Goal: Task Accomplishment & Management: Contribute content

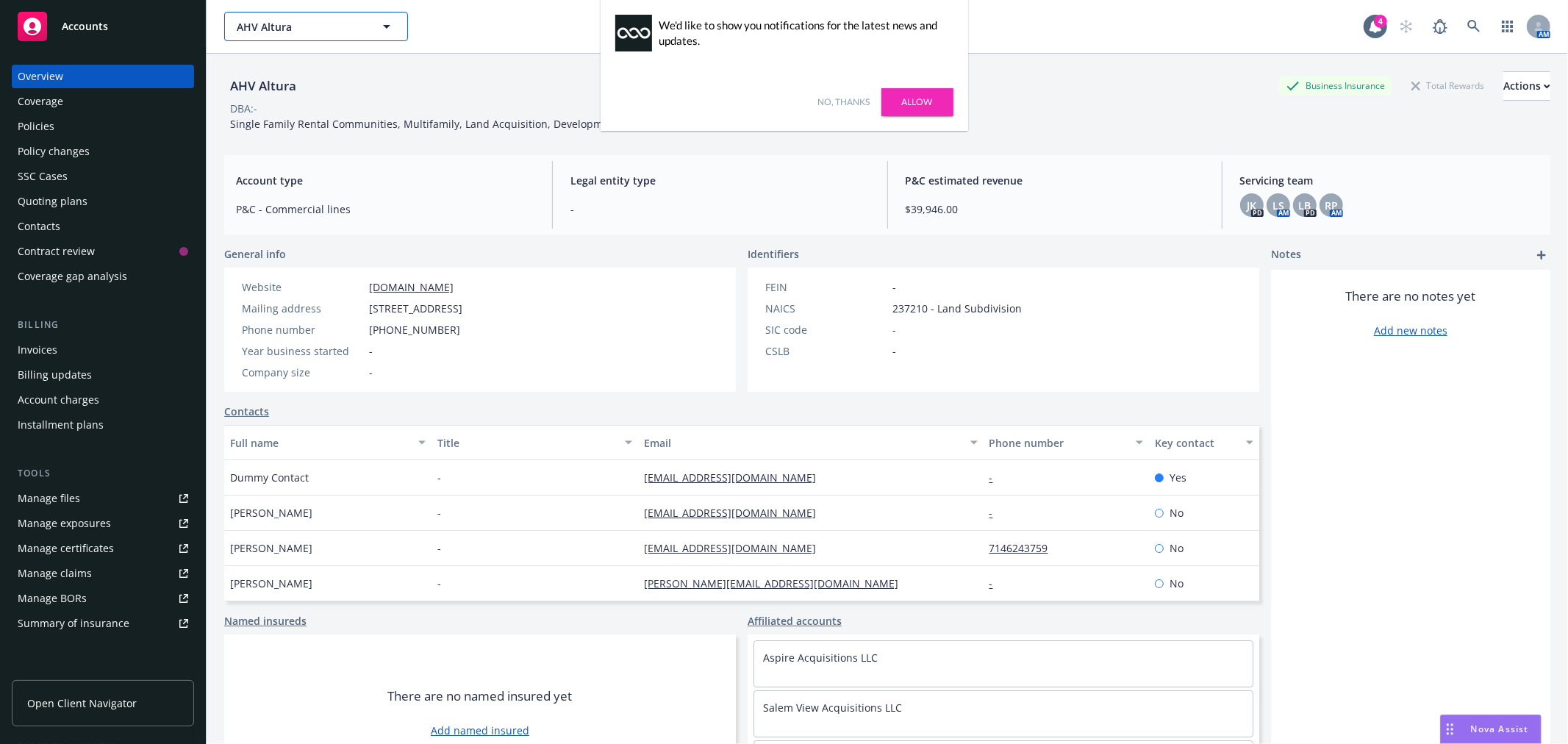
click at [319, 30] on span "AHV Altura" at bounding box center [299, 27] width 127 height 16
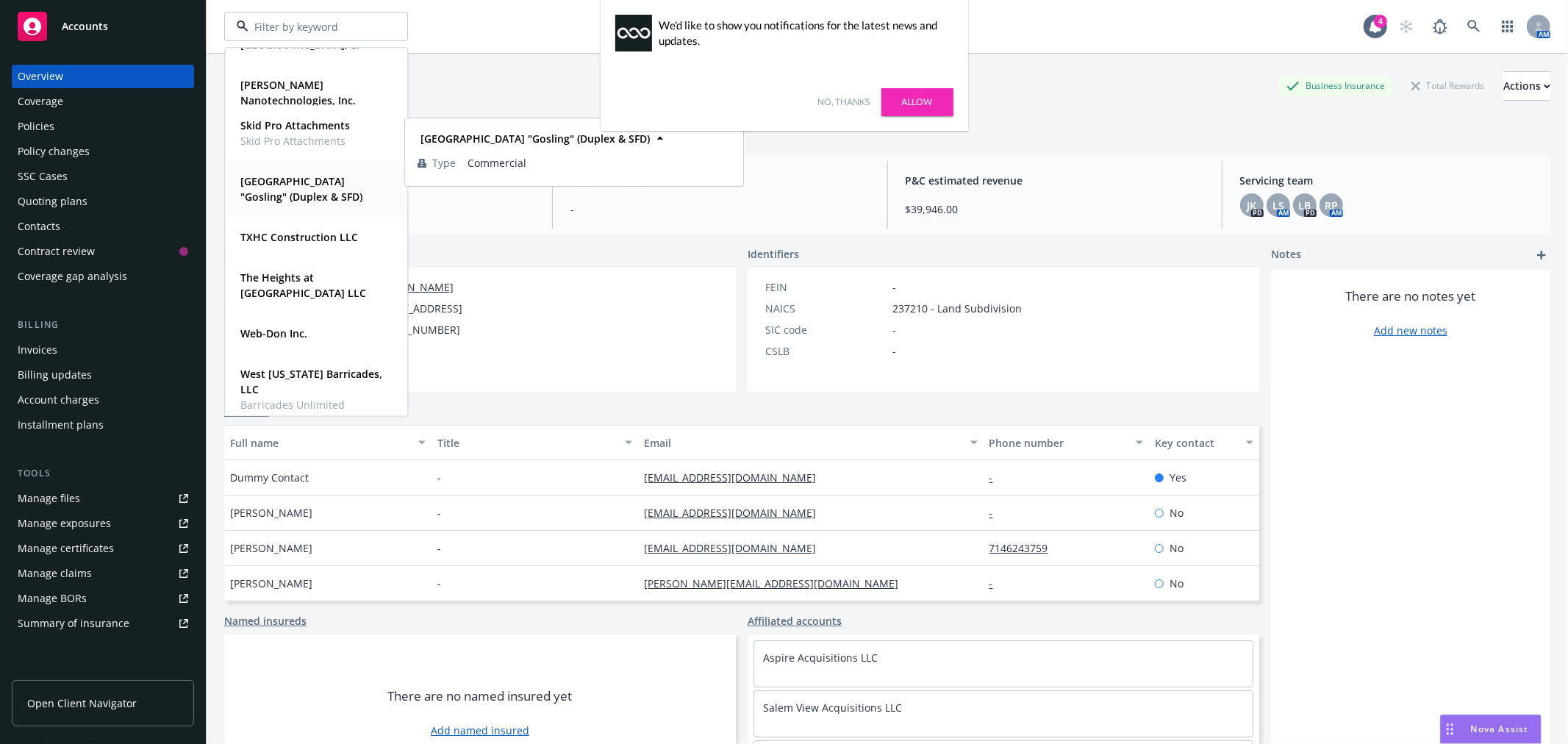
scroll to position [762, 0]
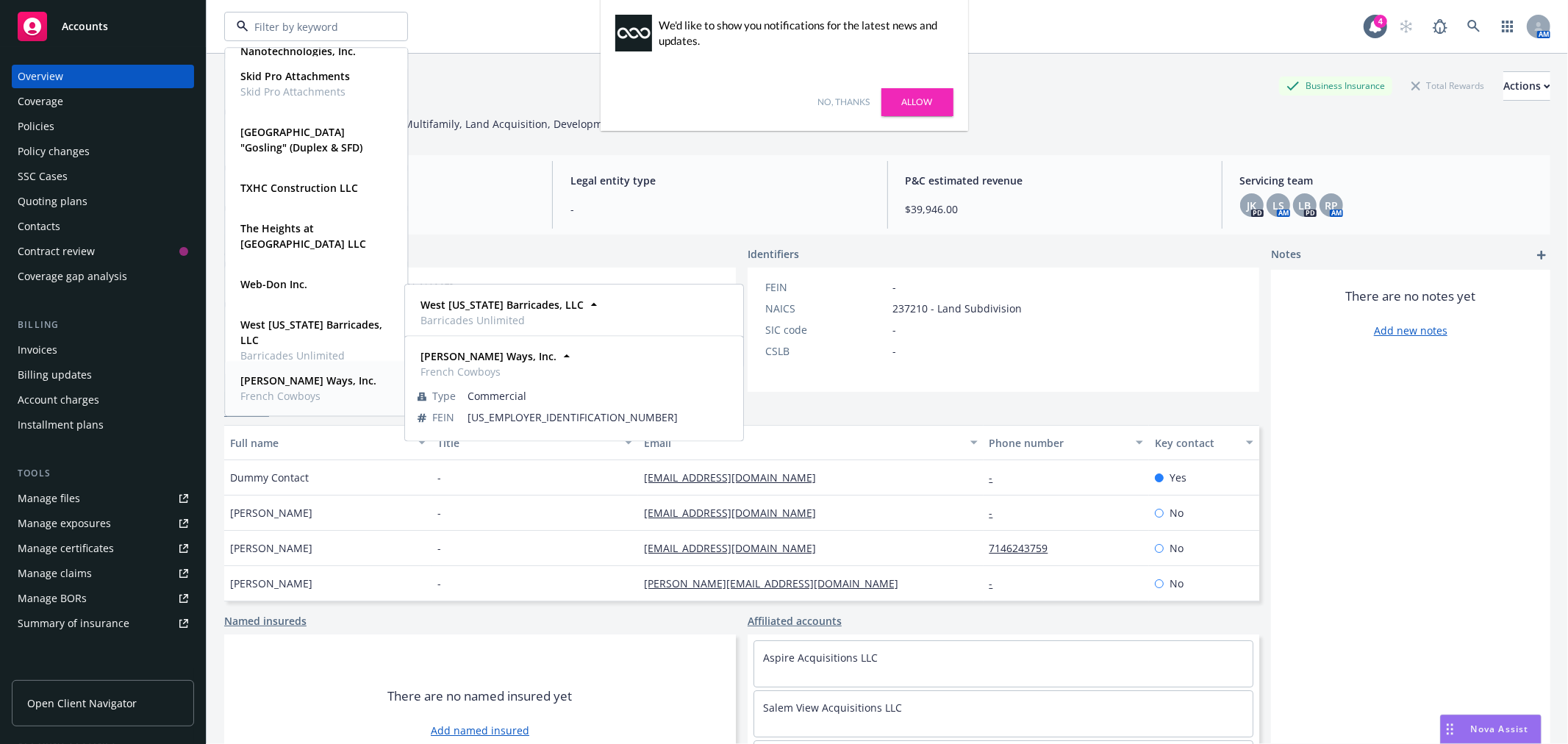
click at [276, 388] on span "French Cowboys" at bounding box center [308, 396] width 136 height 16
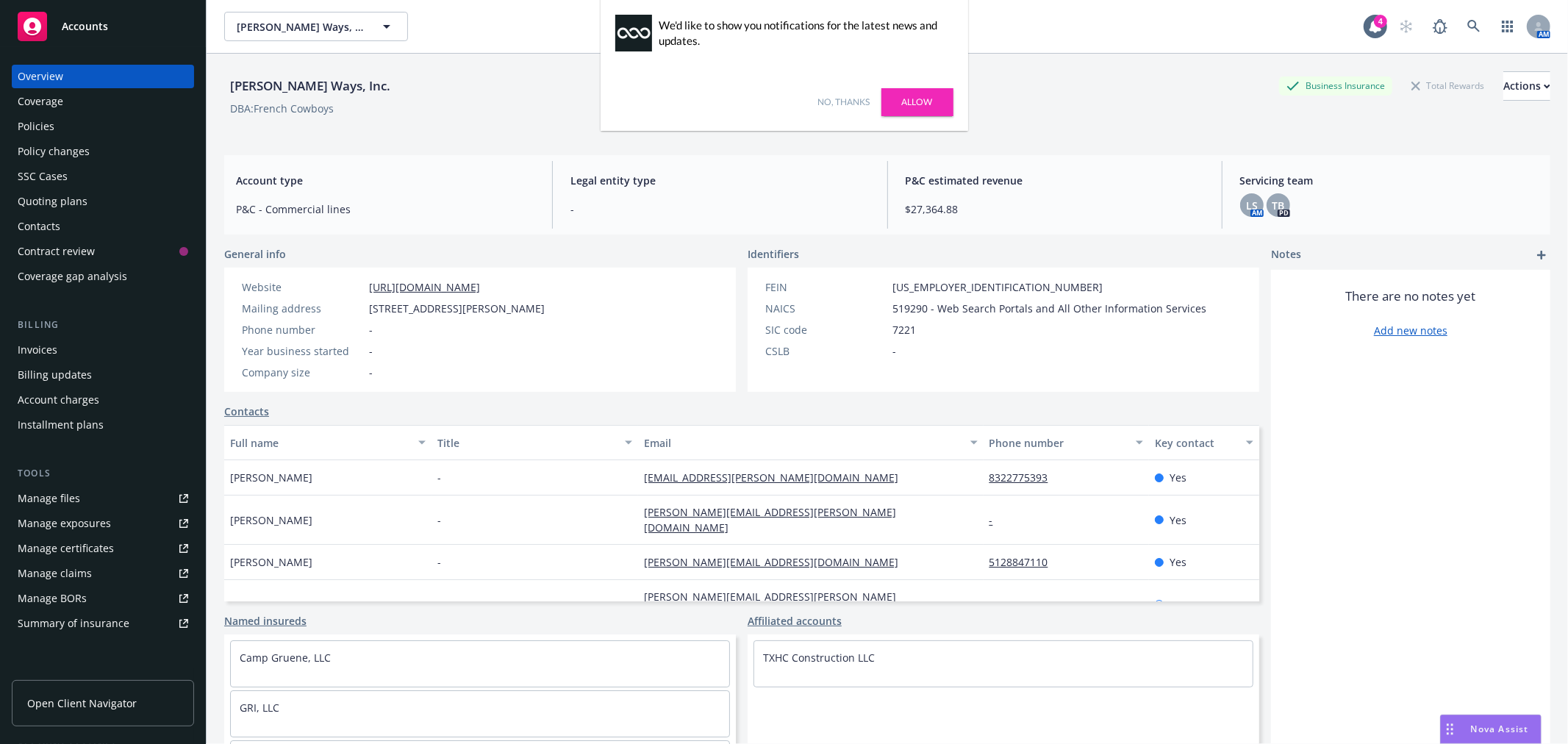
click at [119, 100] on div "Coverage" at bounding box center [103, 101] width 171 height 23
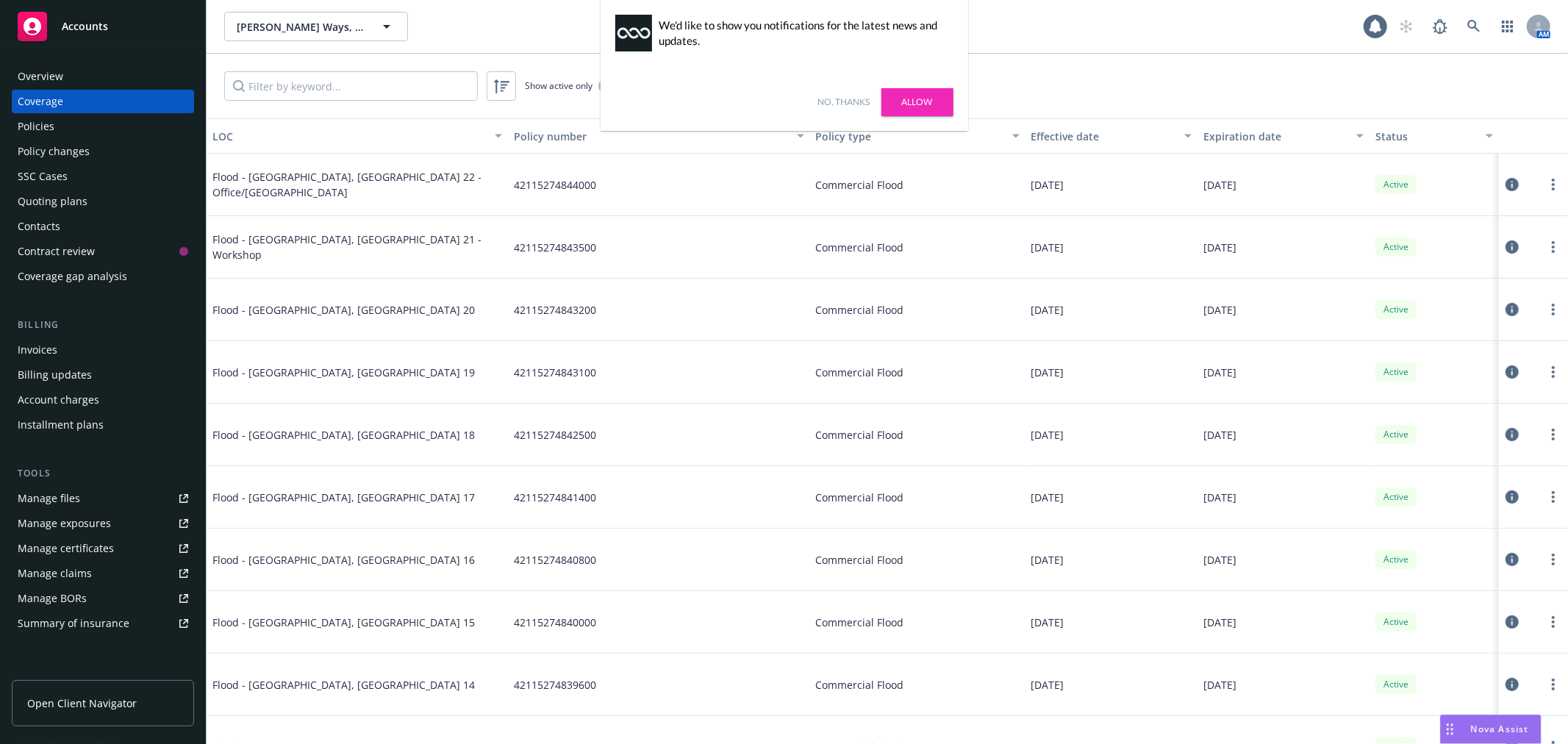
click at [108, 126] on div "Policies" at bounding box center [103, 126] width 171 height 23
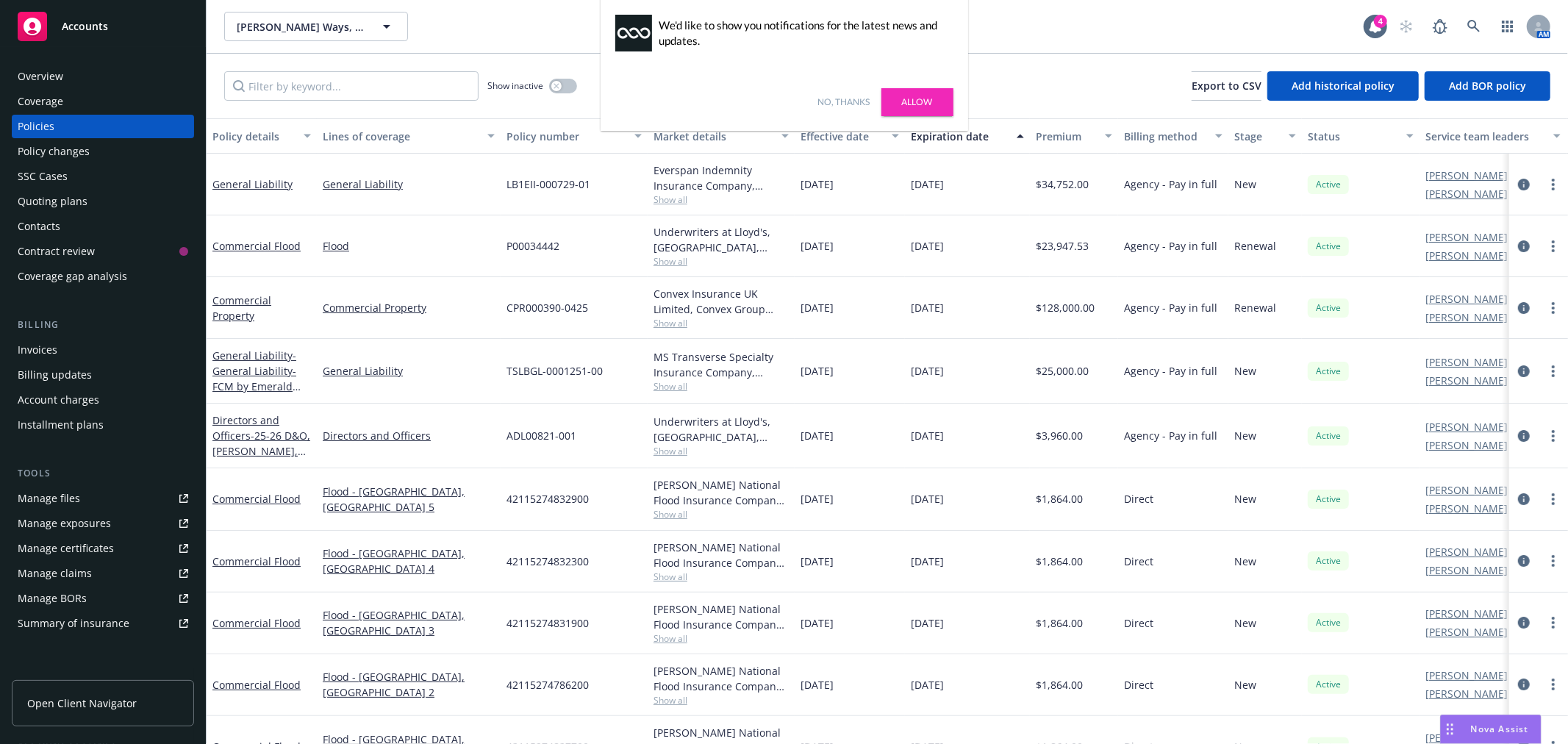
click at [236, 362] on div "General Liability - General Liability- FCM by Emerald Stay" at bounding box center [261, 371] width 99 height 46
click at [252, 371] on span "- General Liability- FCM by Emerald Stay" at bounding box center [256, 378] width 88 height 61
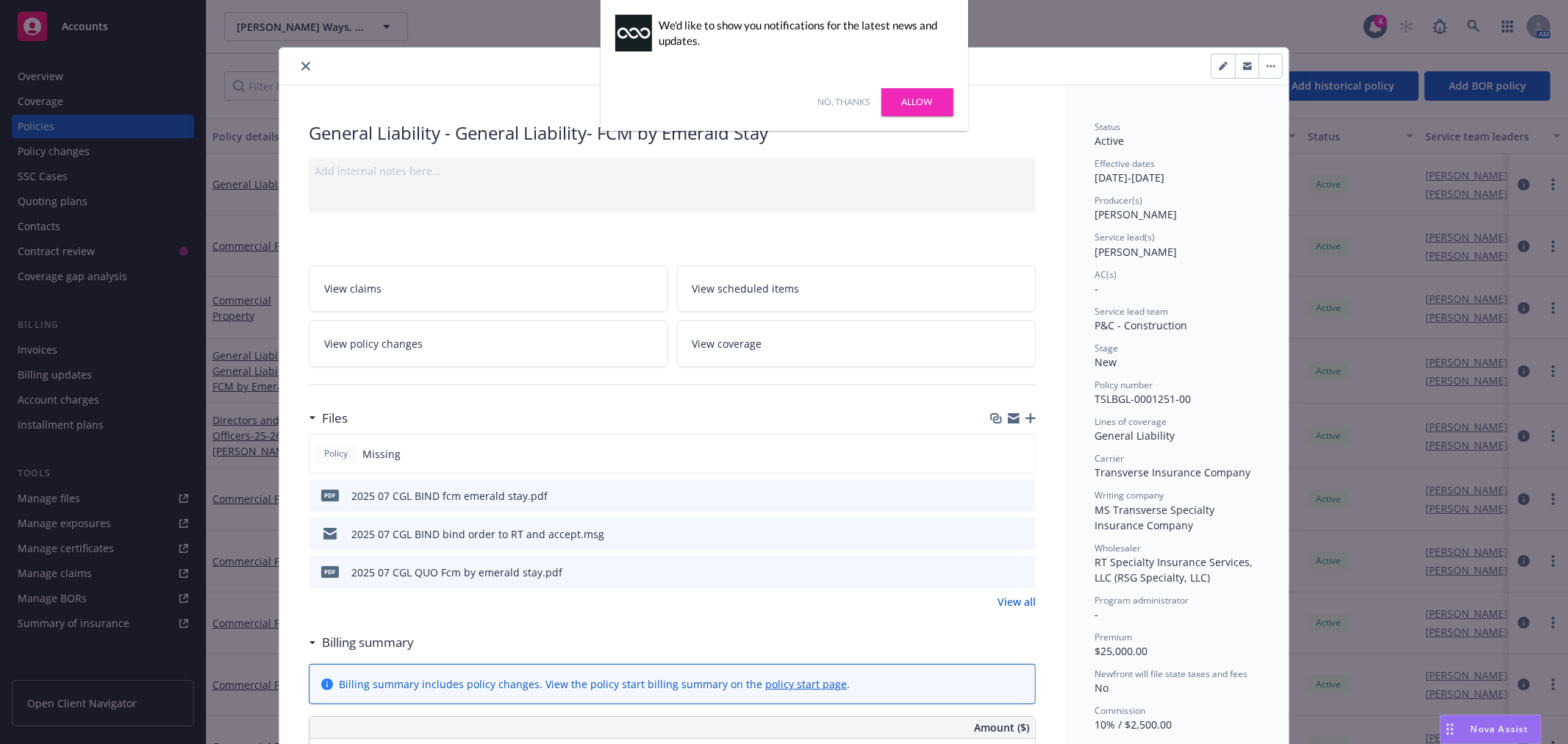
click at [1016, 458] on div "Policy Missing" at bounding box center [672, 454] width 727 height 40
click at [303, 69] on icon "close" at bounding box center [305, 66] width 9 height 9
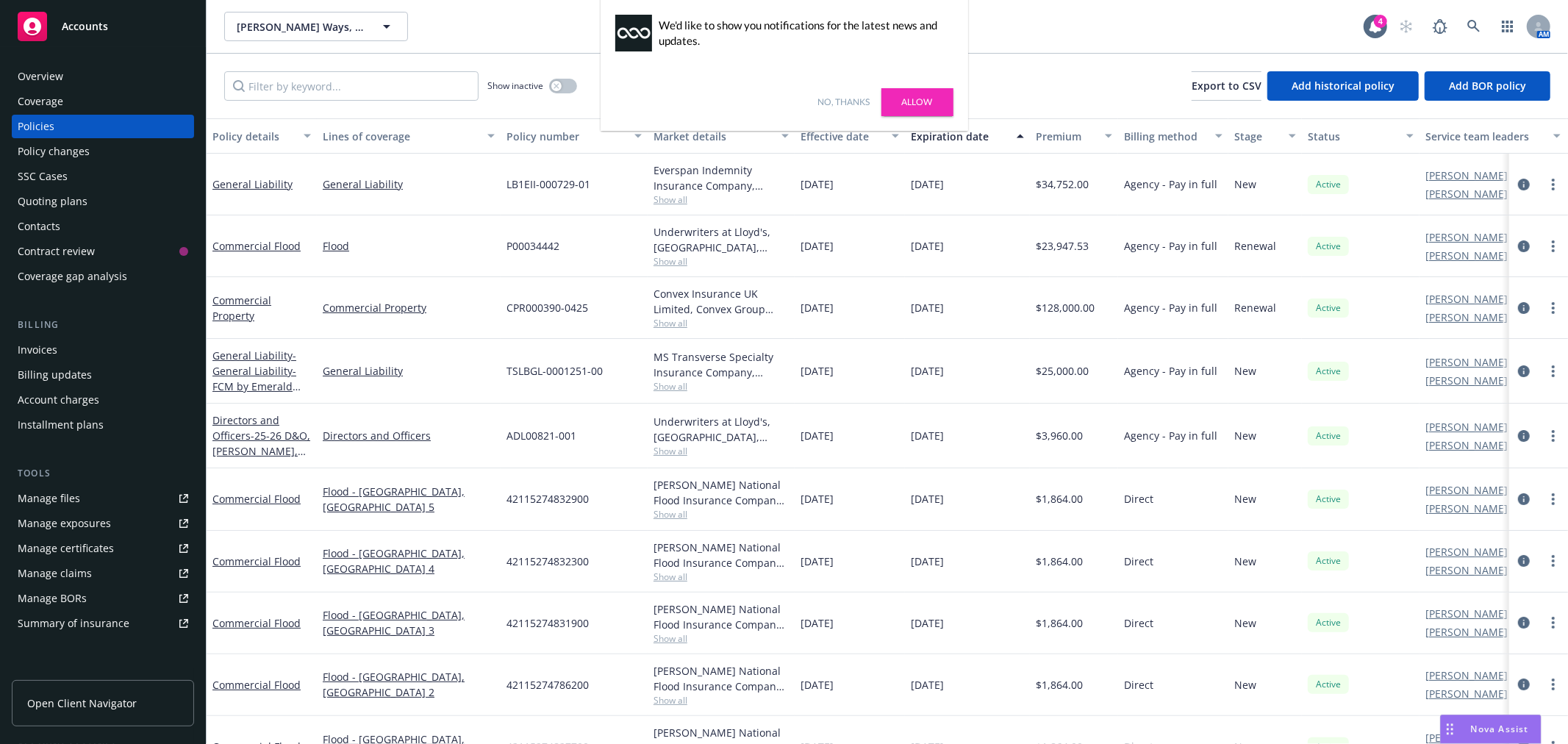
click at [846, 101] on link "No, thanks" at bounding box center [843, 102] width 52 height 13
click at [289, 28] on span "[PERSON_NAME] Ways, Inc." at bounding box center [299, 27] width 127 height 16
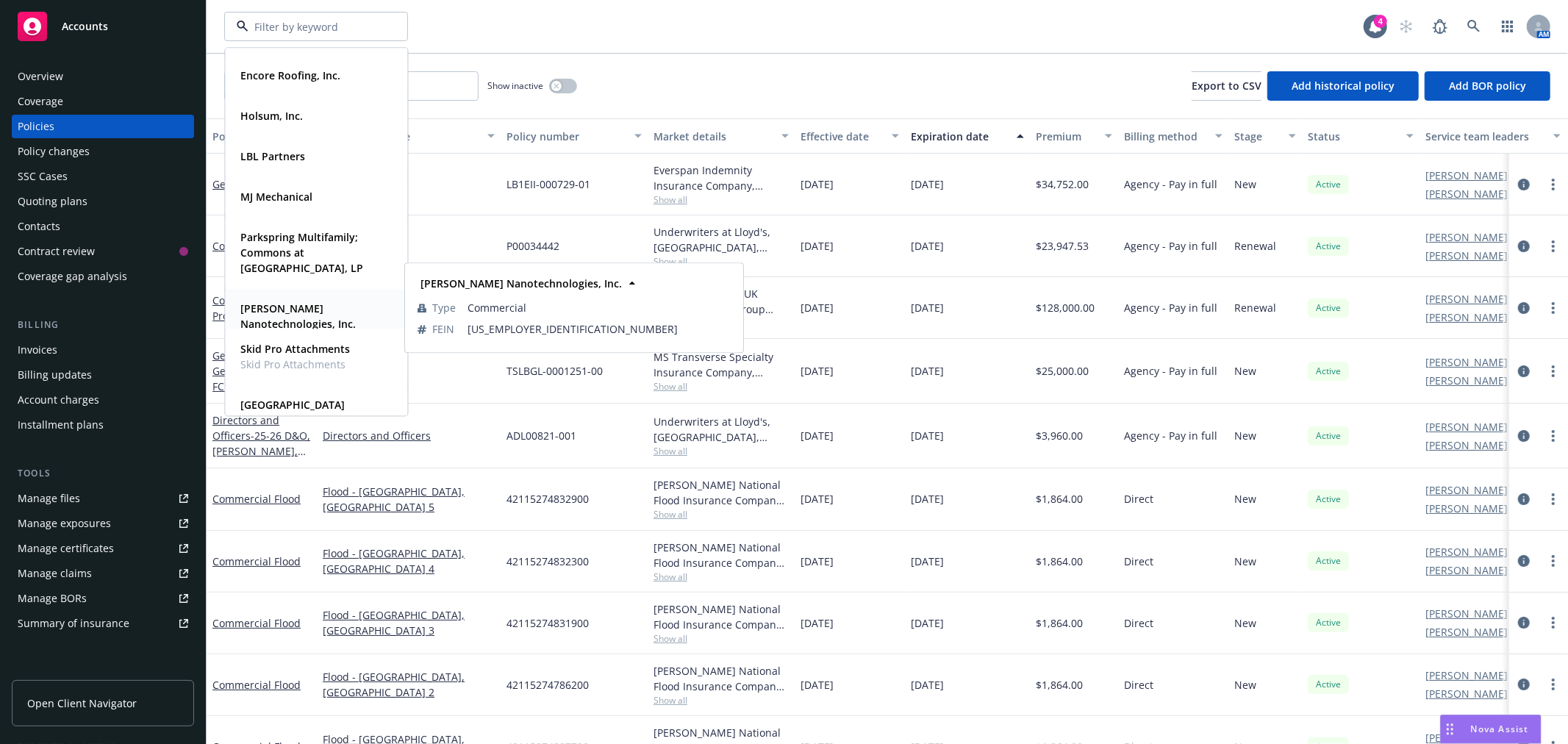
scroll to position [762, 0]
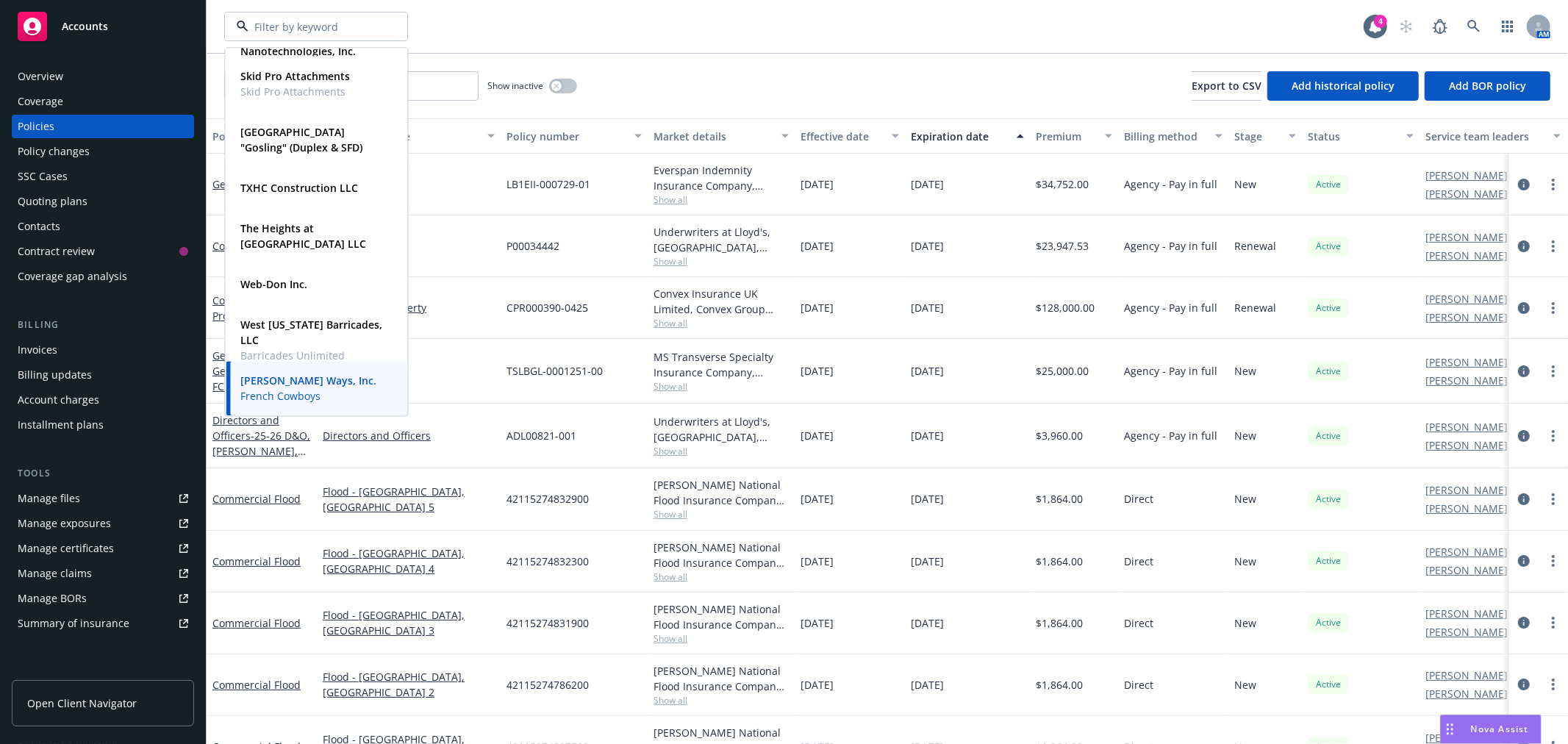
drag, startPoint x: 474, startPoint y: 52, endPoint x: 435, endPoint y: 41, distance: 40.5
click at [474, 51] on div "Parkspring Multifamily; Commons at Cottonwood Creek, LP Type Commercial Sila Na…" at bounding box center [886, 27] width 1361 height 53
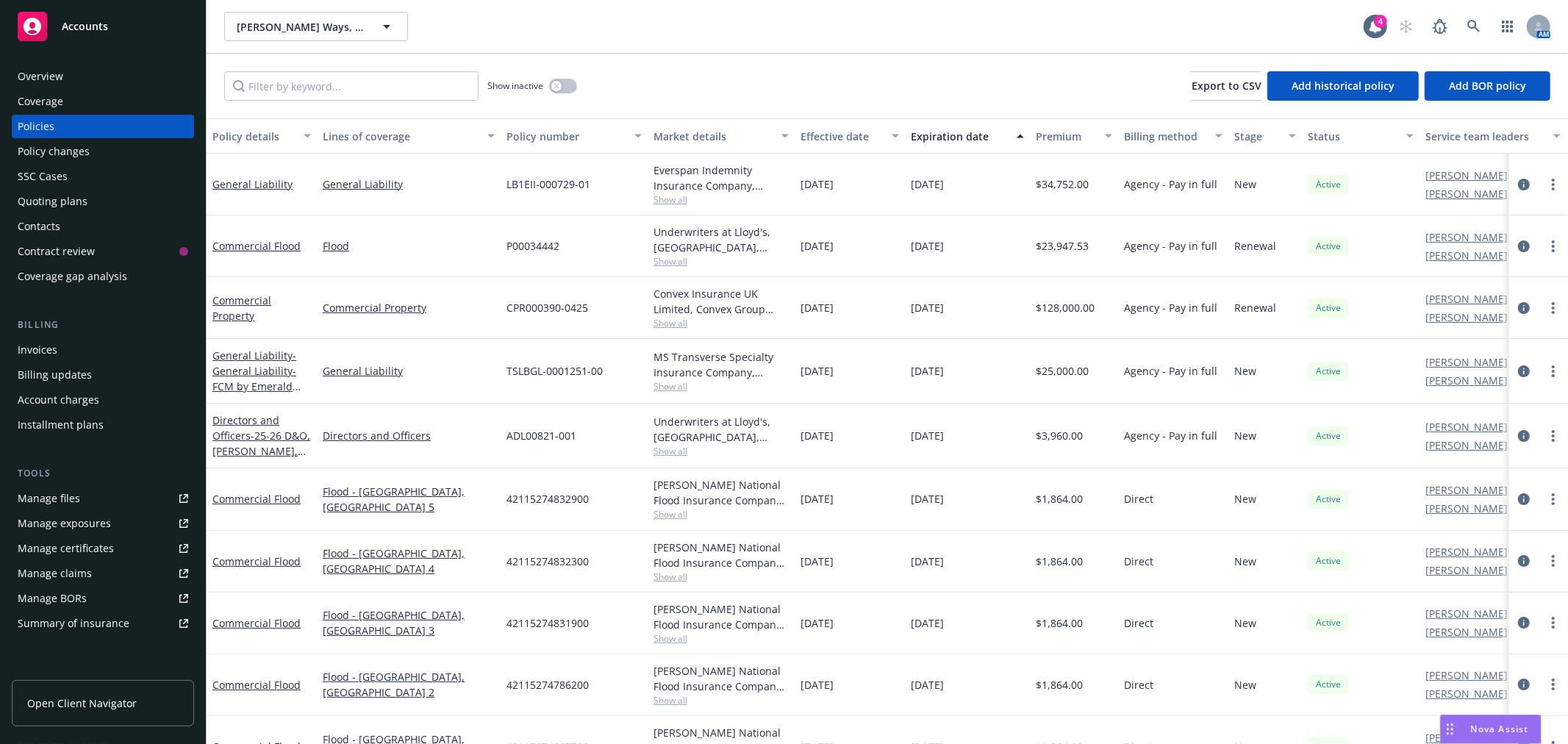
click at [674, 69] on div "Show inactive Export to CSV Add historical policy Add BOR policy" at bounding box center [886, 86] width 1361 height 65
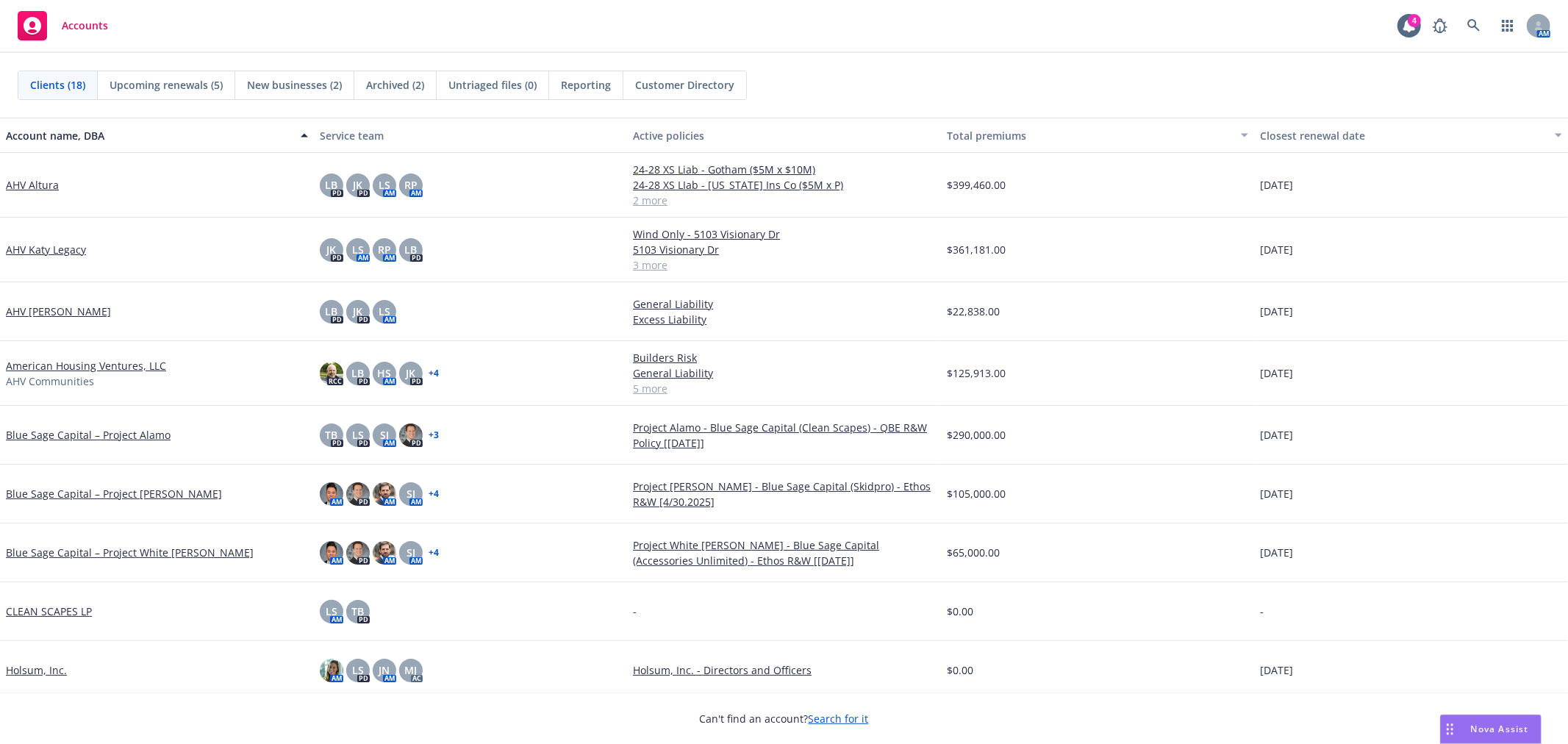
click at [68, 366] on link "American Housing Ventures, LLC" at bounding box center [85, 366] width 160 height 16
click at [74, 309] on link "AHV [PERSON_NAME]" at bounding box center [58, 311] width 105 height 16
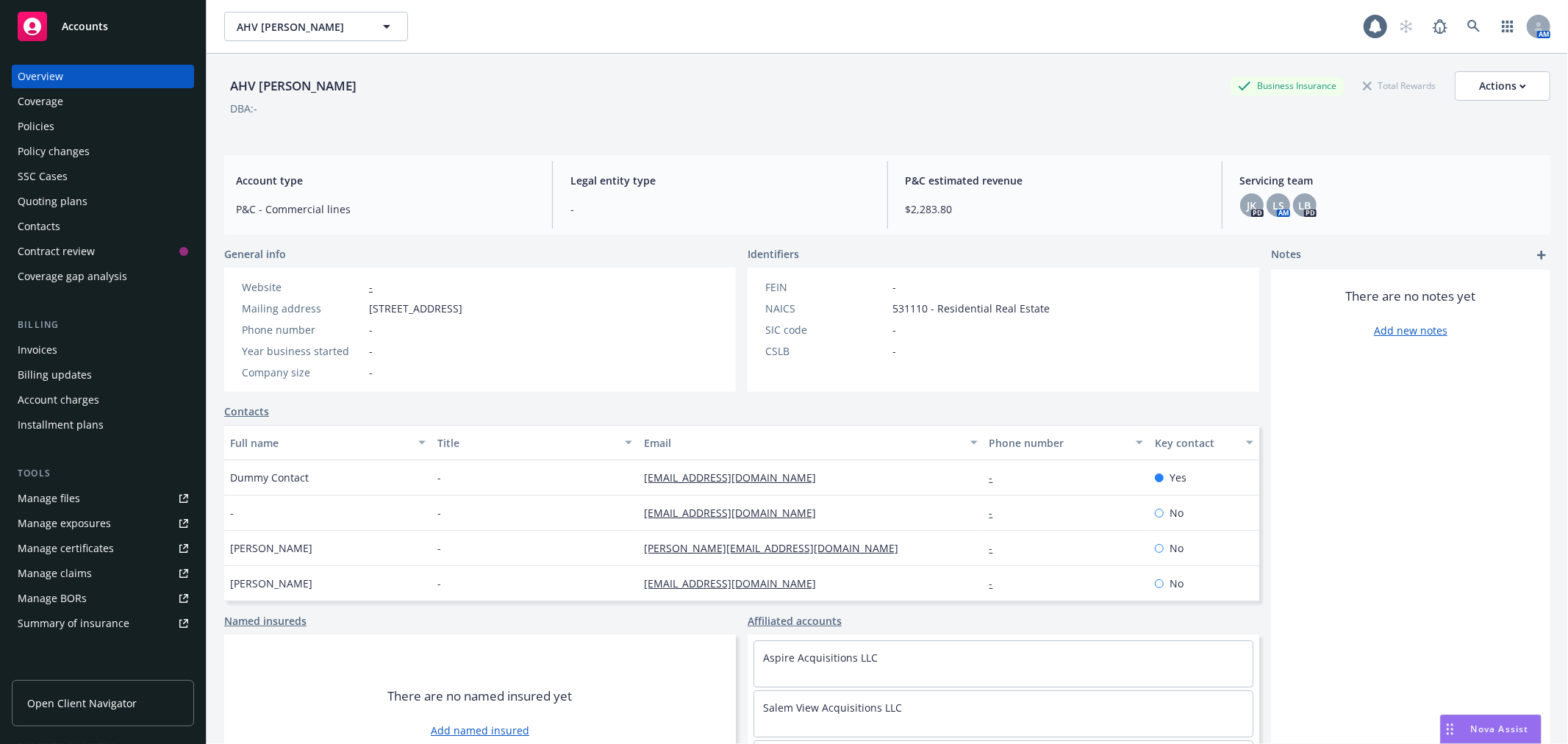
click at [68, 124] on div "Policies" at bounding box center [103, 126] width 171 height 23
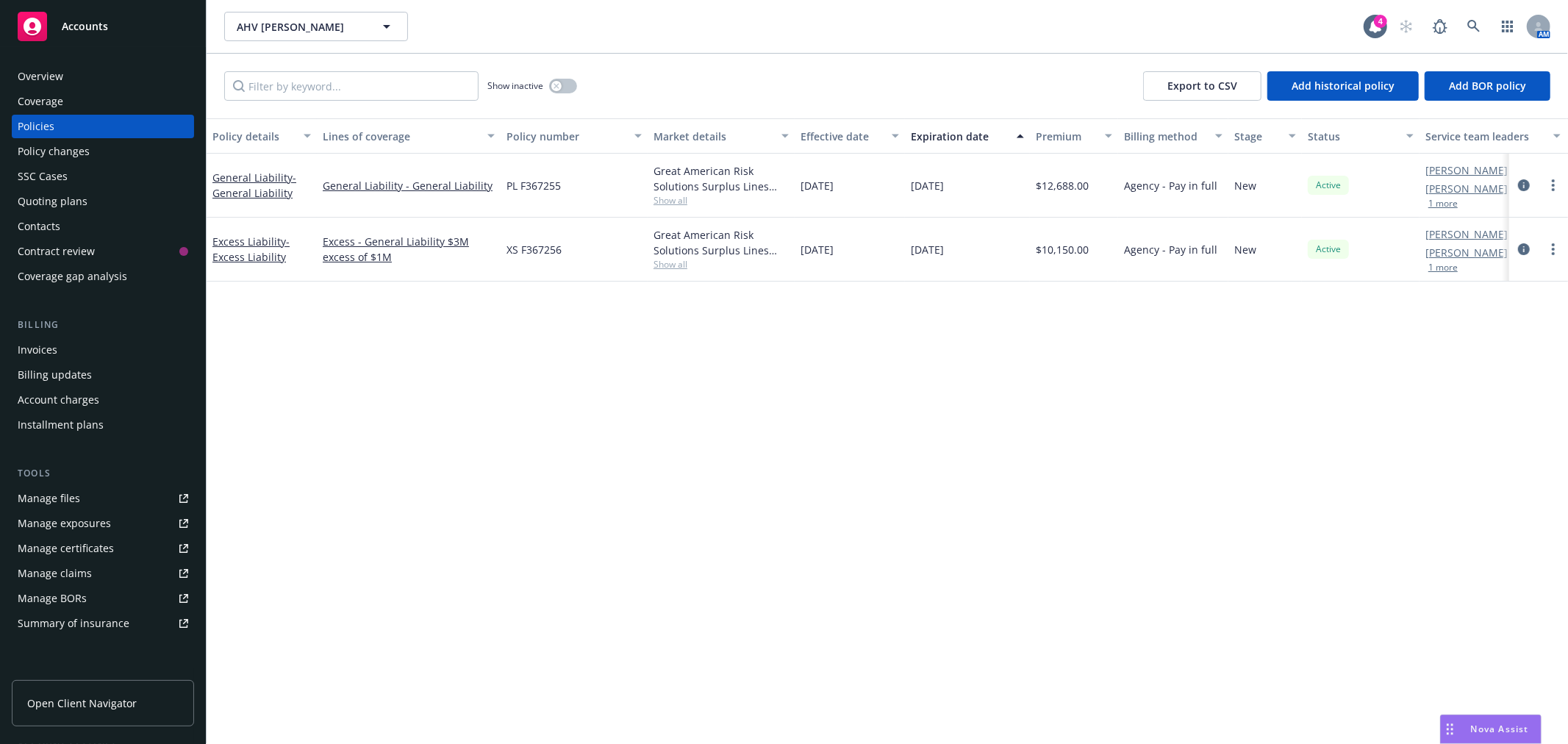
click at [85, 80] on div "Overview" at bounding box center [103, 76] width 171 height 23
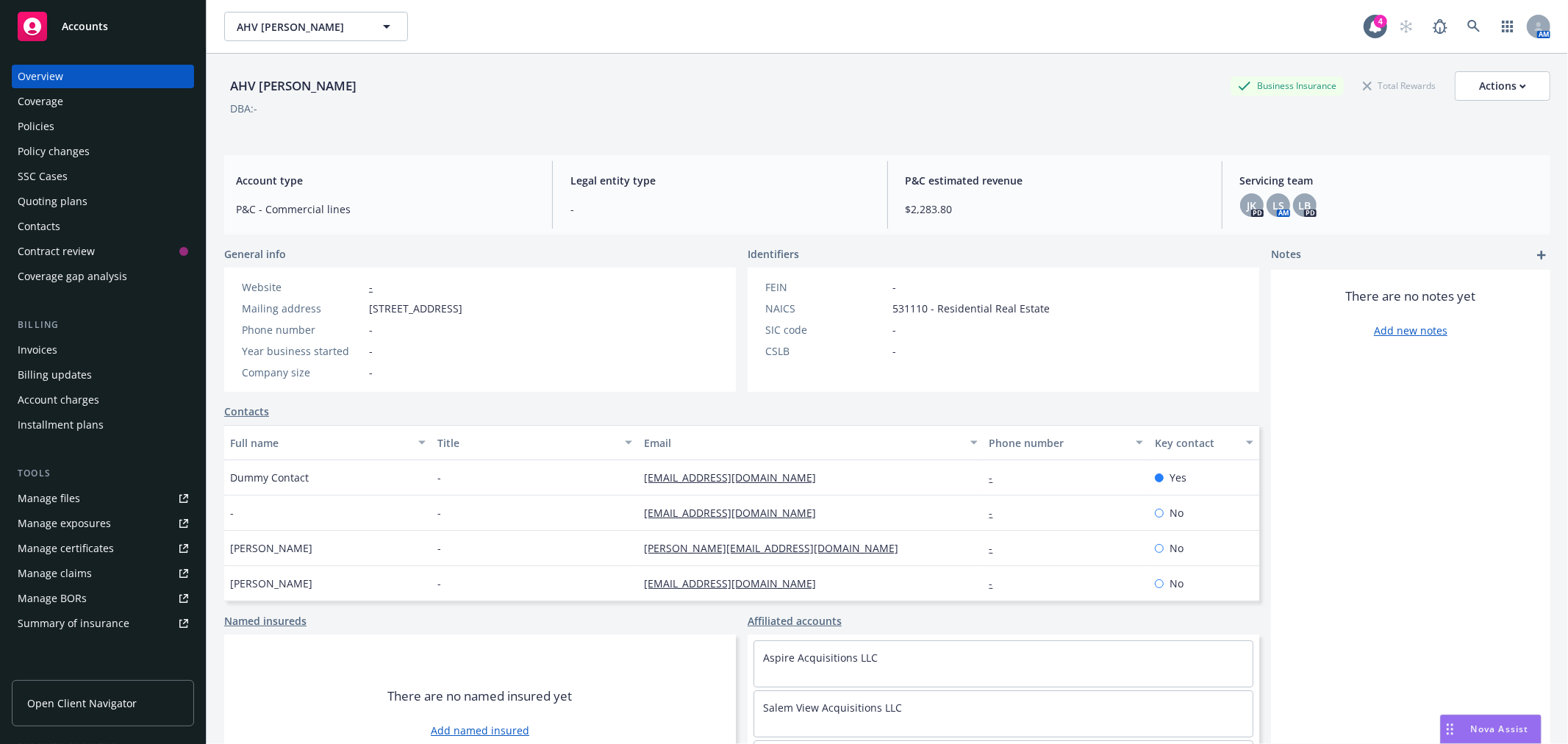
click at [91, 32] on span "Accounts" at bounding box center [85, 27] width 46 height 12
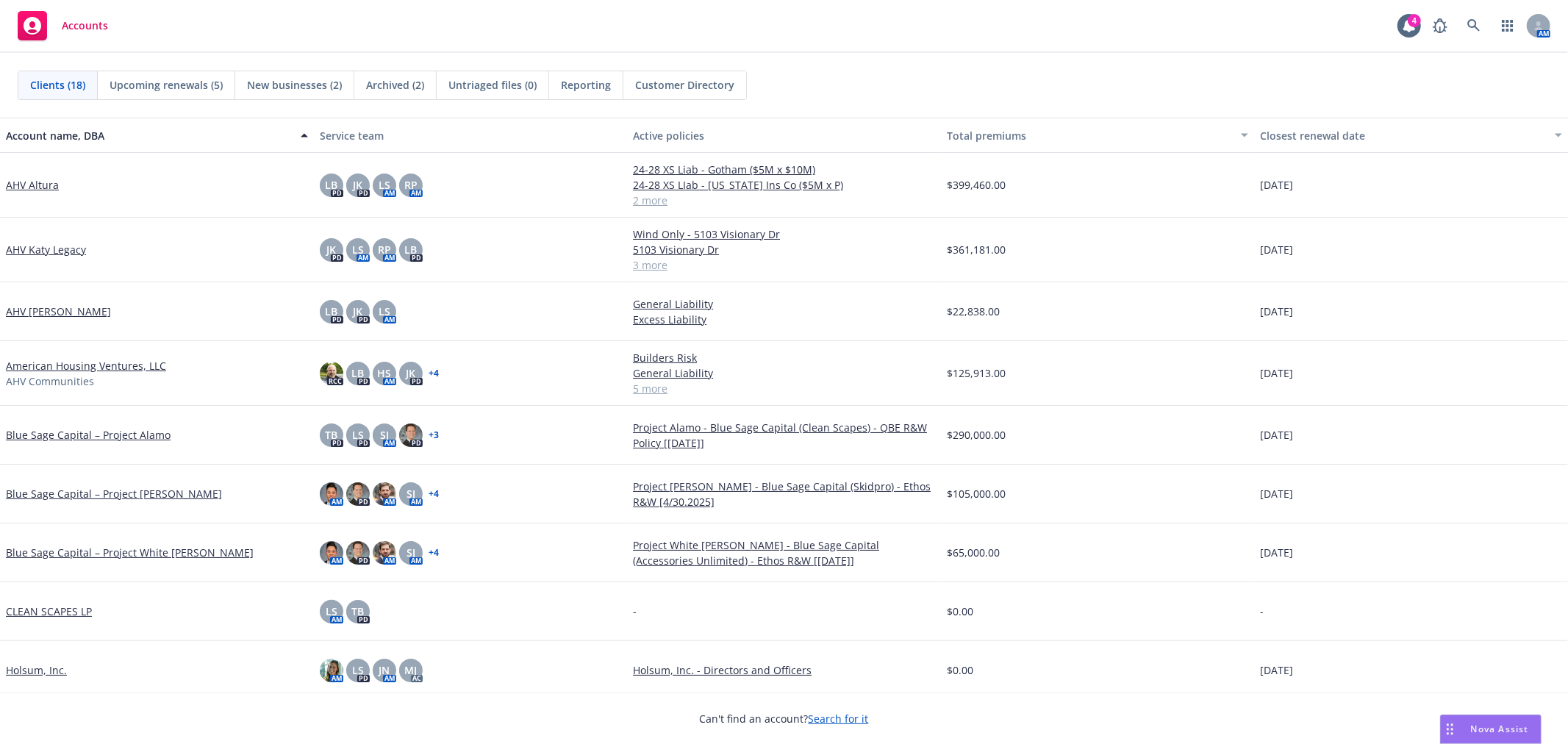
click at [57, 359] on link "American Housing Ventures, LLC" at bounding box center [85, 366] width 160 height 16
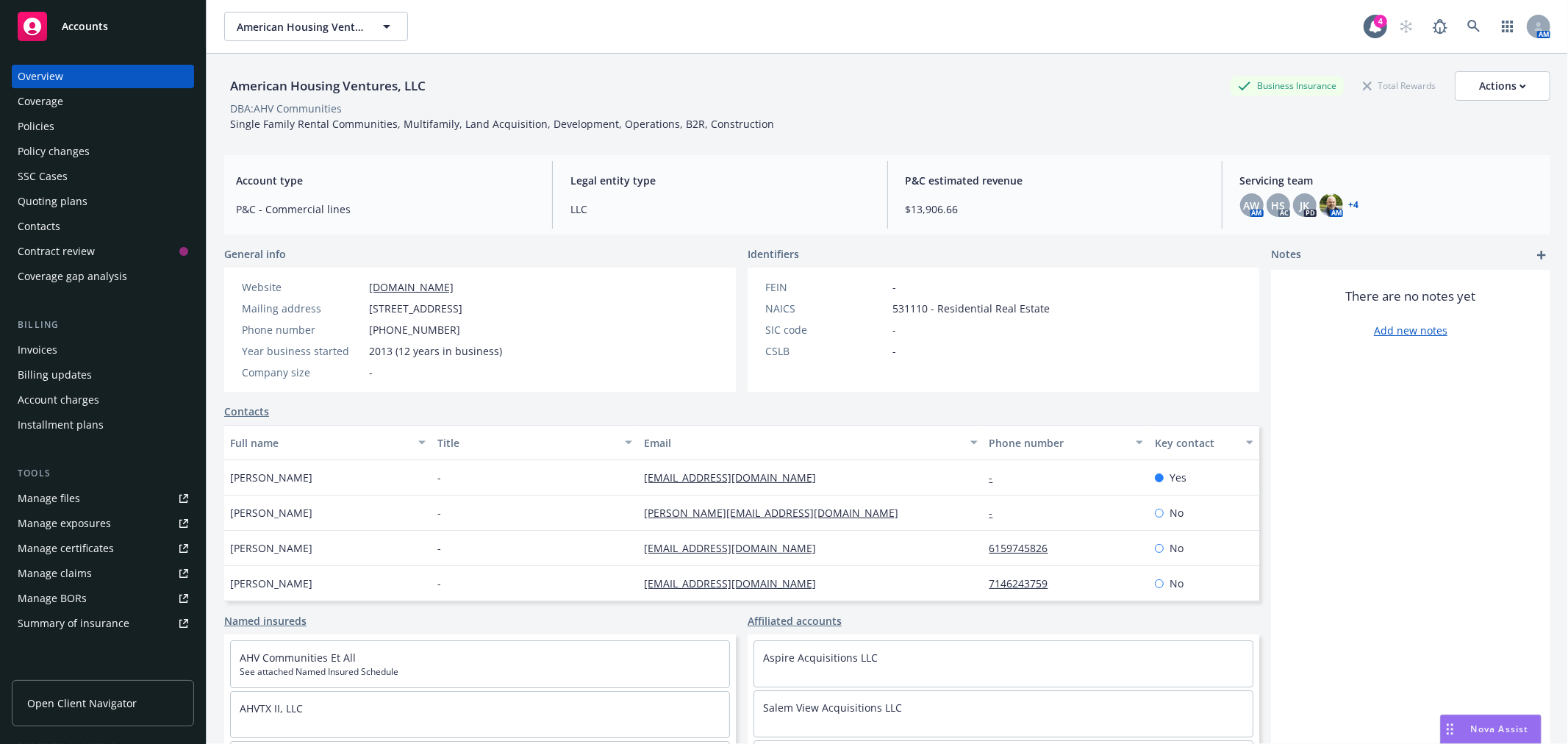
click at [85, 335] on div "Billing Invoices Billing updates Account charges Installment plans" at bounding box center [103, 377] width 182 height 119
click at [84, 344] on div "Invoices" at bounding box center [103, 350] width 171 height 23
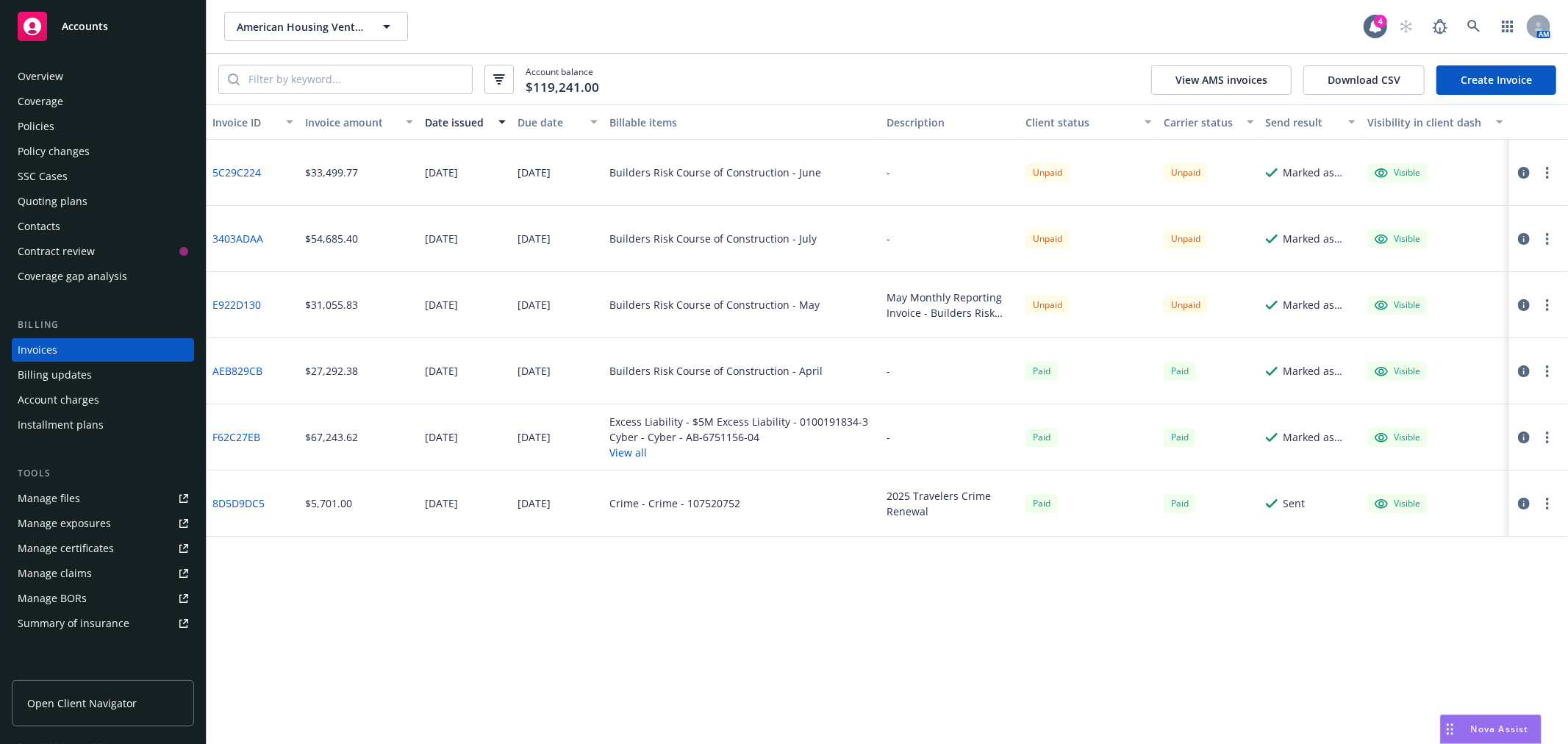
click at [901, 691] on div "Invoice ID Invoice amount Date issued Due date Billable items Description Clien…" at bounding box center [886, 424] width 1361 height 639
drag, startPoint x: 1037, startPoint y: 639, endPoint x: 1173, endPoint y: 615, distance: 138.1
click at [1037, 639] on div "Invoice ID Invoice amount Date issued Due date Billable items Description Clien…" at bounding box center [886, 424] width 1361 height 639
click at [307, 36] on button "American Housing Ventures, LLC" at bounding box center [316, 26] width 184 height 29
click at [803, 645] on div "Invoice ID Invoice amount Date issued Due date Billable items Description Clien…" at bounding box center [886, 424] width 1361 height 639
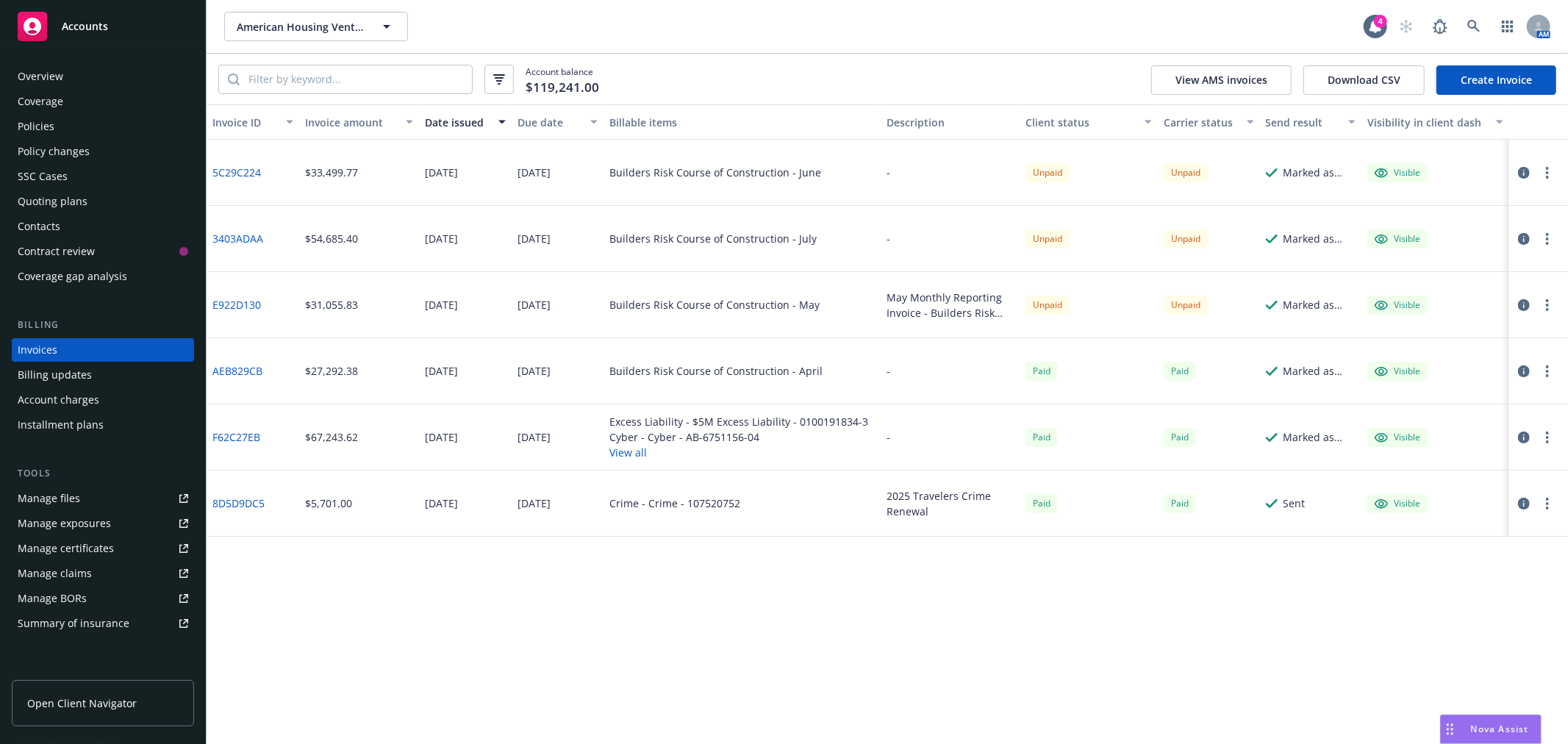
click at [672, 651] on div "Invoice ID Invoice amount Date issued Due date Billable items Description Clien…" at bounding box center [886, 424] width 1361 height 639
click at [400, 317] on div "$31,055.83" at bounding box center [359, 305] width 119 height 66
click at [400, 318] on div "$31,055.83" at bounding box center [359, 305] width 119 height 66
click at [400, 314] on div "$31,055.83" at bounding box center [359, 305] width 119 height 66
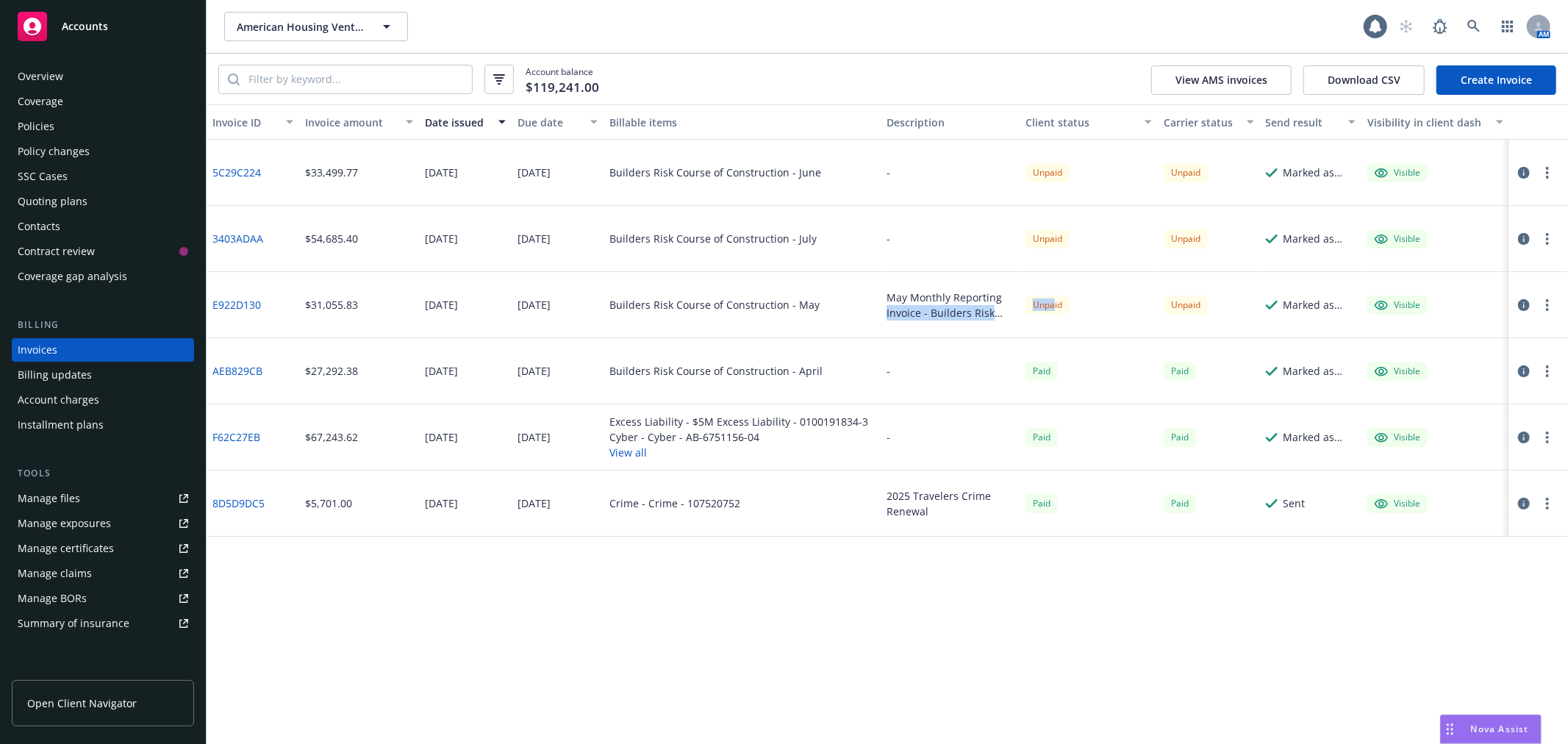
drag, startPoint x: 1012, startPoint y: 325, endPoint x: 1102, endPoint y: 334, distance: 90.4
click at [1092, 333] on div "E922D130 $31,055.83 [DATE] [DATE] Builders Risk Course of Construction - May Ma…" at bounding box center [886, 305] width 1361 height 66
click at [1102, 334] on div "Unpaid" at bounding box center [1089, 305] width 139 height 66
click at [366, 26] on button "American Housing Ventures, LLC" at bounding box center [316, 26] width 184 height 29
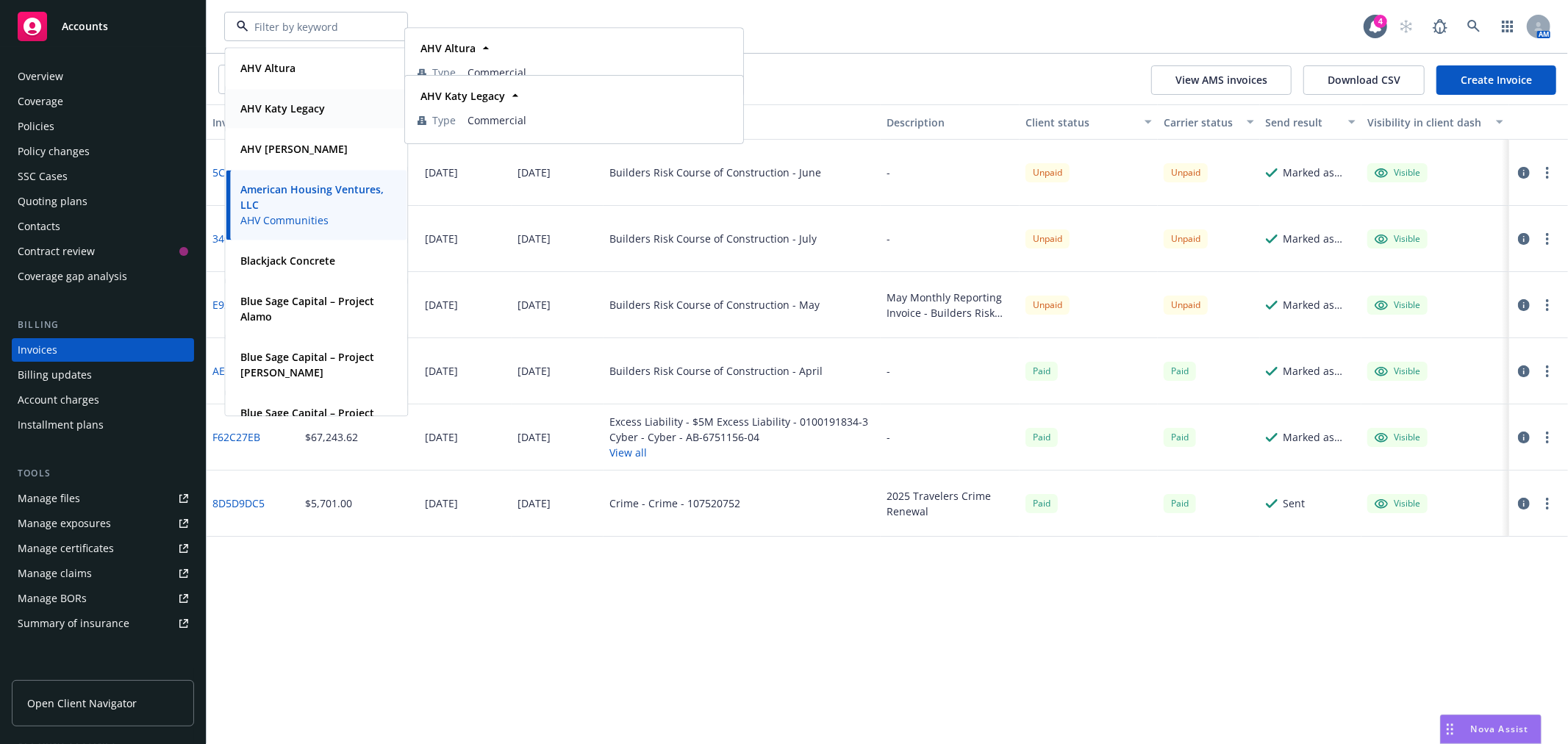
click at [295, 97] on div "AHV Katy Legacy Type Commercial" at bounding box center [316, 108] width 181 height 39
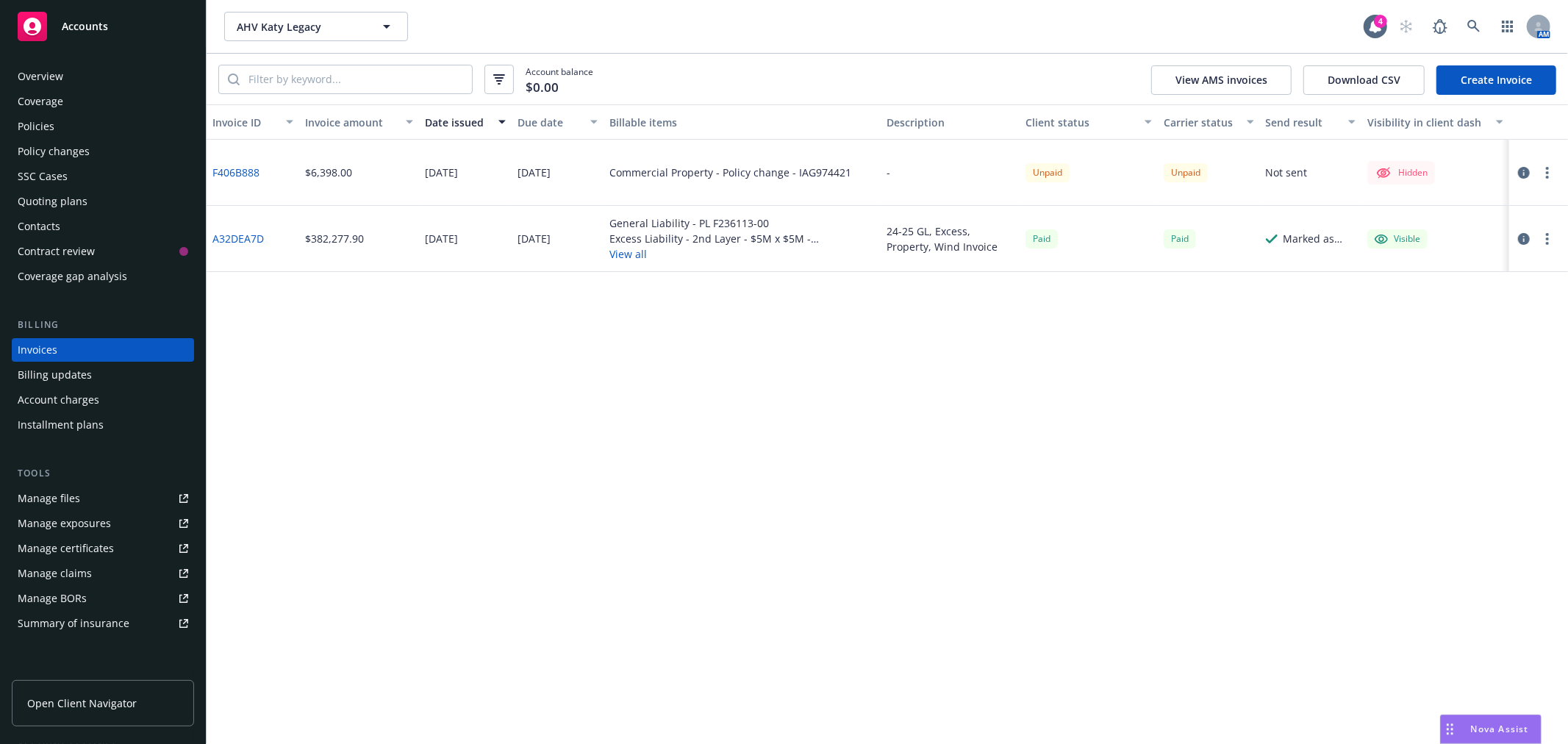
click at [65, 121] on div "Policies" at bounding box center [103, 126] width 171 height 23
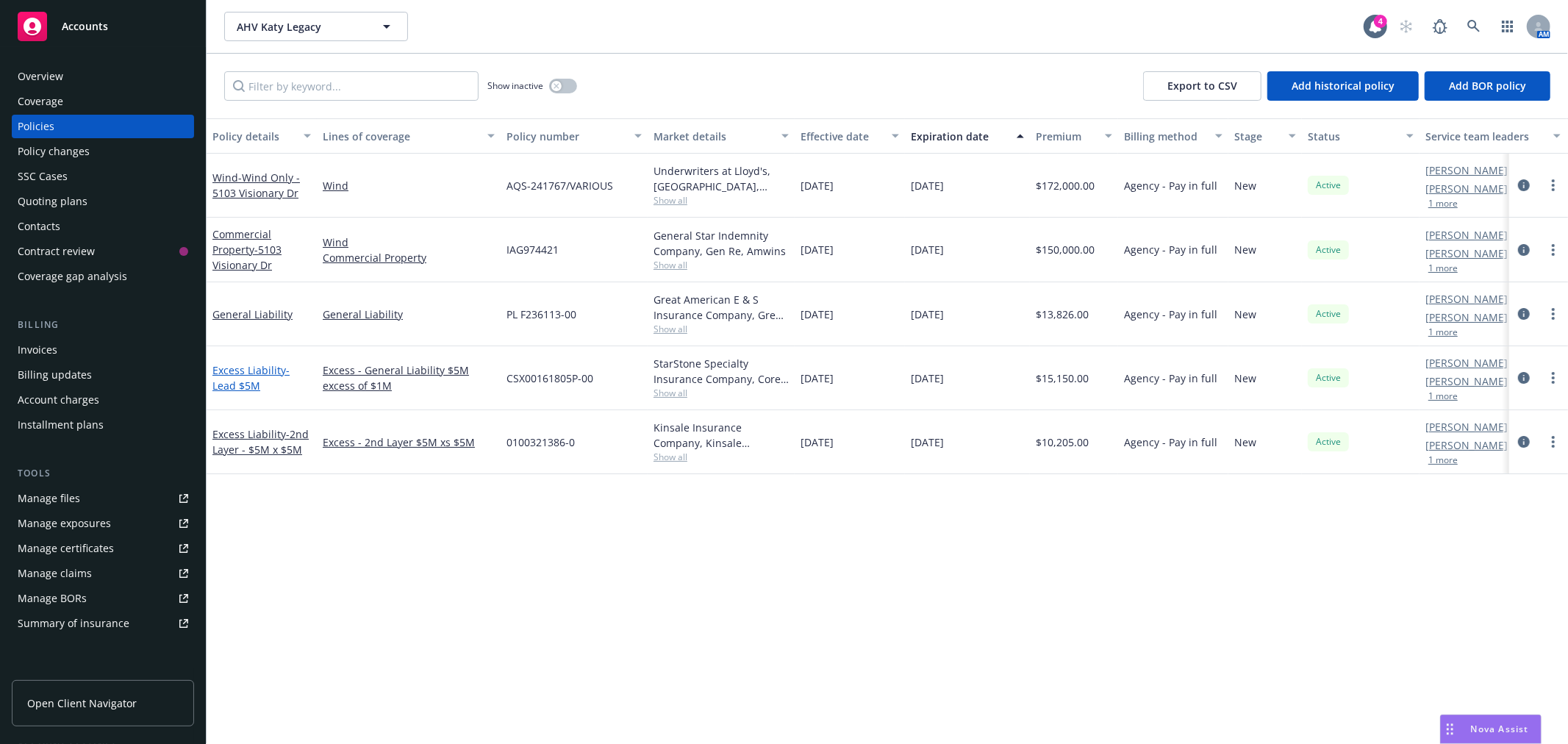
click at [251, 372] on link "Excess Liability - Lead $5M" at bounding box center [250, 377] width 77 height 29
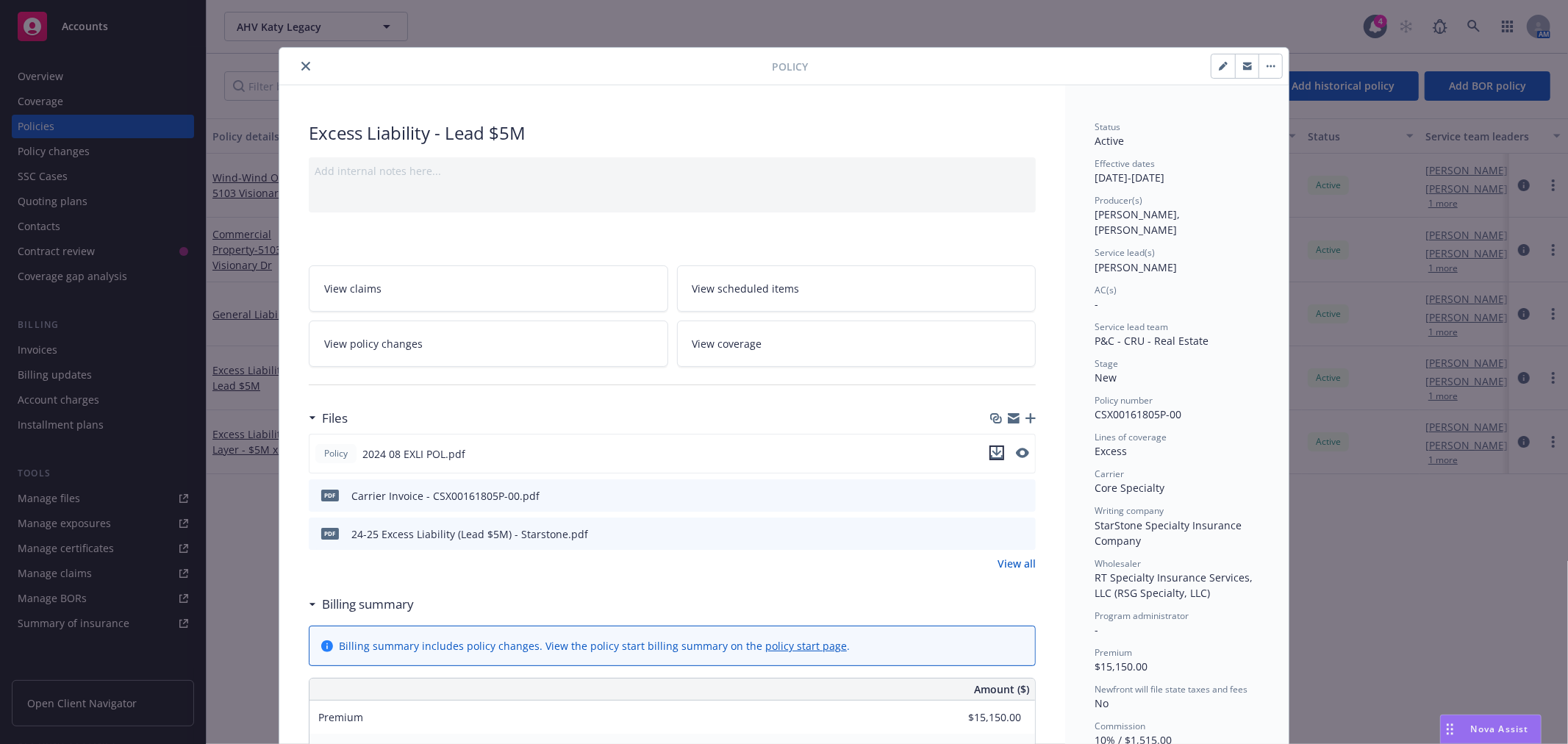
click at [994, 453] on icon "download file" at bounding box center [997, 453] width 12 height 12
click at [297, 61] on button "close" at bounding box center [305, 66] width 17 height 17
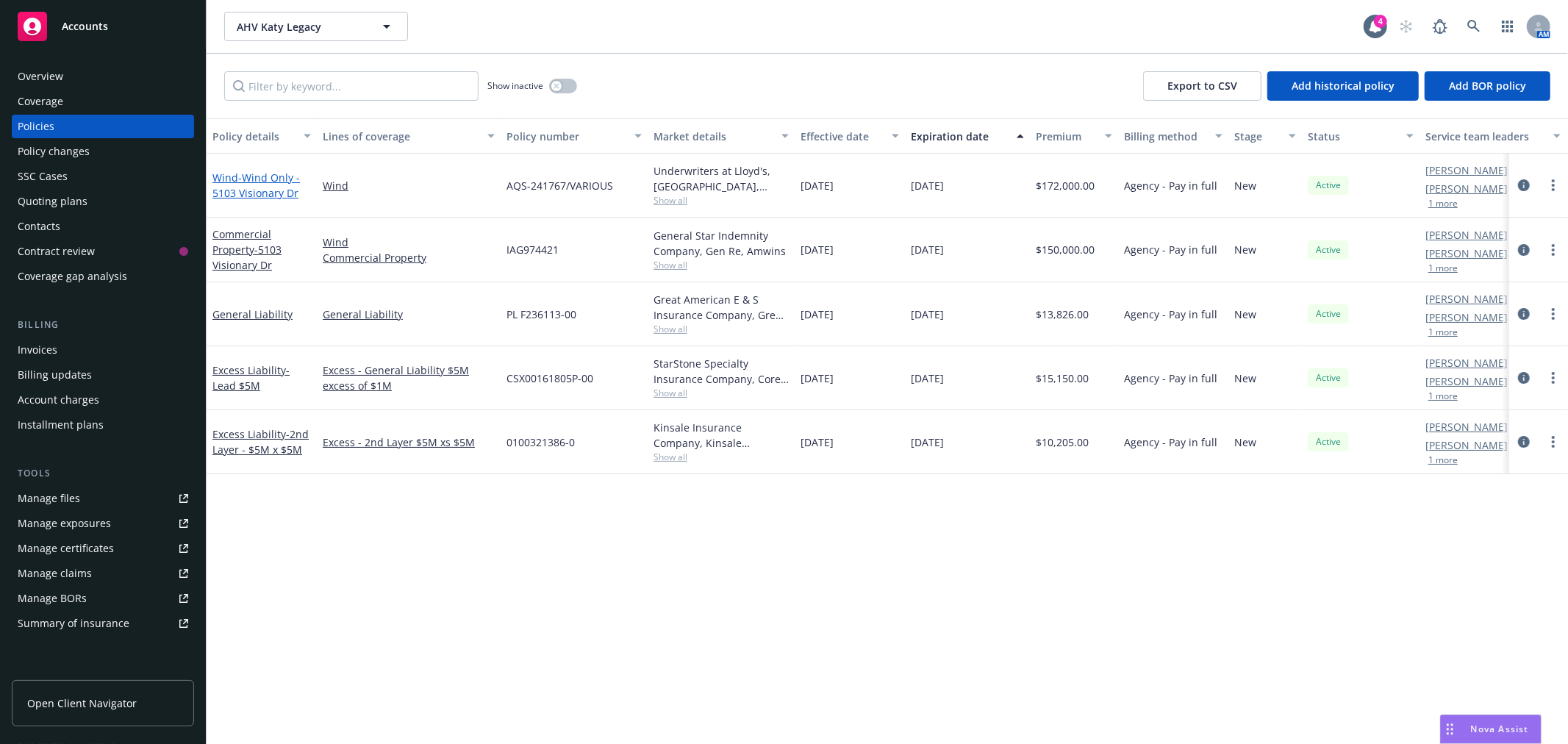
click at [259, 177] on span "- Wind Only - 5103 Visionary Dr" at bounding box center [255, 185] width 87 height 29
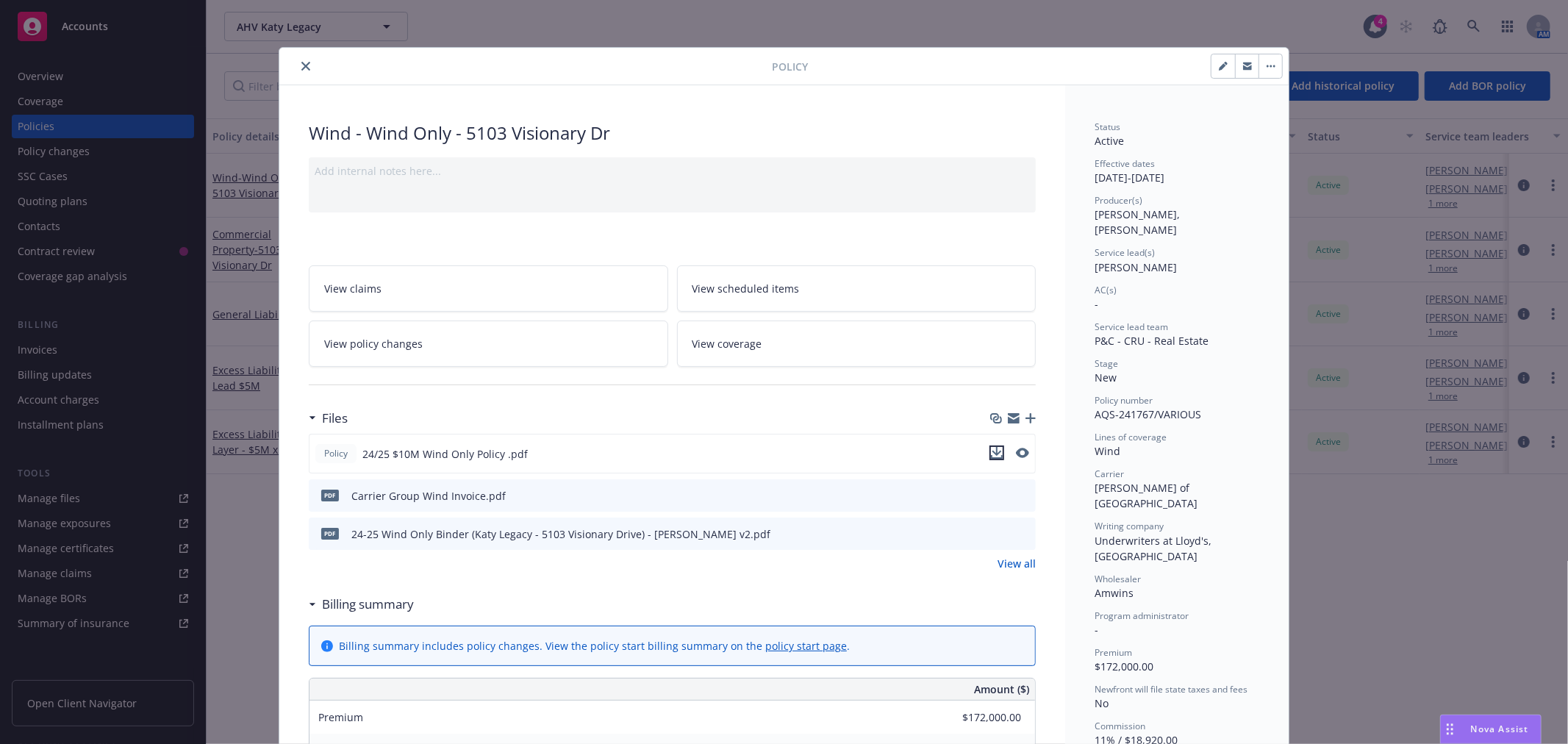
click at [993, 450] on icon "download file" at bounding box center [997, 453] width 12 height 12
click at [303, 62] on icon "close" at bounding box center [305, 66] width 9 height 9
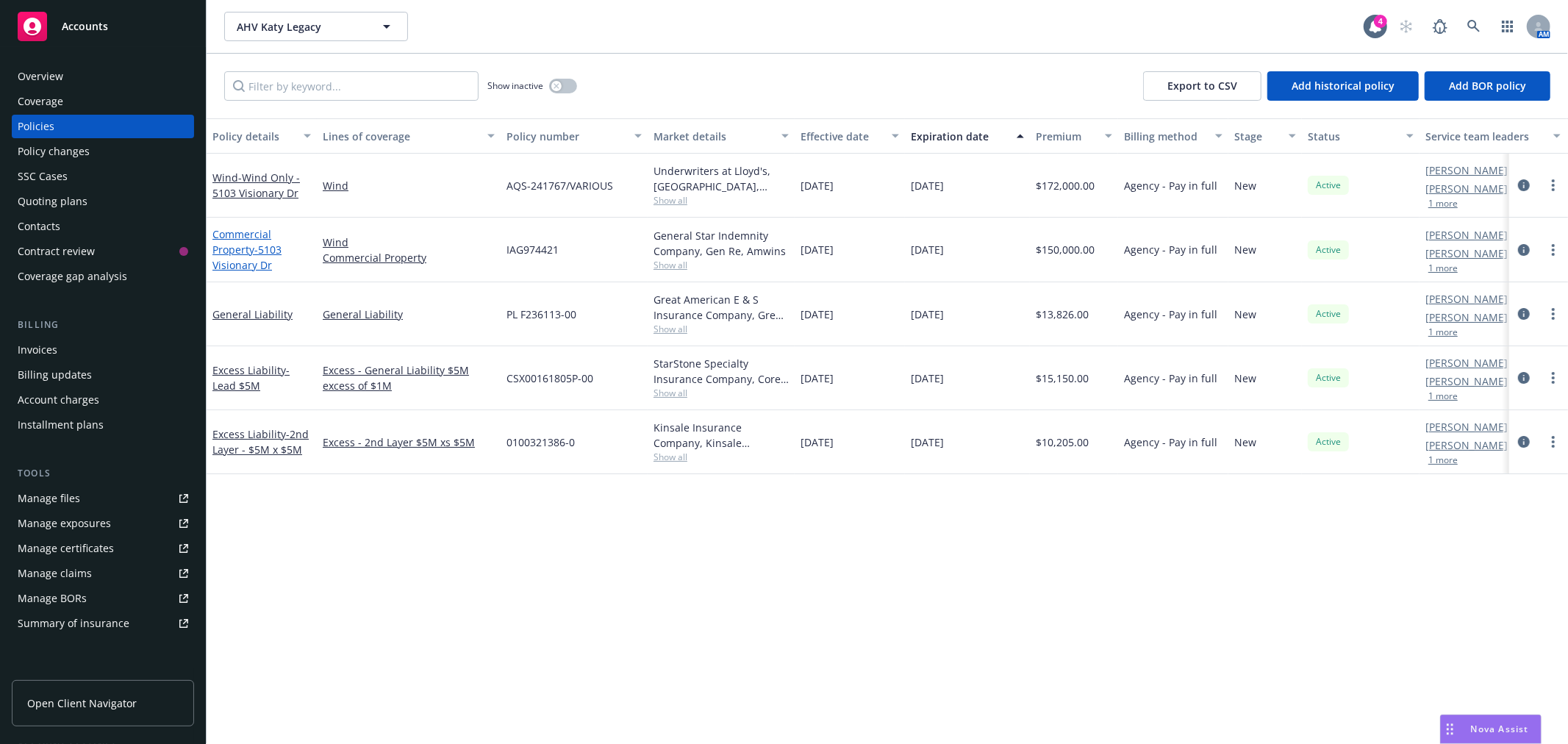
click at [249, 249] on link "Commercial Property - 5103 Visionary Dr" at bounding box center [246, 250] width 69 height 45
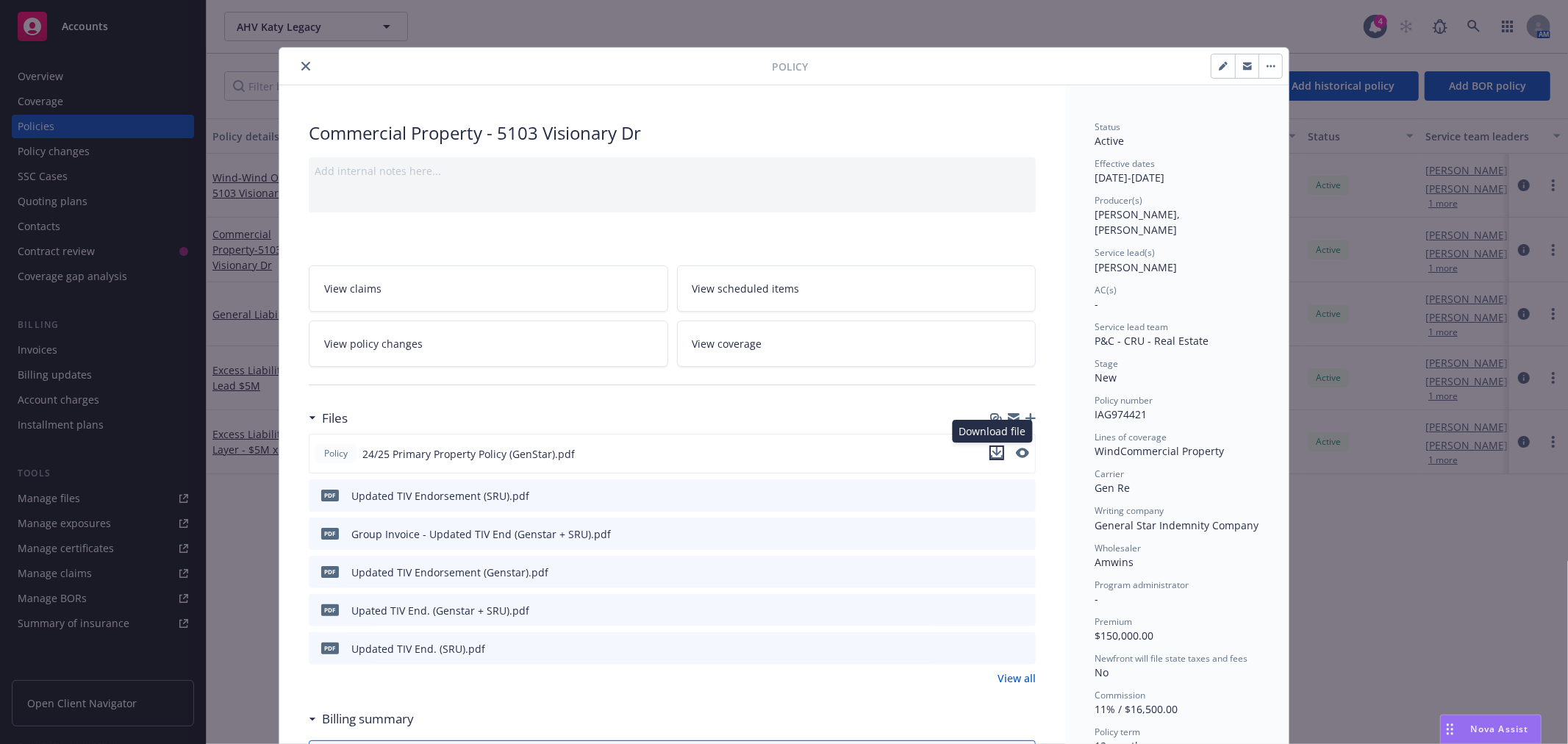
click at [993, 450] on icon "download file" at bounding box center [998, 451] width 10 height 9
click at [301, 64] on icon "close" at bounding box center [305, 66] width 9 height 9
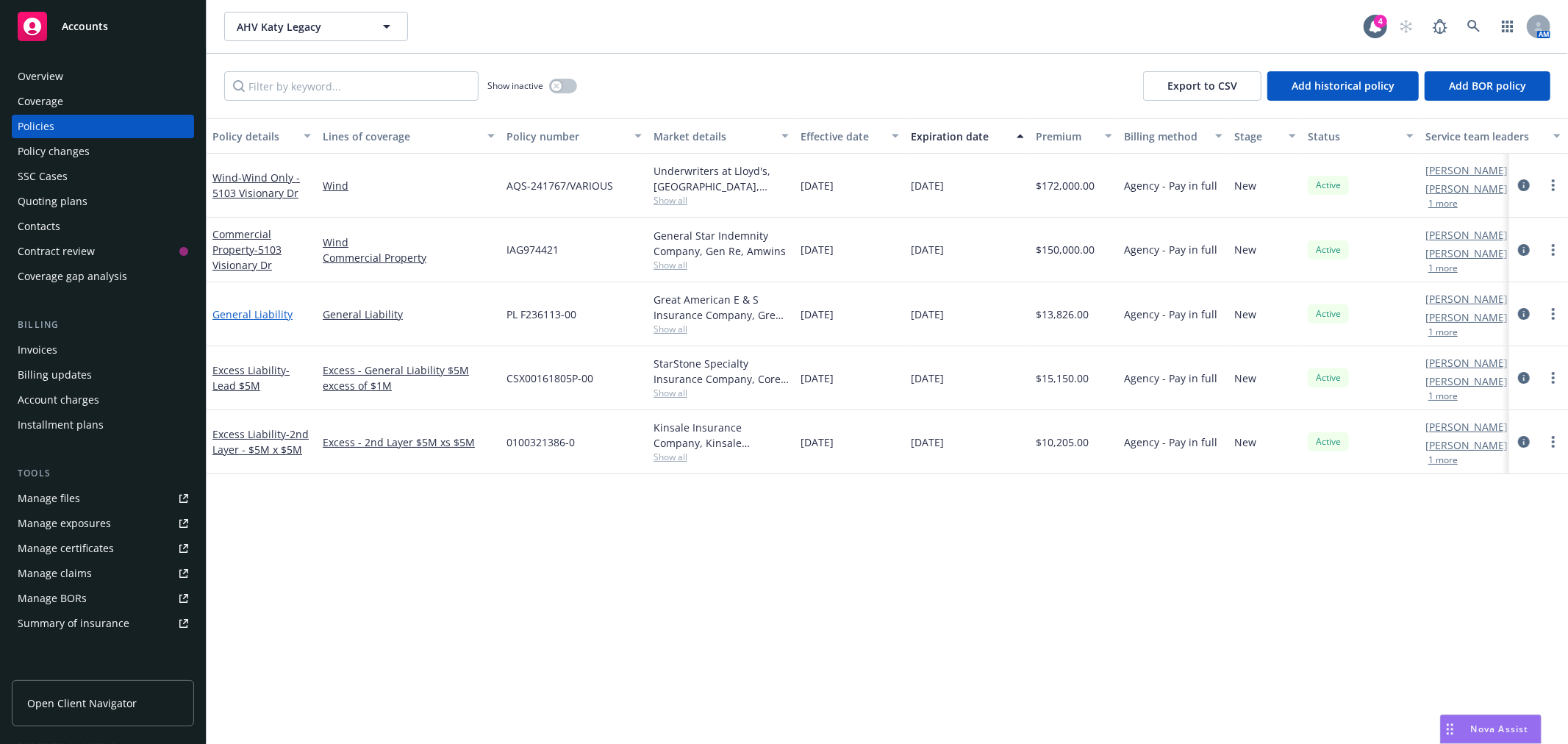
click at [260, 316] on link "General Liability" at bounding box center [252, 314] width 80 height 14
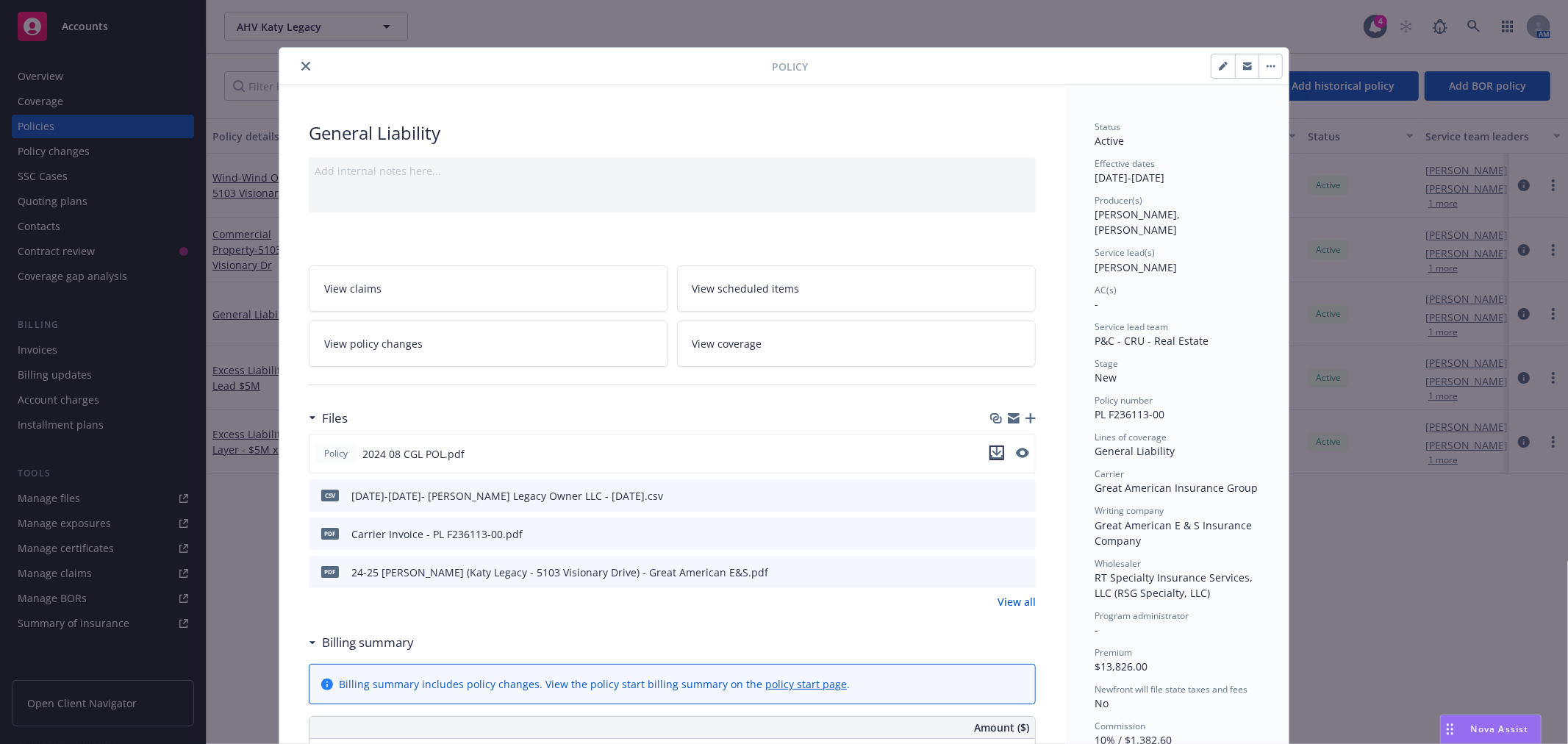
click at [993, 452] on icon "download file" at bounding box center [998, 451] width 10 height 9
drag, startPoint x: 550, startPoint y: 22, endPoint x: 399, endPoint y: 39, distance: 152.0
click at [520, 23] on div "Policy General Liability Add internal notes here... View claims View scheduled …" at bounding box center [784, 372] width 1568 height 744
click at [301, 61] on icon "close" at bounding box center [305, 66] width 9 height 9
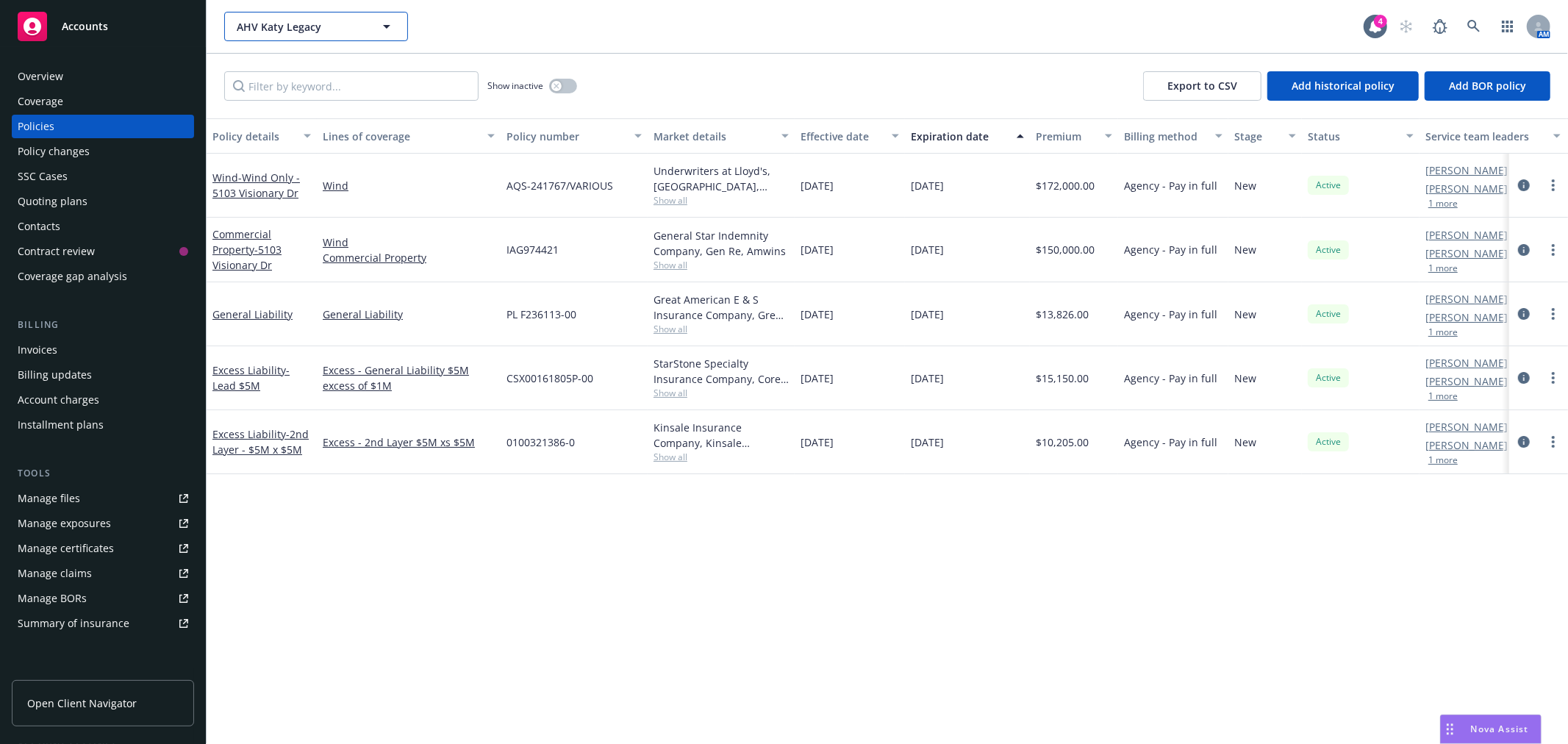
click at [333, 30] on span "AHV Katy Legacy" at bounding box center [299, 27] width 127 height 16
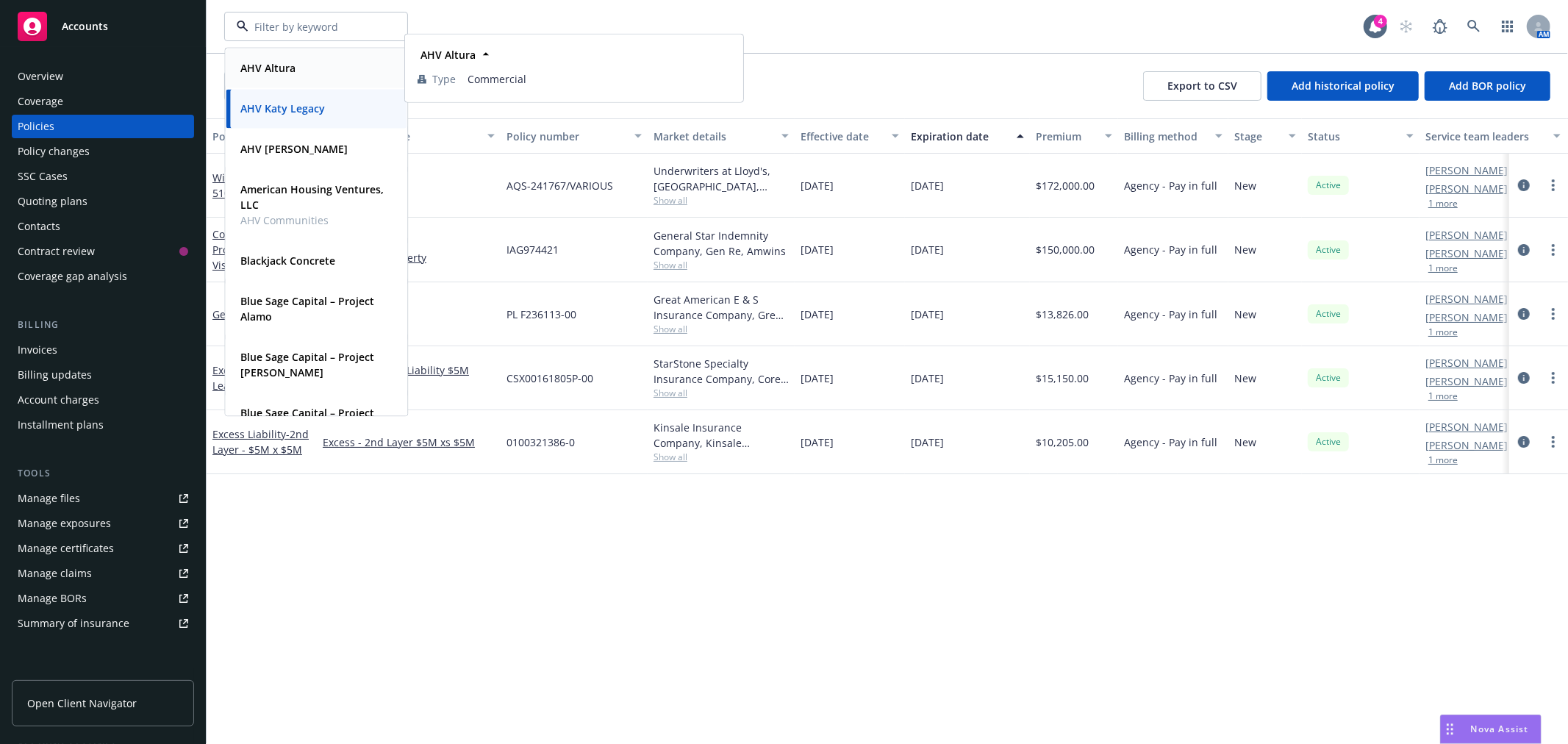
click at [320, 71] on div "AHV Altura" at bounding box center [316, 68] width 163 height 22
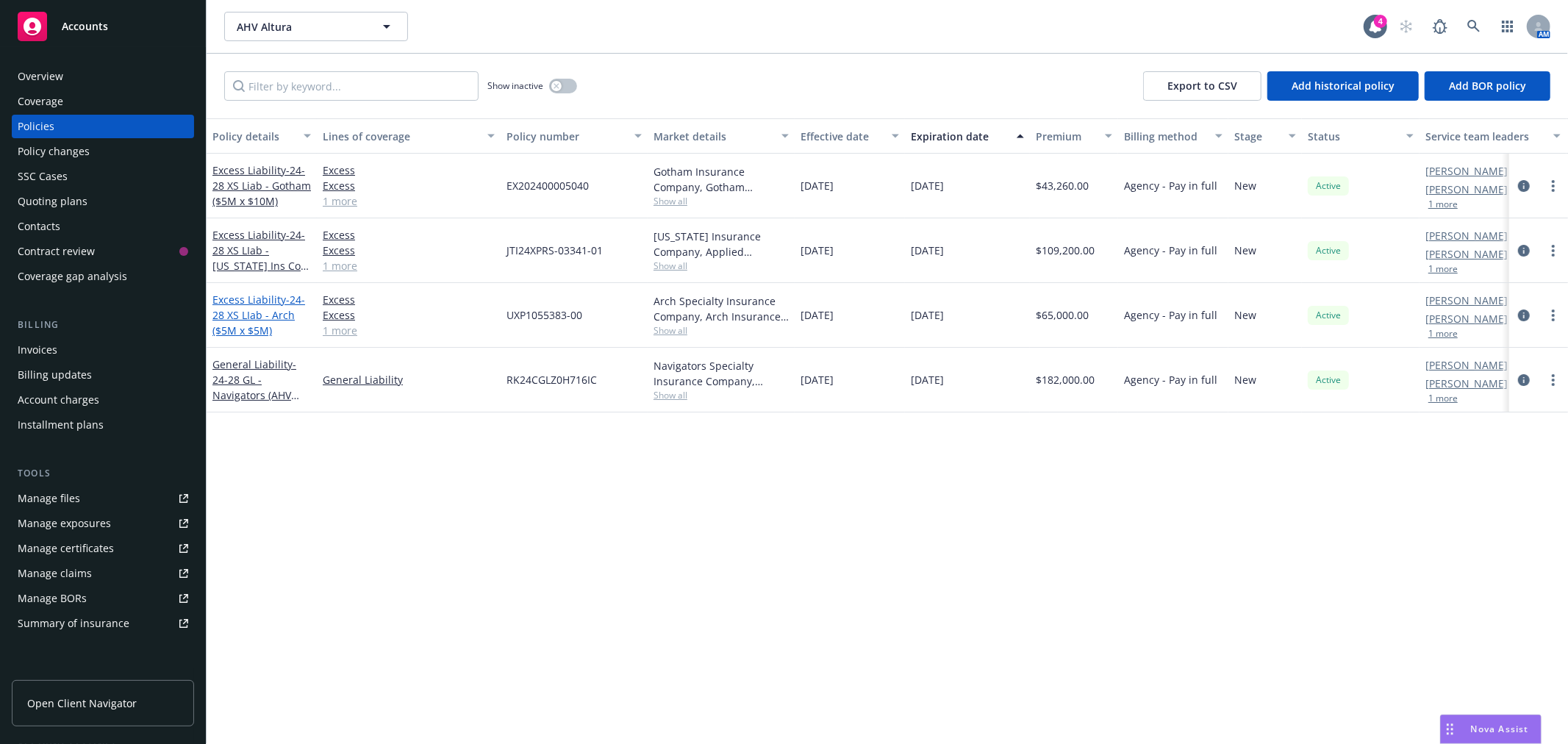
click at [257, 296] on link "Excess Liability - 24-28 XS LIab - Arch ($5M x $5M)" at bounding box center [259, 315] width 93 height 45
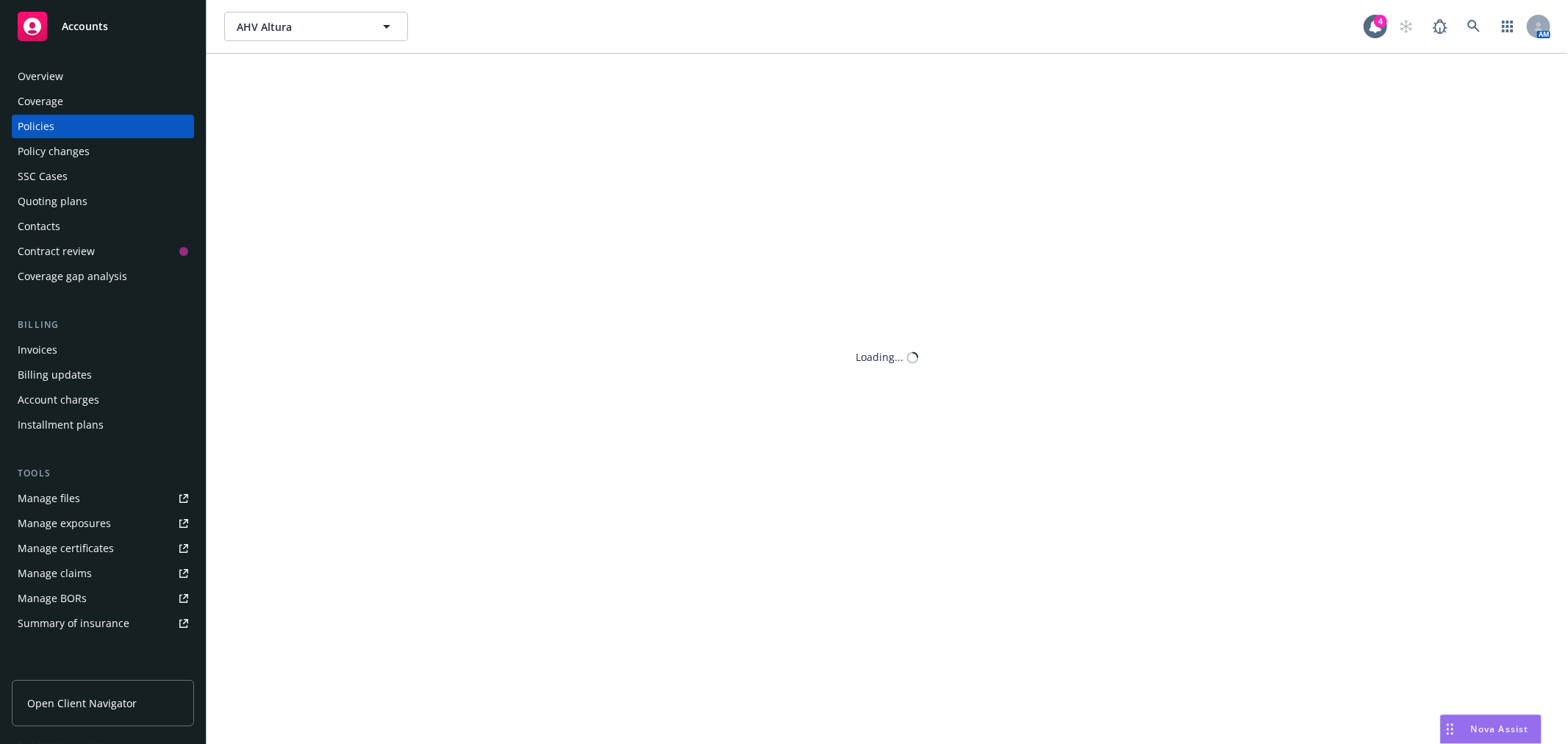
click at [257, 296] on div "AHV Altura AHV Altura 4 AM Show inactive Export to CSV Add historical policy Ad…" at bounding box center [886, 372] width 1361 height 744
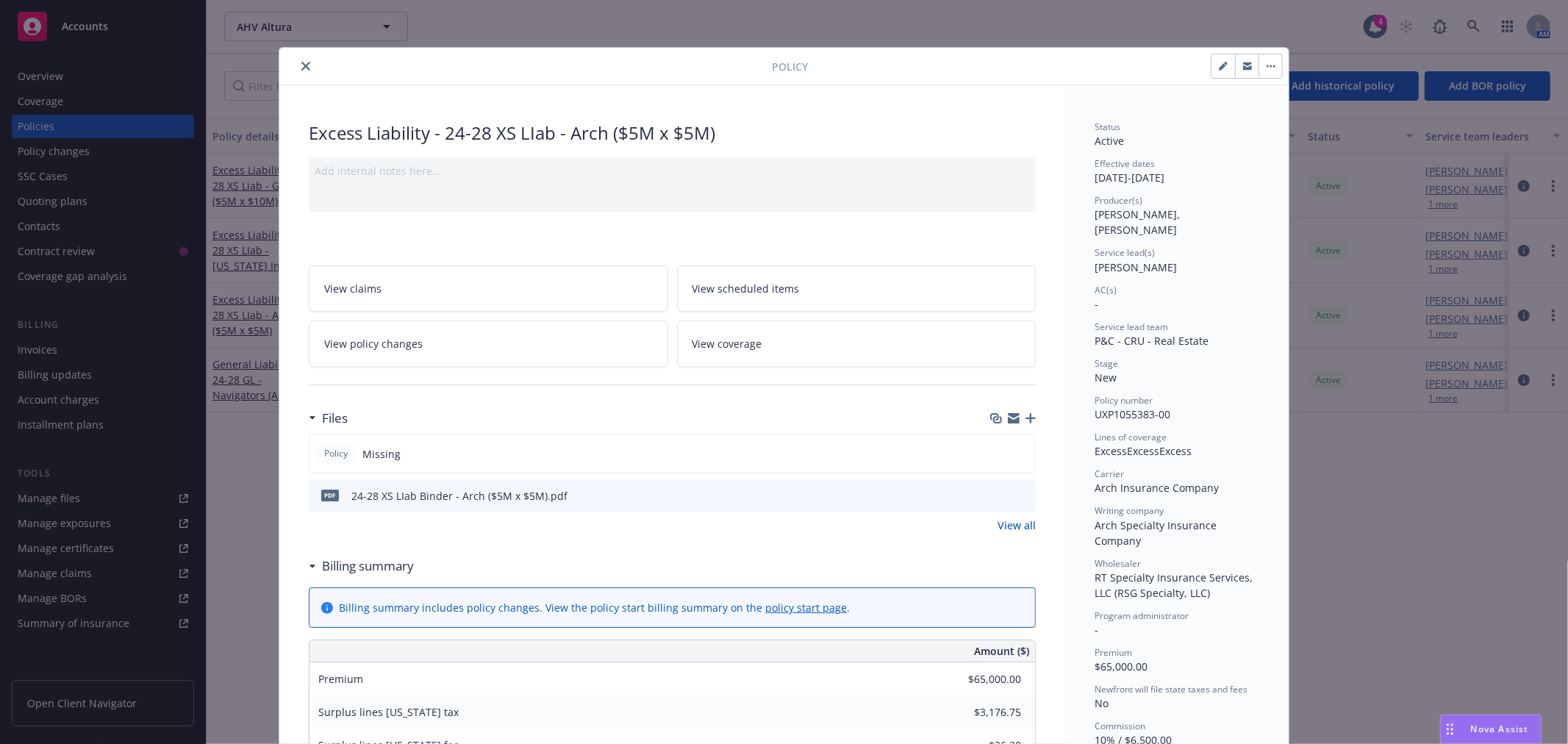
click at [1017, 496] on icon "preview file" at bounding box center [1022, 494] width 13 height 10
click at [301, 66] on icon "close" at bounding box center [305, 66] width 9 height 9
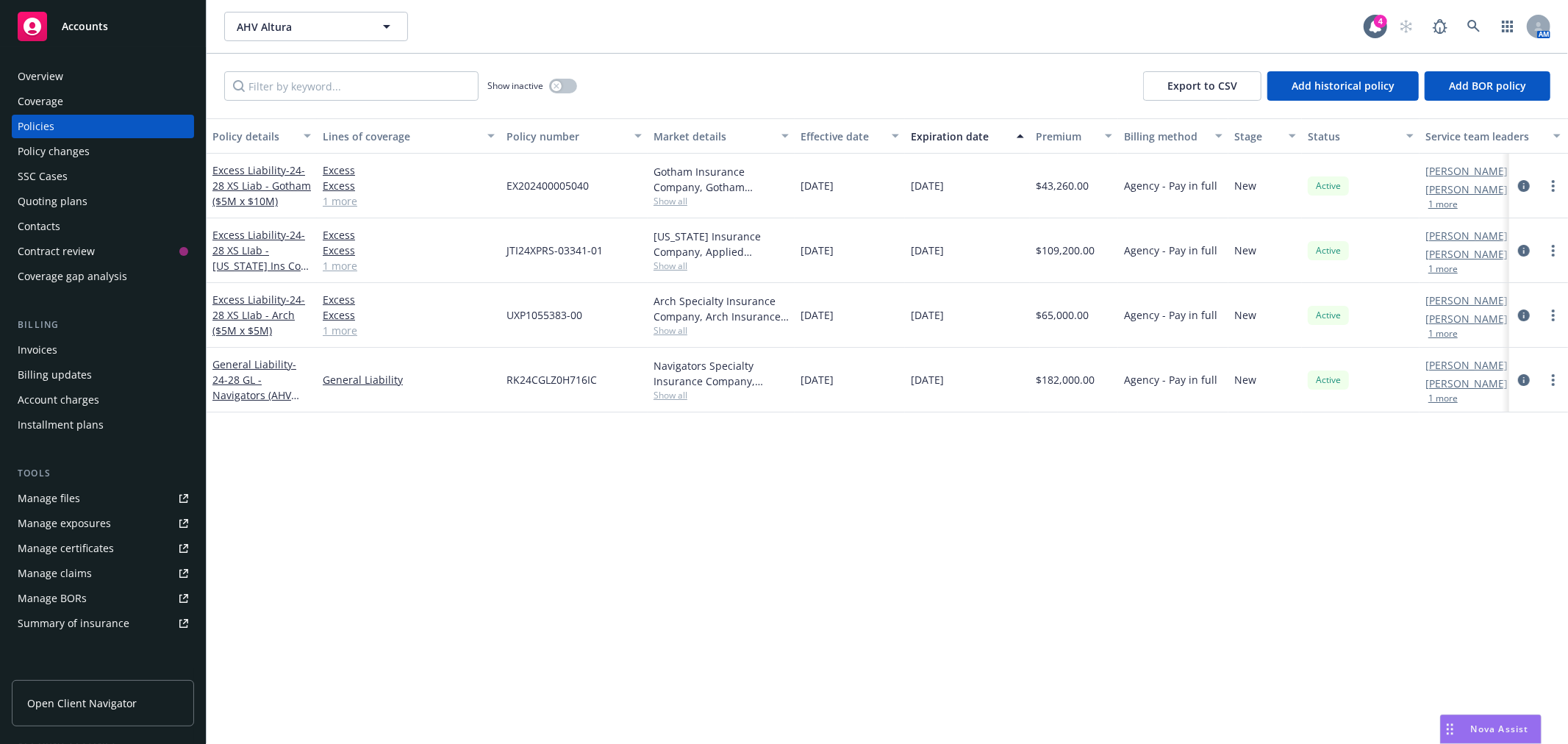
click at [976, 671] on div "Policy details Lines of coverage Policy number Market details Effective date Ex…" at bounding box center [886, 431] width 1361 height 625
click at [18, 250] on div "Contract review" at bounding box center [56, 251] width 77 height 23
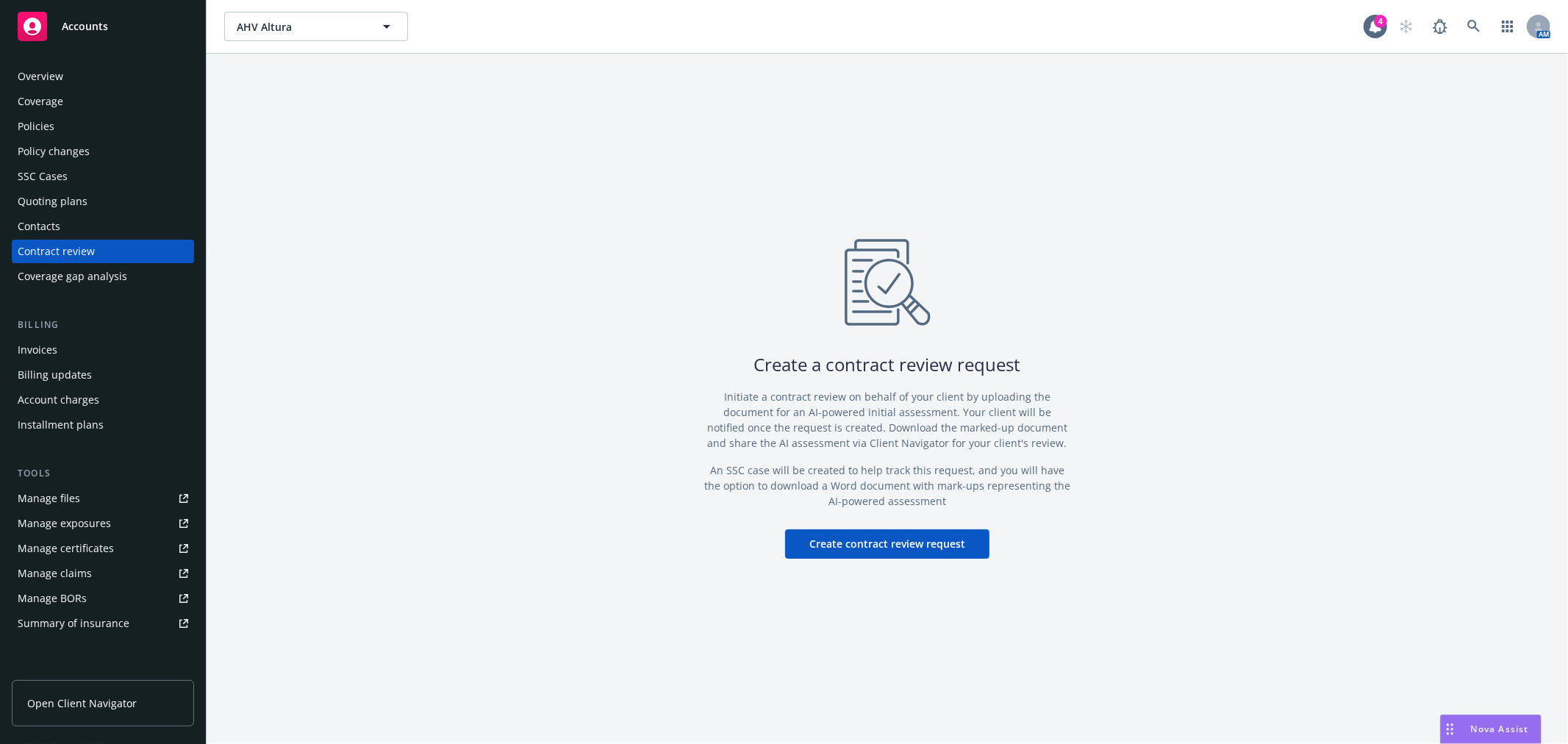
click at [62, 121] on div "Policies" at bounding box center [103, 126] width 171 height 23
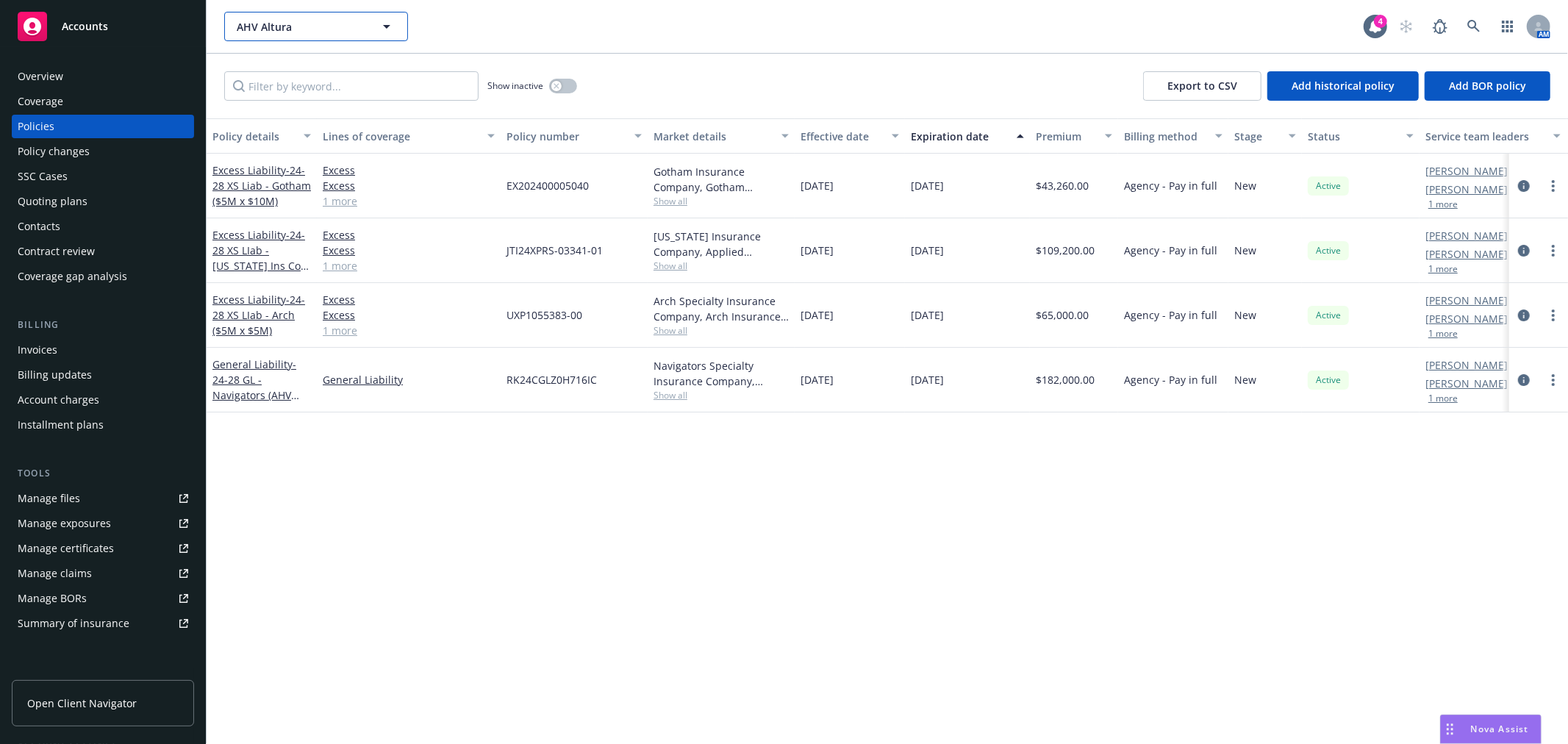
click at [294, 35] on button "AHV Altura" at bounding box center [316, 26] width 184 height 29
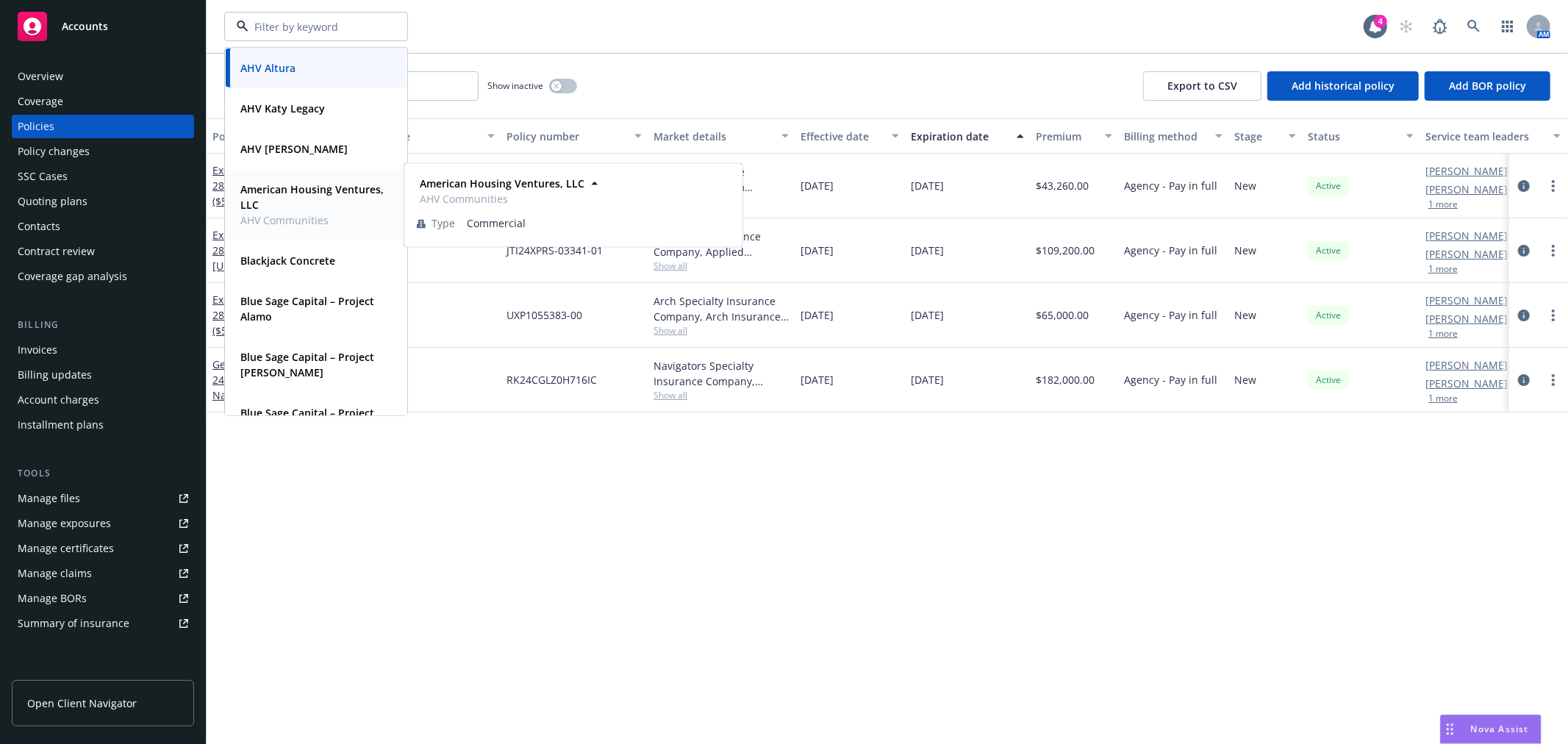
click at [284, 199] on strong "American Housing Ventures, LLC" at bounding box center [312, 197] width 143 height 29
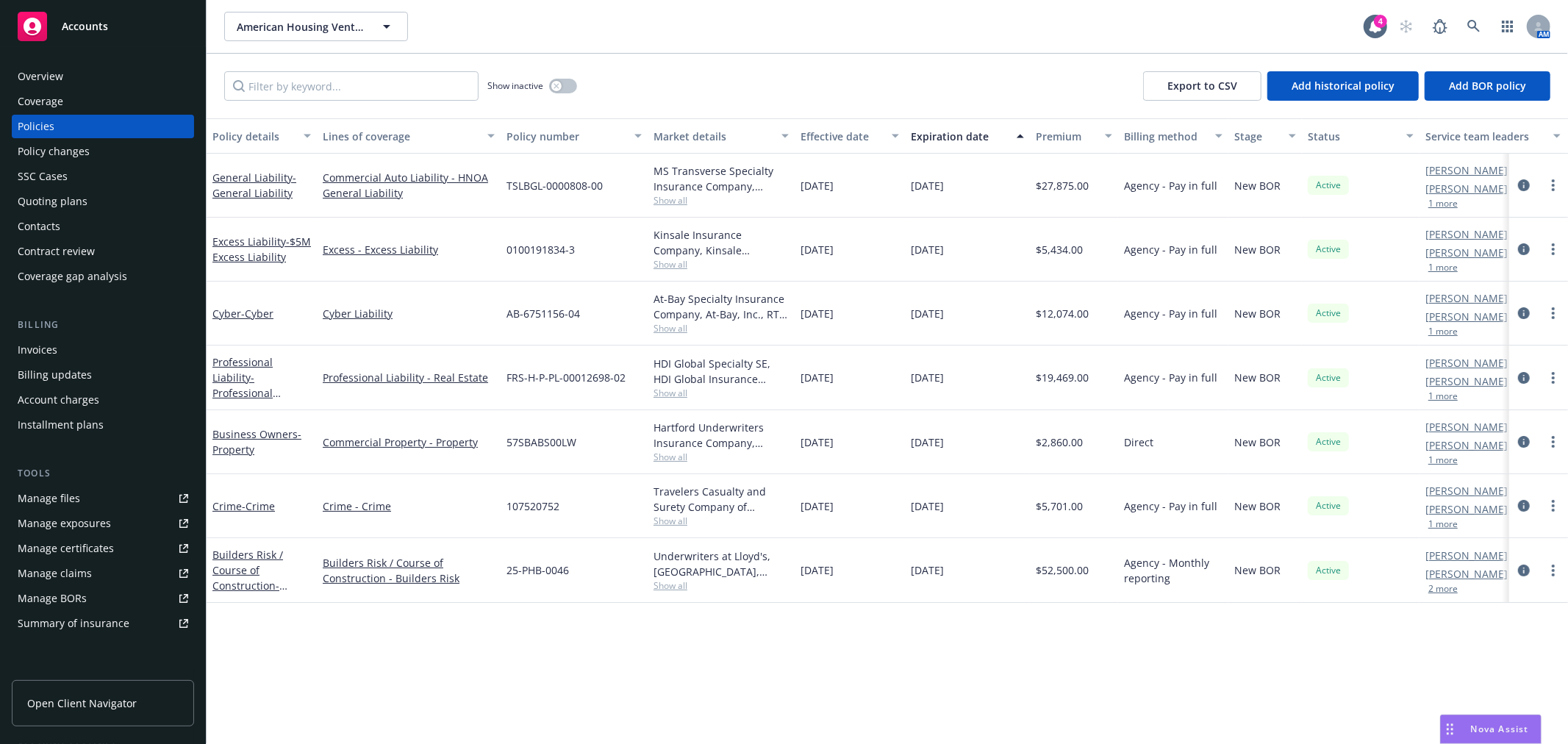
click at [80, 353] on div "Invoices" at bounding box center [103, 350] width 171 height 23
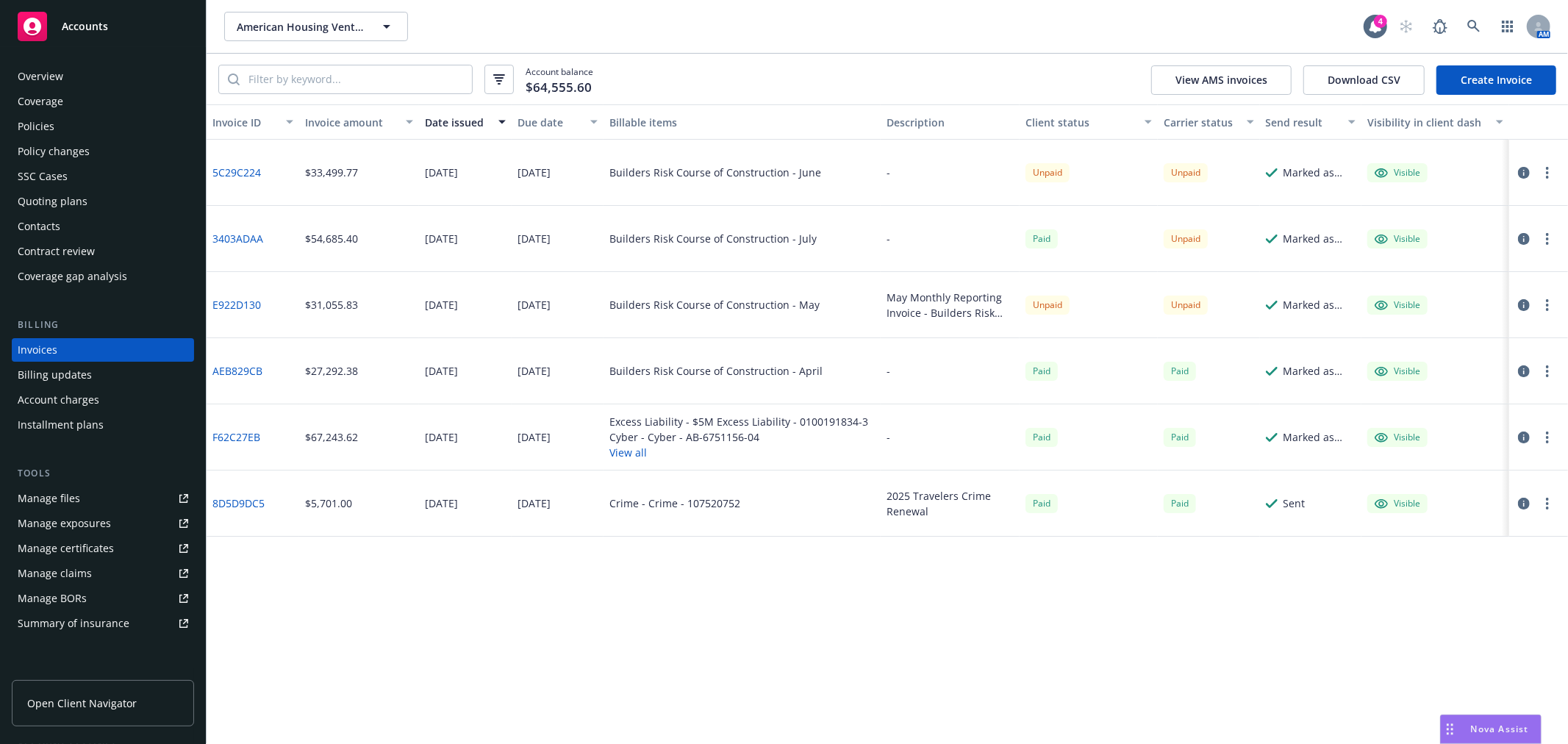
click at [1040, 309] on div "Unpaid" at bounding box center [1046, 304] width 44 height 18
drag, startPoint x: 265, startPoint y: 300, endPoint x: 239, endPoint y: 303, distance: 26.2
click at [261, 300] on div "E922D130" at bounding box center [253, 305] width 93 height 66
drag, startPoint x: 376, startPoint y: 17, endPoint x: 362, endPoint y: 35, distance: 22.8
click at [376, 17] on button "American Housing Ventures, LLC" at bounding box center [316, 26] width 184 height 29
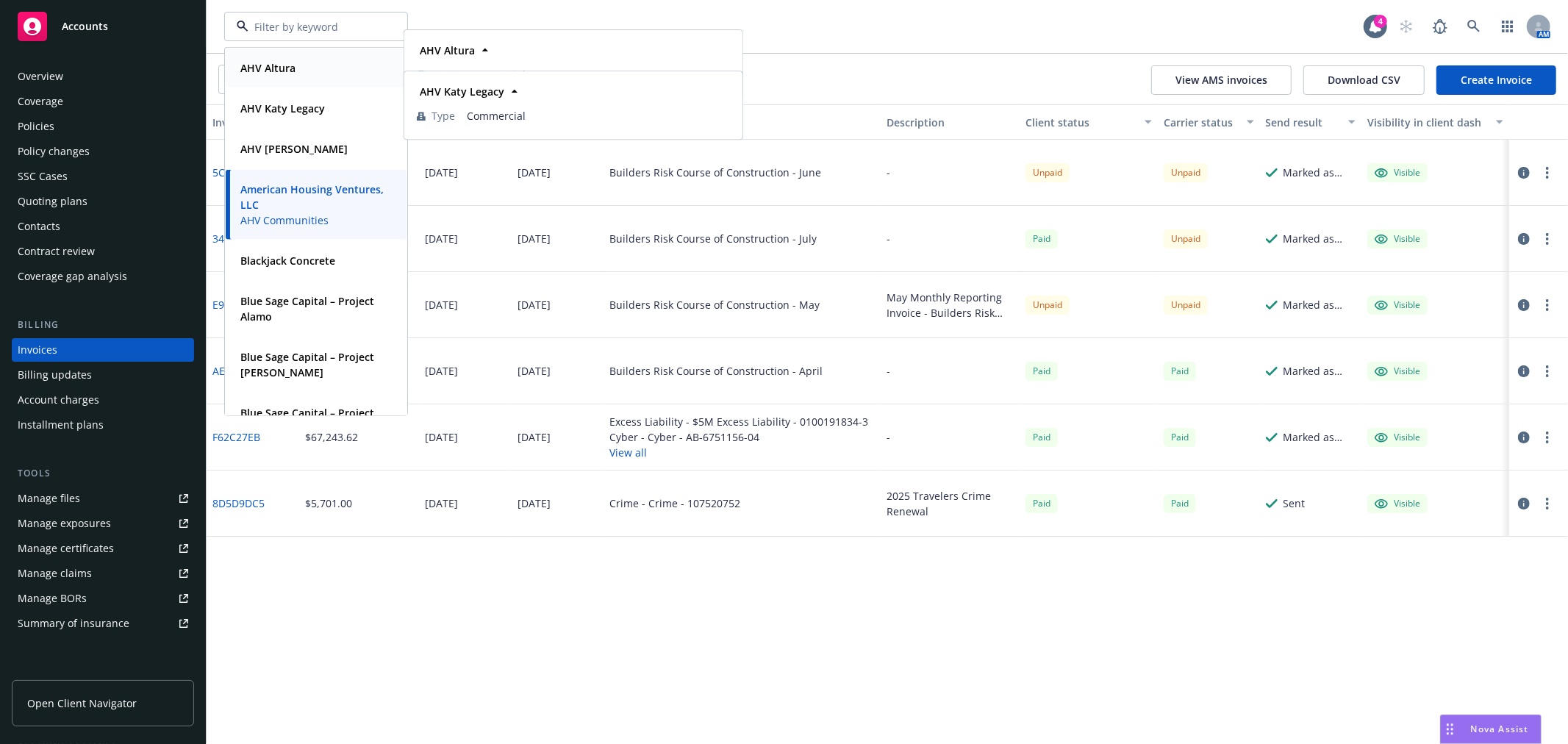
click at [308, 65] on div "AHV Altura" at bounding box center [316, 68] width 163 height 22
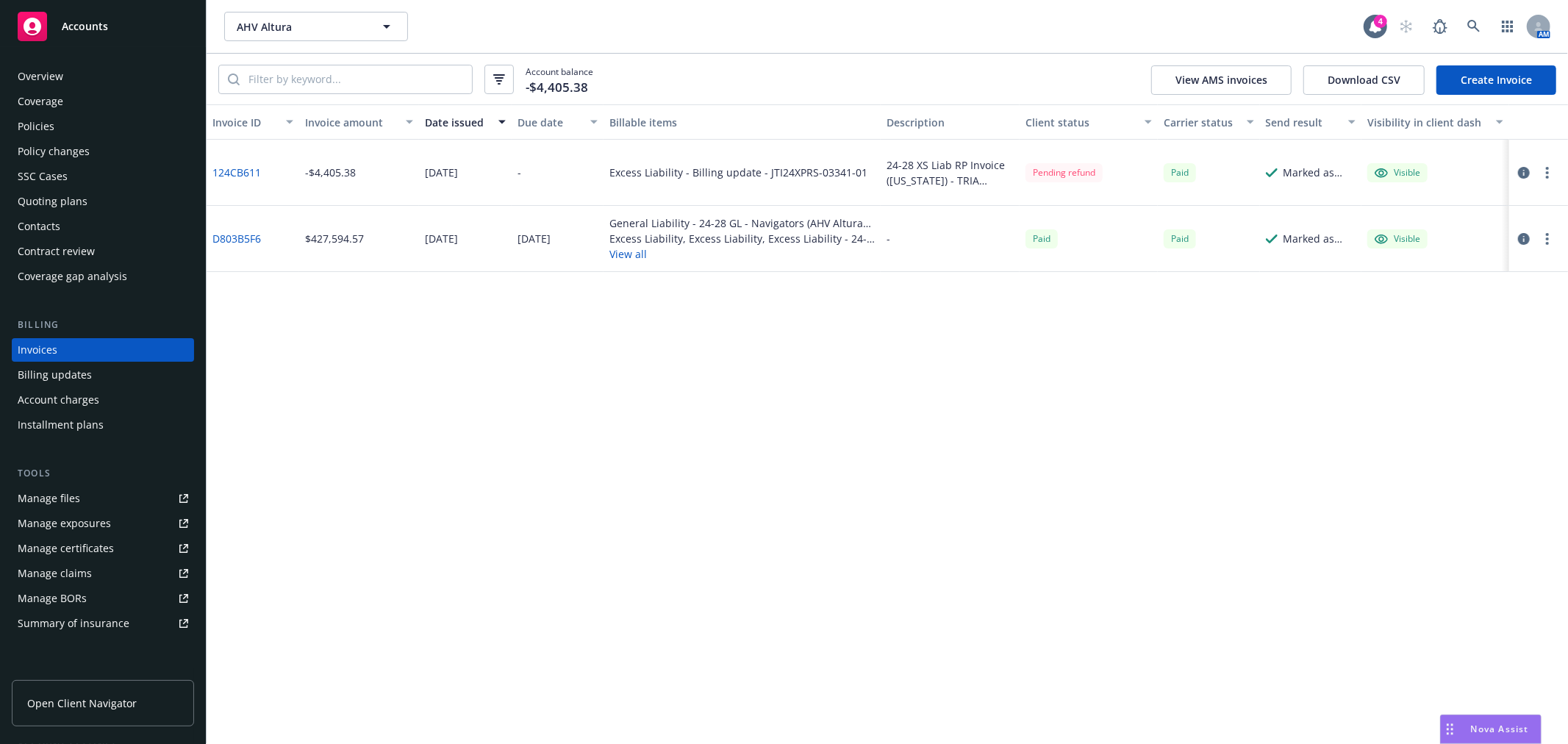
click at [71, 122] on div "Policies" at bounding box center [103, 126] width 171 height 23
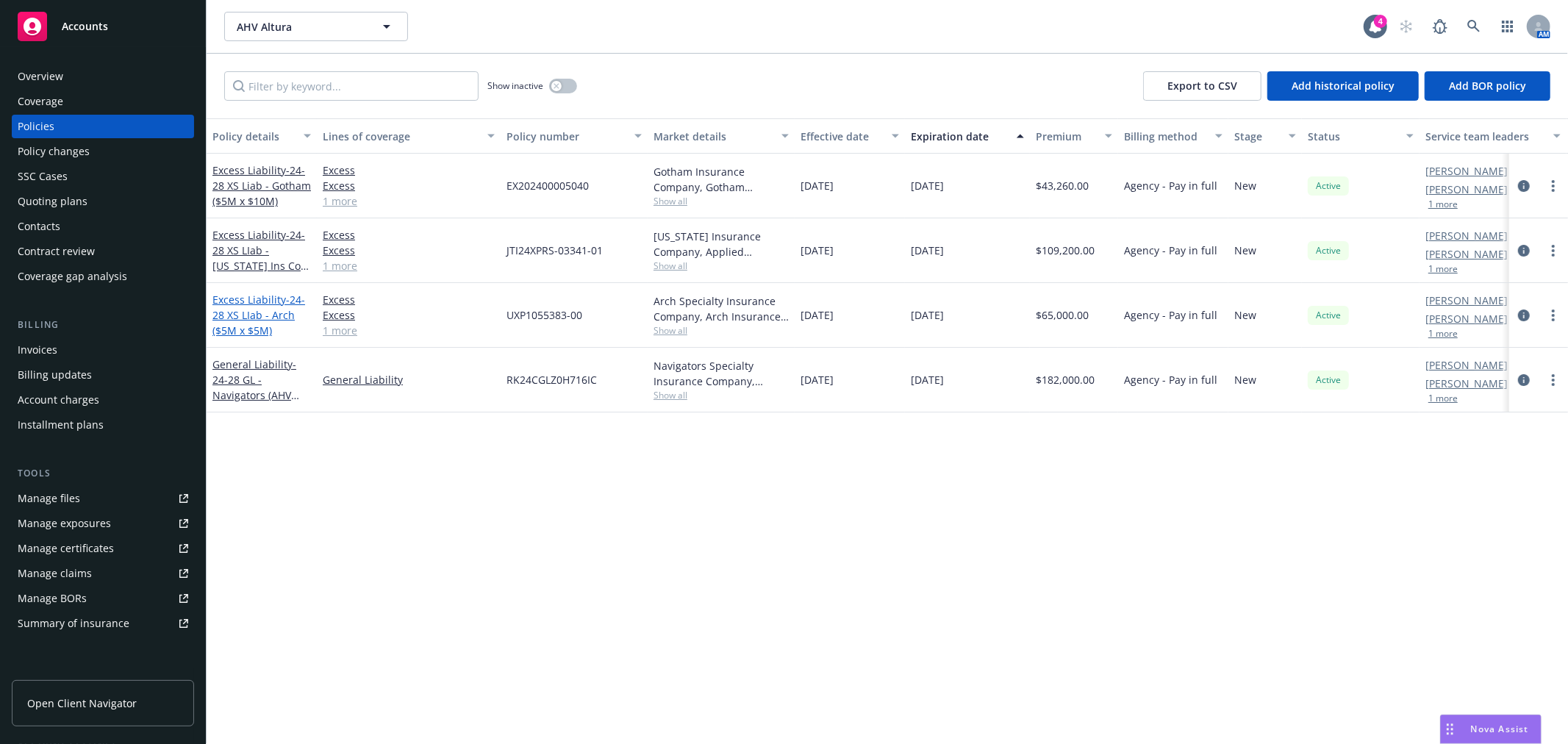
click at [229, 307] on span "- 24-28 XS LIab - Arch ($5M x $5M)" at bounding box center [259, 315] width 93 height 45
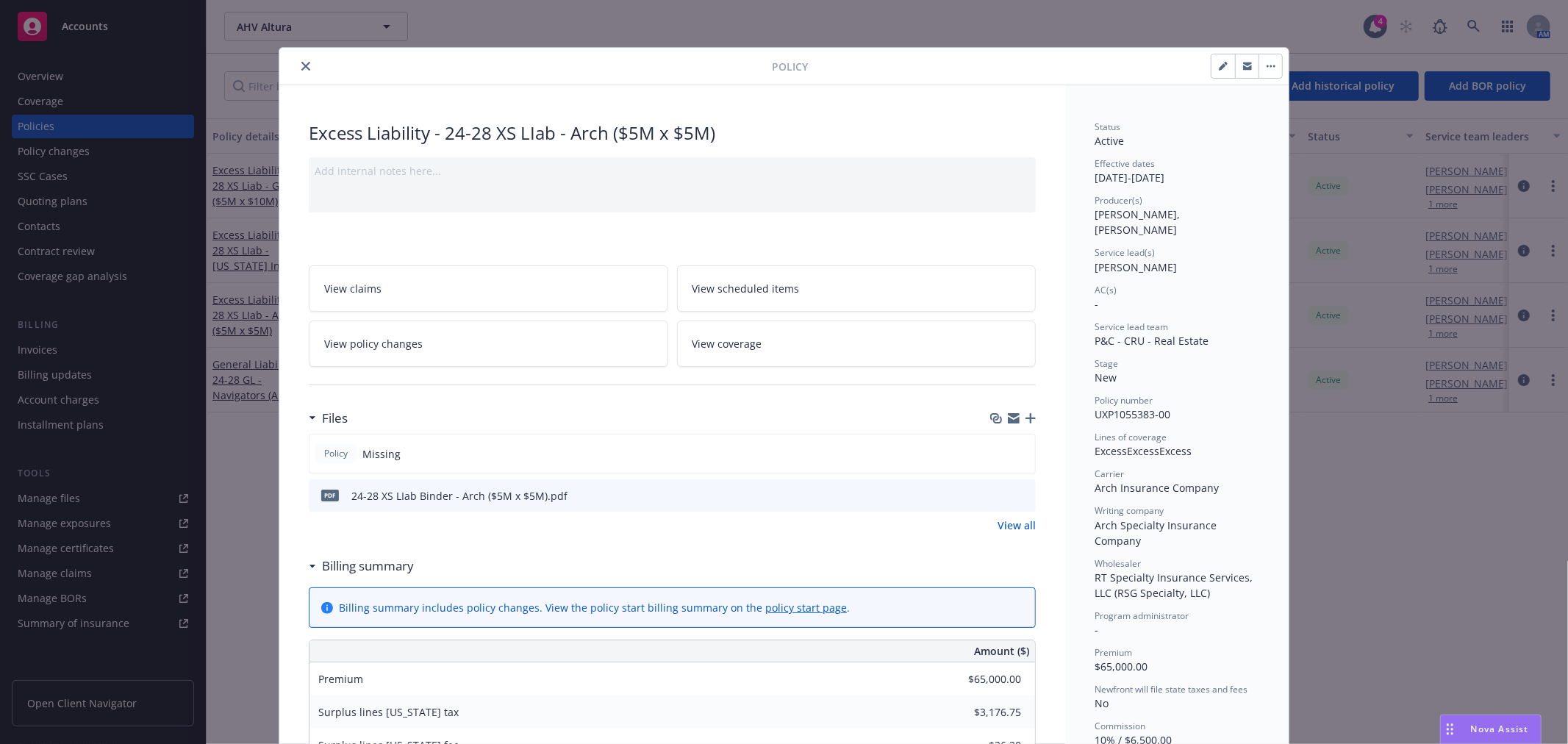
scroll to position [44, 0]
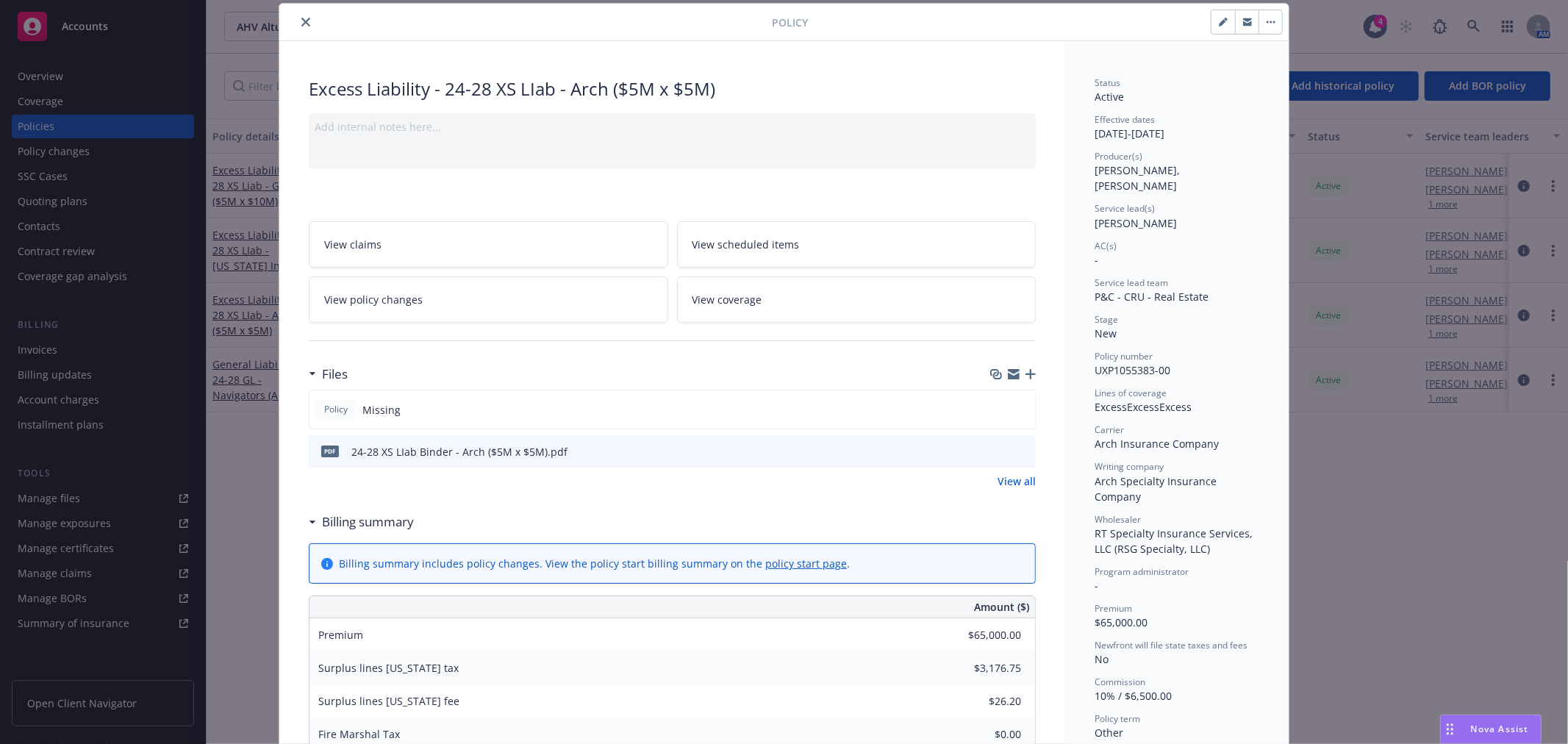
click at [1025, 371] on icon "button" at bounding box center [1030, 374] width 10 height 10
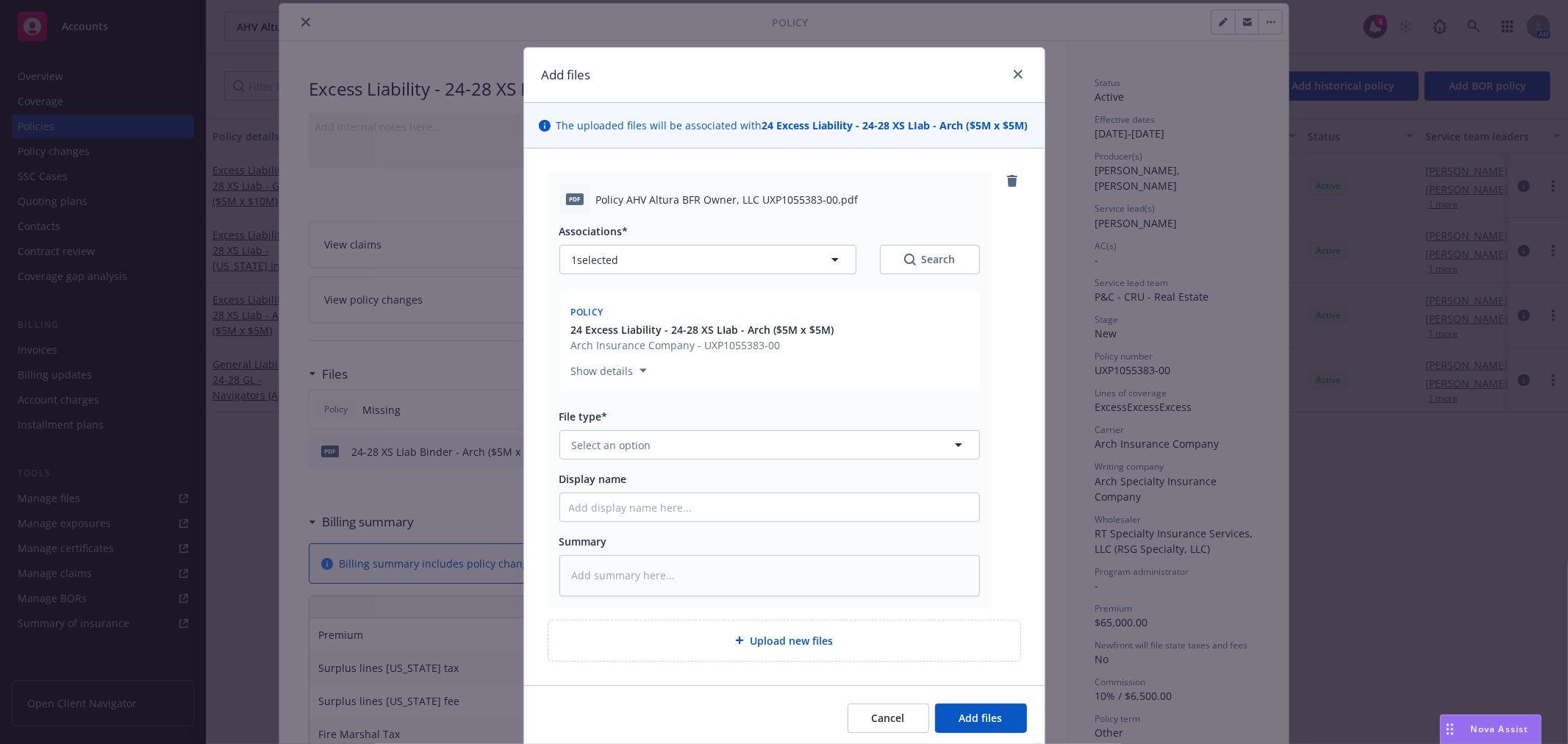
drag, startPoint x: 623, startPoint y: 332, endPoint x: 604, endPoint y: 409, distance: 79.3
drag, startPoint x: 604, startPoint y: 409, endPoint x: 593, endPoint y: 453, distance: 45.4
click at [593, 453] on button "Select an option" at bounding box center [769, 444] width 420 height 29
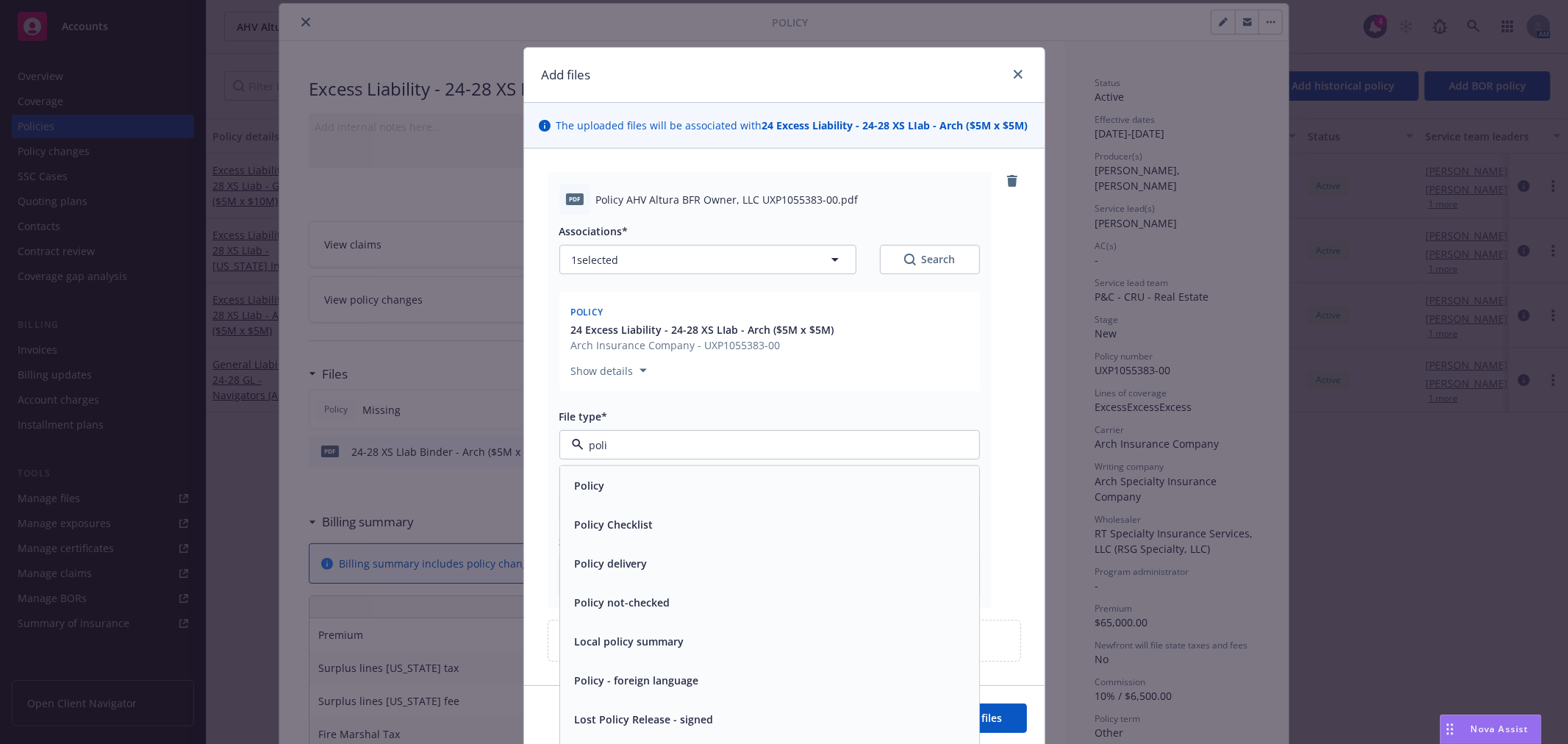
type input "polic"
click at [717, 474] on div "Policy" at bounding box center [769, 485] width 419 height 39
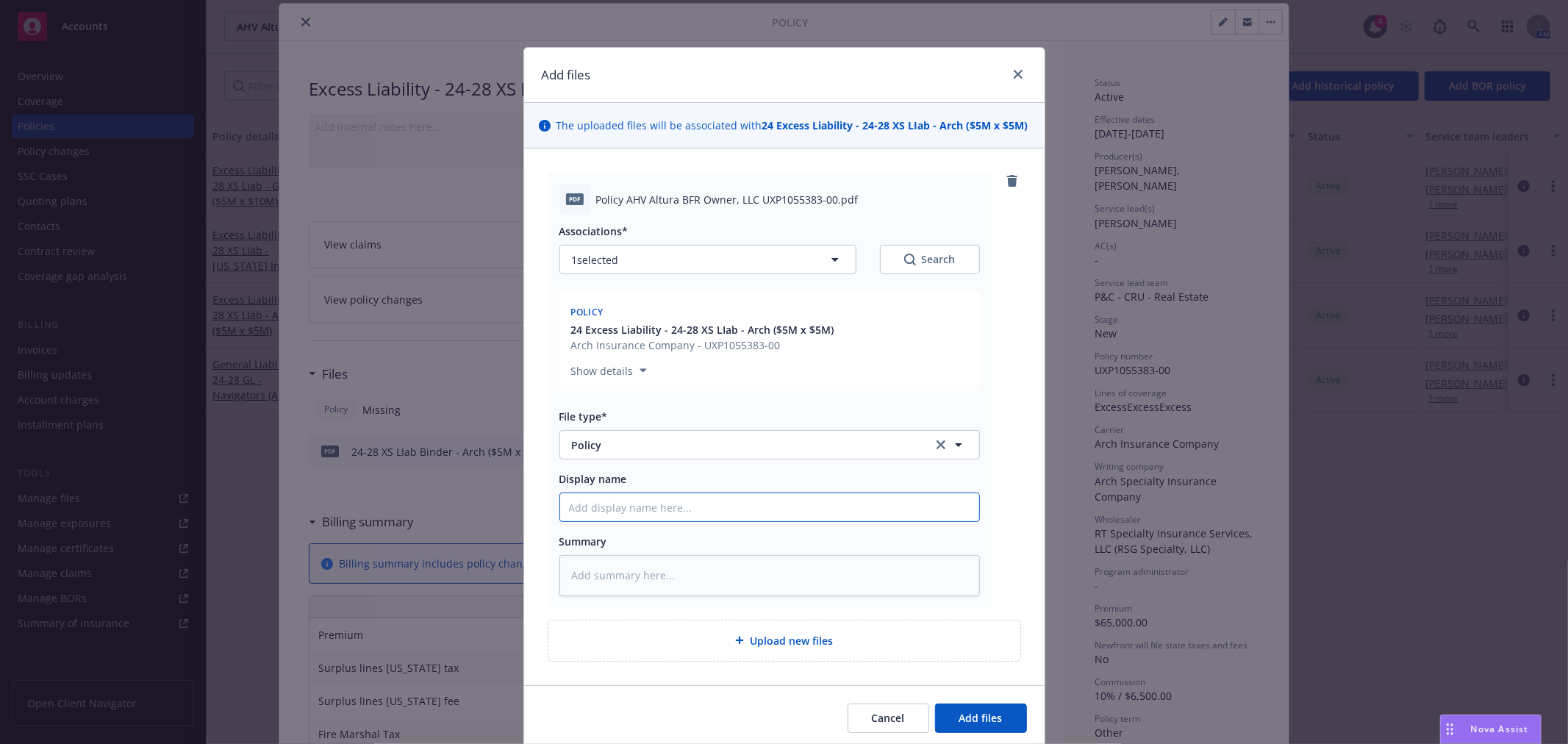
click at [658, 513] on input "Display name" at bounding box center [769, 508] width 419 height 28
type textarea "x"
type input "2"
type textarea "x"
type input "20"
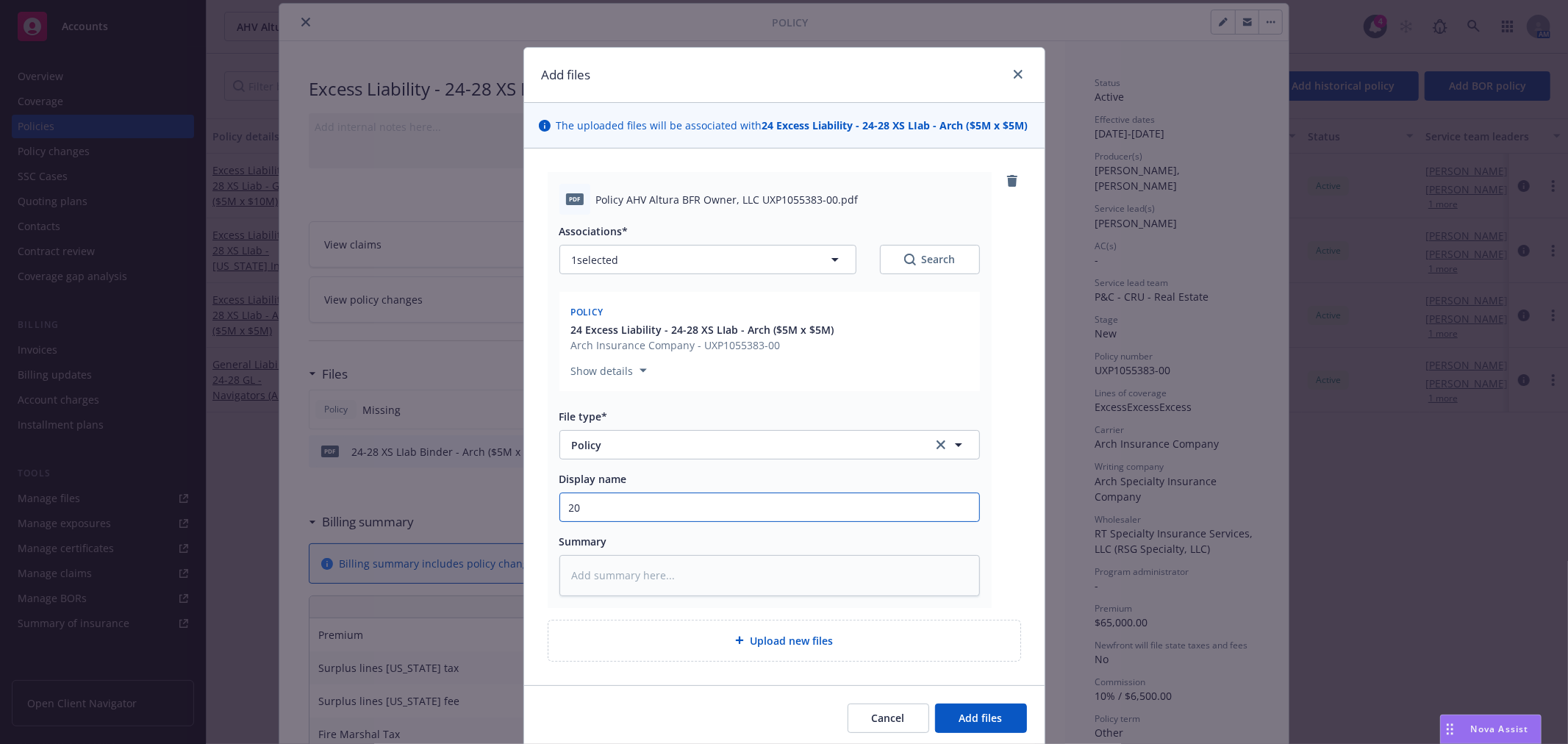
type textarea "x"
type input "202"
type textarea "x"
type input "2024"
type textarea "x"
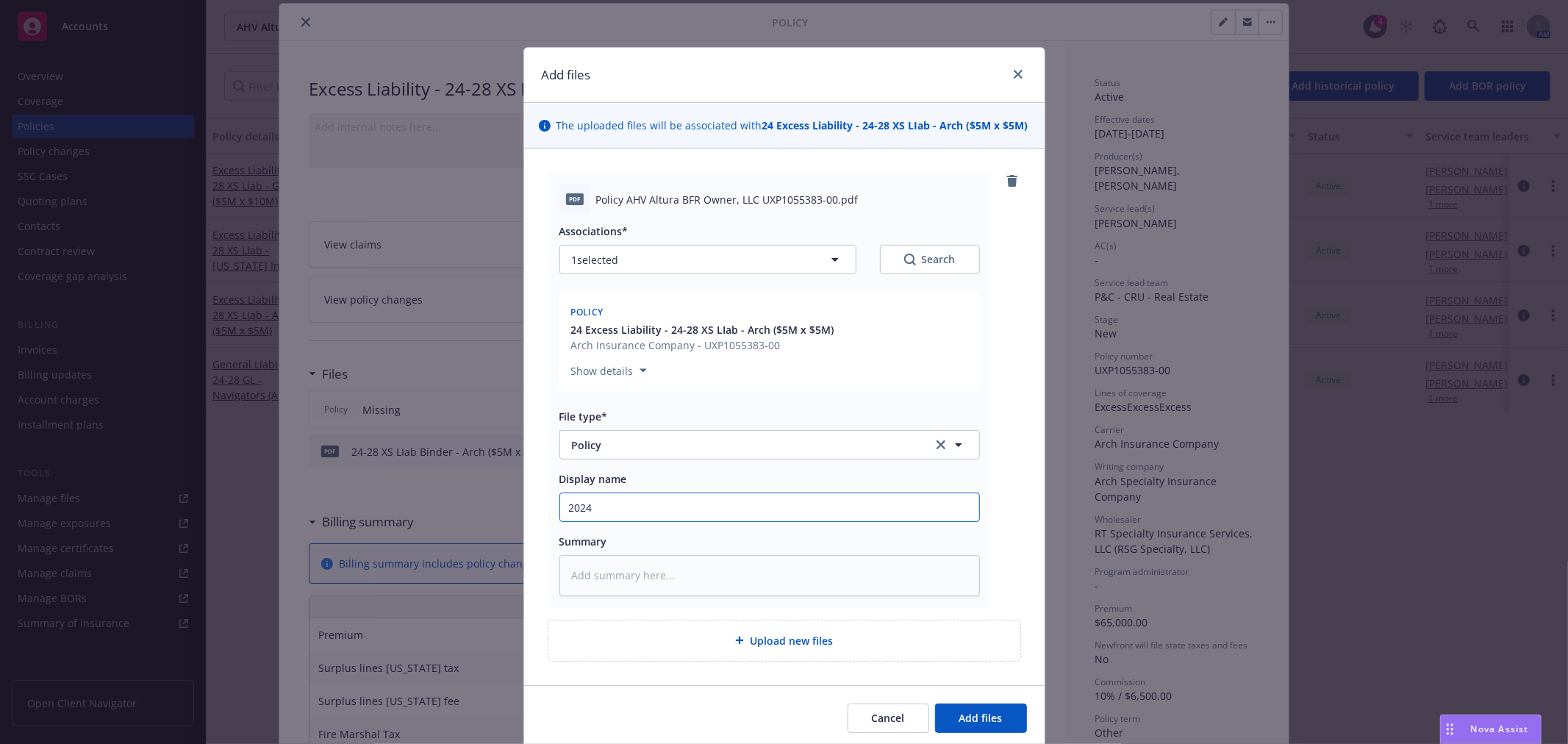
type input "2024"
type textarea "x"
type input "2024 0"
type textarea "x"
type input "2024 05"
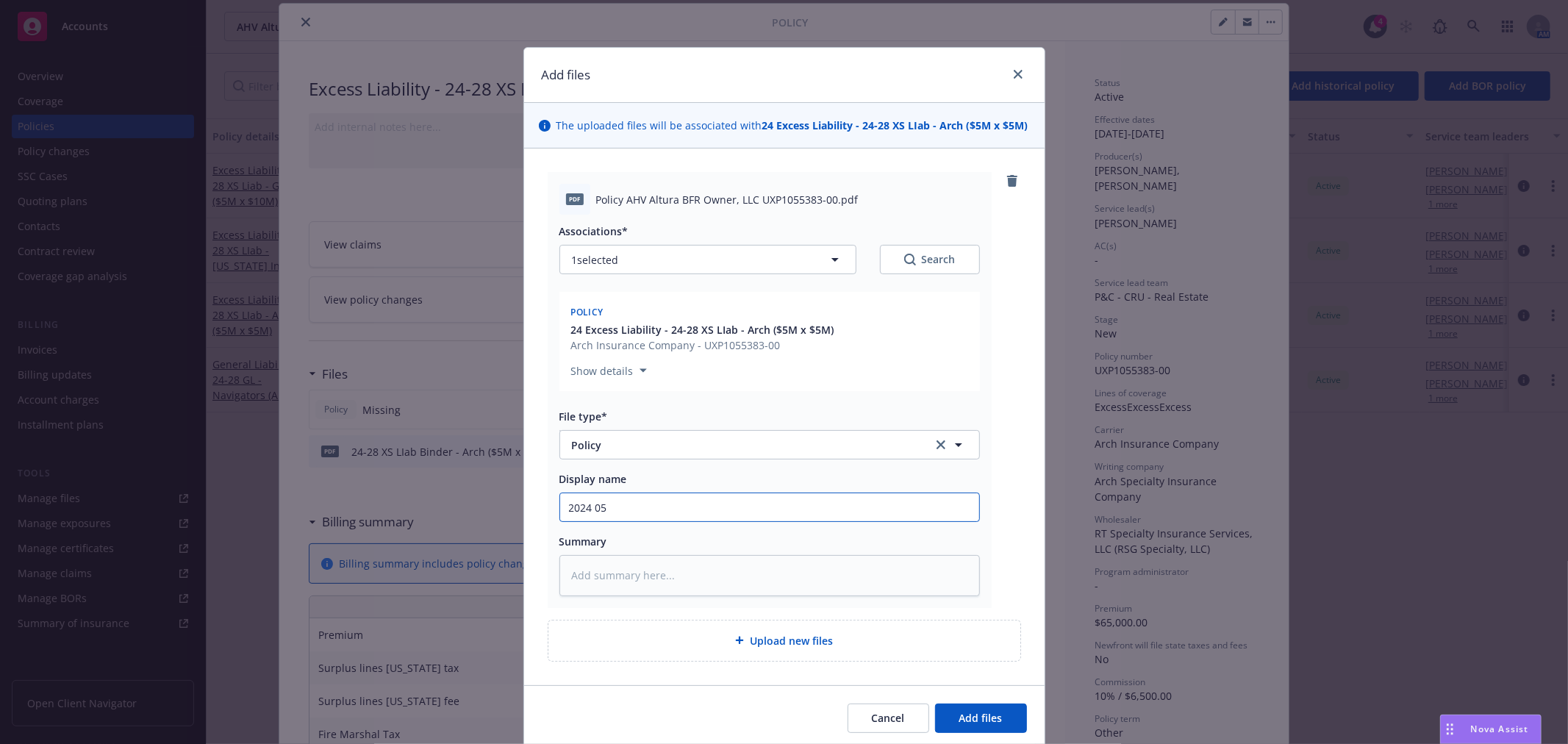
type textarea "x"
type input "2024 05"
type textarea "x"
type input "2024 05 E"
type textarea "x"
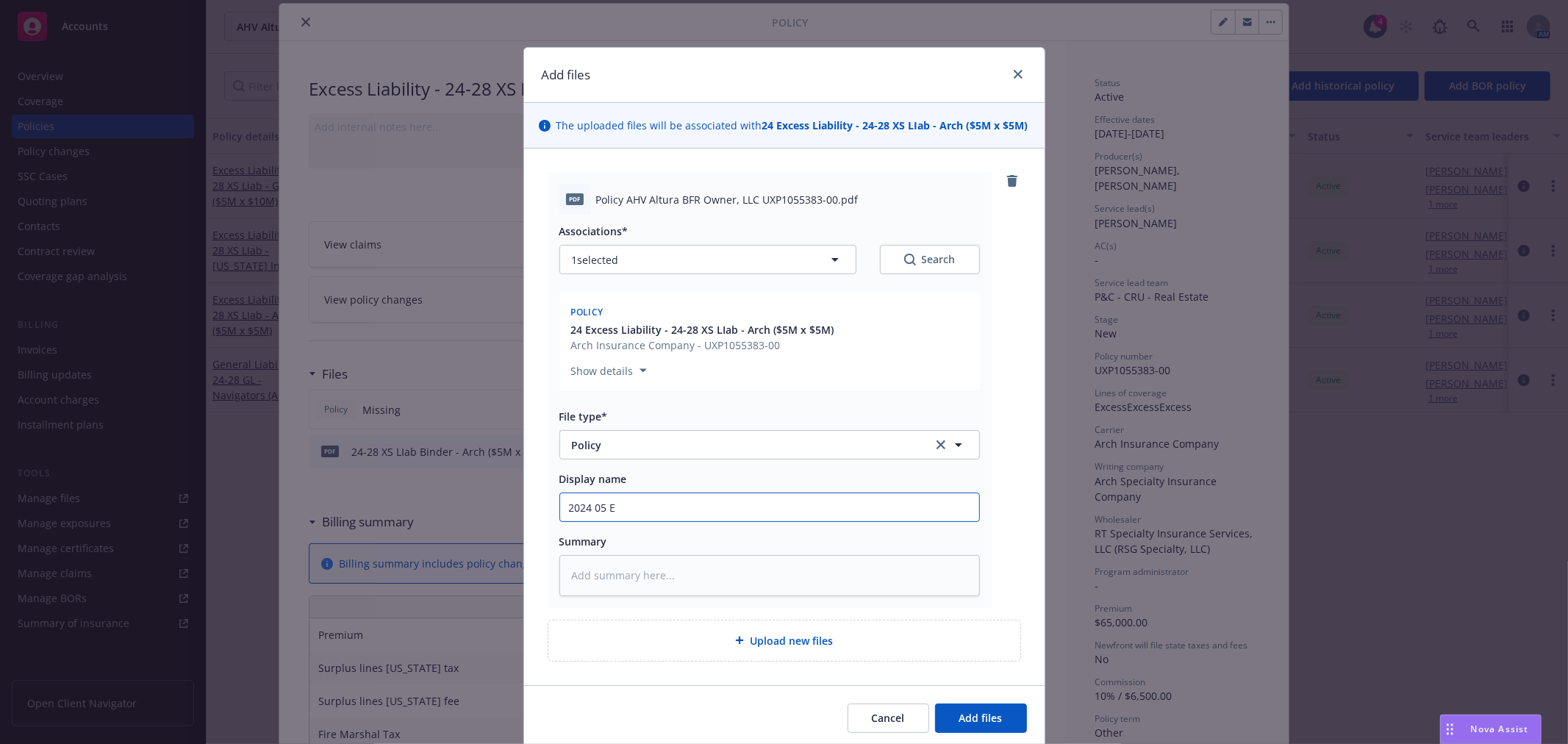
type input "2024 05 EX"
type textarea "x"
type input "2024 05 EXL"
type textarea "x"
type input "2024 05 EXLI"
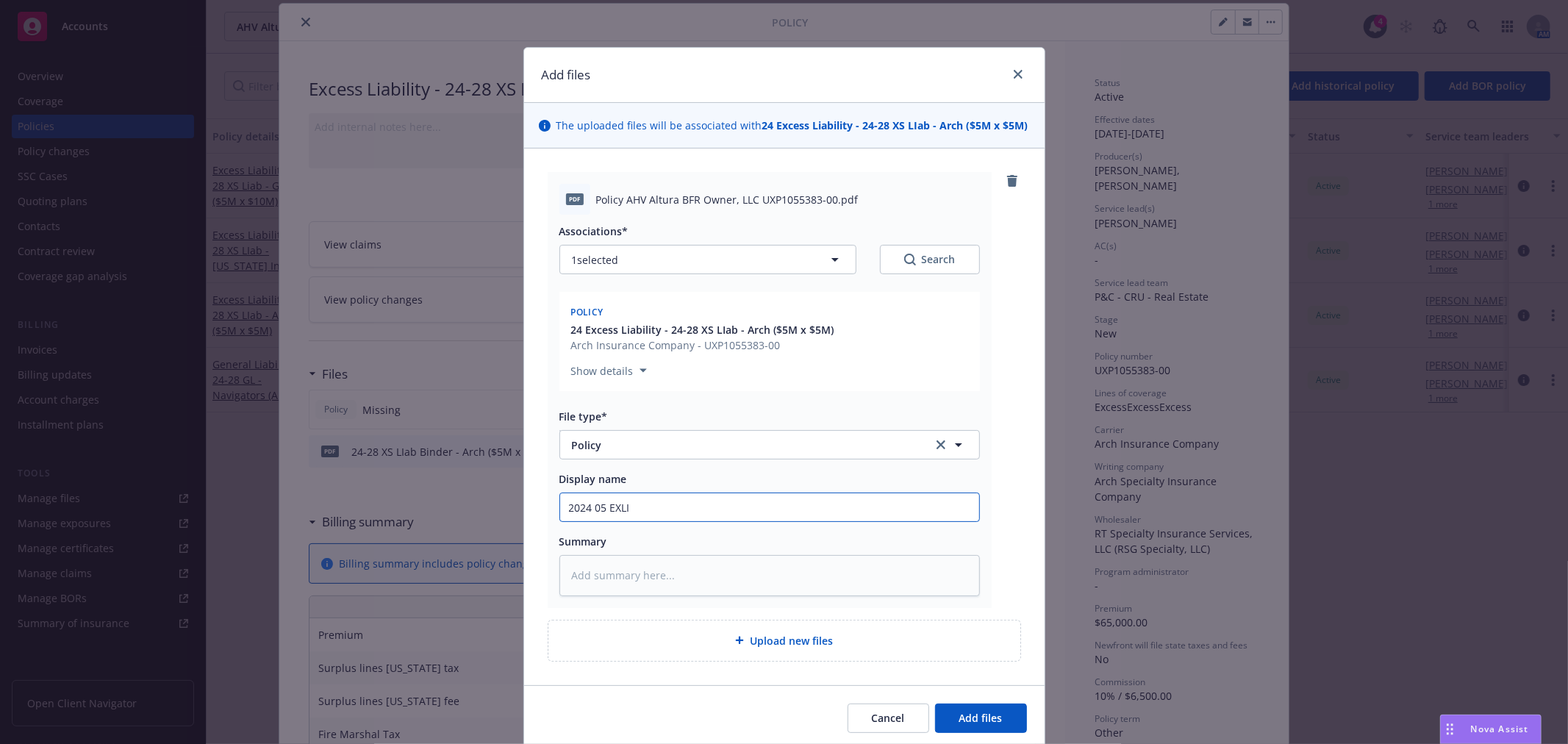
type textarea "x"
type input "2024 05 EXLI"
type textarea "x"
type input "2024 05 EXLI P"
type textarea "x"
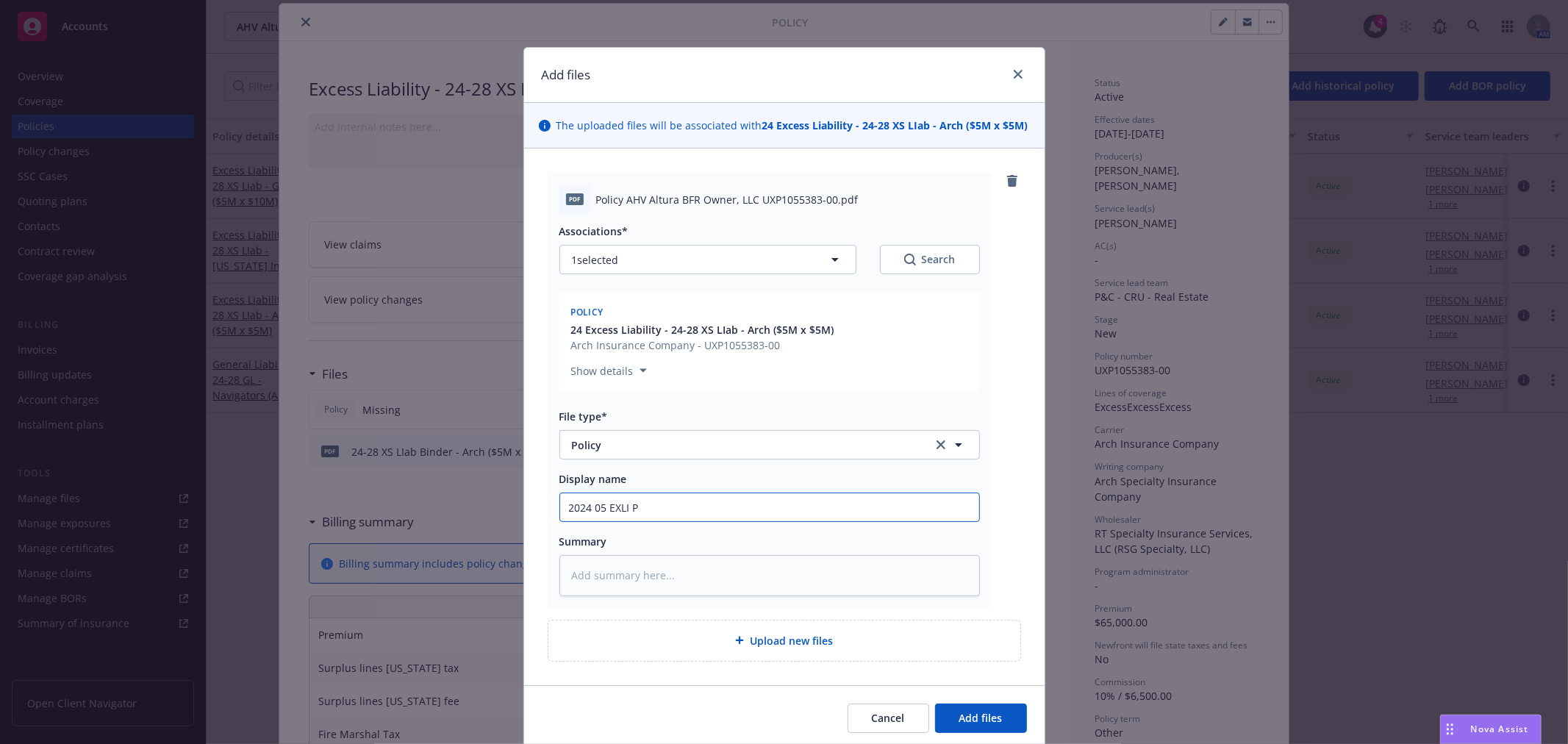
type input "2024 05 EXLI PO"
type textarea "x"
type input "2024 05 EXLI POl"
click at [934, 703] on button "Add files" at bounding box center [980, 717] width 92 height 29
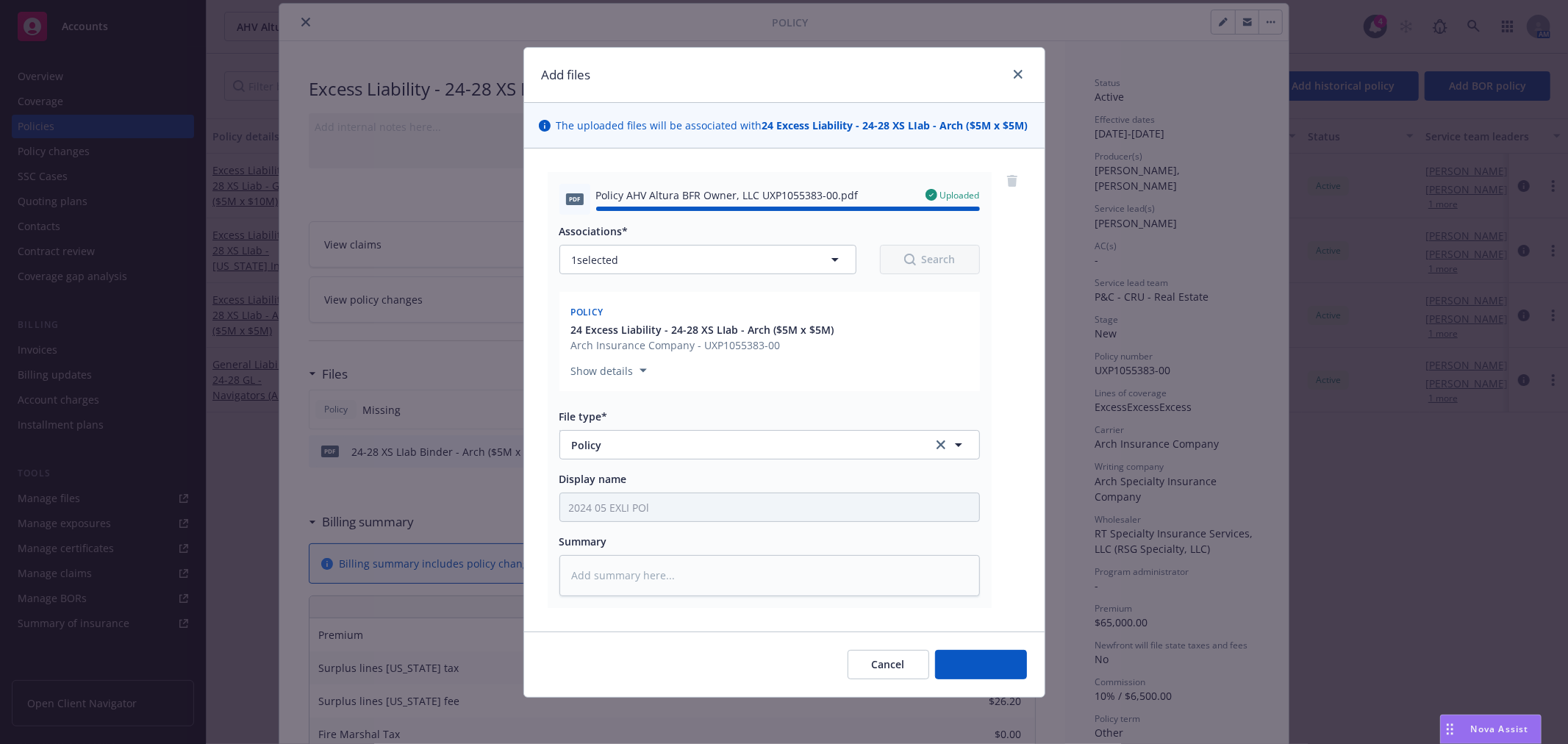
type textarea "x"
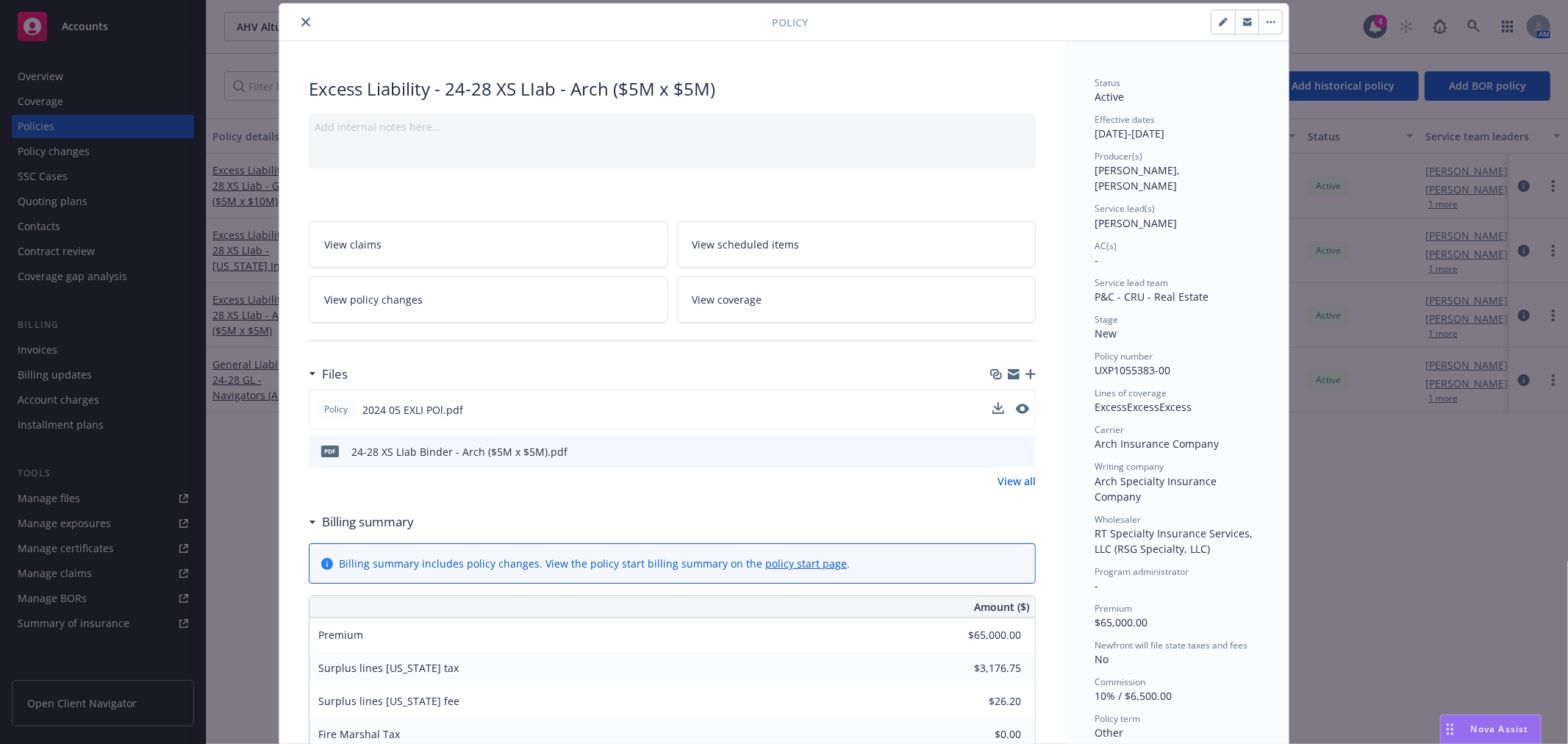
drag, startPoint x: 644, startPoint y: 494, endPoint x: 500, endPoint y: 406, distance: 168.8
click at [632, 498] on div "Files Policy 2024 05 EXLI POl.pdf pdf 24-28 XS LIab Binder - Arch ($5M x $5M).p…" at bounding box center [672, 433] width 727 height 148
click at [301, 21] on icon "close" at bounding box center [305, 22] width 9 height 9
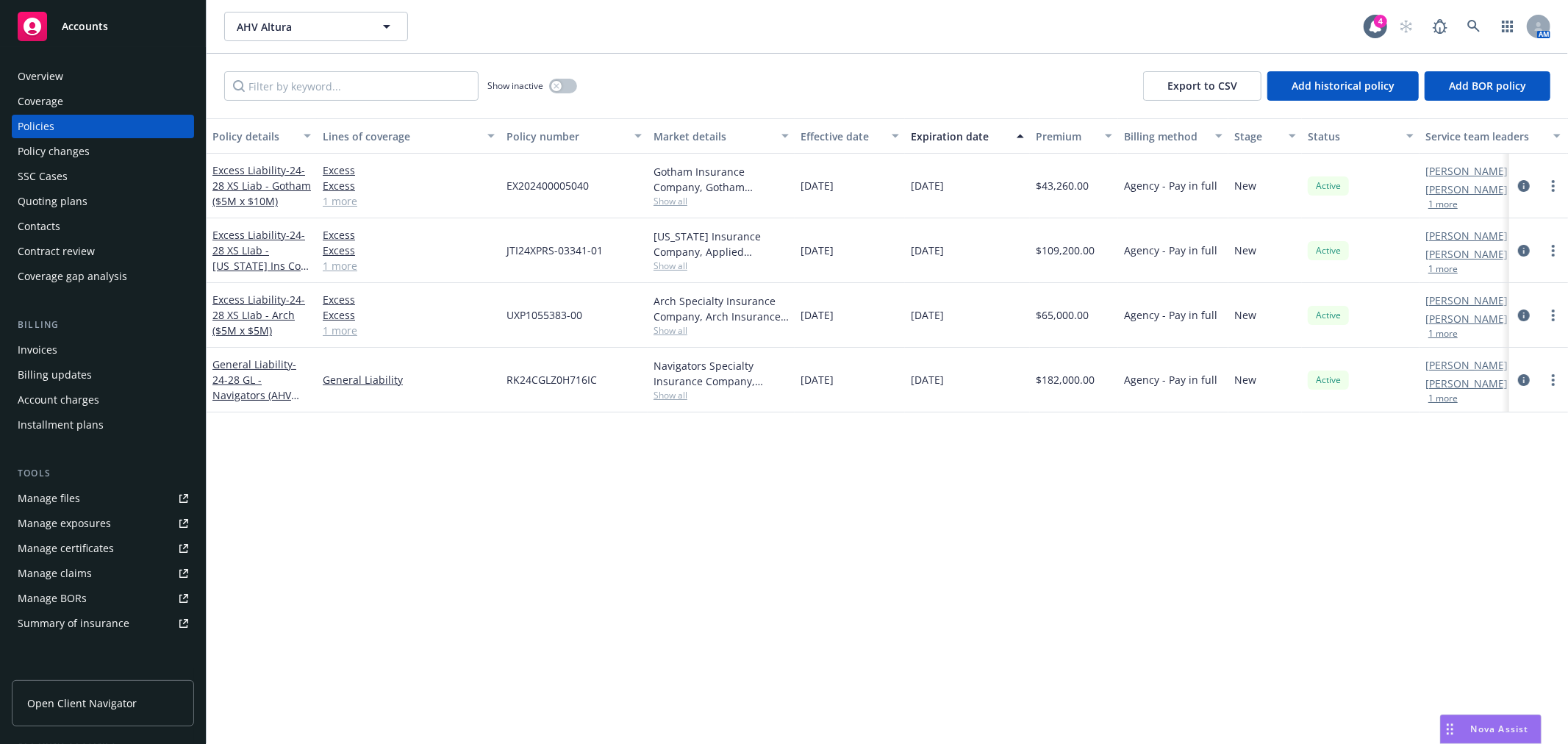
click at [68, 27] on span "Accounts" at bounding box center [85, 27] width 46 height 12
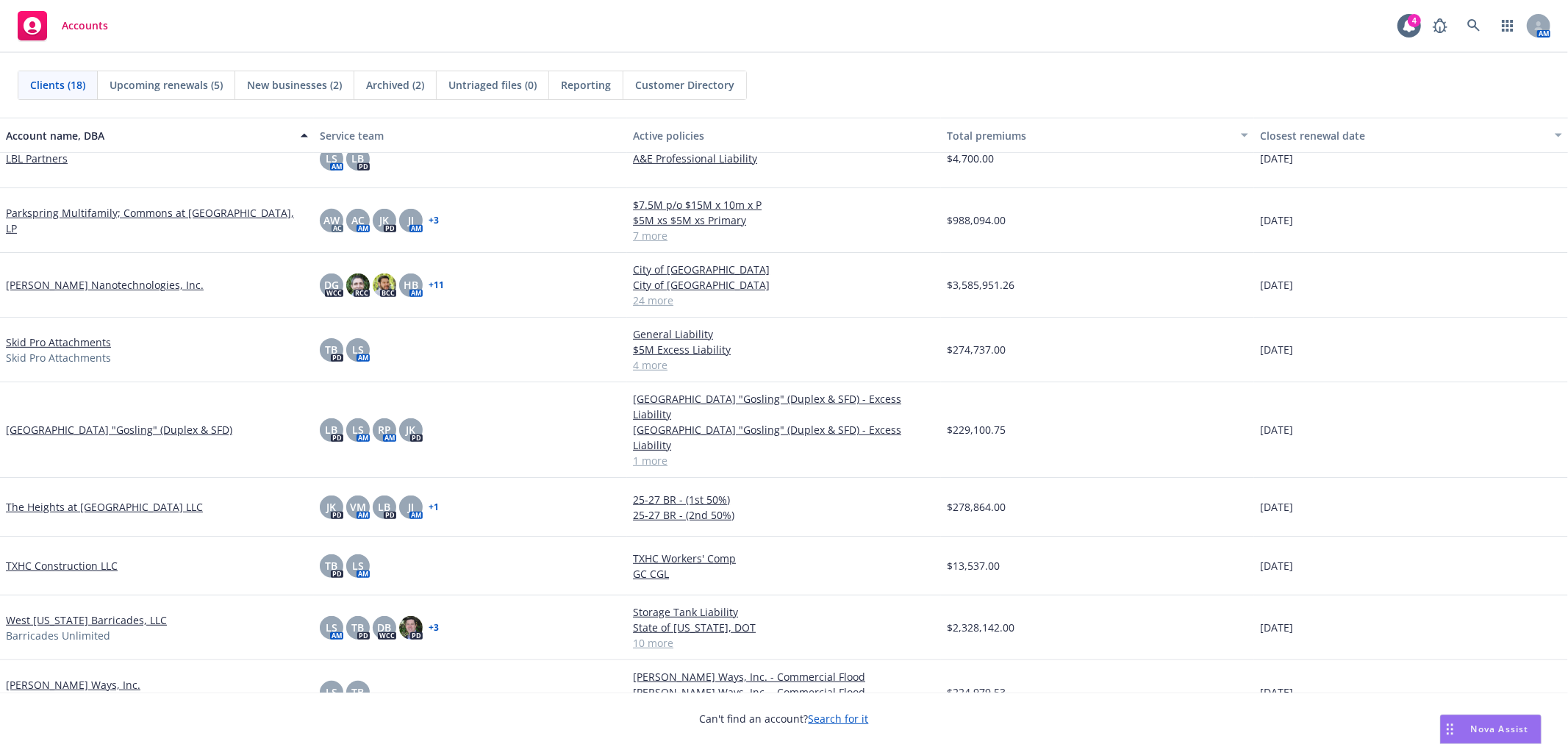
scroll to position [554, 0]
click at [57, 676] on link "[PERSON_NAME] Ways, Inc." at bounding box center [73, 683] width 134 height 16
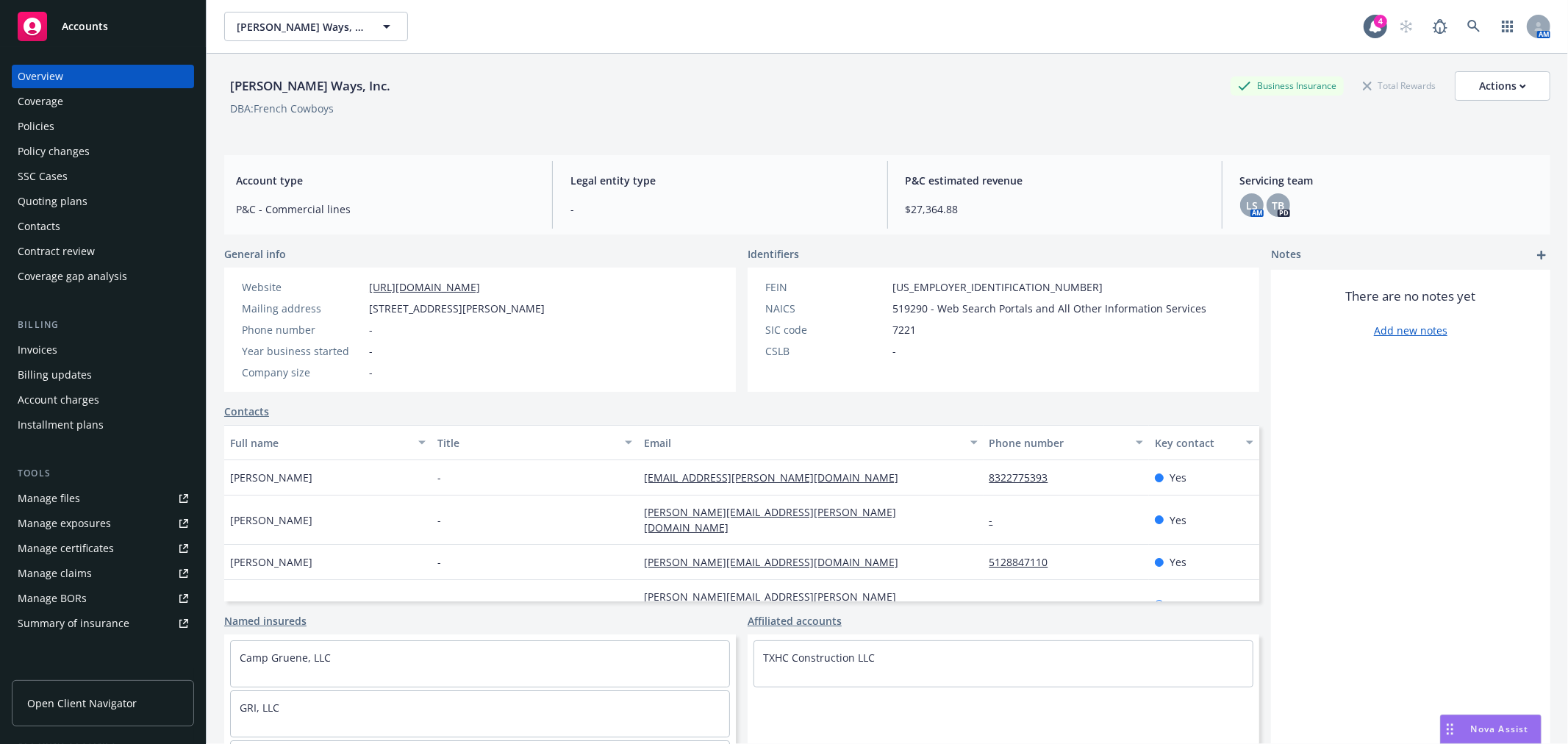
click at [1420, 393] on div "There are no notes yet Add new notes" at bounding box center [1410, 520] width 279 height 501
click at [265, 38] on button "[PERSON_NAME] Ways, Inc." at bounding box center [316, 26] width 184 height 29
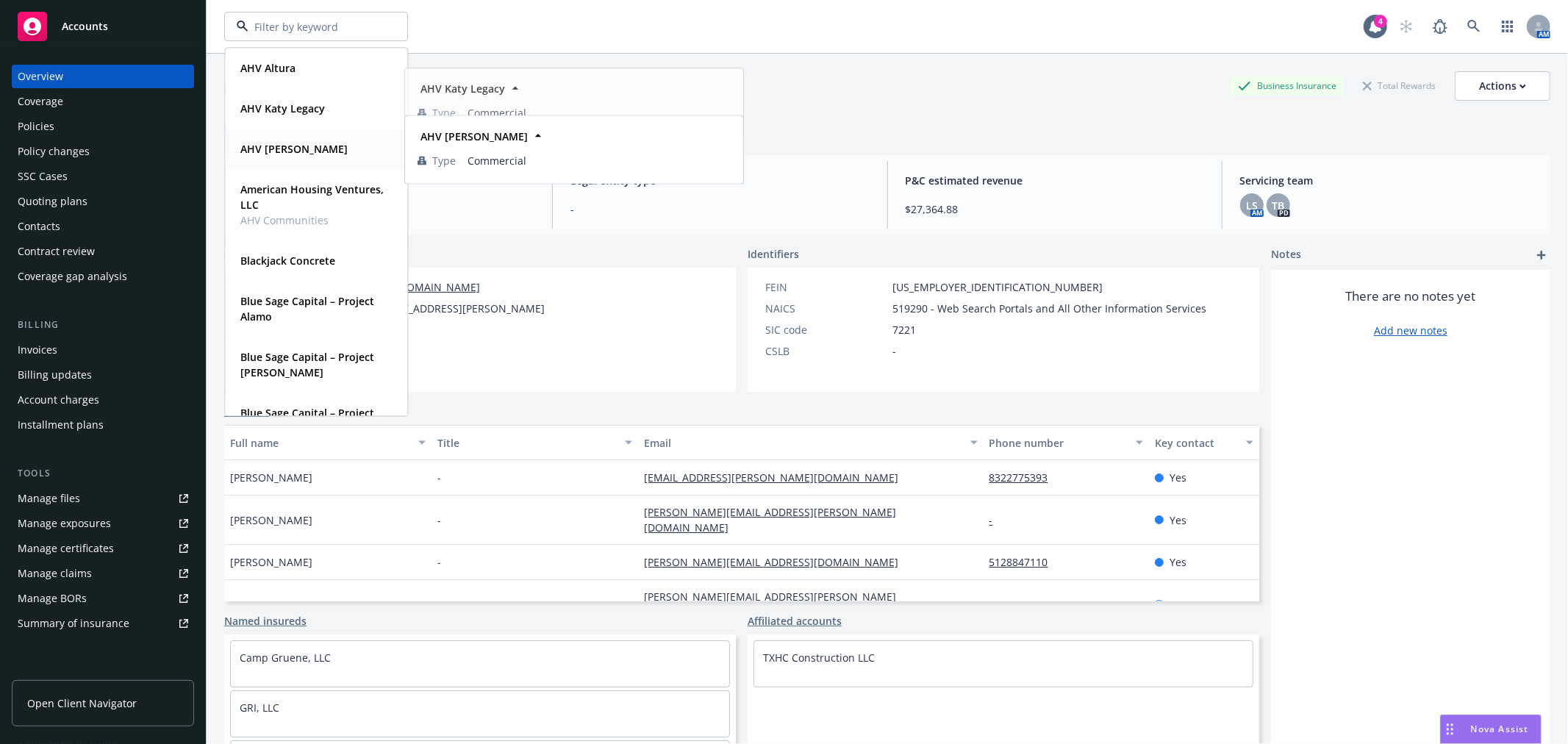
click at [313, 159] on div "AHV Newsome Type Commercial" at bounding box center [316, 148] width 181 height 39
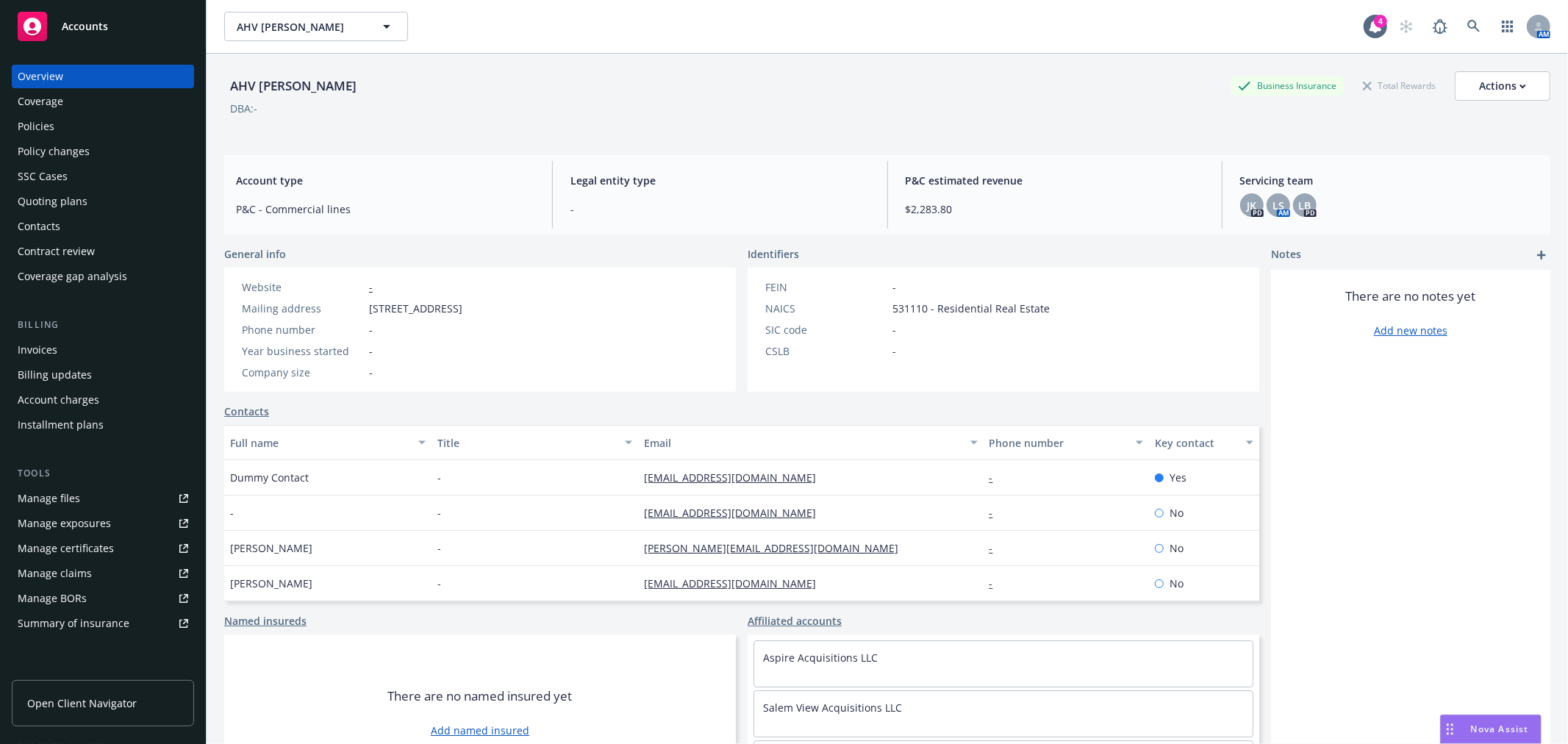
click at [70, 119] on div "Policies" at bounding box center [103, 126] width 171 height 23
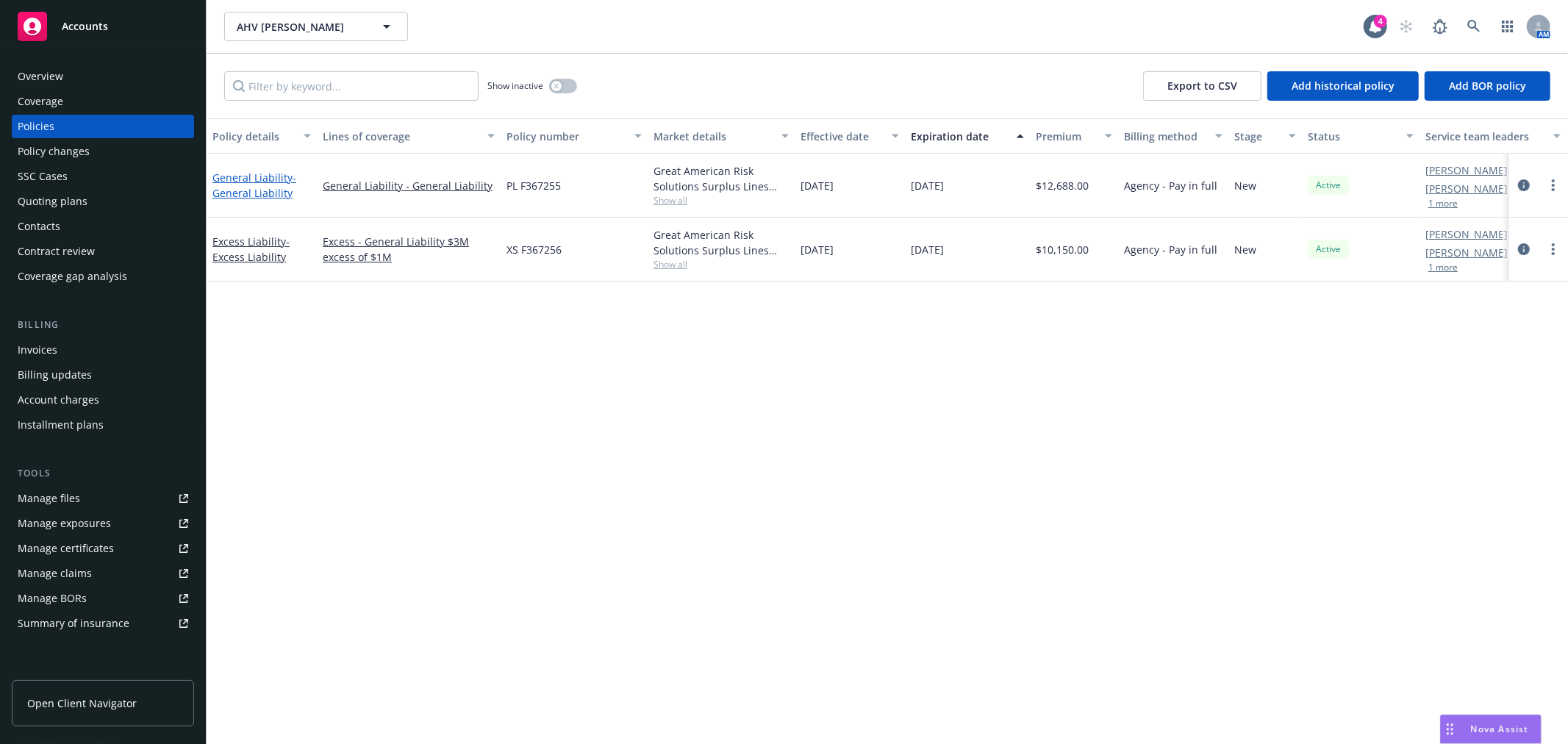
click at [232, 174] on link "General Liability - General Liability" at bounding box center [254, 185] width 84 height 29
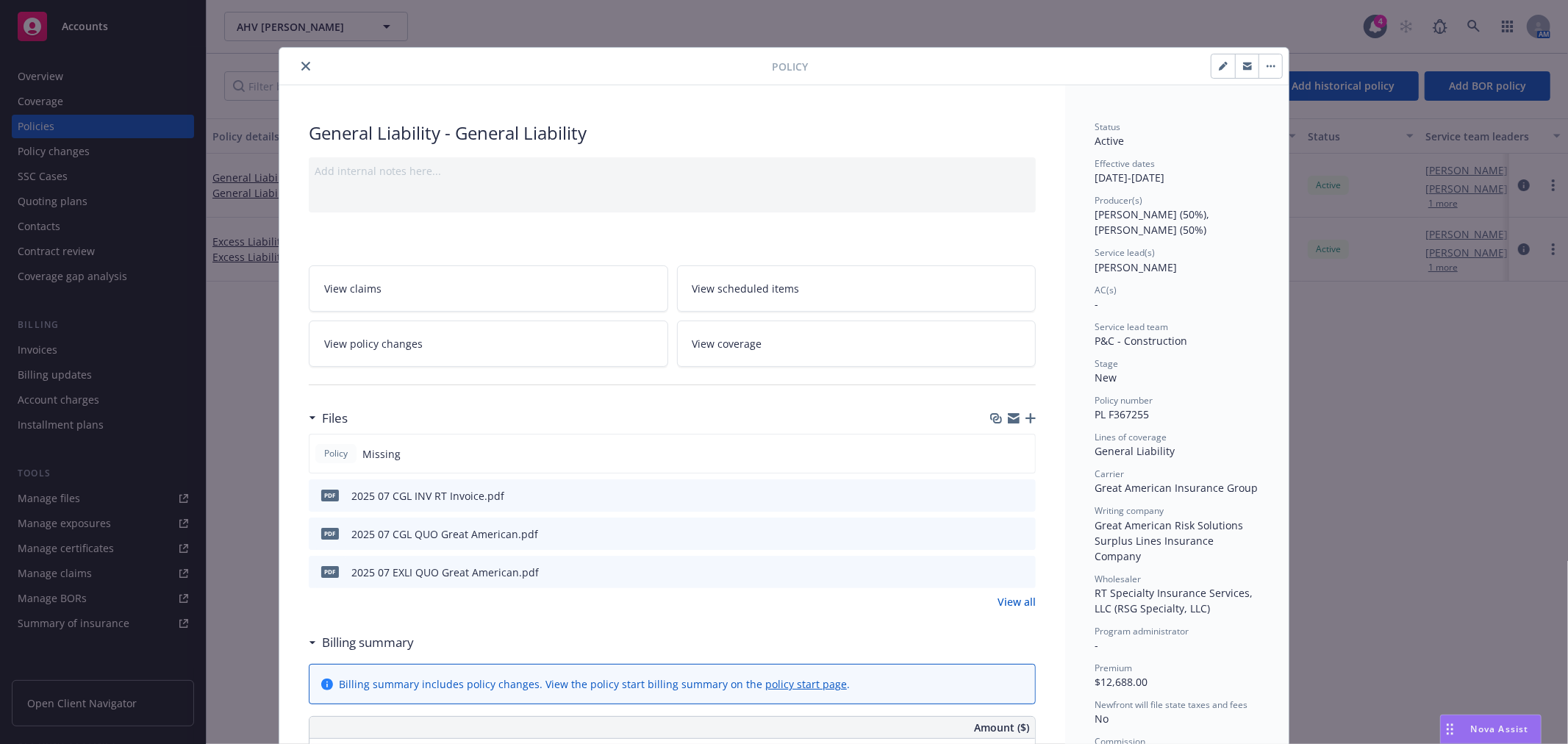
click at [1025, 417] on icon "button" at bounding box center [1030, 418] width 10 height 10
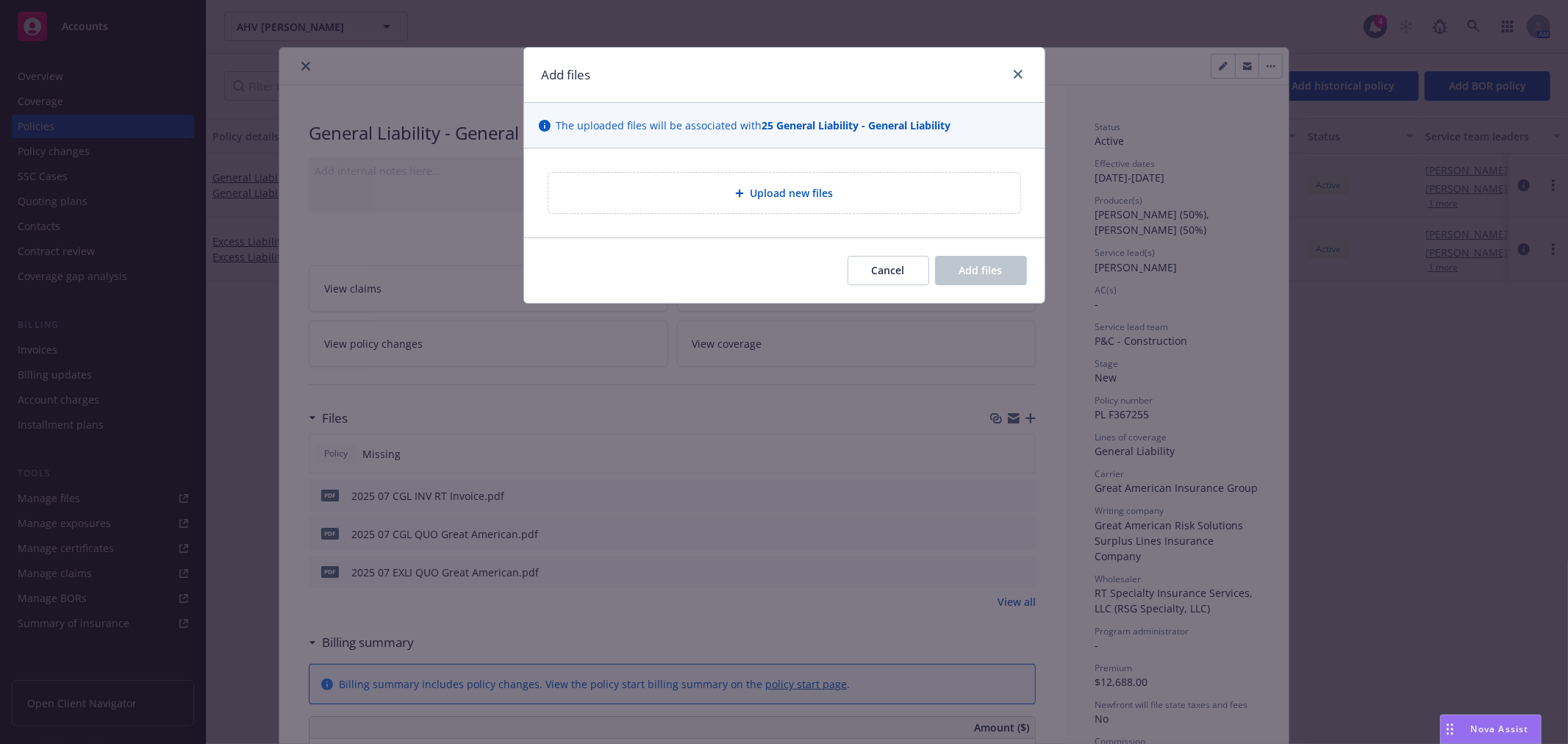
type textarea "x"
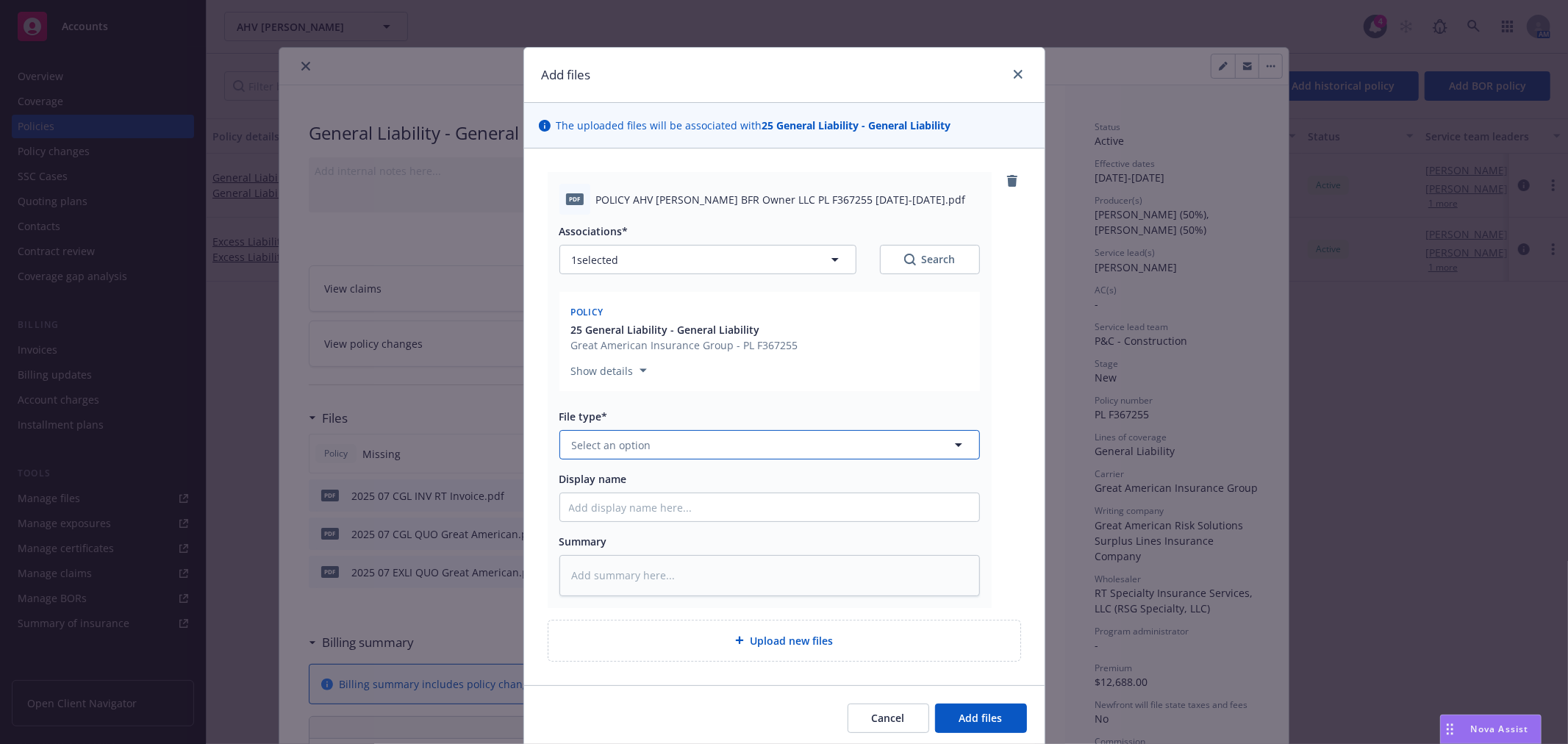
click at [628, 436] on button "Select an option" at bounding box center [769, 444] width 420 height 29
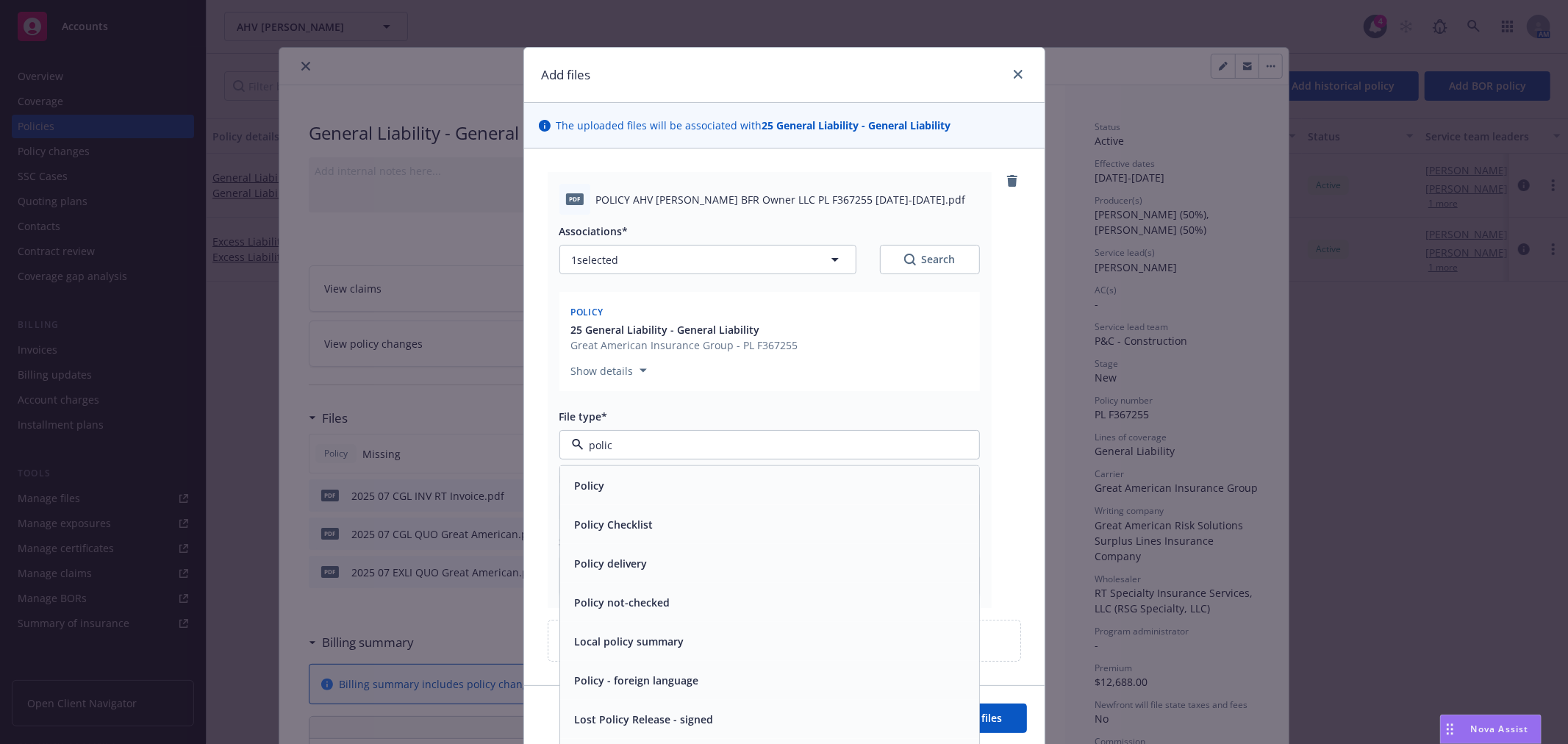
type input "policy"
click at [575, 494] on span "Policy" at bounding box center [590, 485] width 30 height 16
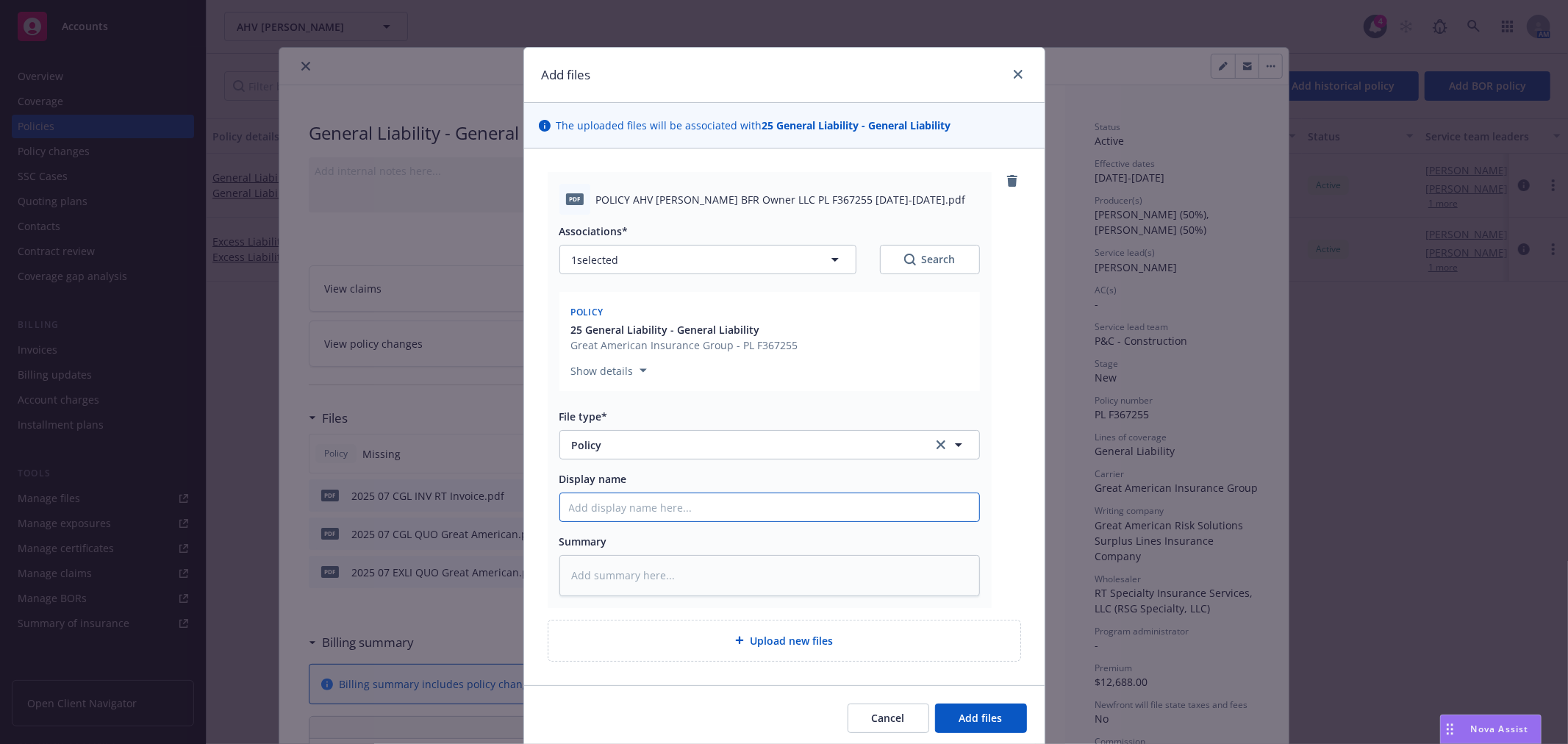
click at [597, 514] on input "Display name" at bounding box center [769, 508] width 419 height 28
type textarea "x"
type input "2"
type textarea "x"
type input "202"
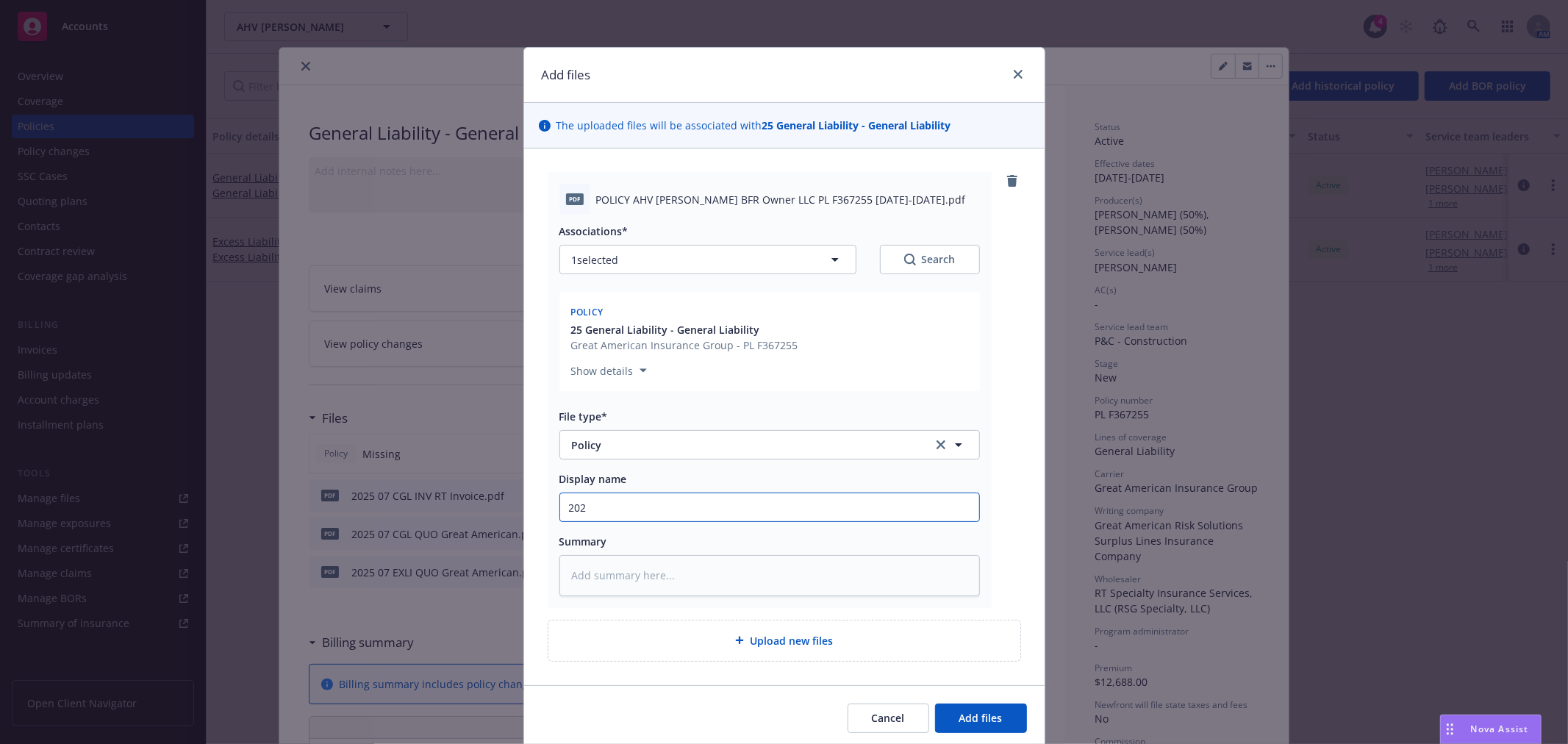
type textarea "x"
type input "2025"
type textarea "x"
type input "2025"
type textarea "x"
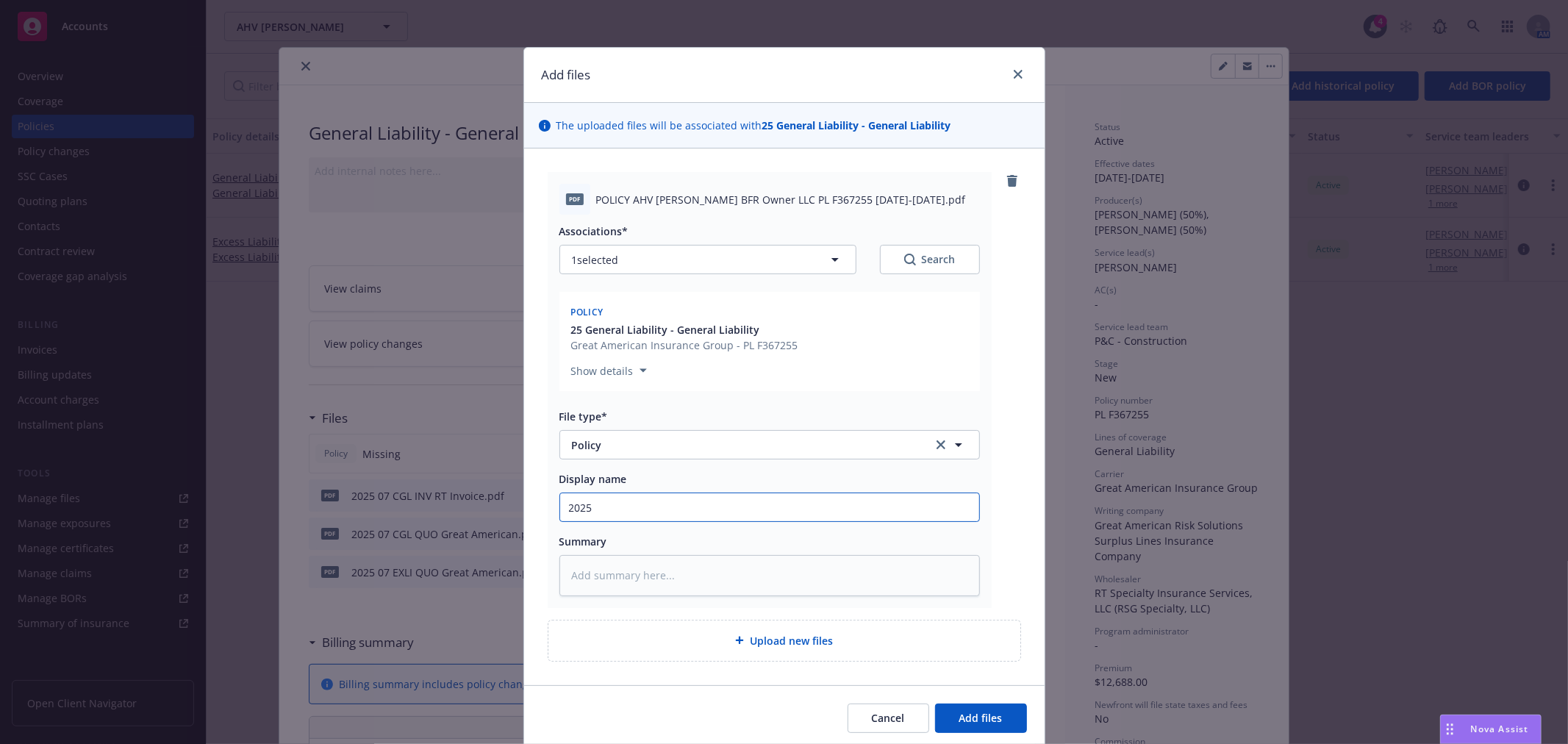
type input "2025 0"
type textarea "x"
type input "2025 07"
type textarea "x"
type input "2025 07"
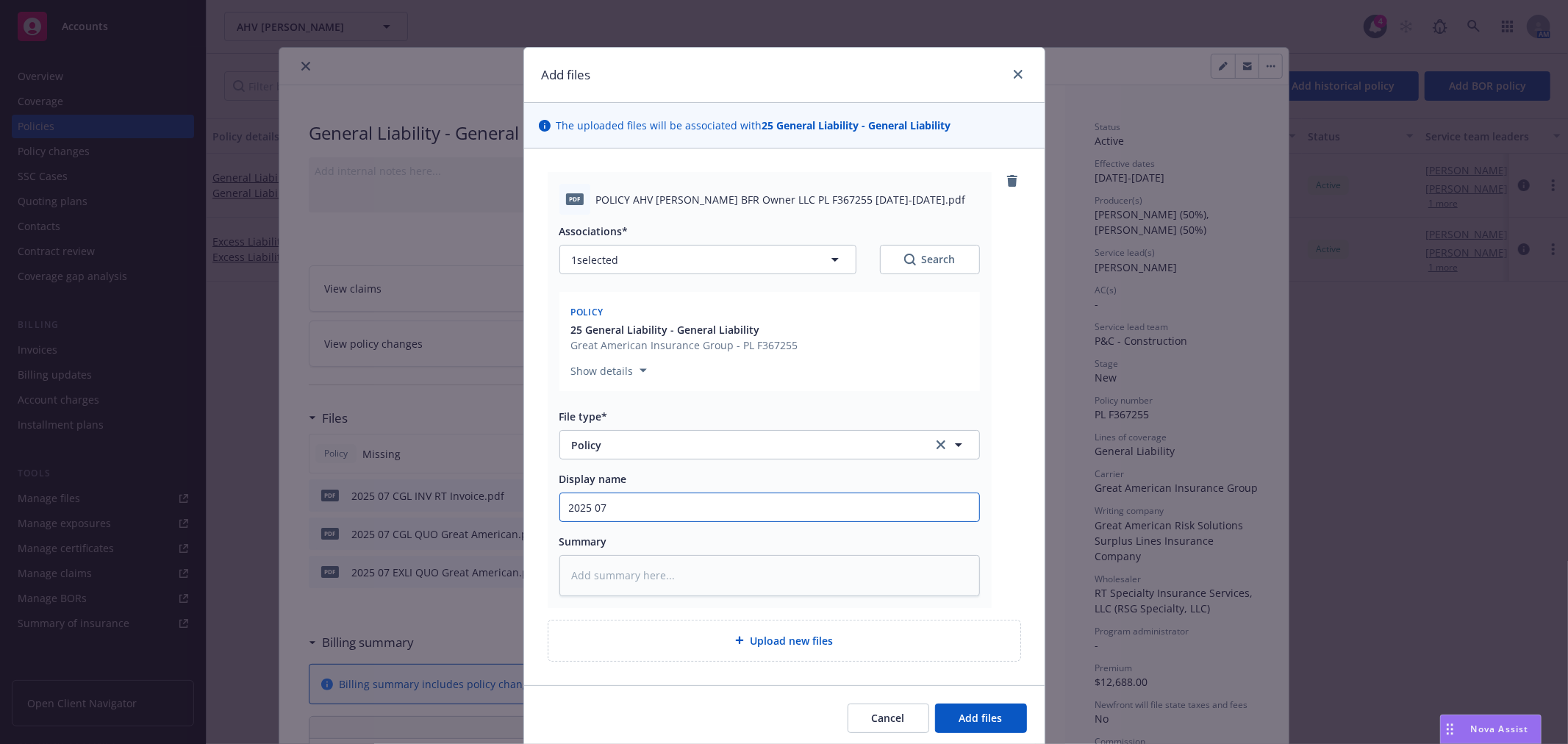
type textarea "x"
type input "2025 07 C"
type textarea "x"
type input "2025 07 CGL"
type textarea "x"
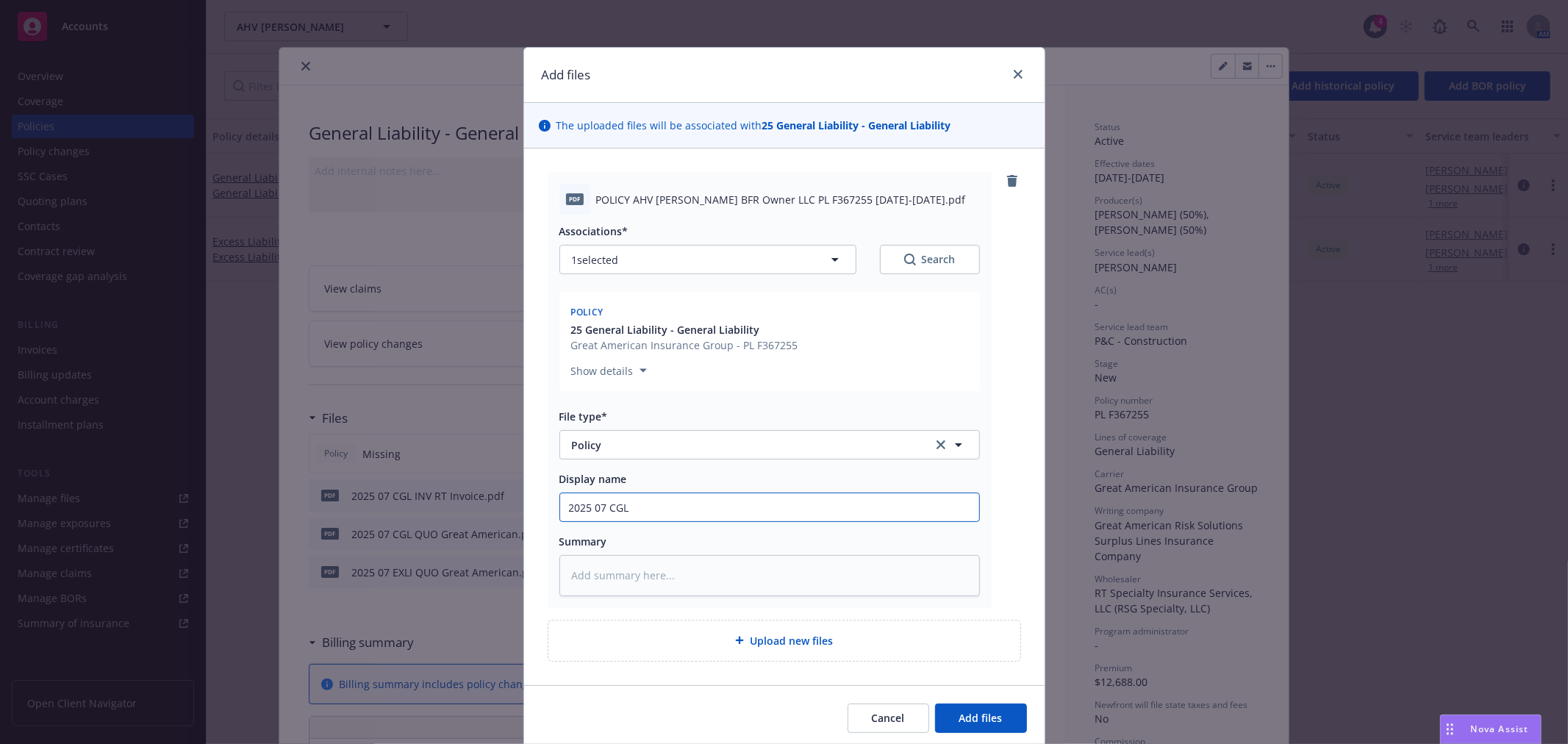
type input "2025 07 CGL"
type textarea "x"
type input "2025 07 CGL P"
type textarea "x"
type input "2025 07 CGL PO"
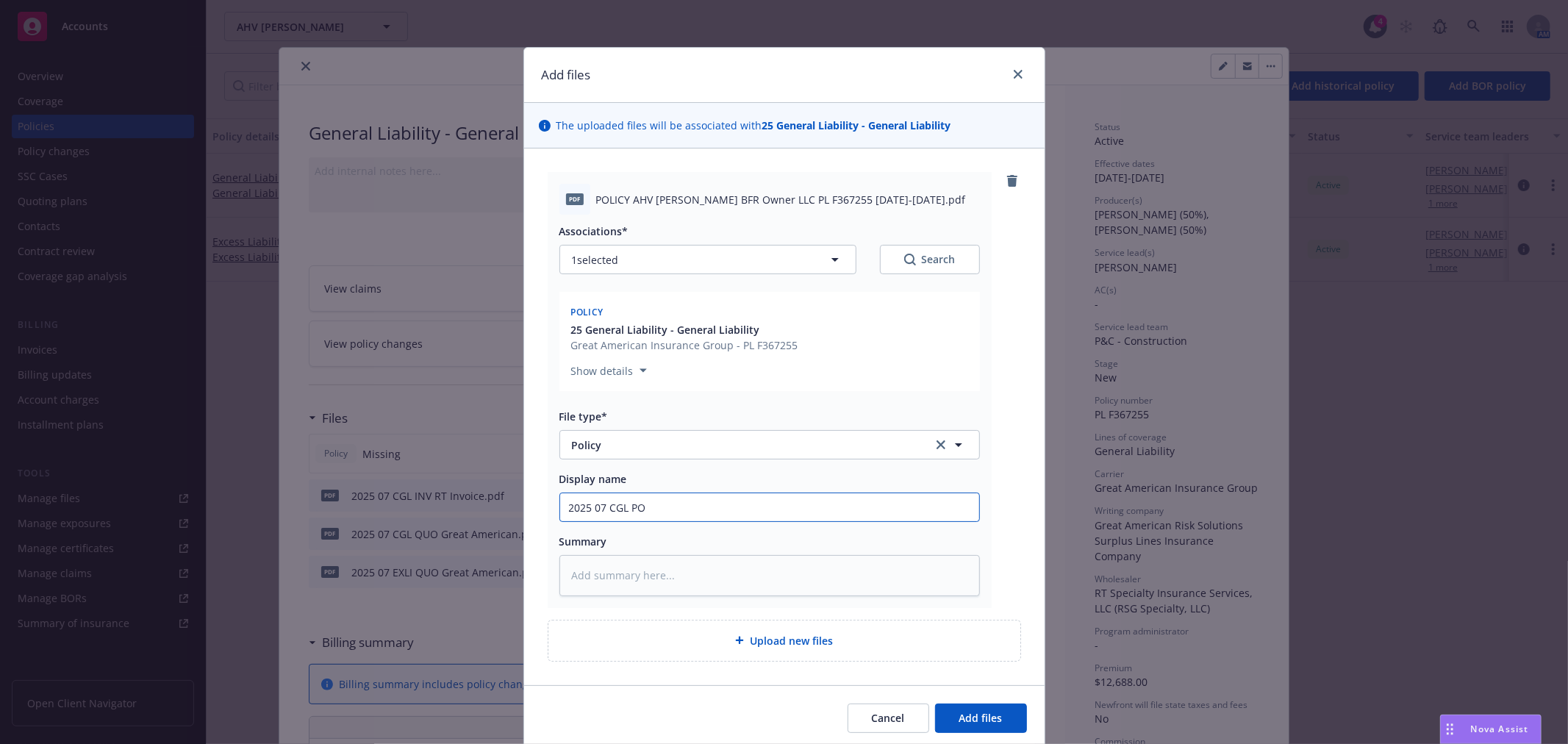
type textarea "x"
type input "2025 07 CGL POL"
click at [821, 640] on span "Upload new files" at bounding box center [791, 640] width 83 height 16
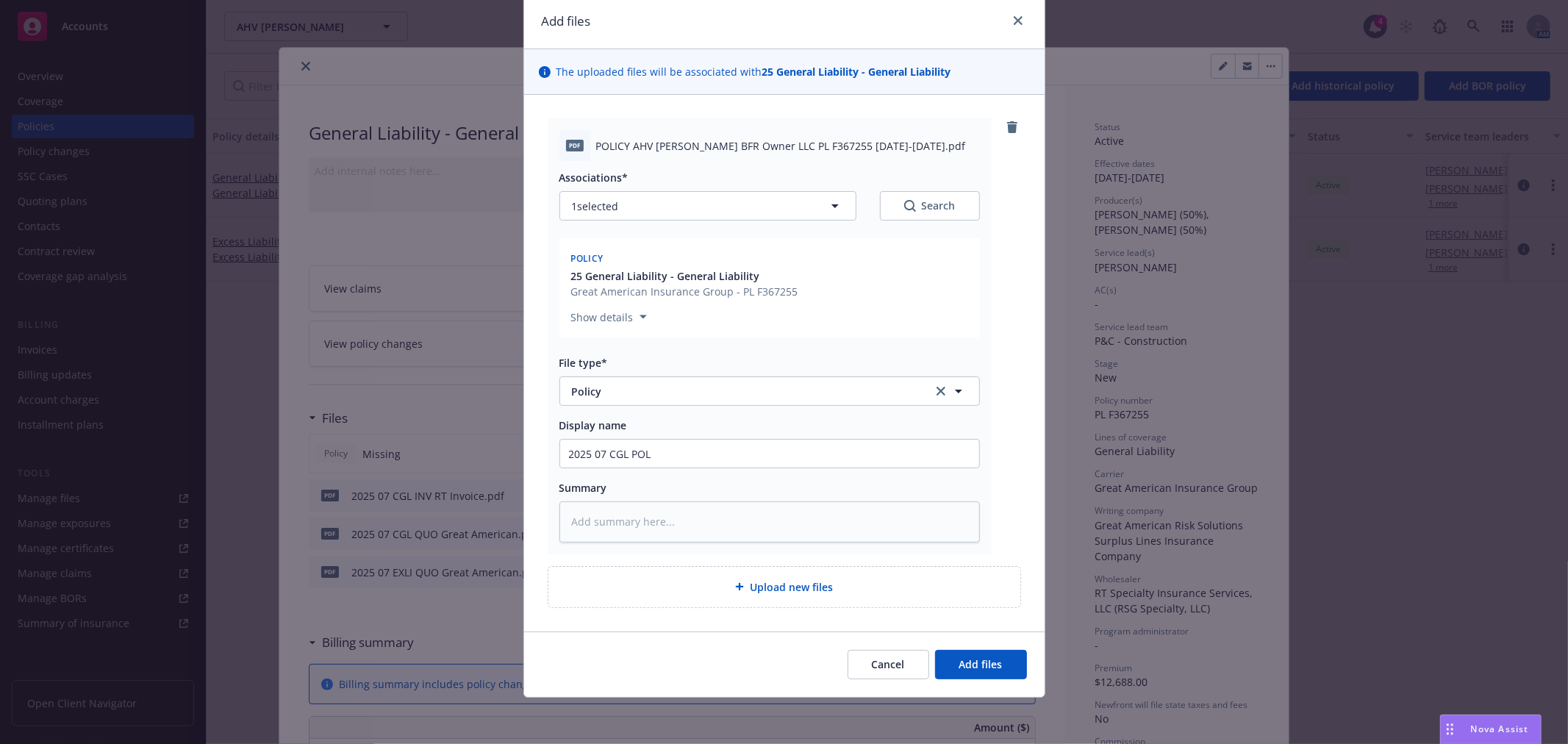
type textarea "x"
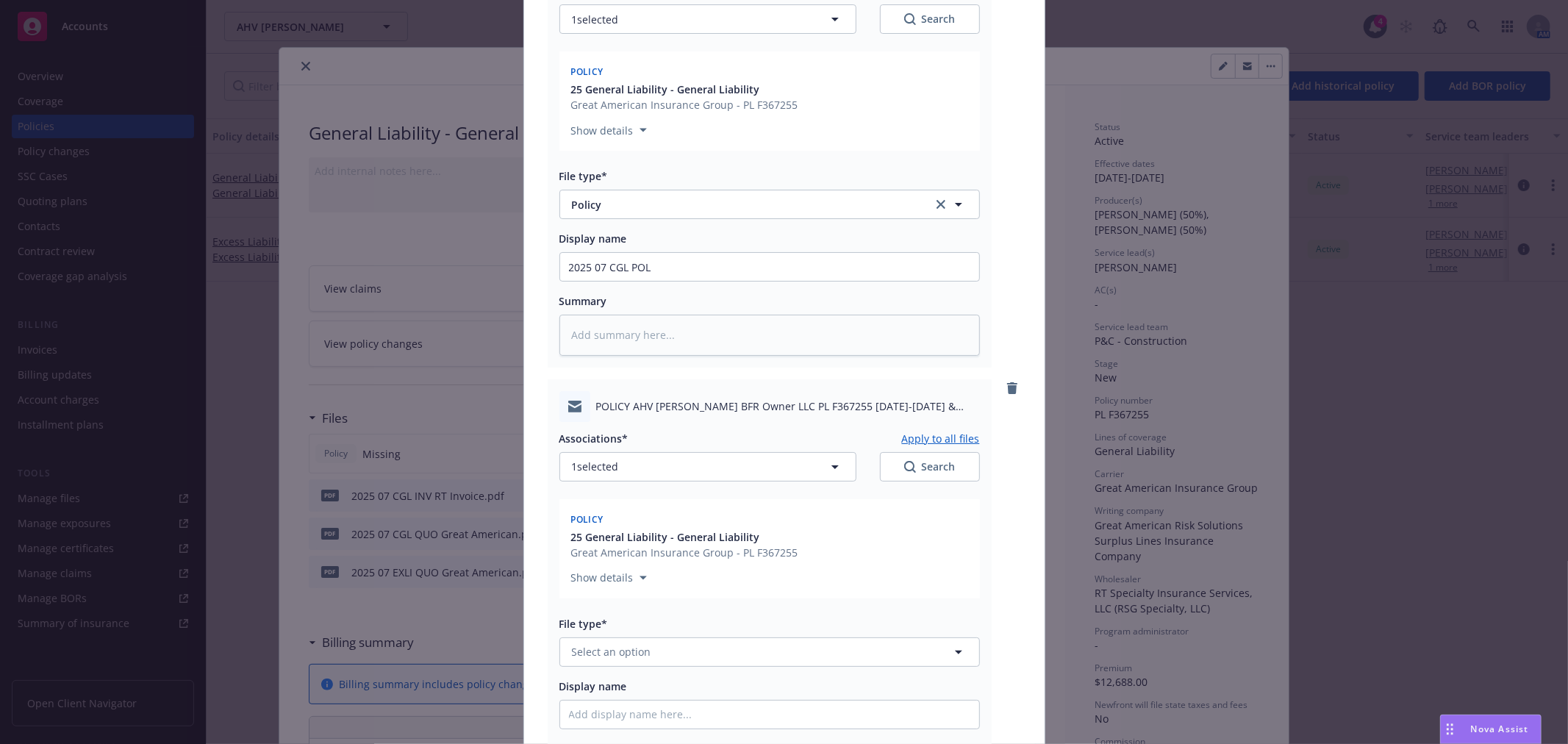
scroll to position [380, 0]
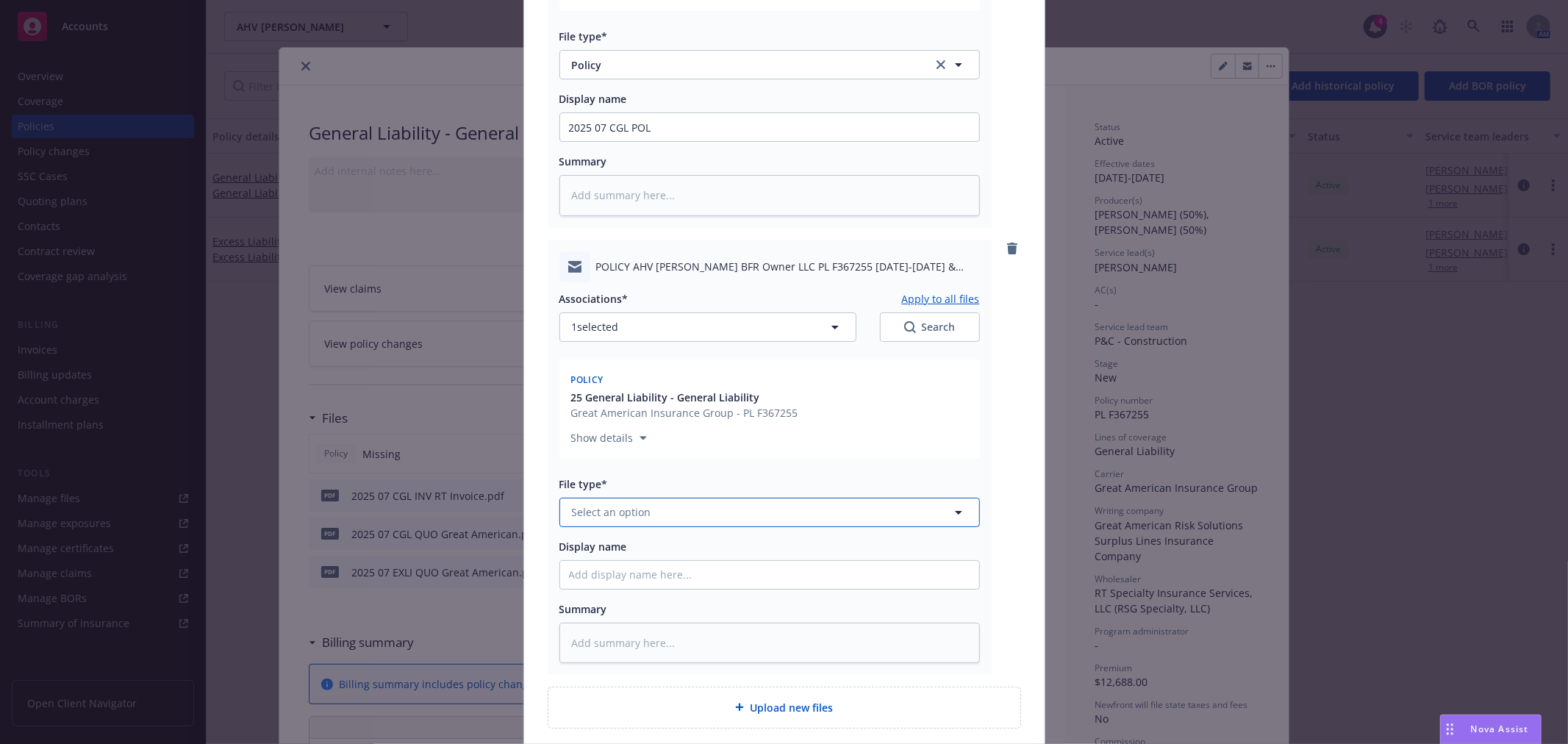
click at [614, 522] on button "Select an option" at bounding box center [769, 512] width 420 height 29
type input "policy"
click at [637, 625] on span "Policy delivery" at bounding box center [611, 630] width 73 height 16
click at [627, 141] on input "Display name" at bounding box center [769, 127] width 419 height 28
type textarea "x"
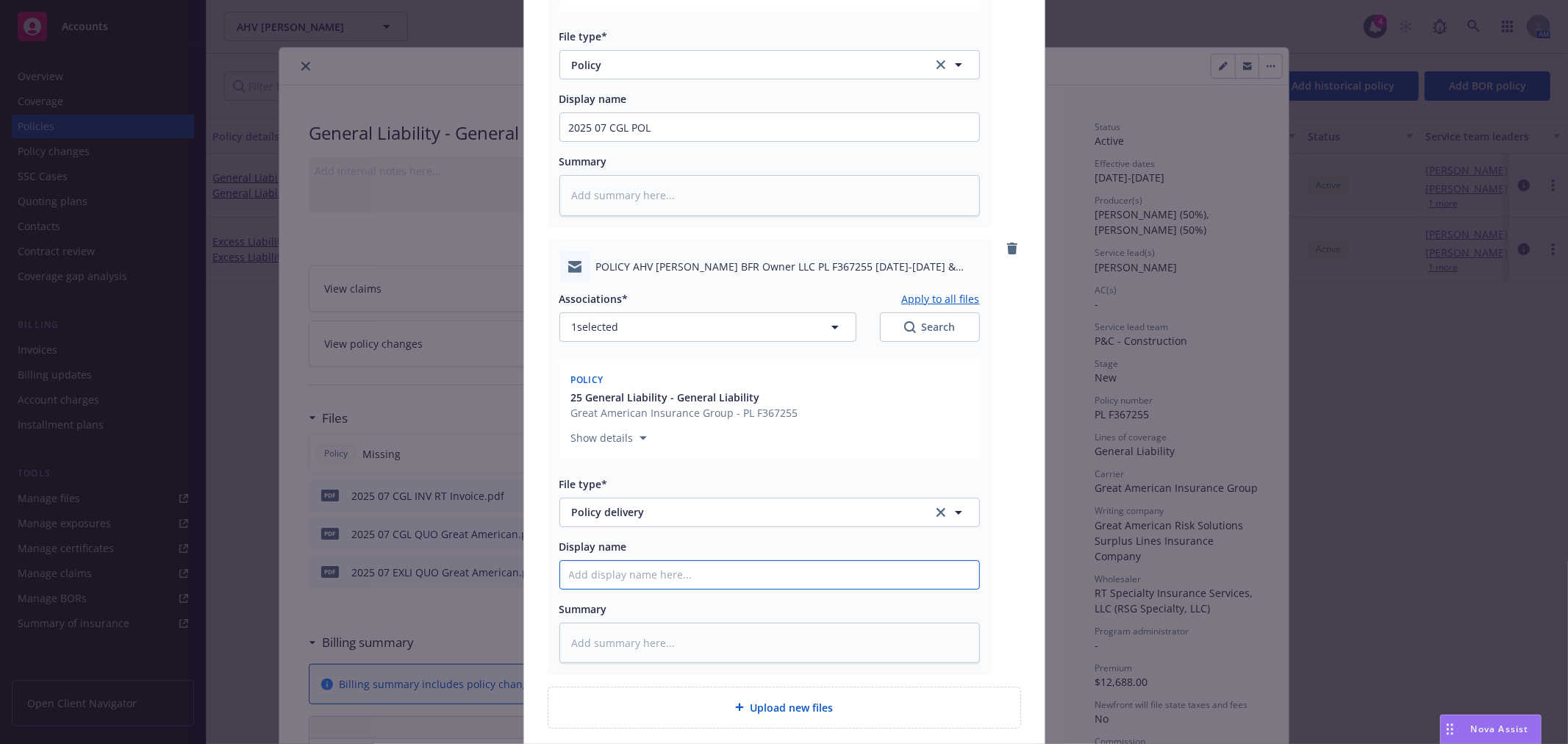
type input "2"
type textarea "x"
type input "20"
type textarea "x"
type input "202"
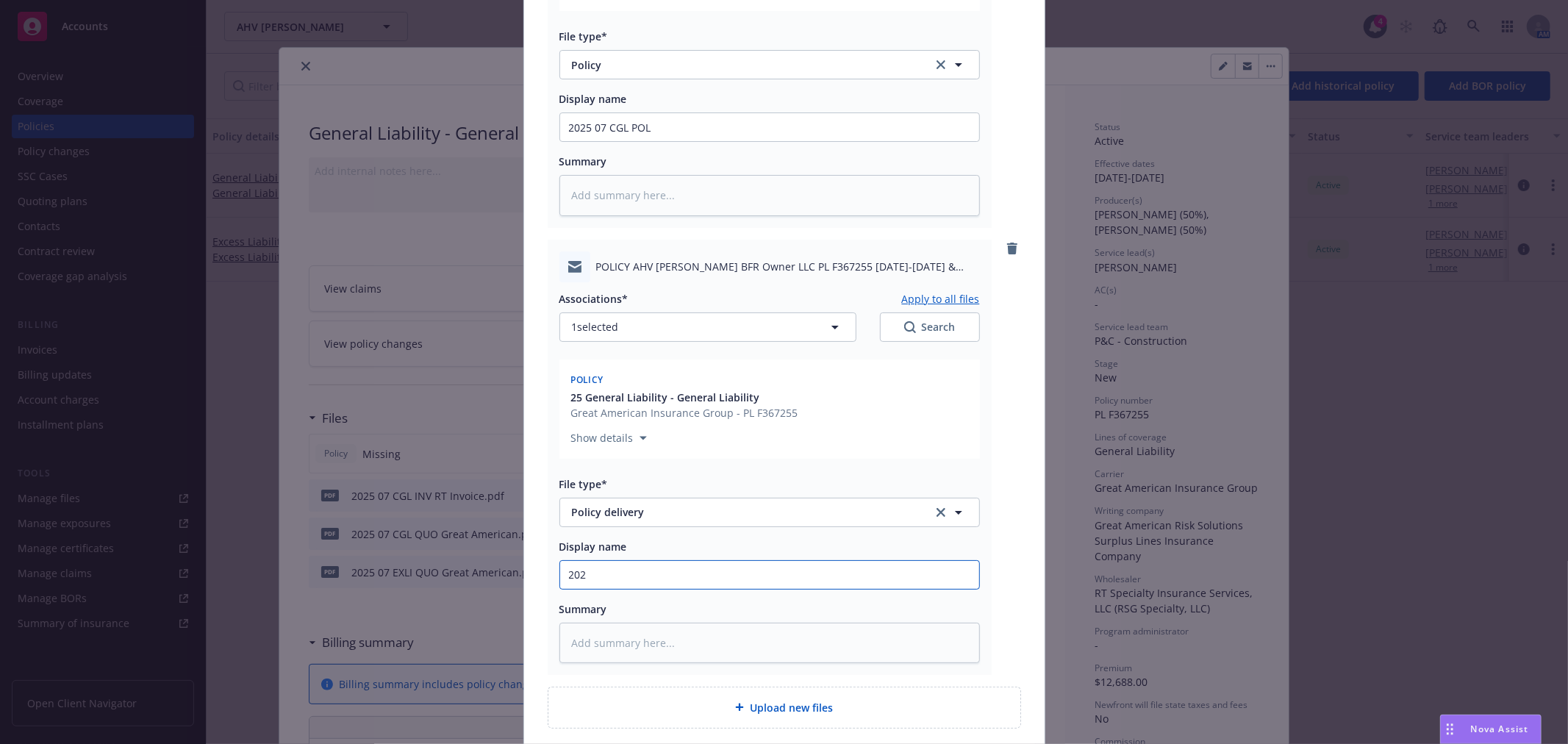
type textarea "x"
type input "2025"
type textarea "x"
type input "2025"
type textarea "x"
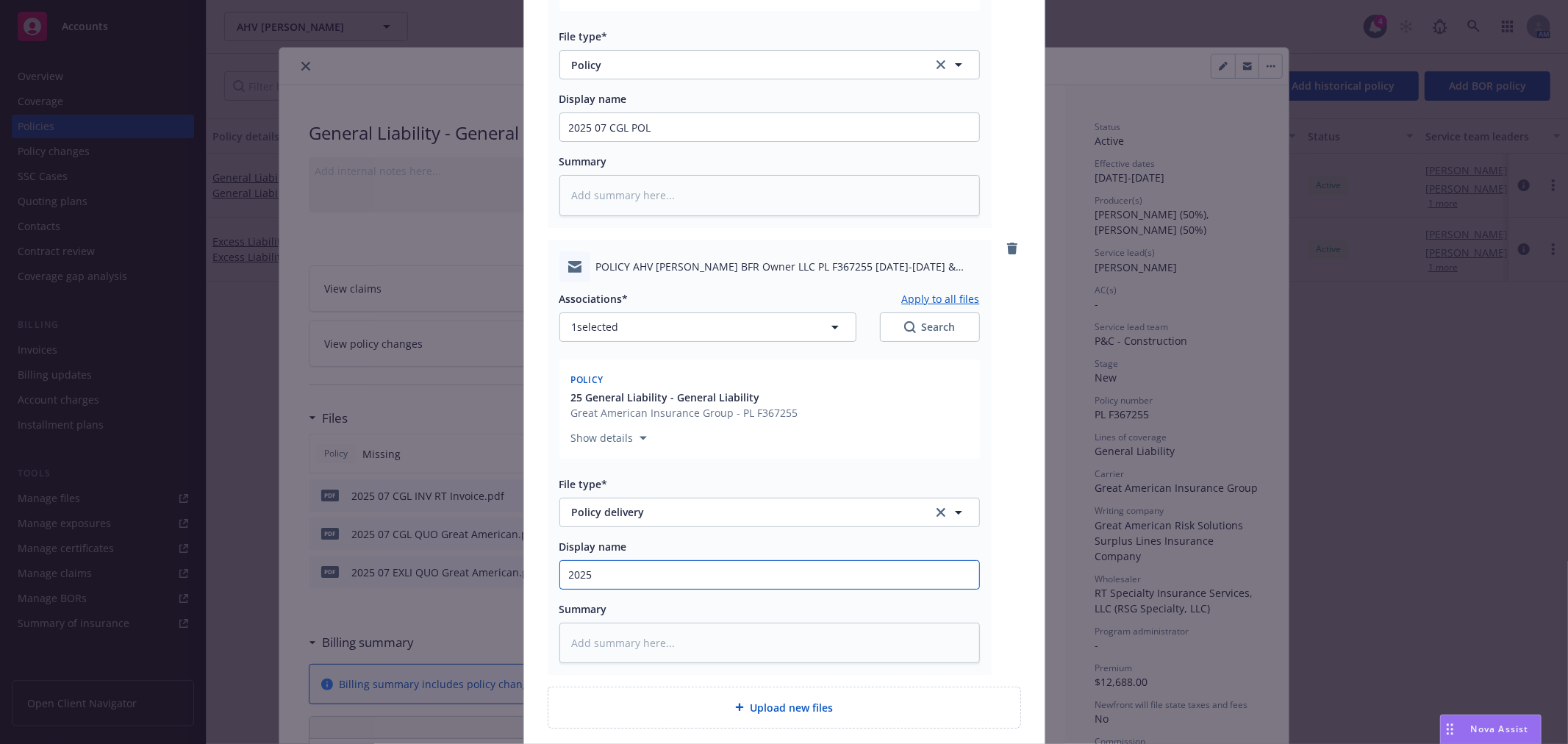
type input "2025 0"
type textarea "x"
type input "2025 07"
type textarea "x"
type input "2025 07"
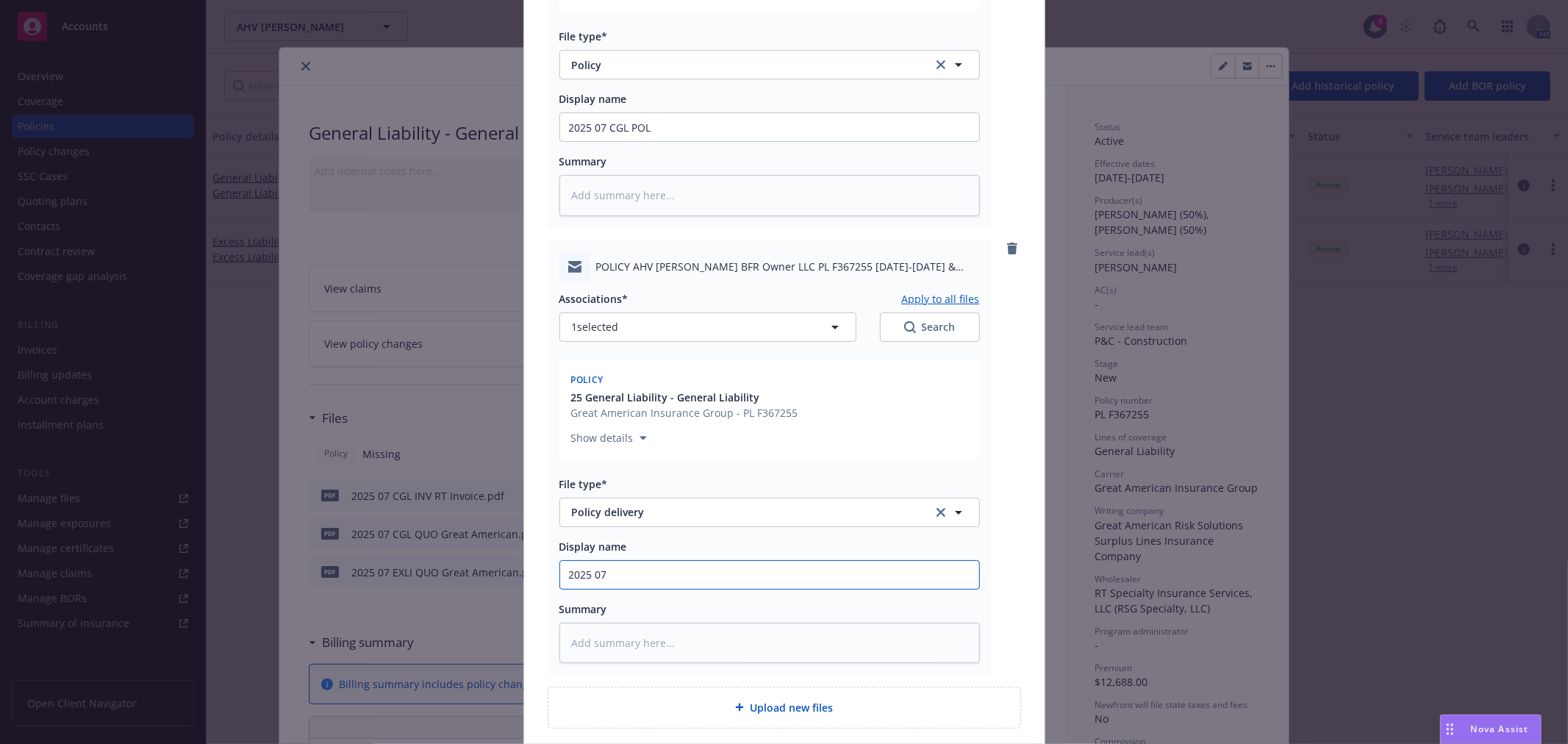
type textarea "x"
type input "2025 07 C"
type textarea "x"
type input "2025 07 CG"
type textarea "x"
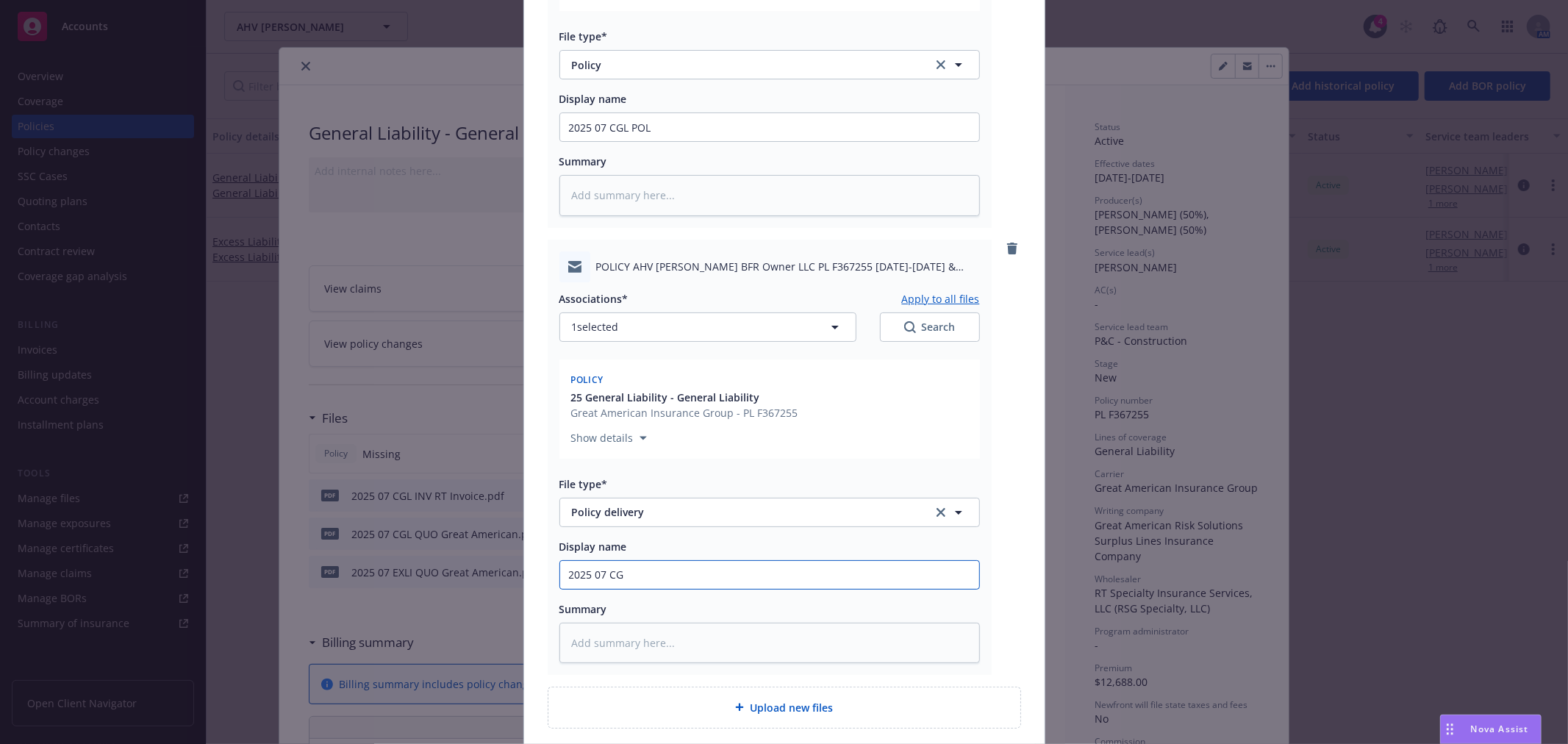
type input "2025 07 CGL"
type textarea "x"
type input "2025 07 CGL"
type textarea "x"
type input "2025 07 CGL E"
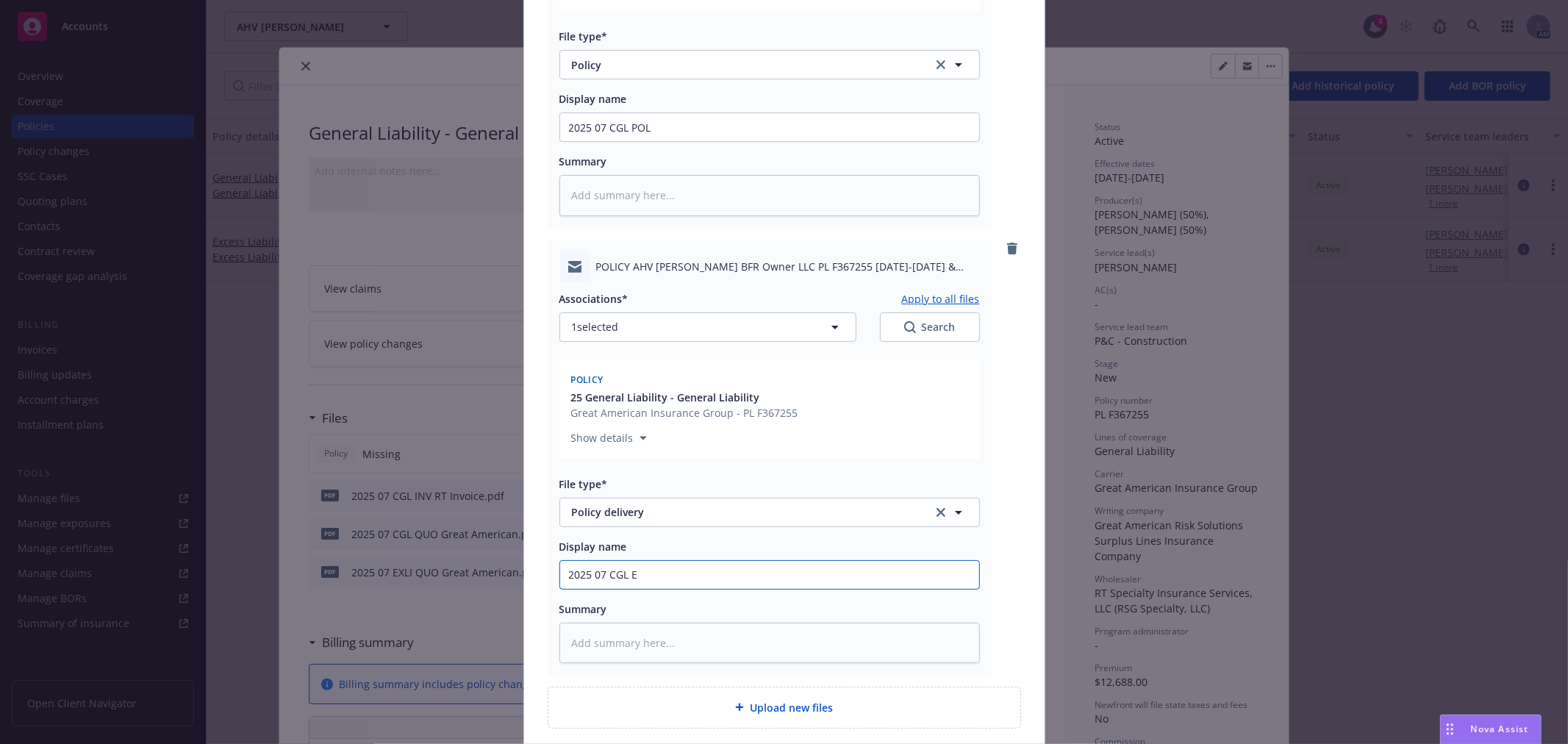
type textarea "x"
type input "2025 07 CGL EX"
type textarea "x"
type input "2025 07 CGL EXL"
type textarea "x"
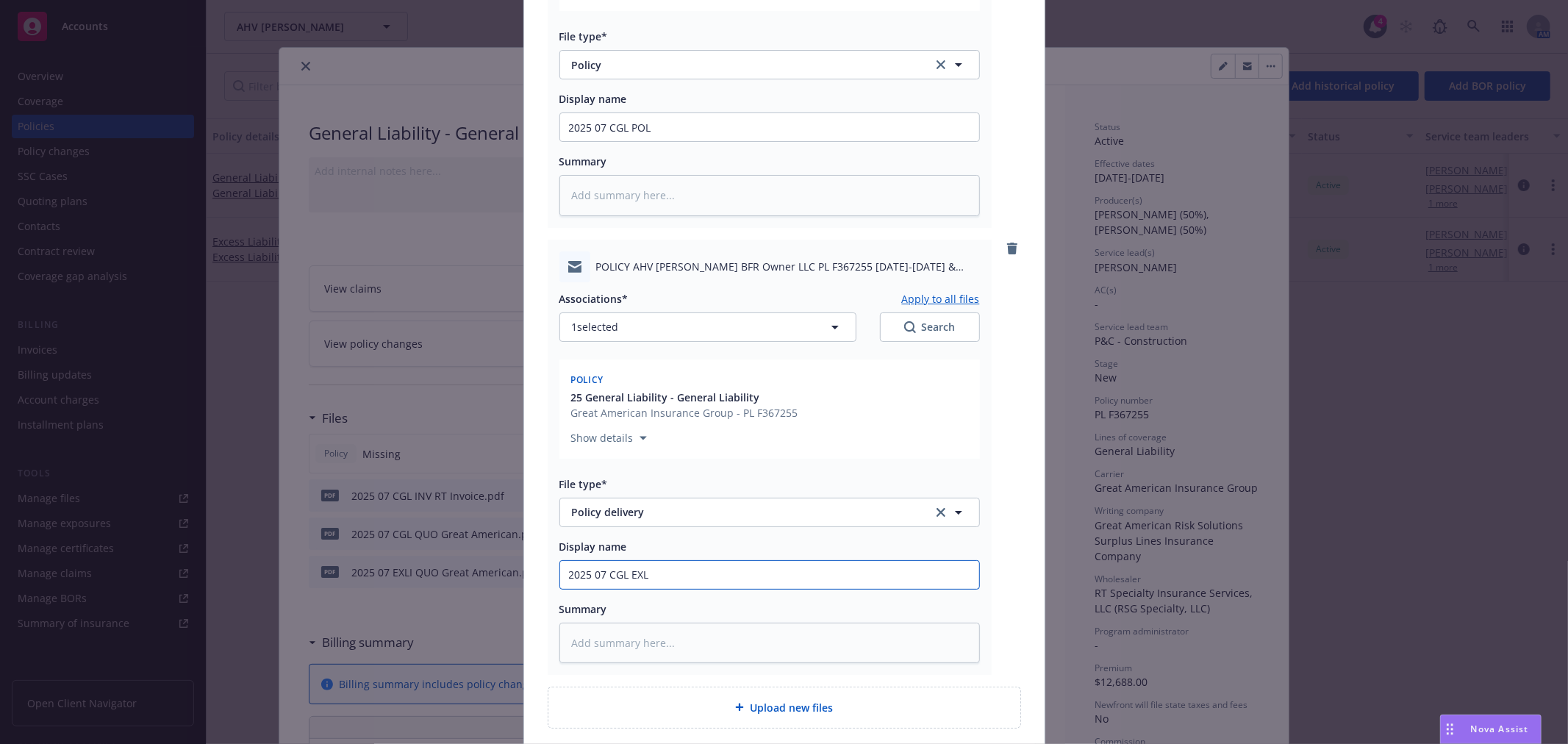
type input "2025 07 CGL EXLI"
type textarea "x"
type input "2025 07 CGL EXLI"
type textarea "x"
type input "2025 07 CGL EXLI P"
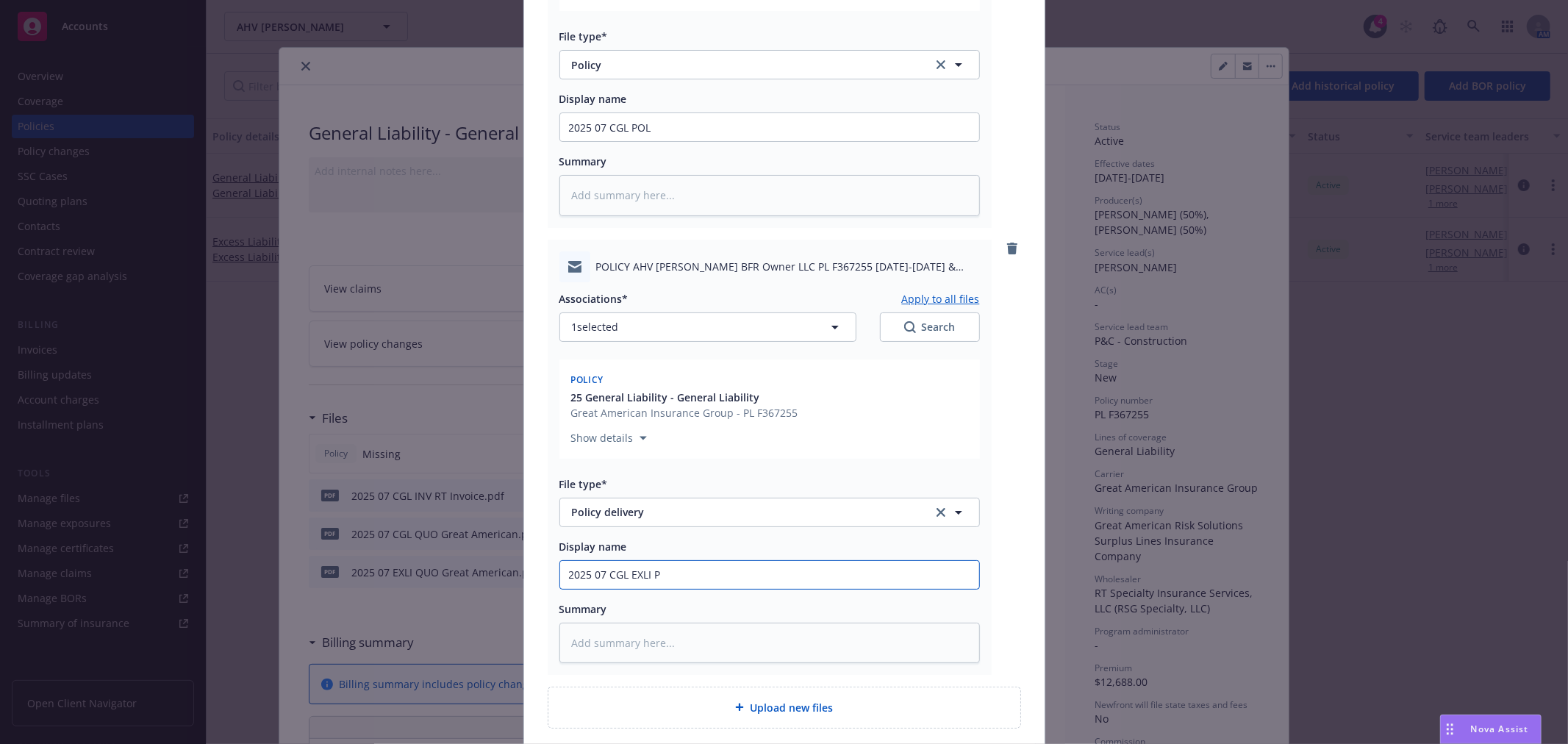
type textarea "x"
type input "2025 07 CGL EXLI PO"
type textarea "x"
type input "2025 07 CGL EXLI POL"
type textarea "x"
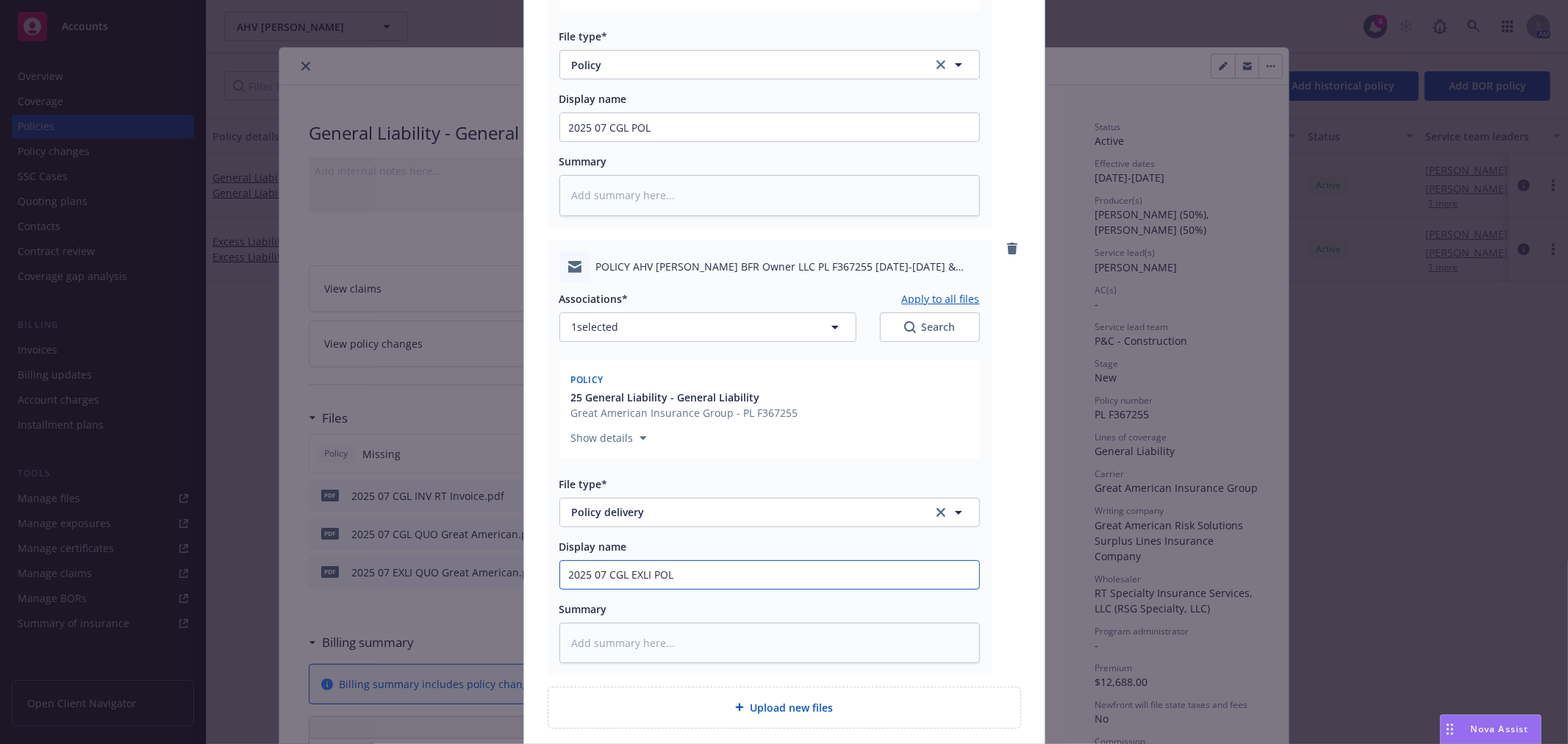
type input "2025 07 CGL EXLI POL R"
type textarea "x"
type input "2025 07 CGL EXLI POL Re"
type textarea "x"
type input "2025 07 CGL EXLI POL Rec"
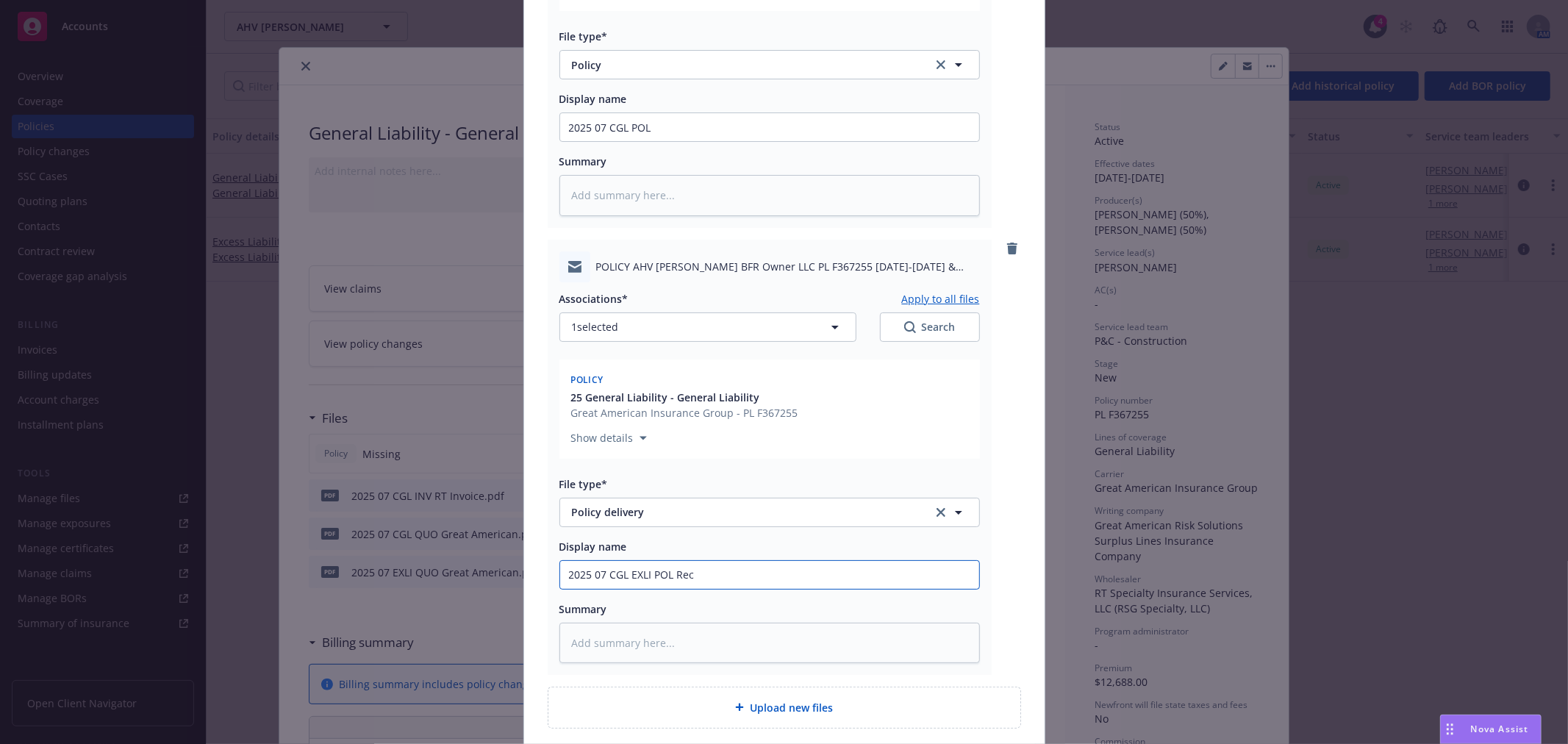
type textarea "x"
type input "2025 07 CGL EXLI POL Rece"
type textarea "x"
type input "2025 07 CGL EXLI POL Recei"
type textarea "x"
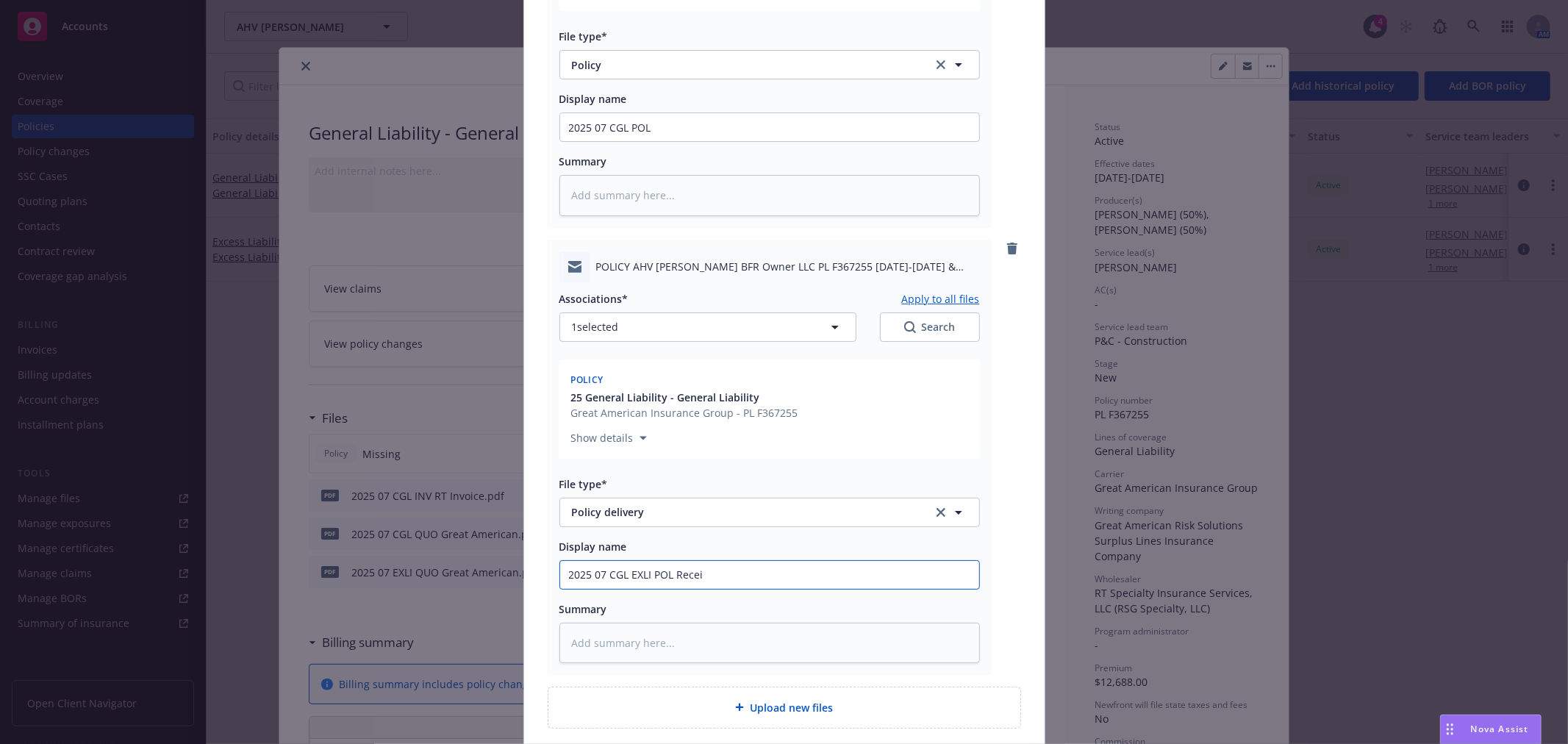
type input "2025 07 CGL EXLI POL Receiv"
type textarea "x"
type input "2025 07 CGL EXLI POL Receive"
type textarea "x"
type input "2025 07 CGL EXLI POL Received"
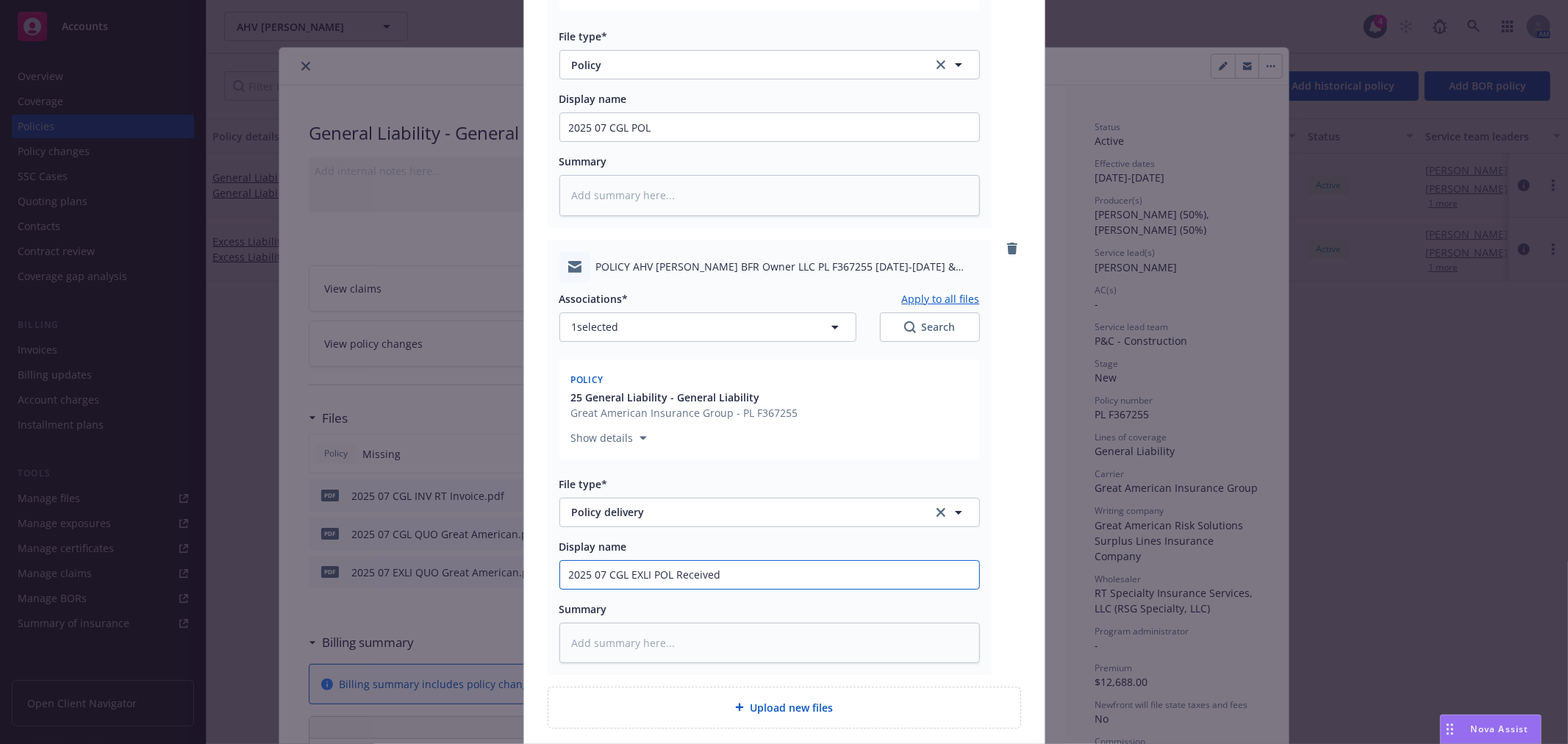
type textarea "x"
type input "2025 07 CGL EXLI POL Received"
type textarea "x"
type input "2025 07 CGL EXLI POL Received f"
type textarea "x"
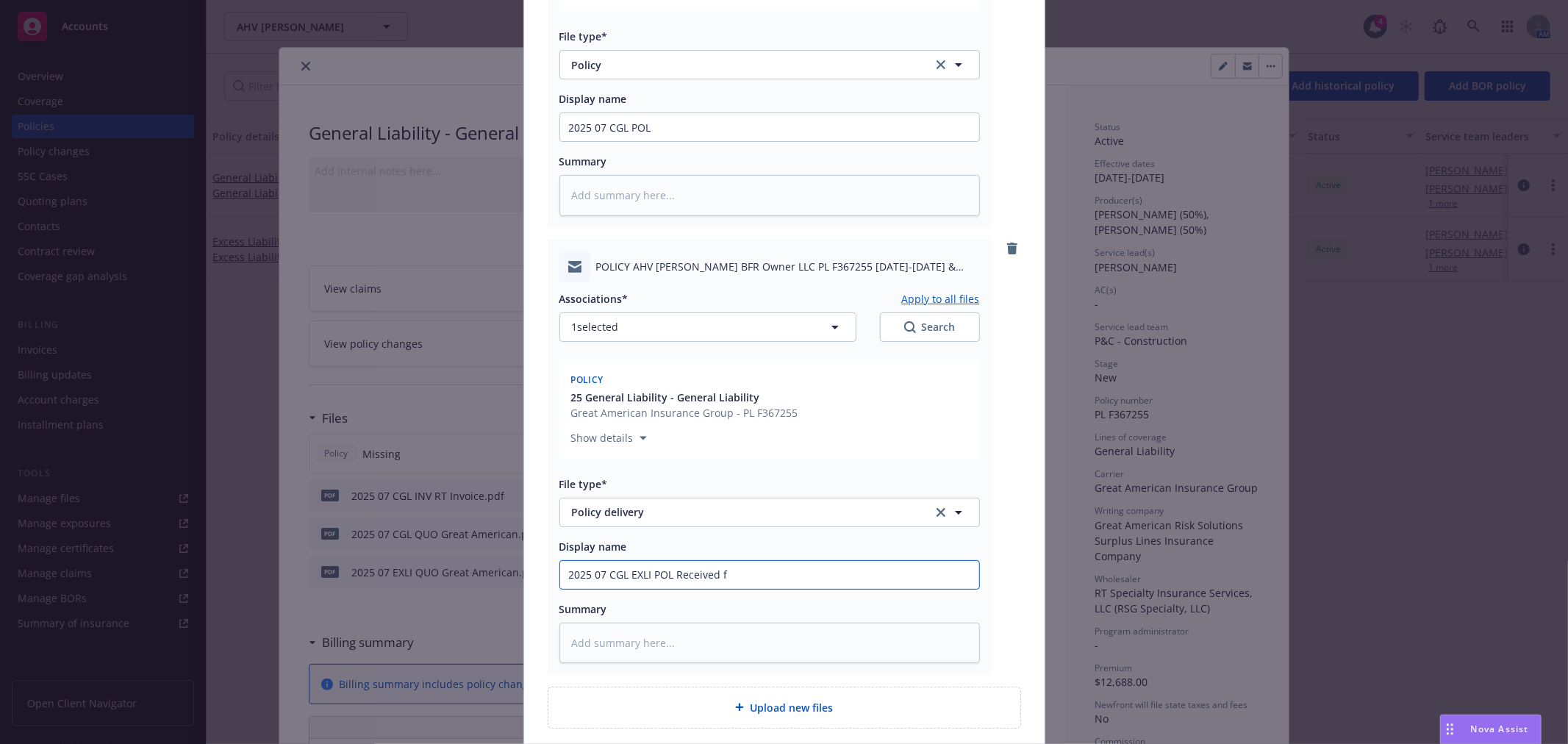
type input "2025 07 CGL EXLI POL Received fr"
type textarea "x"
type input "2025 07 CGL EXLI POL Received fro"
type textarea "x"
type input "2025 07 CGL EXLI POL Received from"
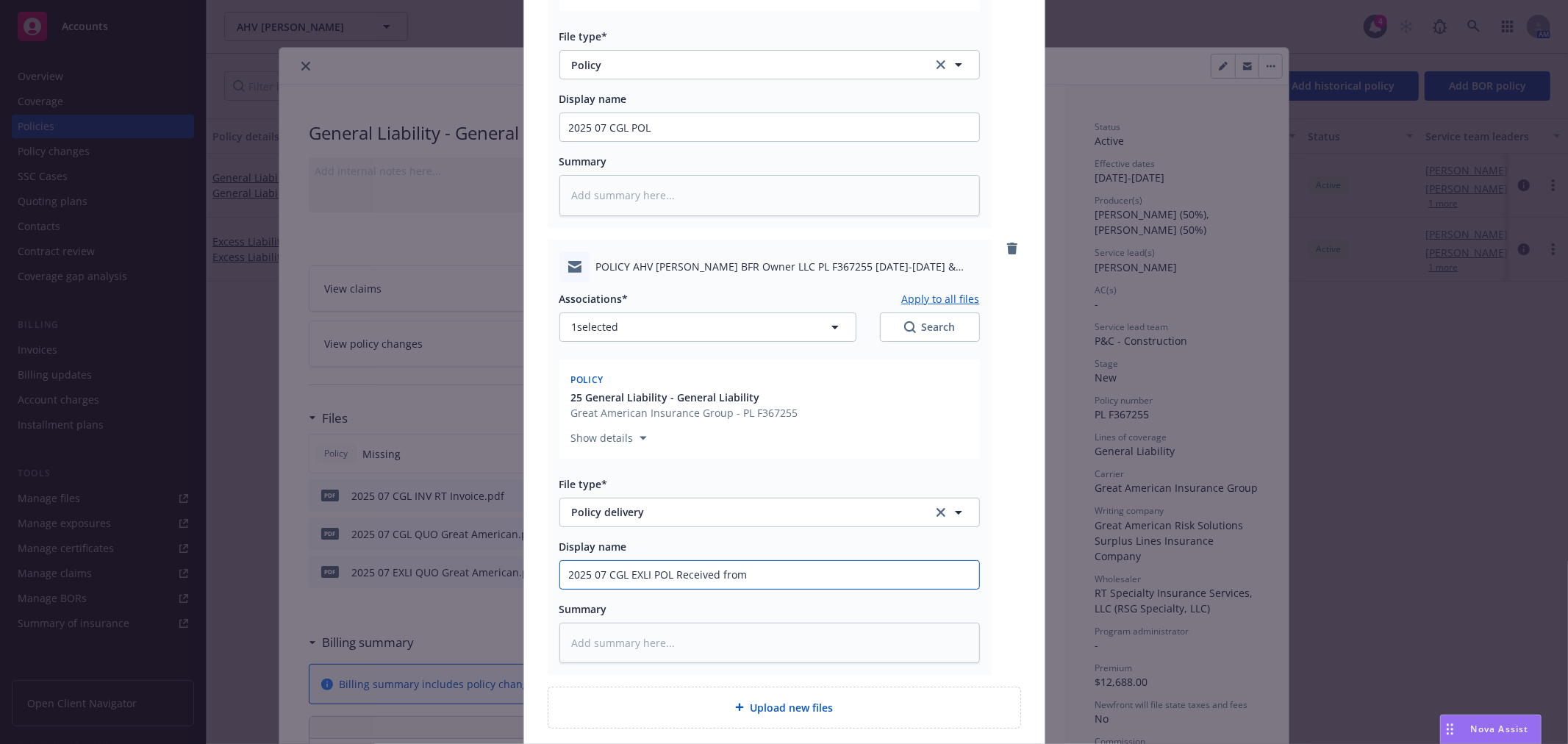
type textarea "x"
type input "2025 07 CGL EXLI POL Received from"
type textarea "x"
type input "2025 07 CGL EXLI POL Received from R"
type textarea "x"
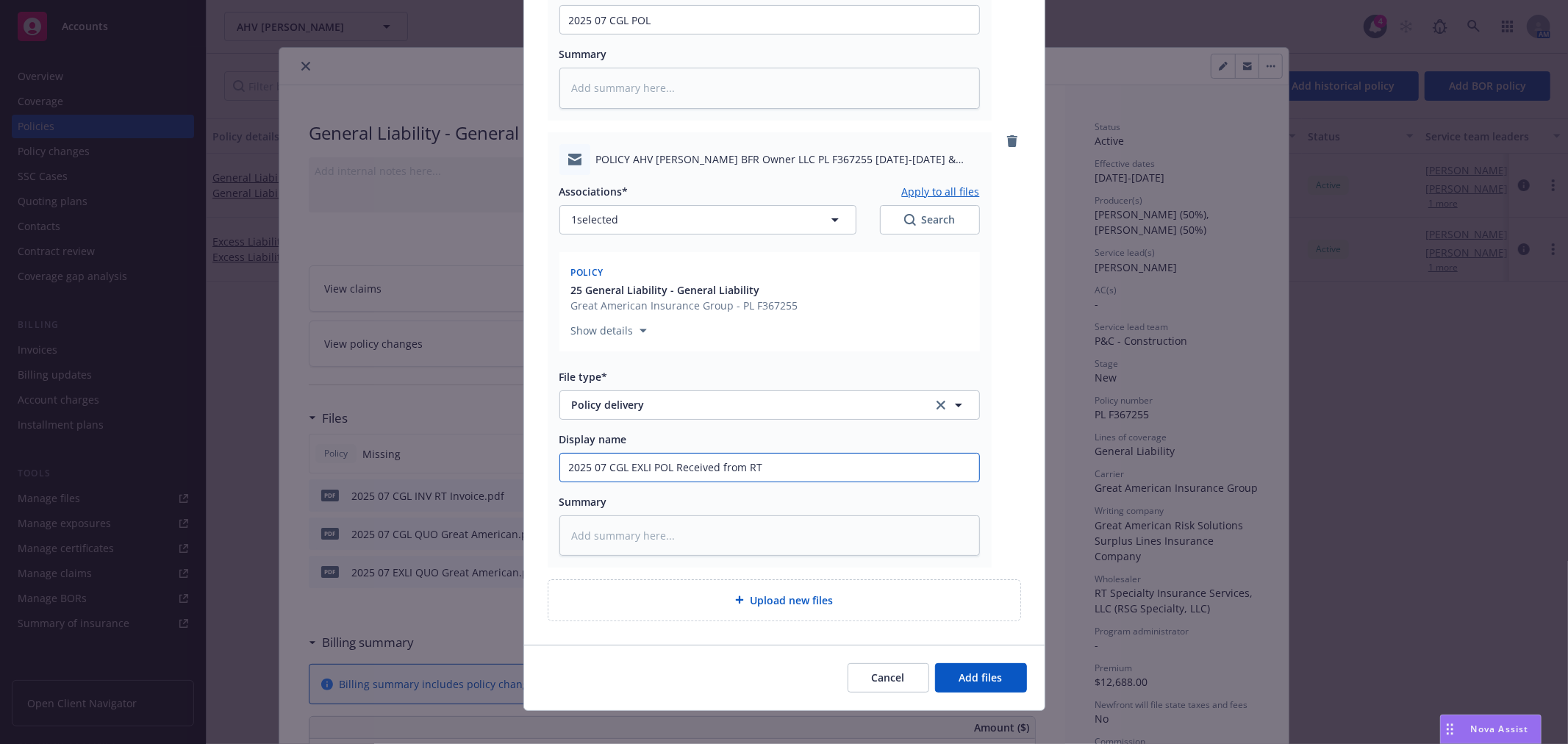
scroll to position [501, 0]
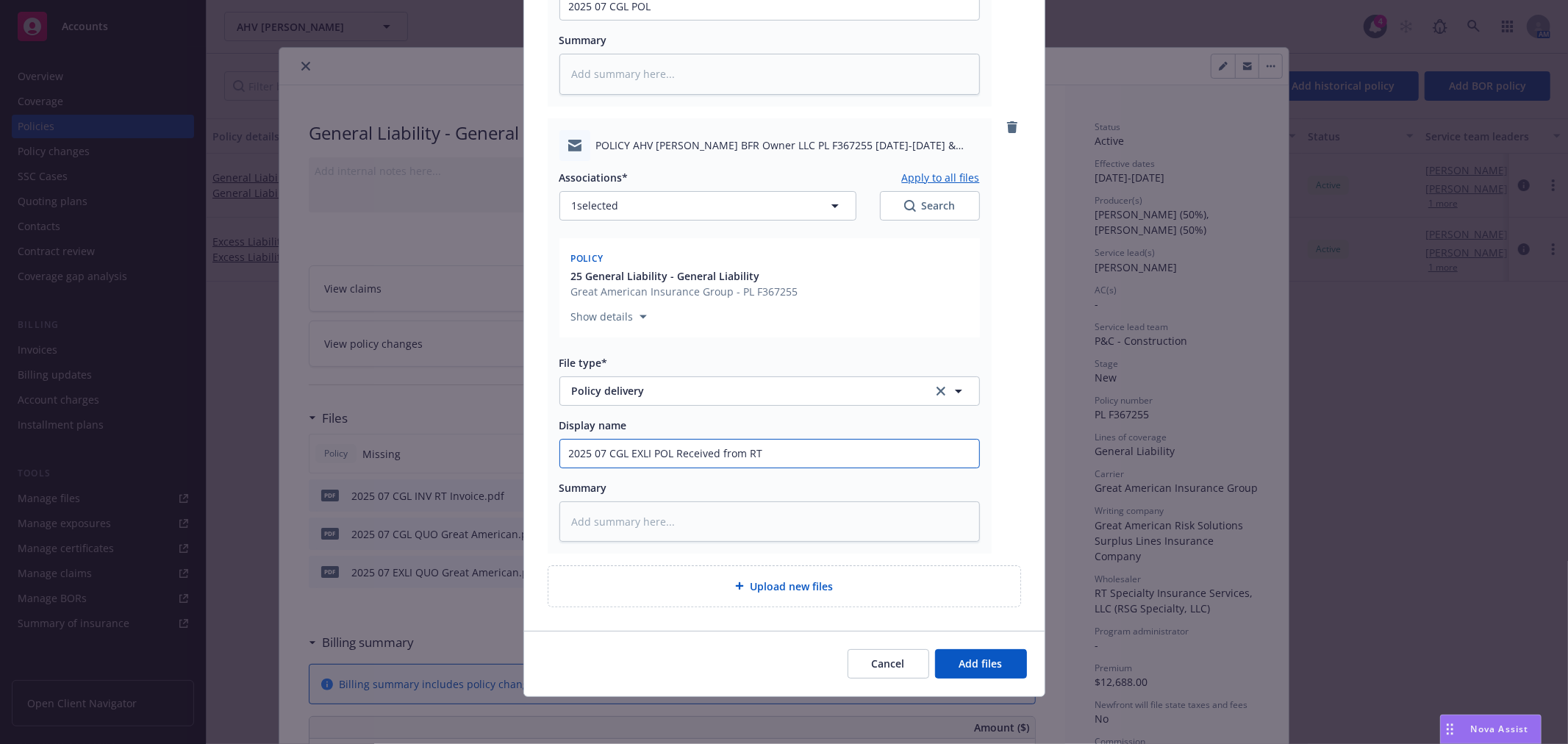
type input "2025 07 CGL EXLI POL Received from RT"
click at [988, 648] on div "Cancel Add files" at bounding box center [784, 663] width 521 height 66
click at [983, 656] on span "Add files" at bounding box center [981, 663] width 43 height 14
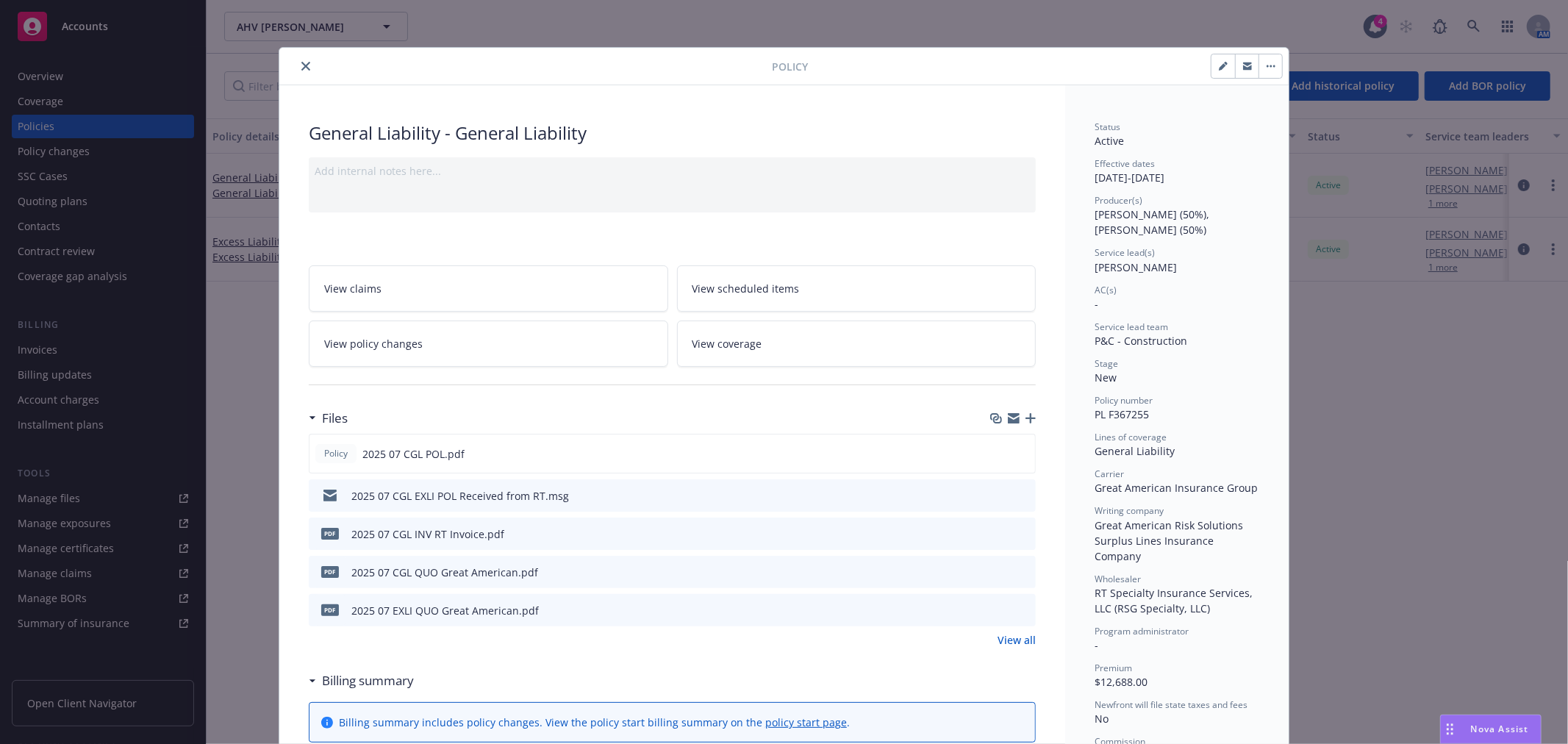
click at [687, 657] on div "Files Policy 2025 07 CGL POL.pdf 2025 07 CGL EXLI POL Received from RT.msg pdf …" at bounding box center [672, 534] width 727 height 262
drag, startPoint x: 303, startPoint y: 62, endPoint x: 309, endPoint y: 126, distance: 64.3
click at [303, 62] on icon "close" at bounding box center [305, 66] width 9 height 9
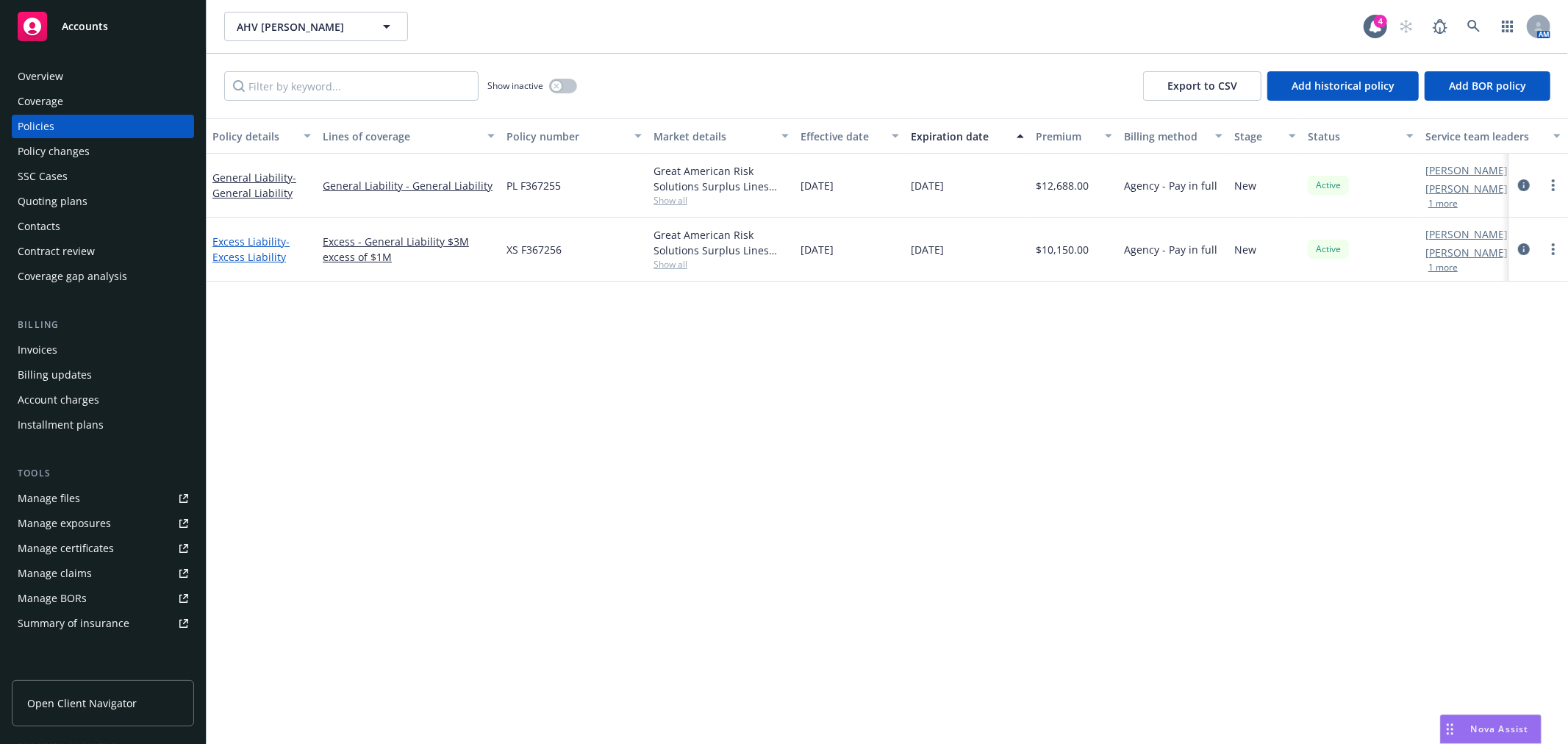
click at [265, 238] on link "Excess Liability - Excess Liability" at bounding box center [250, 249] width 77 height 29
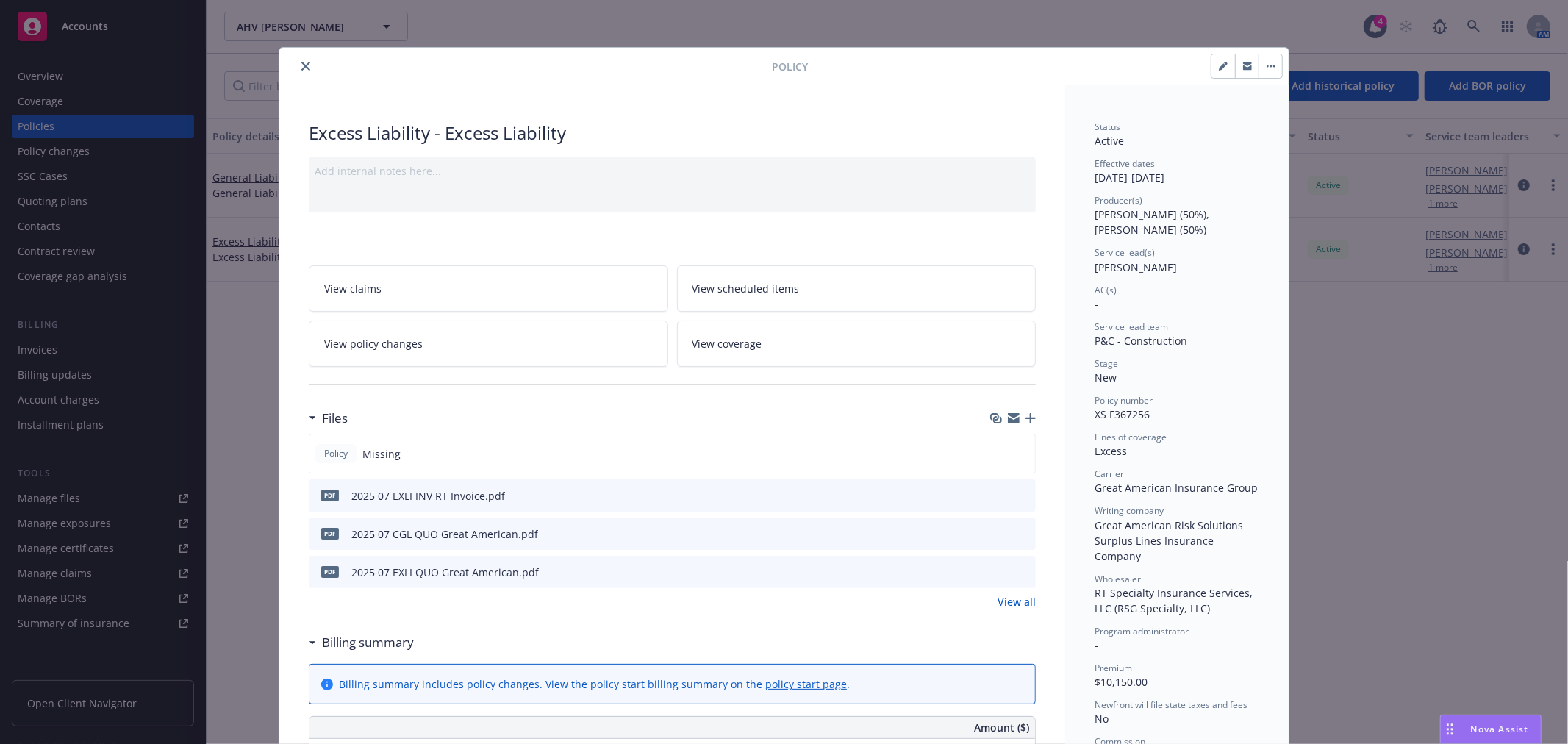
click at [1026, 421] on icon "button" at bounding box center [1030, 418] width 10 height 10
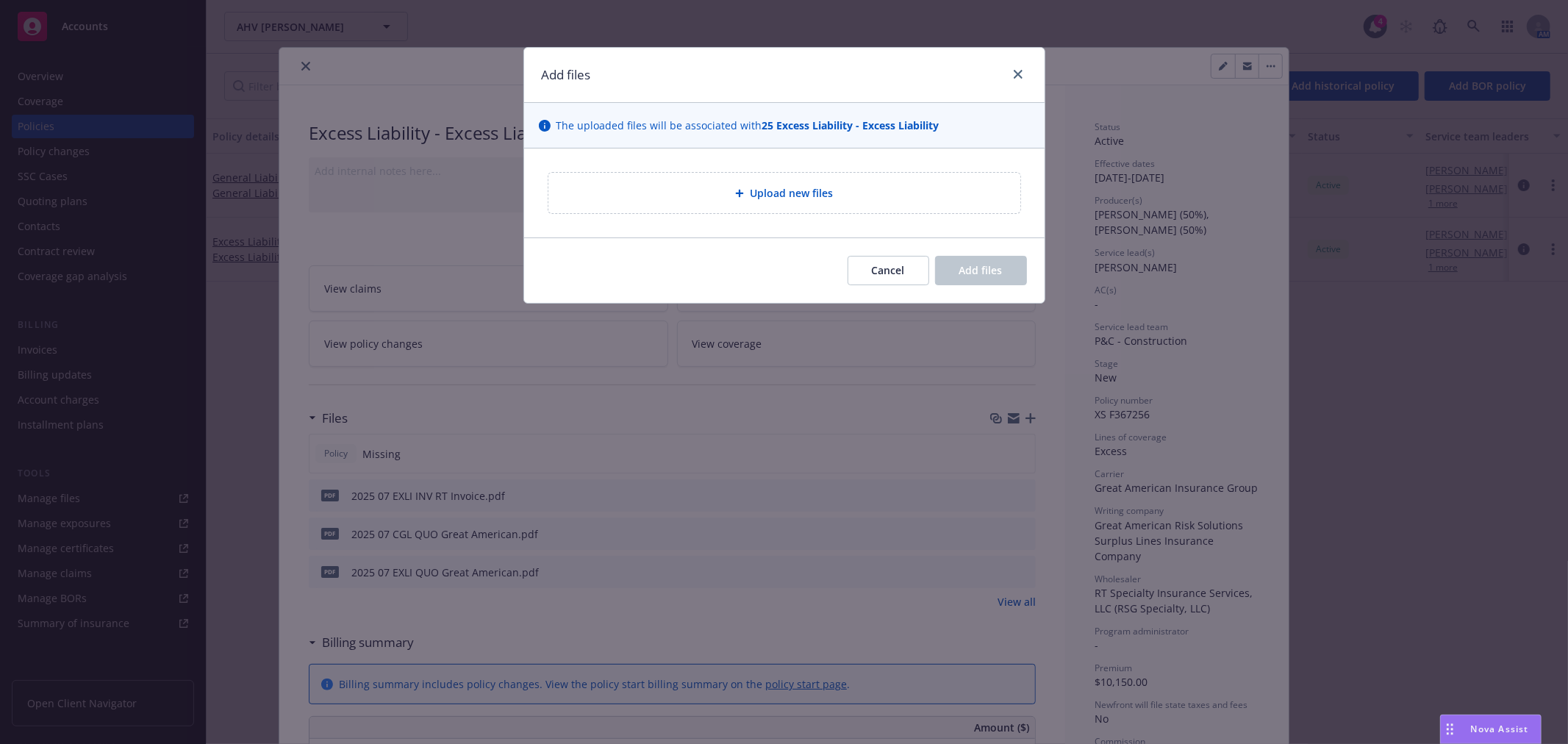
type textarea "x"
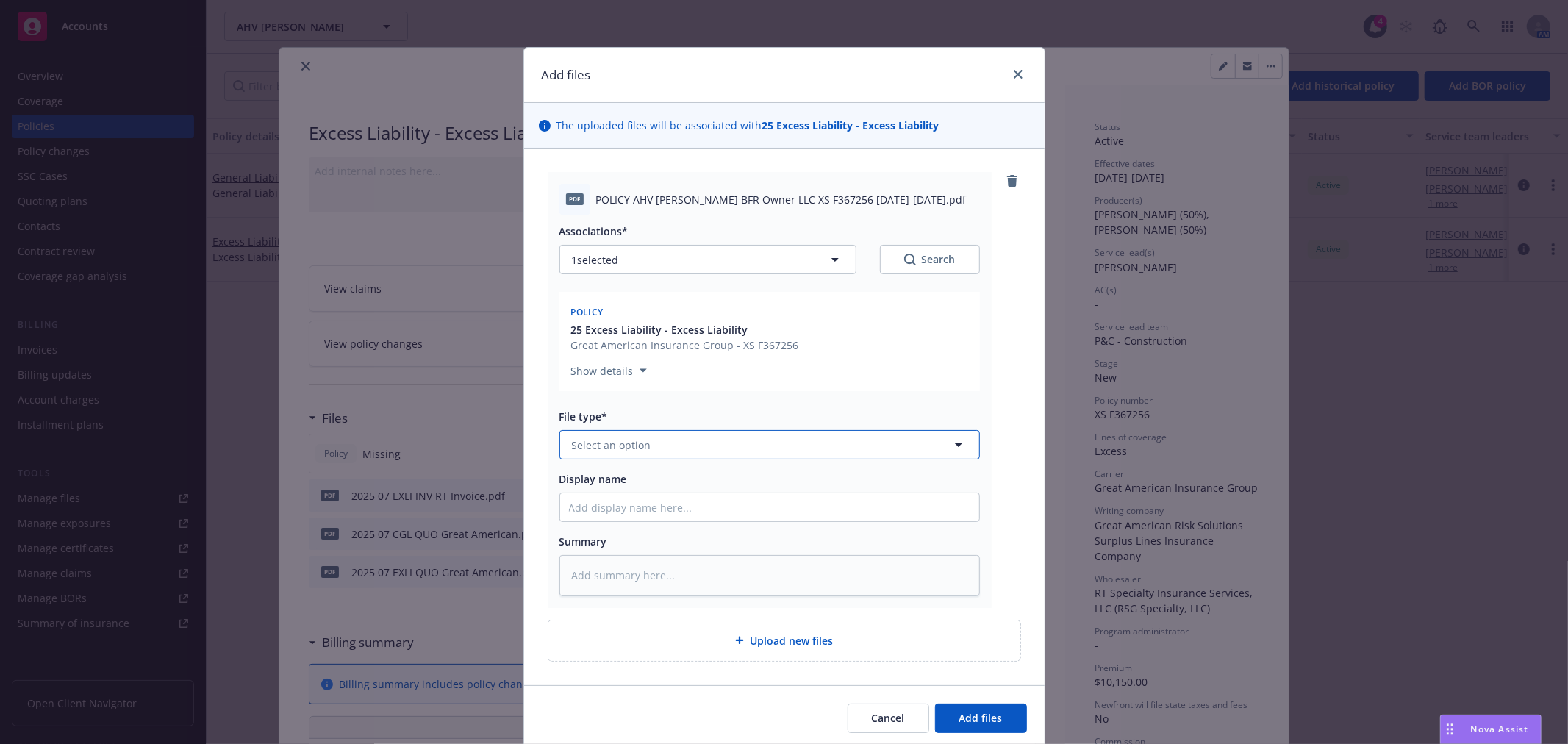
click at [595, 455] on button "Select an option" at bounding box center [769, 444] width 420 height 29
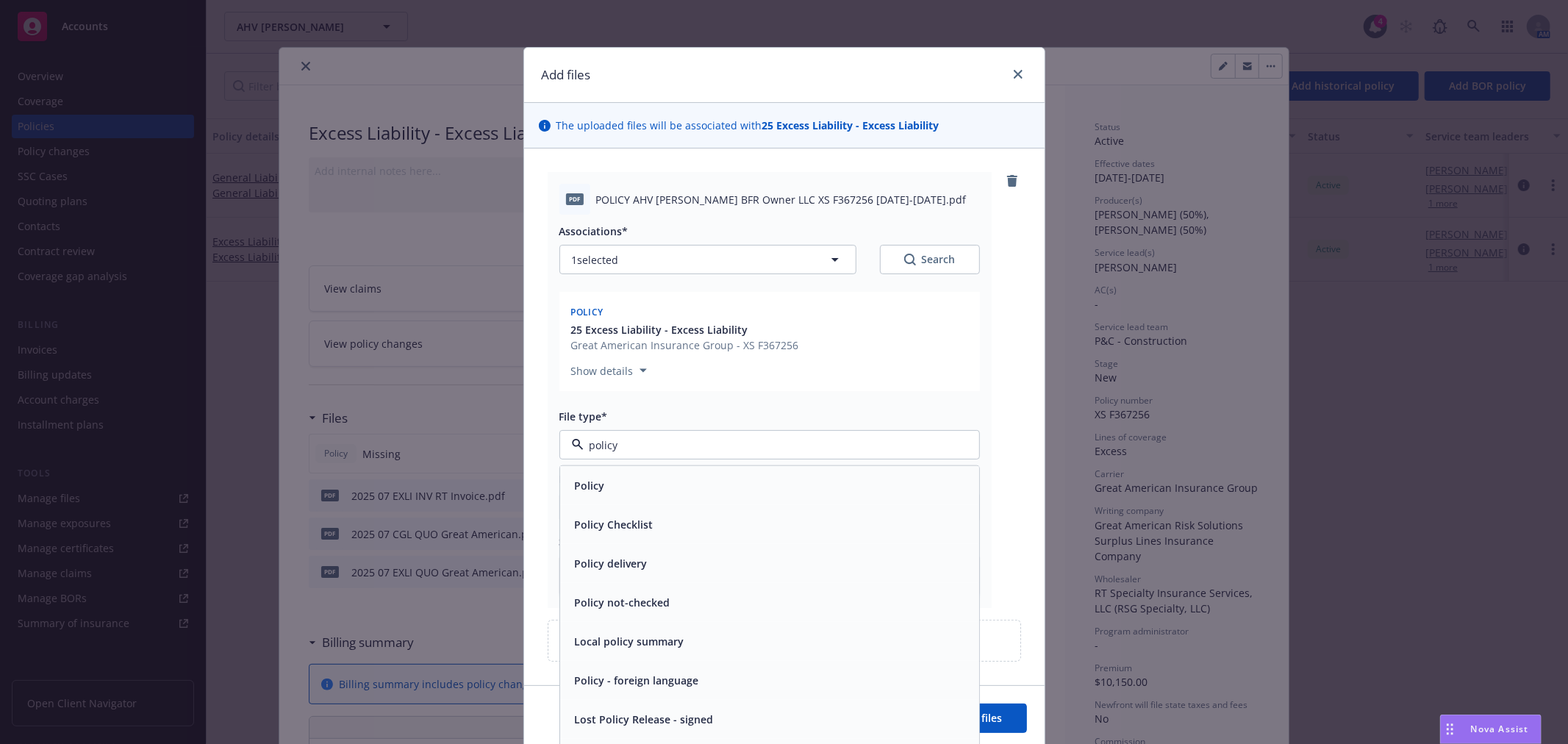
type input "policy"
drag, startPoint x: 594, startPoint y: 464, endPoint x: 589, endPoint y: 481, distance: 17.7
click at [591, 475] on div "Policy Policy Checklist Policy delivery Policy not-checked Local policy summary…" at bounding box center [769, 622] width 420 height 314
click at [589, 481] on span "Policy" at bounding box center [590, 485] width 30 height 16
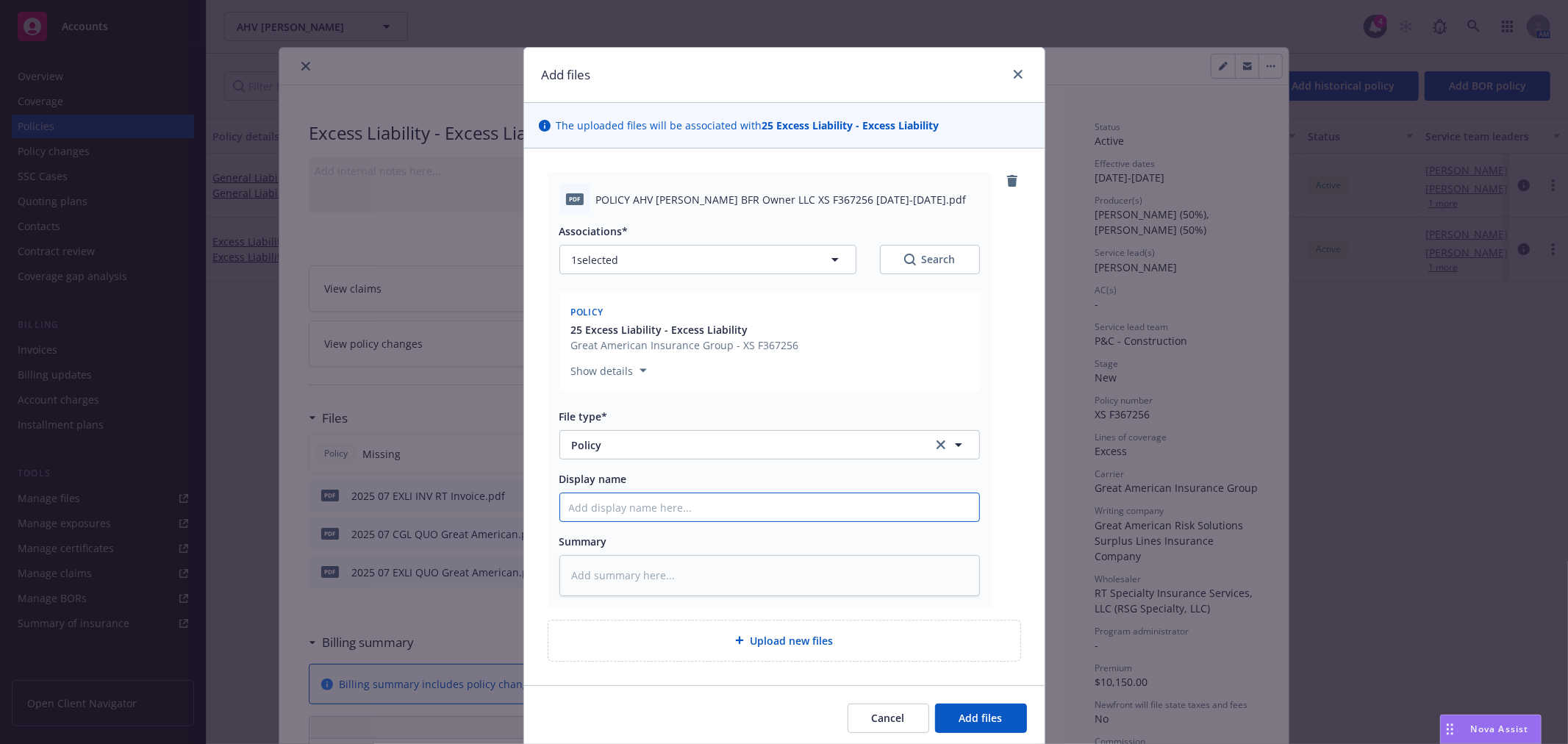
click at [650, 506] on input "Display name" at bounding box center [769, 508] width 419 height 28
type textarea "x"
type input "2"
type textarea "x"
type input "20"
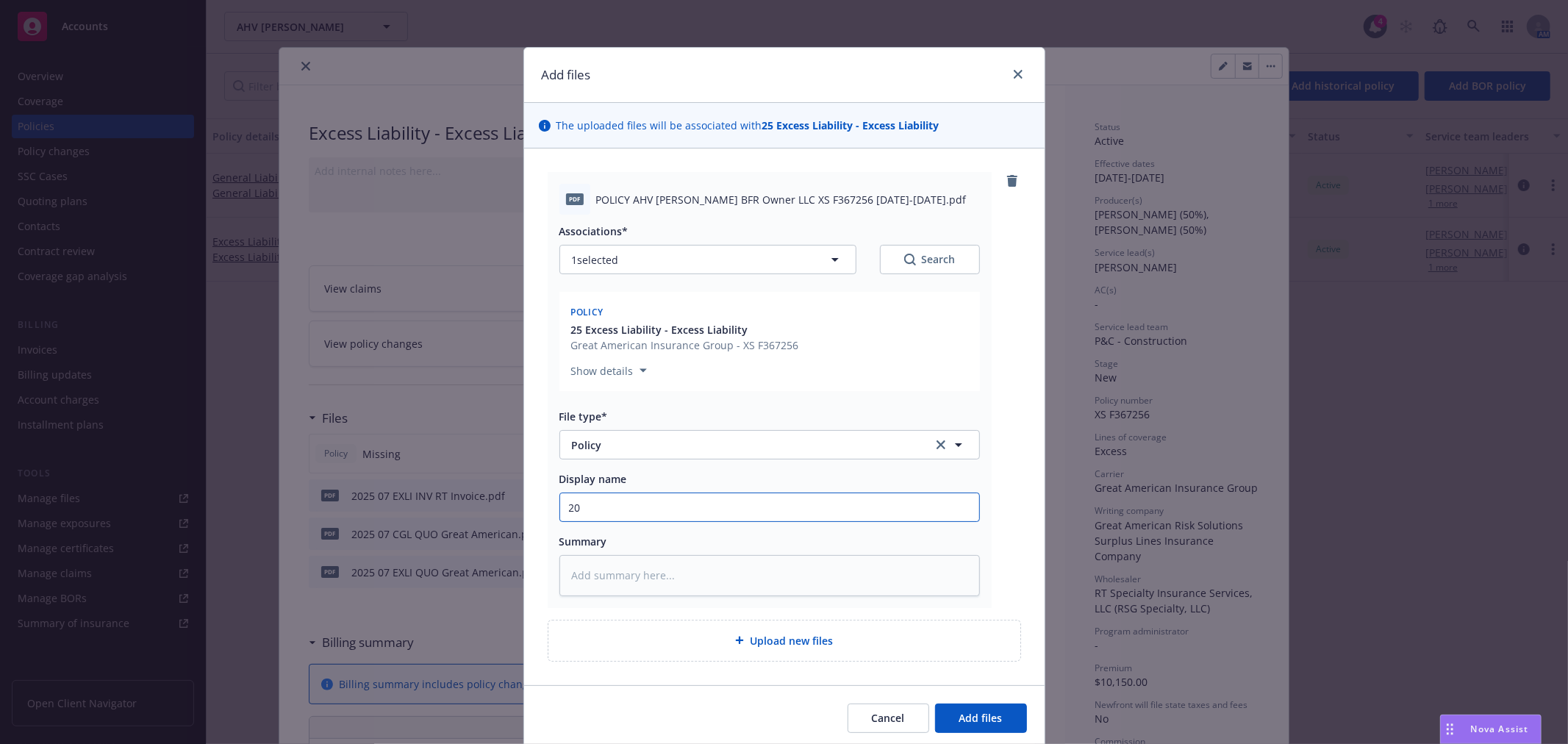
type textarea "x"
type input "202"
type textarea "x"
type input "2025"
type textarea "x"
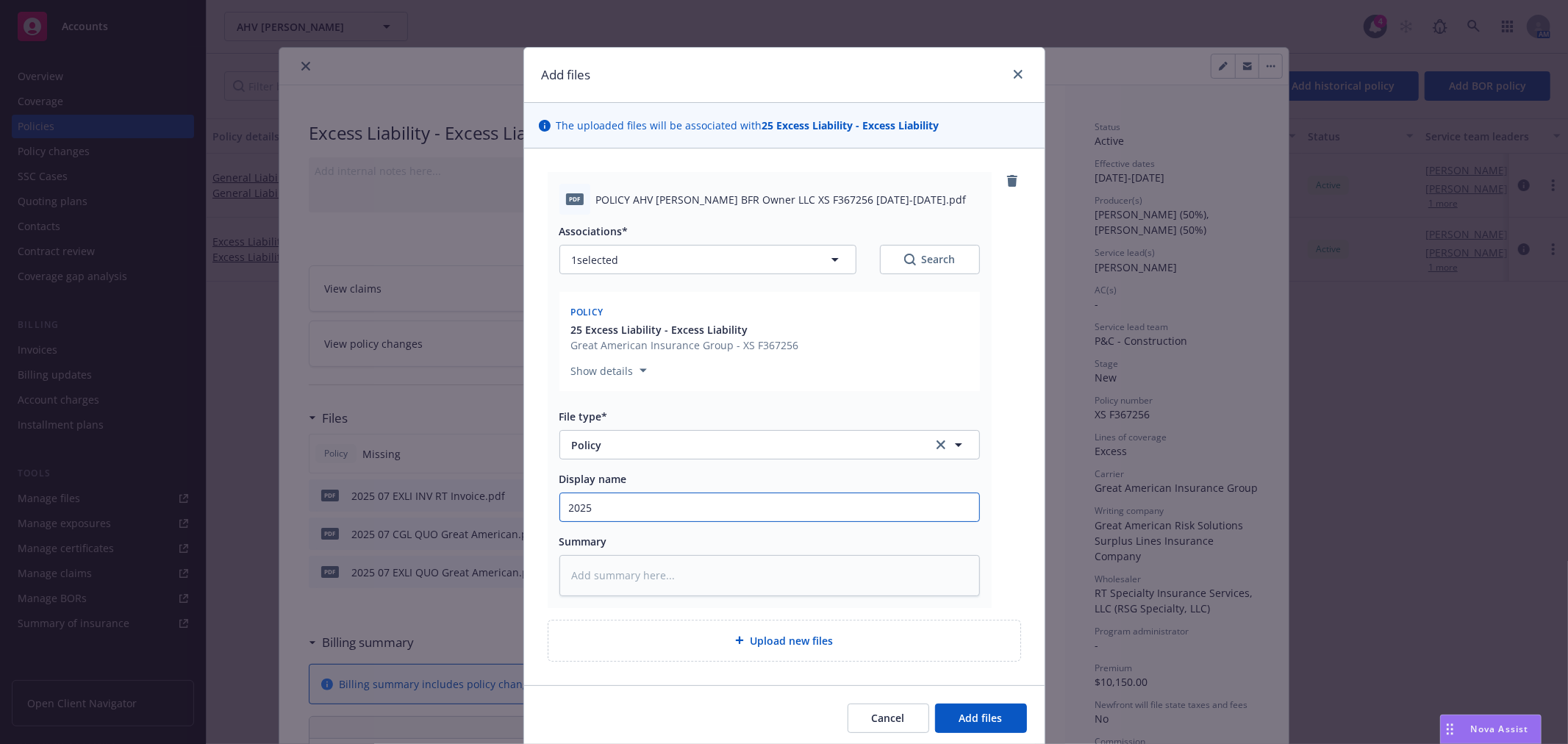
type input "2025"
type textarea "x"
type input "2025 0"
type textarea "x"
type input "2025 07"
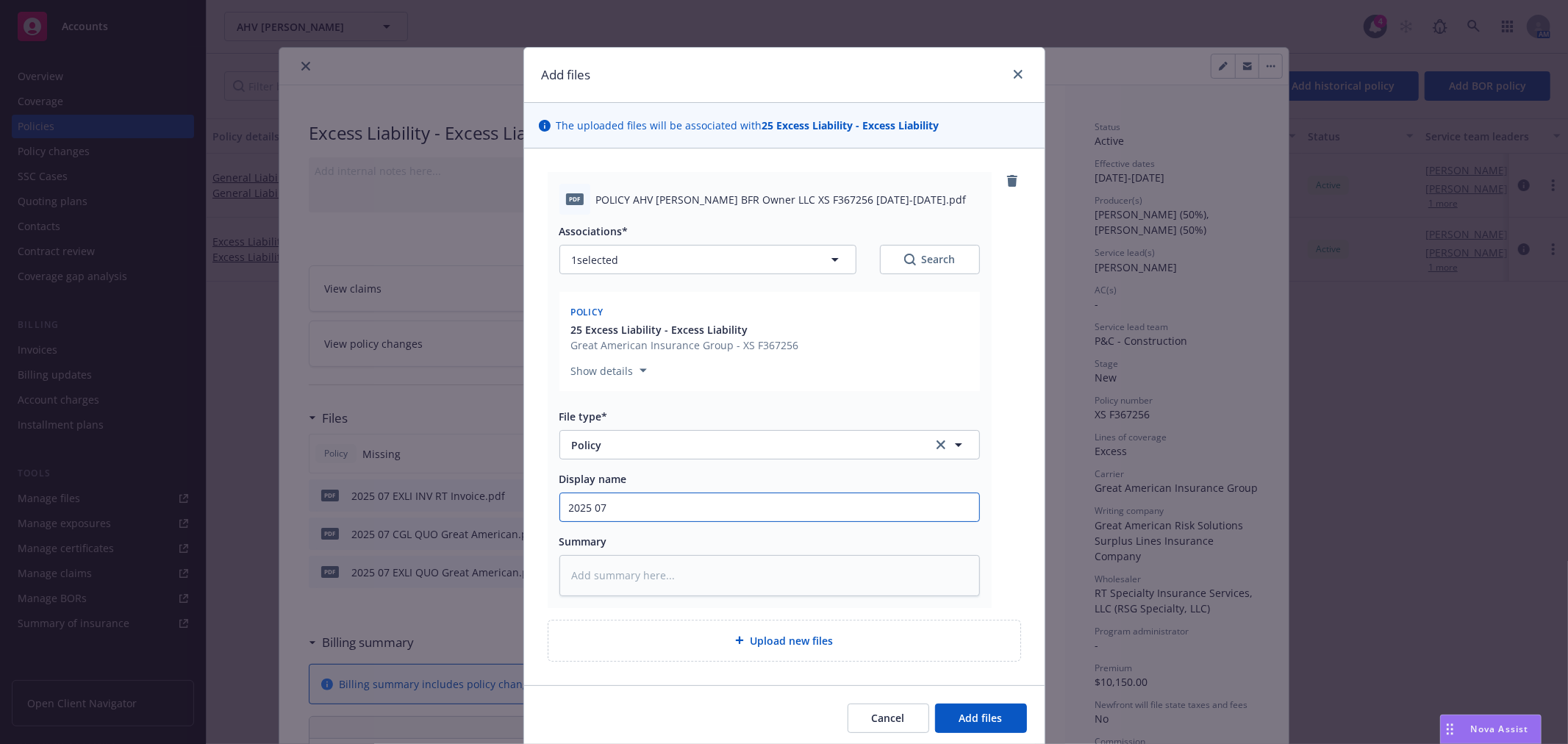
type textarea "x"
type input "2025 07"
type textarea "x"
type input "2025 07 E"
type textarea "x"
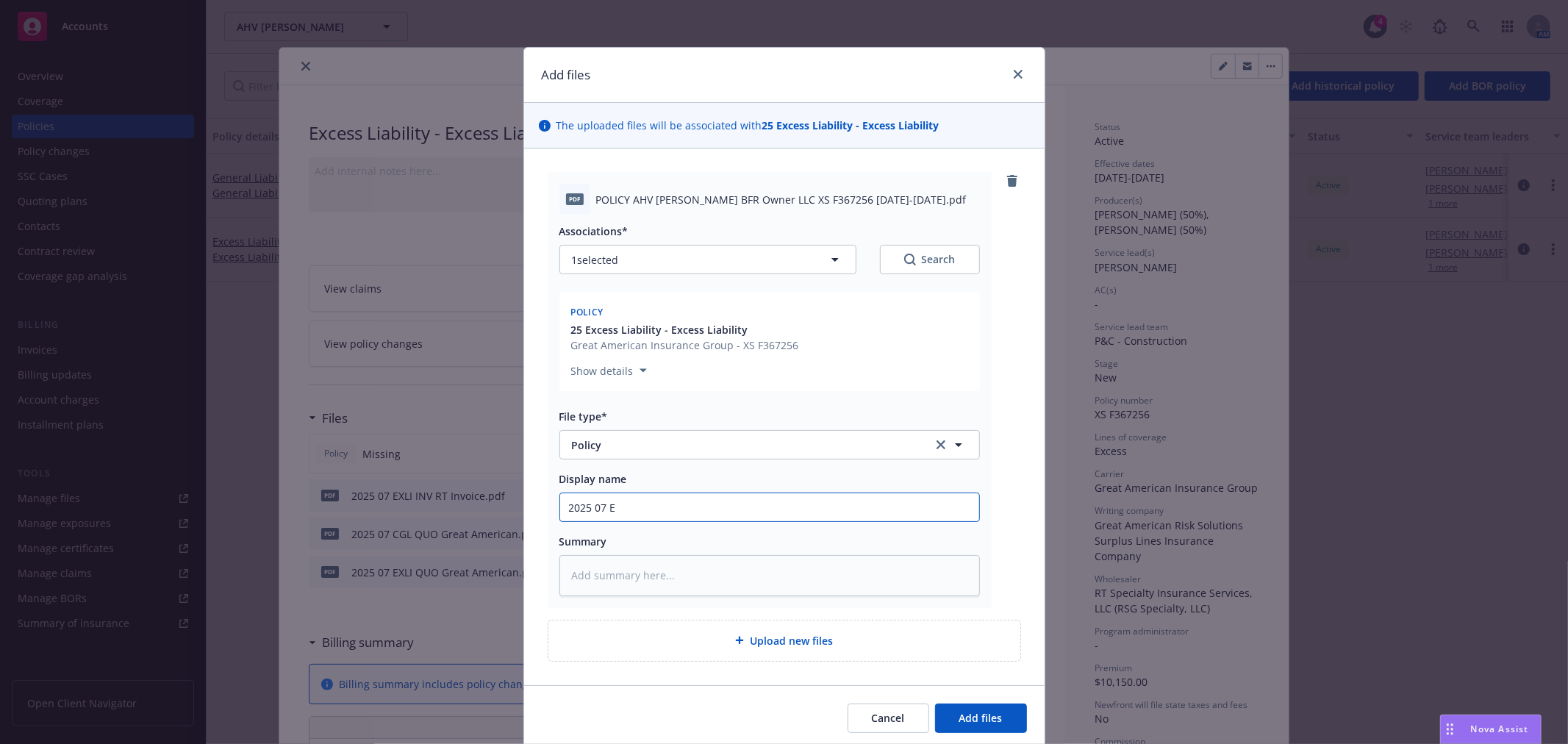
type input "2025 07 EX"
type textarea "x"
type input "2025 07 EXL"
type textarea "x"
type input "2025 07 EXLI"
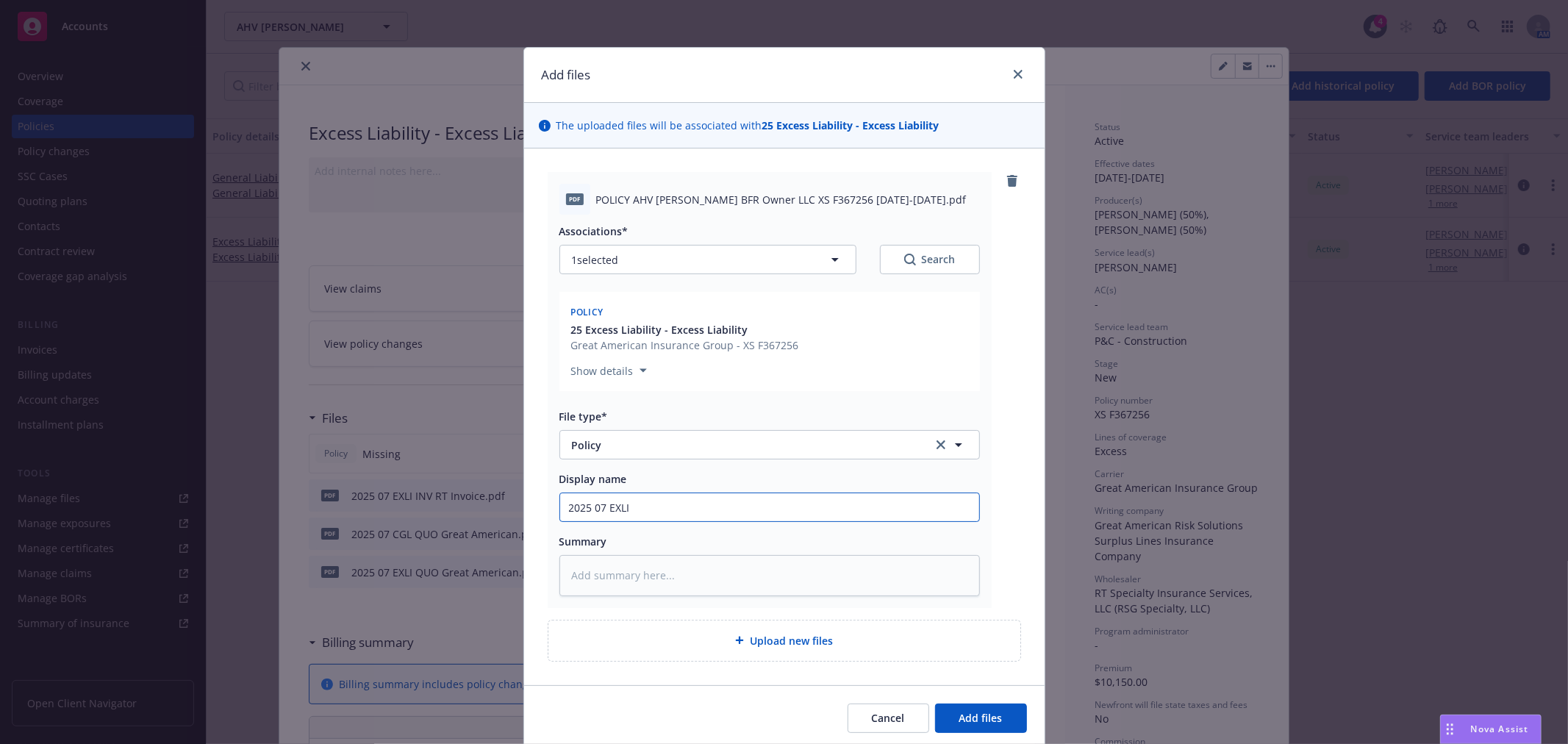
type textarea "x"
type input "2025 07 EXLI P"
type textarea "x"
type input "2025 07 EXLI PO"
type textarea "x"
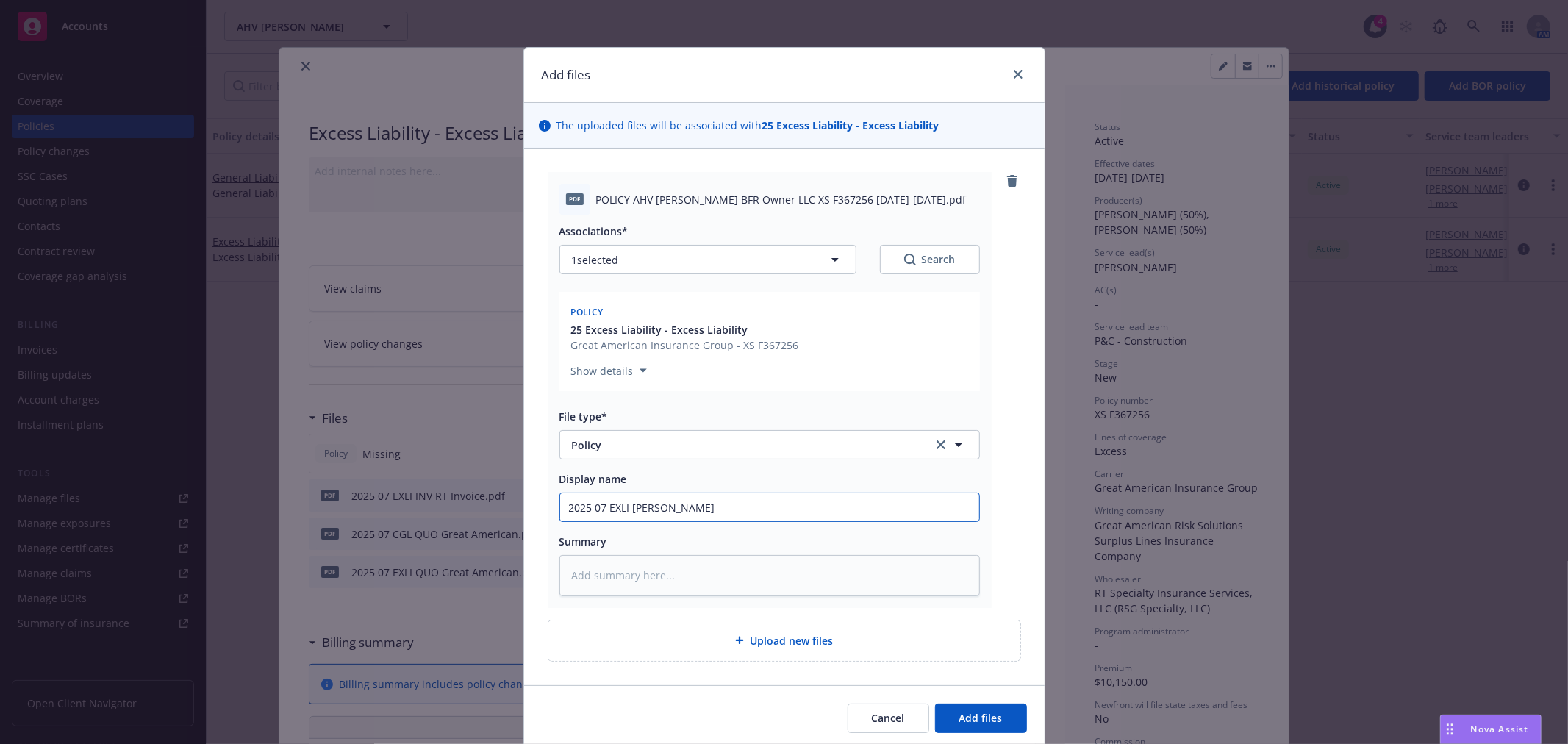
type input "2025 07 EXLI POL"
type textarea "x"
type input "2025 07 EXLI POL"
type textarea "x"
type input "2025 07 EXLI POL N"
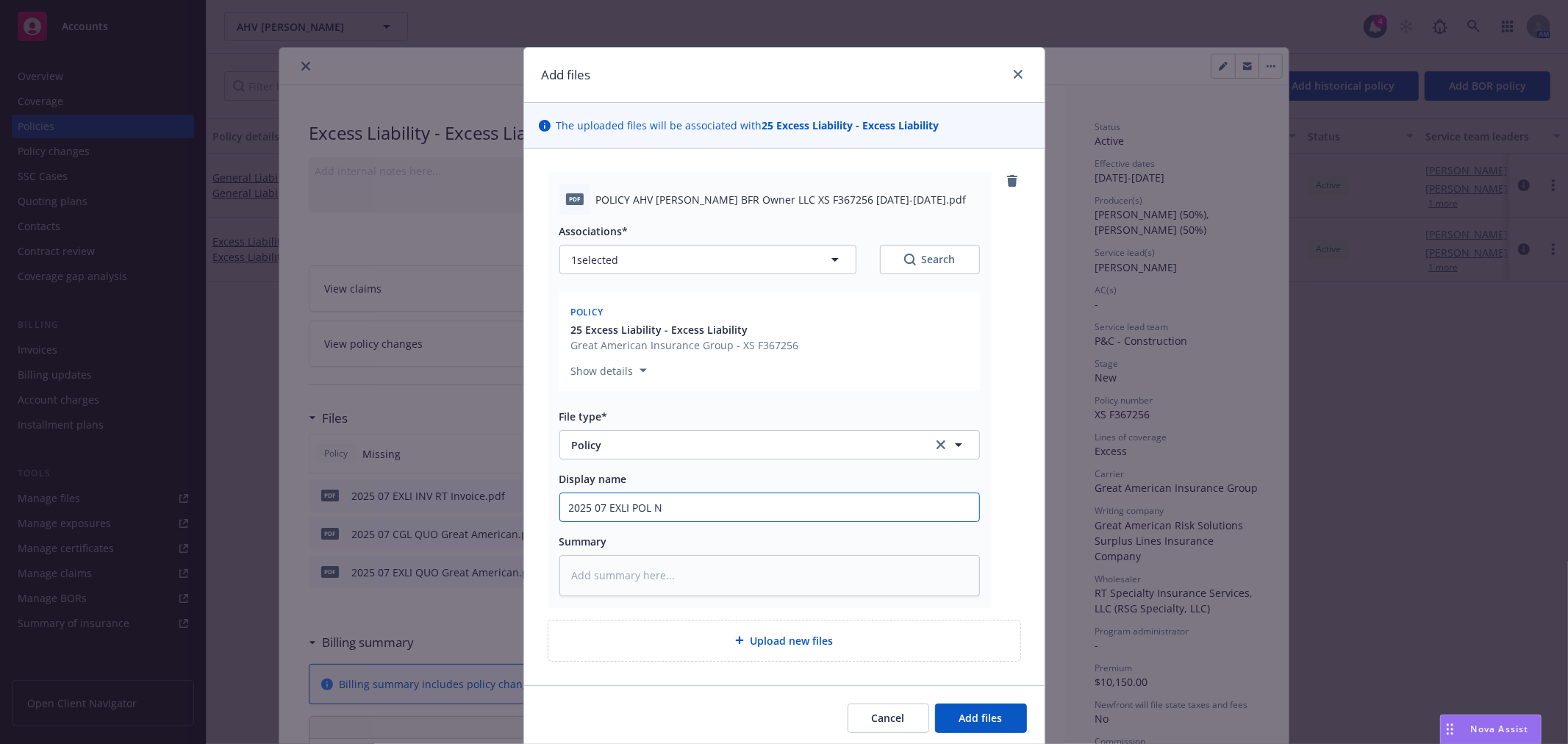
type textarea "x"
type input "2025 07 EXLI POL Ne"
type textarea "x"
type input "2025 07 EXLI POL New"
type textarea "x"
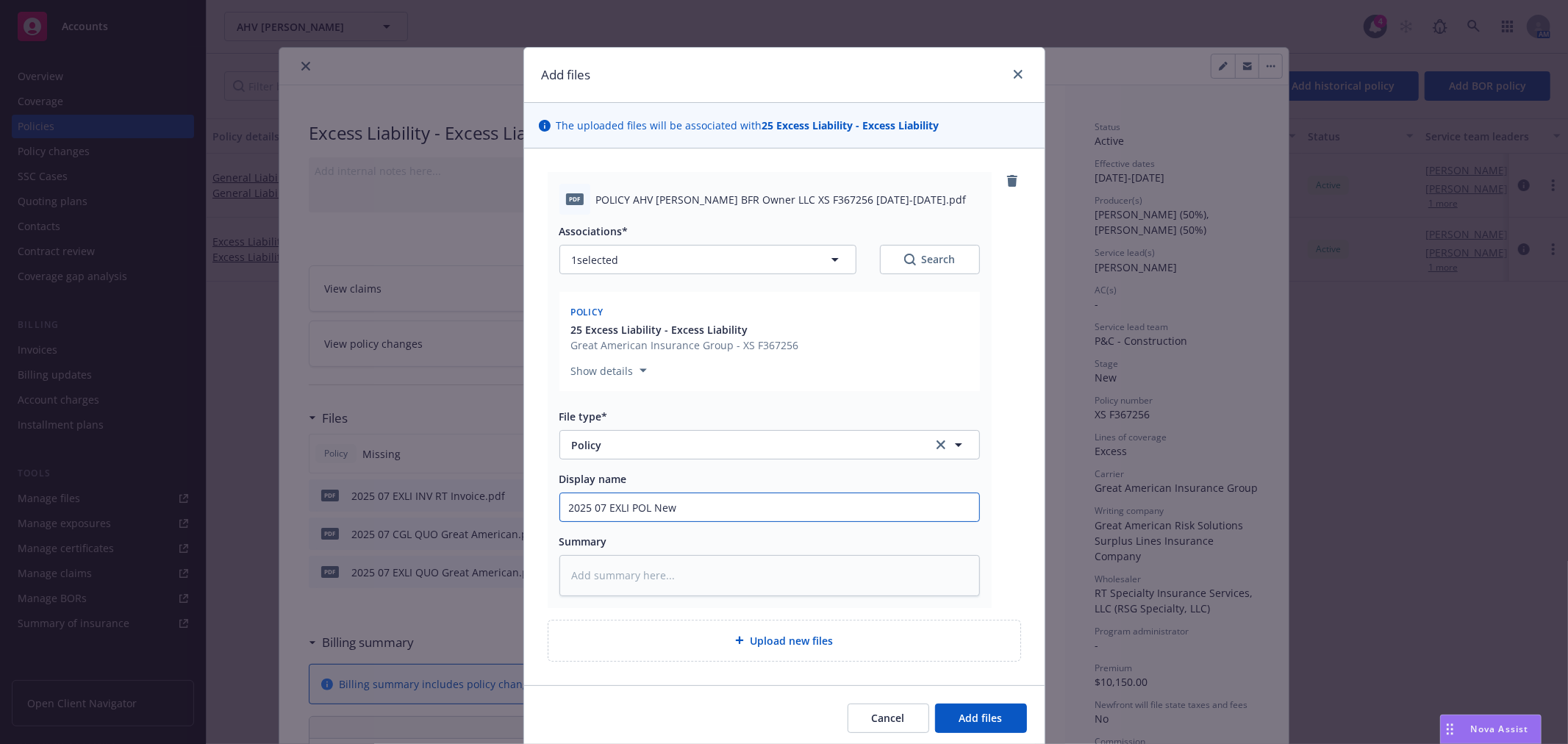
type input "2025 07 EXLI POL News"
type textarea "x"
type input "2025 07 EXLI POL Newso"
type textarea "x"
type input "2025 07 EXLI POL Newsom"
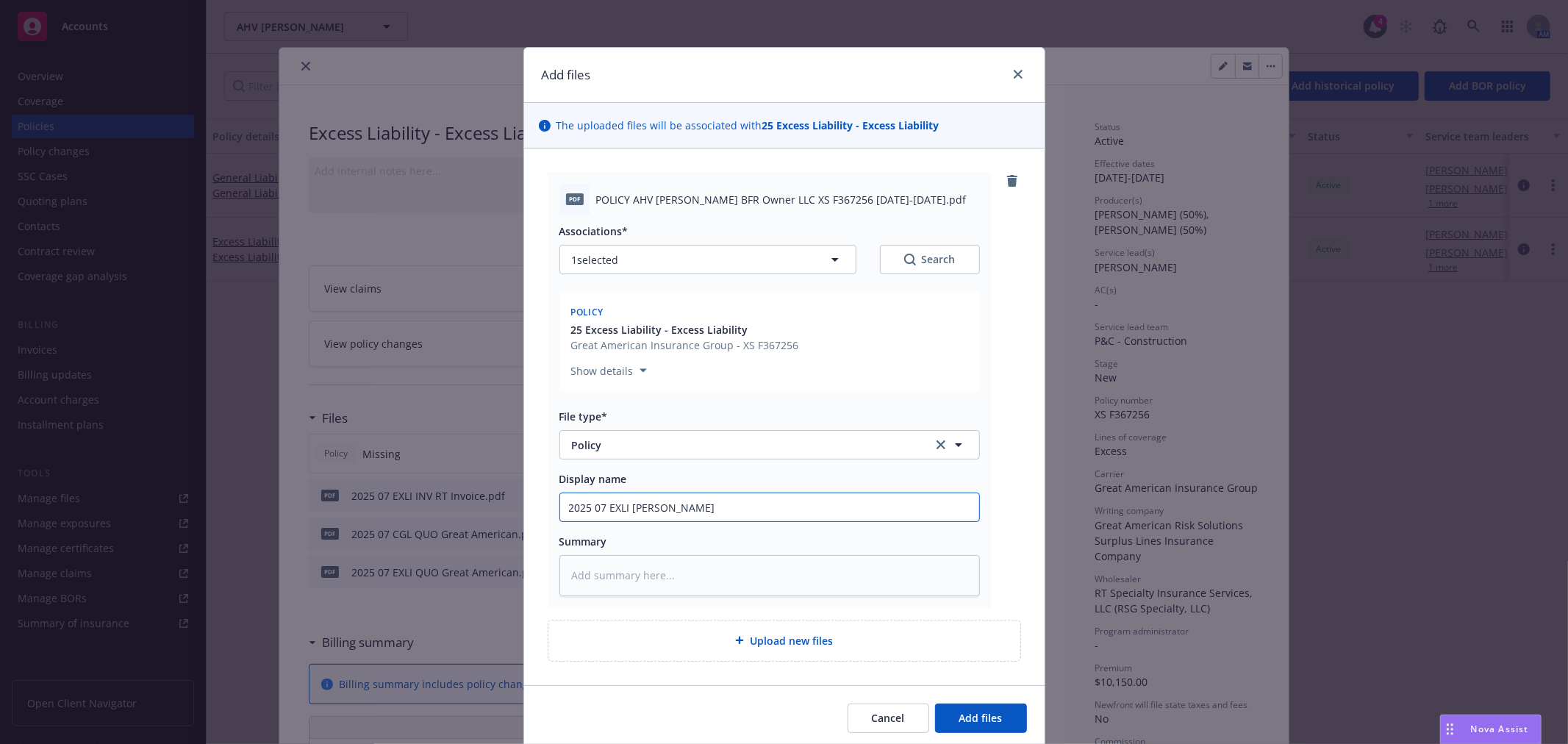
type textarea "x"
type input "2025 07 EXLI POL Newsome"
click at [997, 711] on button "Add files" at bounding box center [980, 717] width 92 height 29
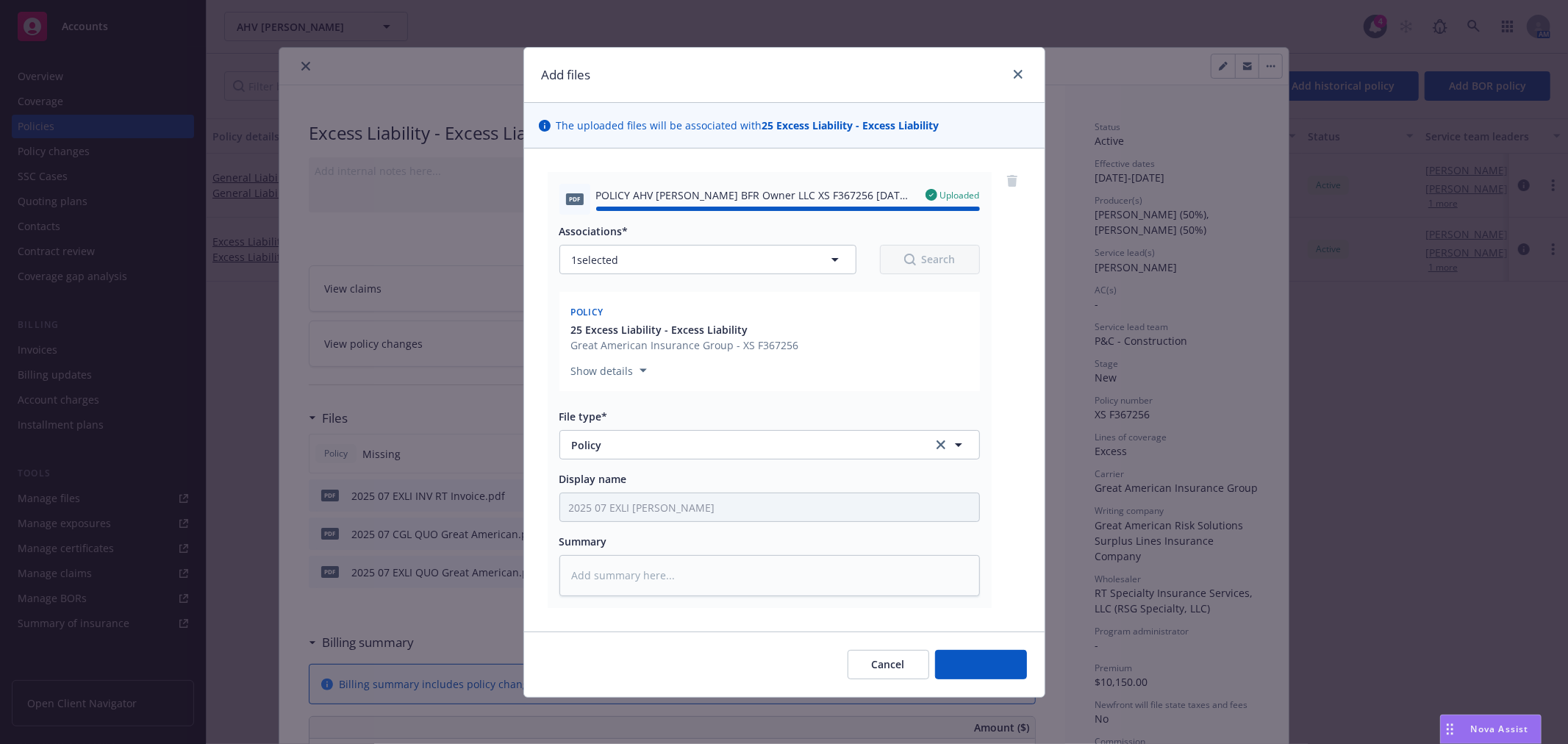
type textarea "x"
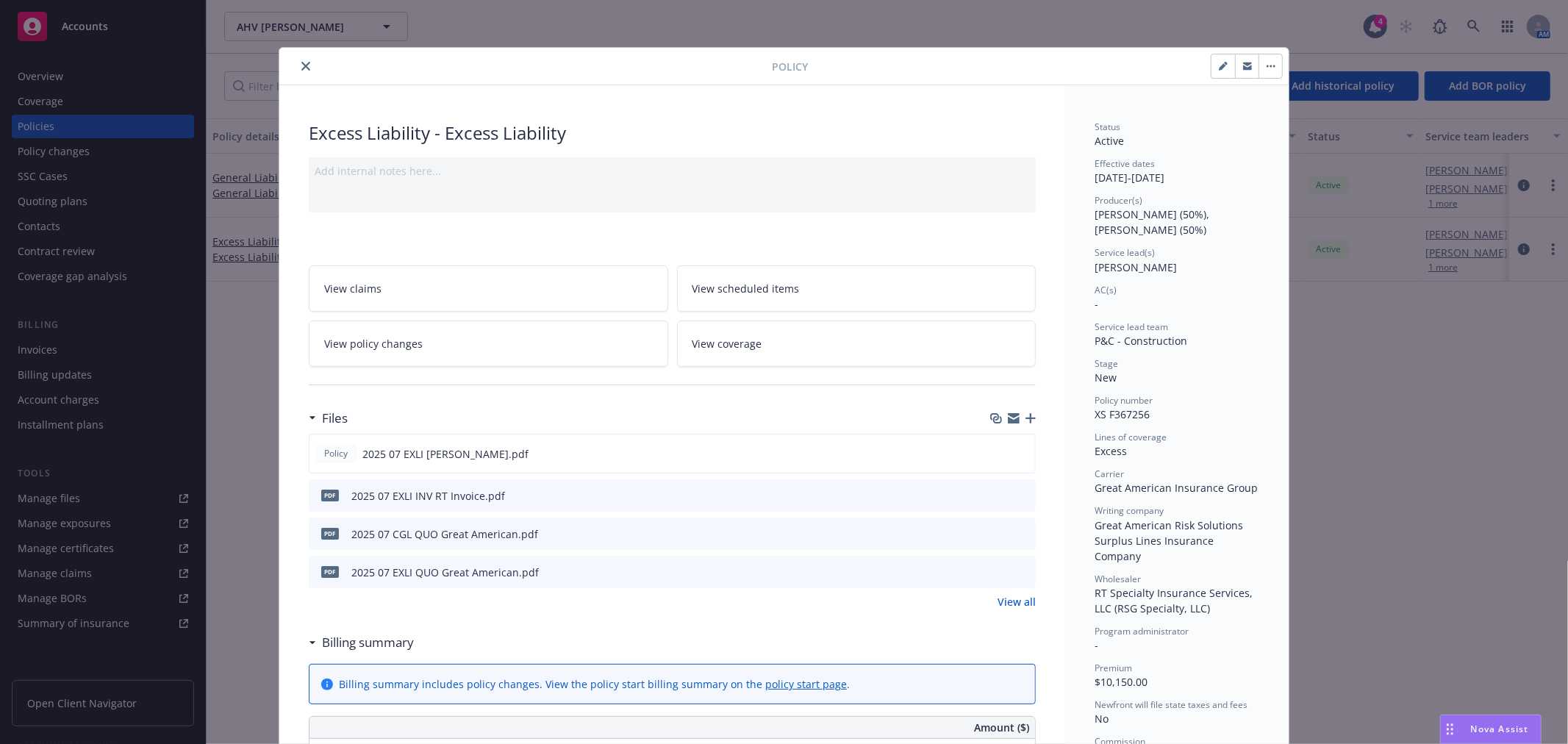
click at [831, 618] on div "Files Policy 2025 07 EXLI POL Newsome.pdf pdf 2025 07 EXLI INV RT Invoice.pdf p…" at bounding box center [672, 515] width 727 height 224
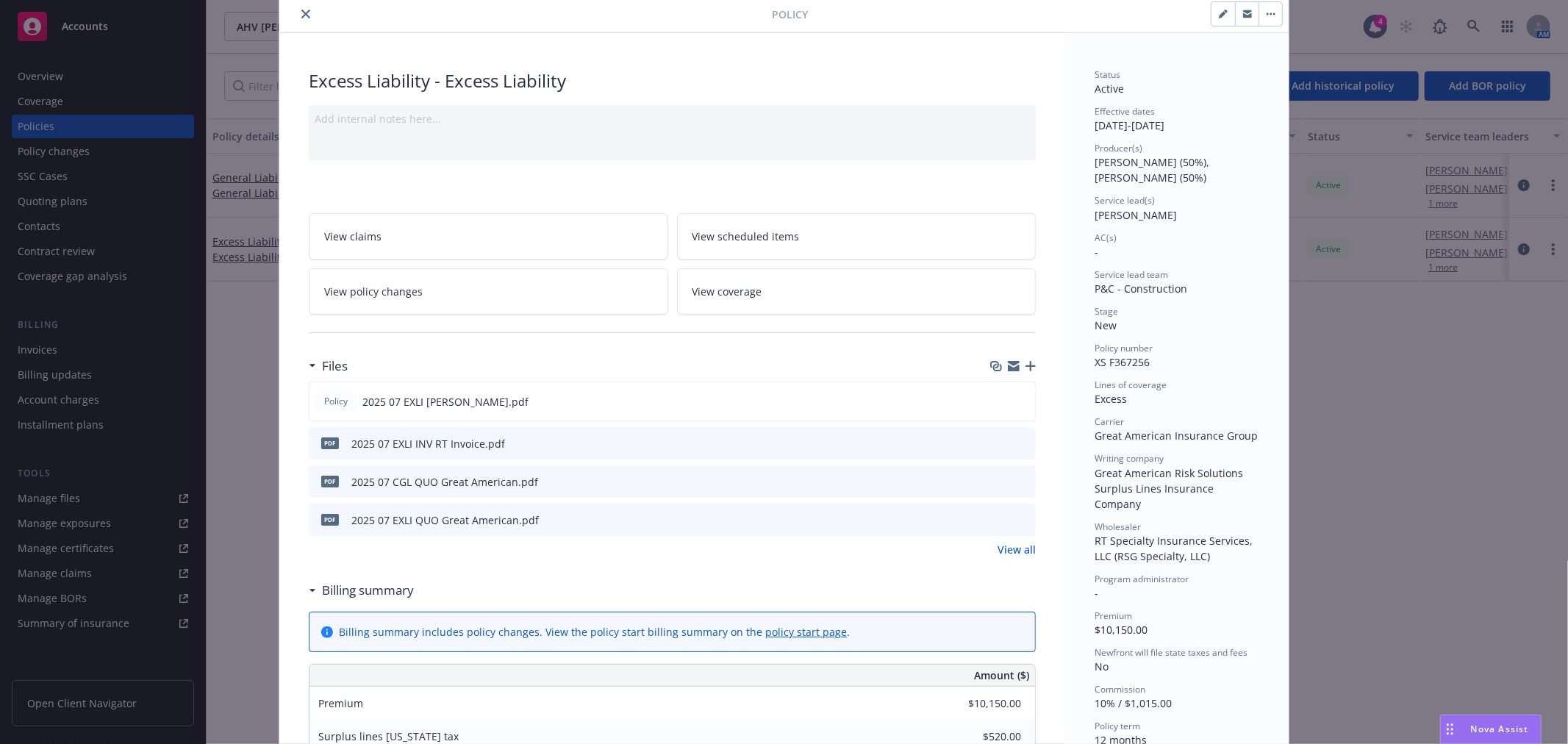
scroll to position [81, 0]
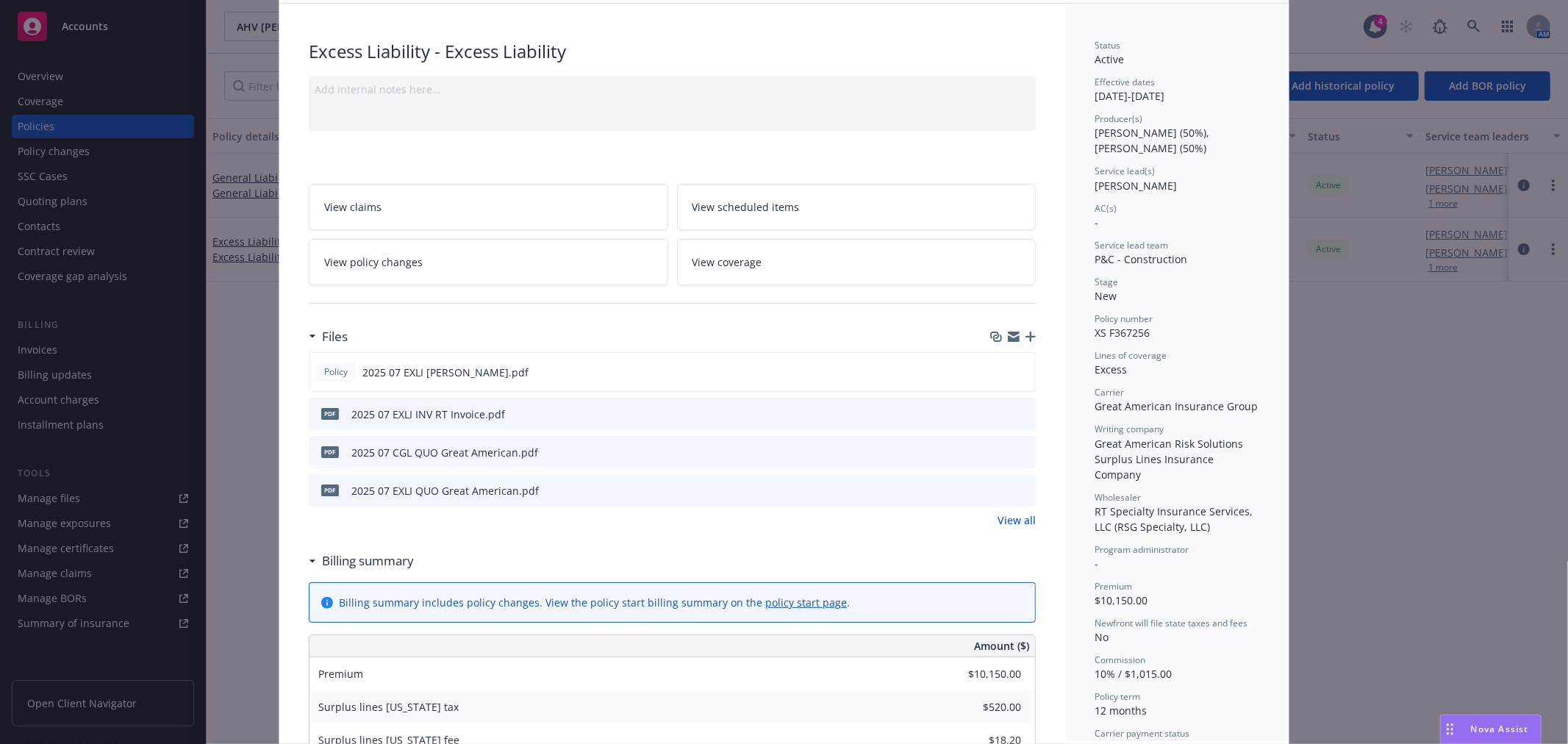
click at [1158, 192] on div "Service lead(s) Lee Sheppard" at bounding box center [1177, 179] width 165 height 28
drag, startPoint x: 1136, startPoint y: 343, endPoint x: 1106, endPoint y: 319, distance: 38.4
click at [1119, 328] on div "Status Active Effective dates 07/30/2025 - 07/30/2026 Producer(s) Jon King (50%…" at bounding box center [1177, 416] width 165 height 753
drag, startPoint x: 1106, startPoint y: 319, endPoint x: 1090, endPoint y: 301, distance: 24.1
click at [1095, 304] on div "Status Active Effective dates 07/30/2025 - 07/30/2026 Producer(s) Jon King (50%…" at bounding box center [1177, 416] width 165 height 753
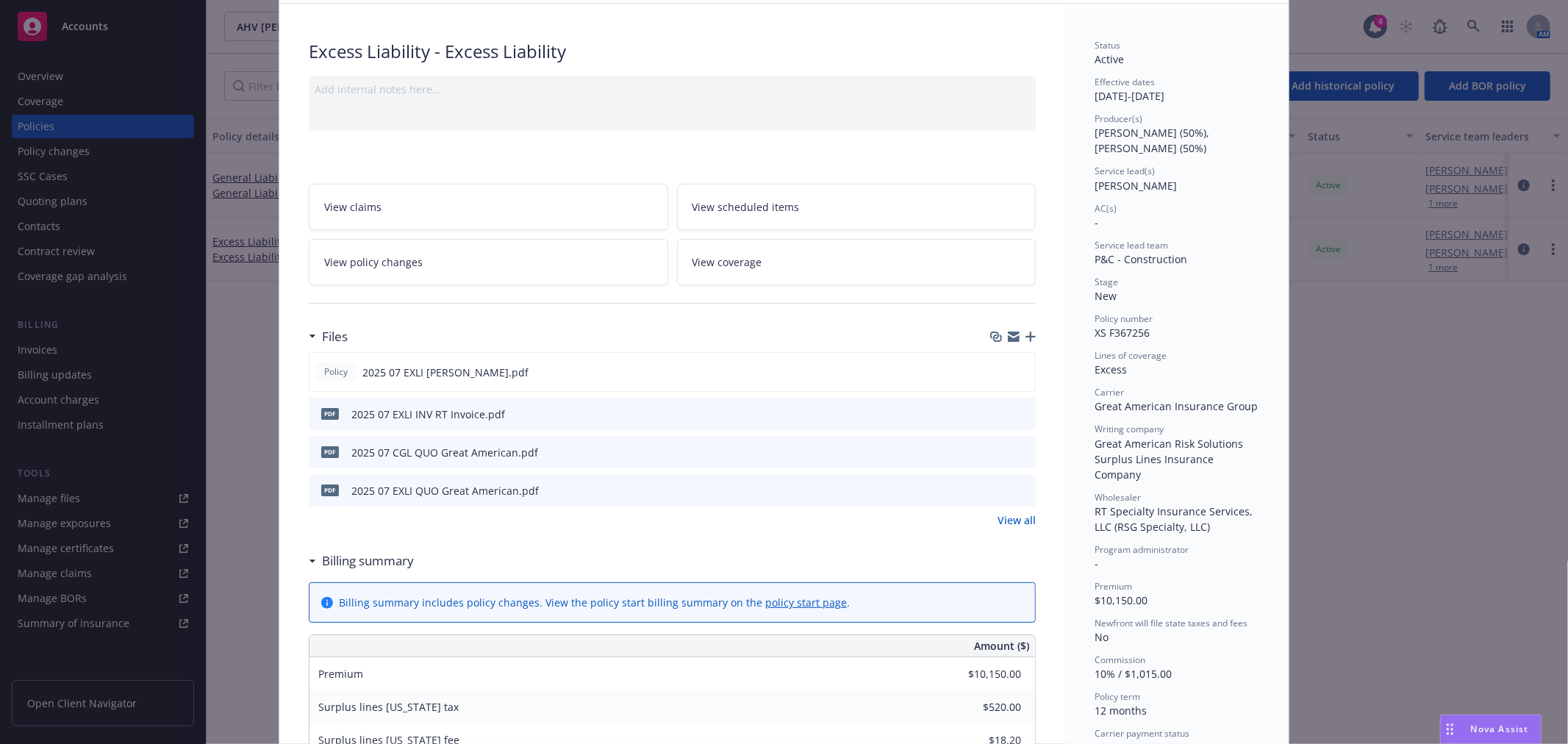
drag, startPoint x: 1090, startPoint y: 301, endPoint x: 1127, endPoint y: 289, distance: 38.9
click at [1095, 294] on div "Stage New" at bounding box center [1177, 289] width 165 height 28
click at [1150, 289] on div "Stage New" at bounding box center [1177, 289] width 165 height 28
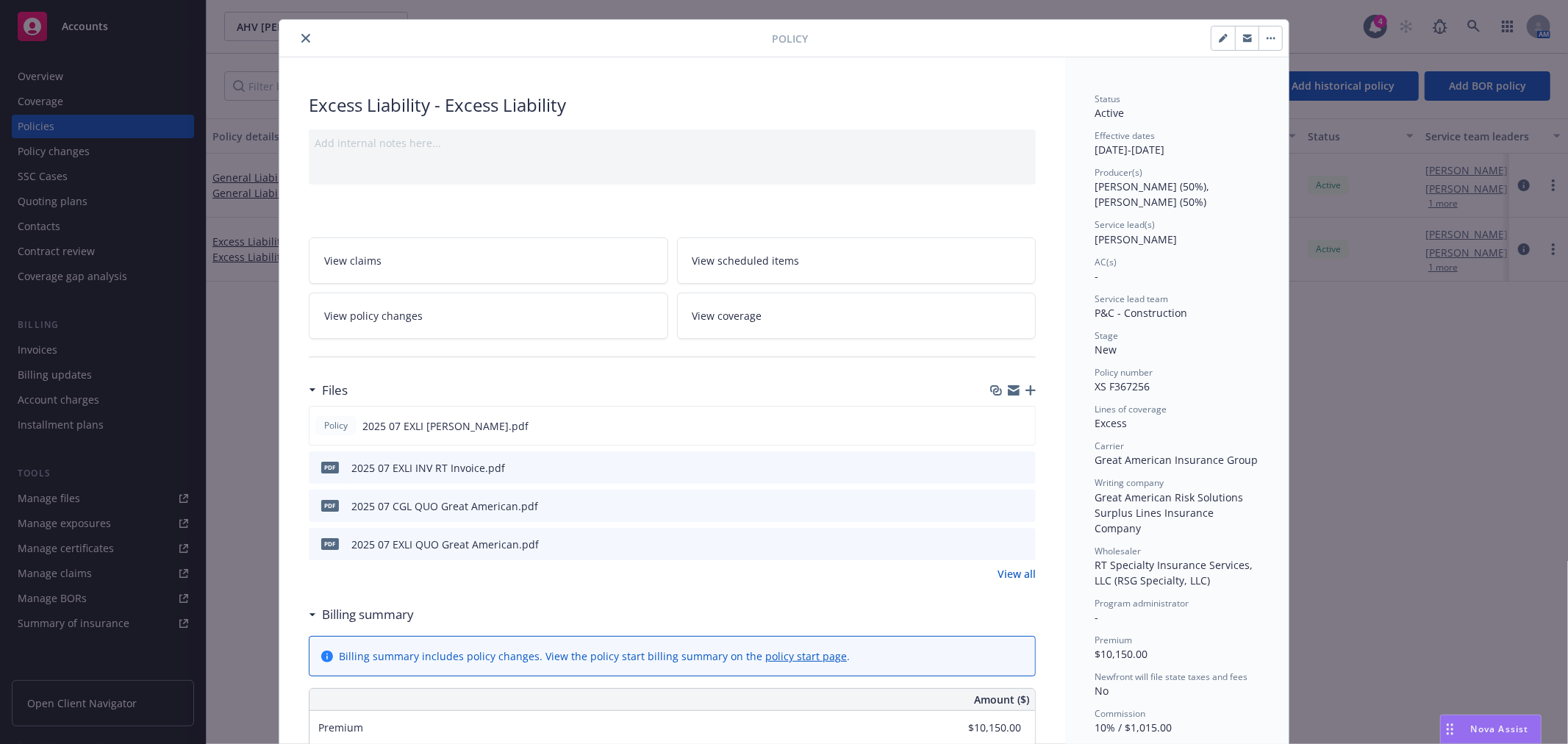
scroll to position [0, 0]
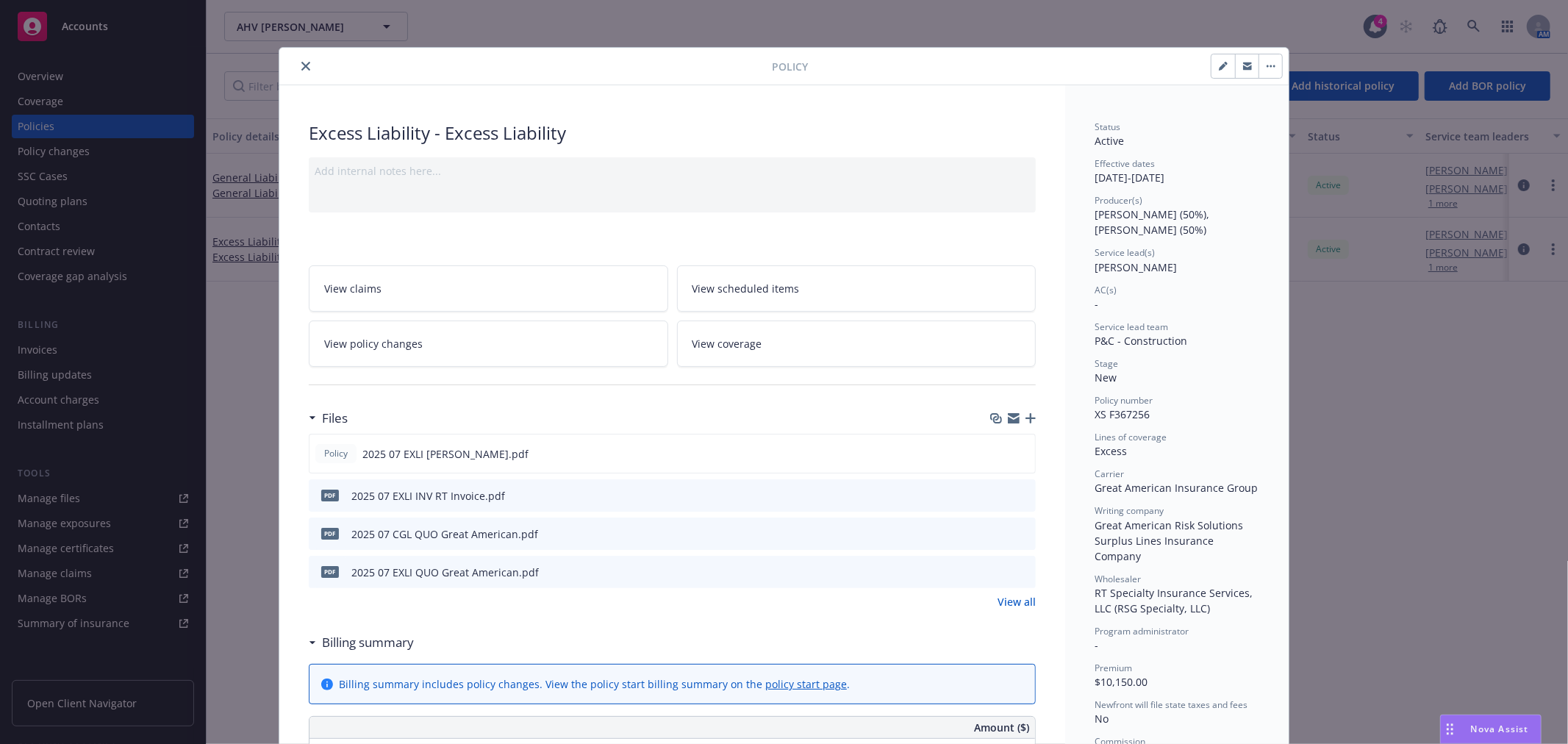
click at [301, 63] on icon "close" at bounding box center [305, 66] width 9 height 9
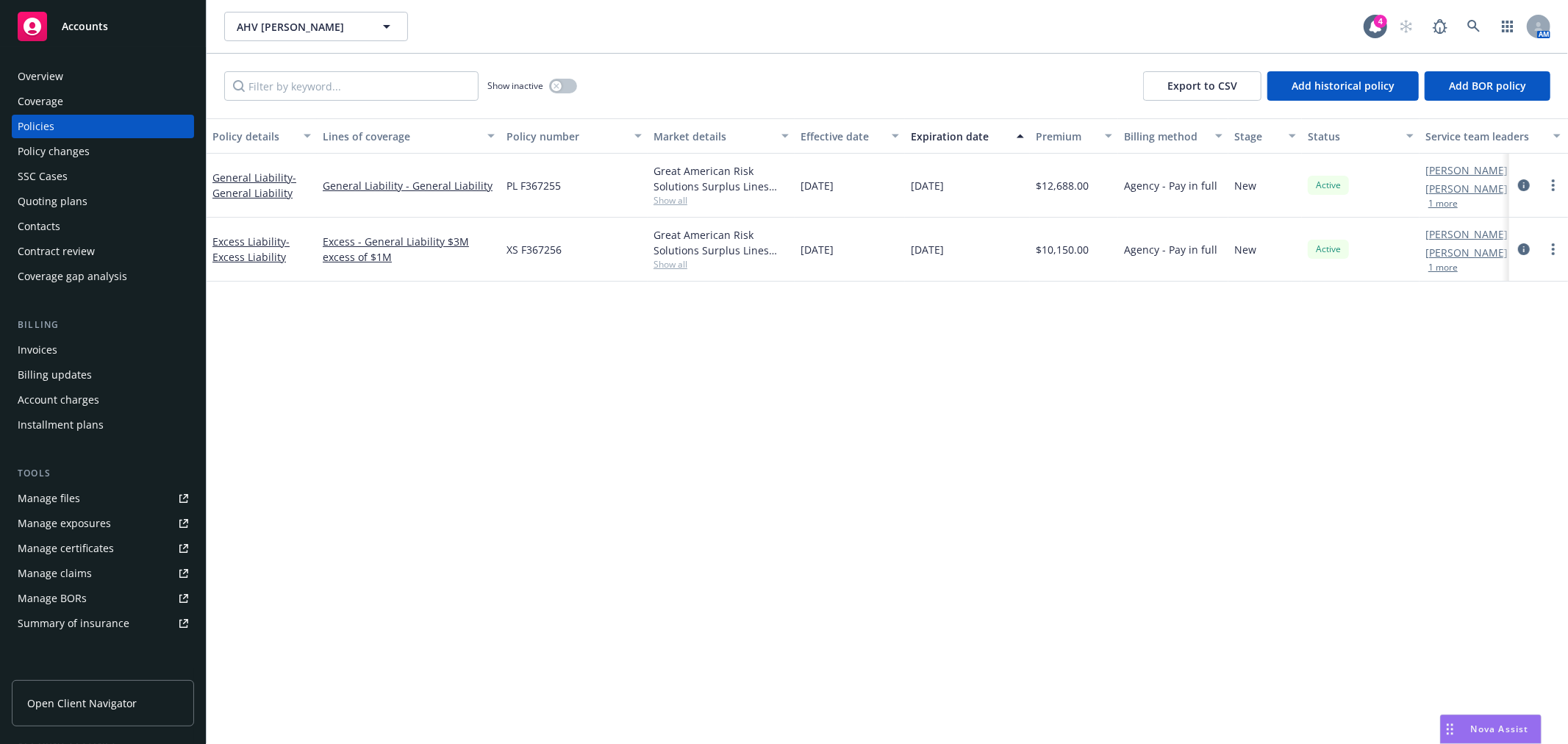
click at [128, 16] on div "Accounts" at bounding box center [103, 26] width 171 height 29
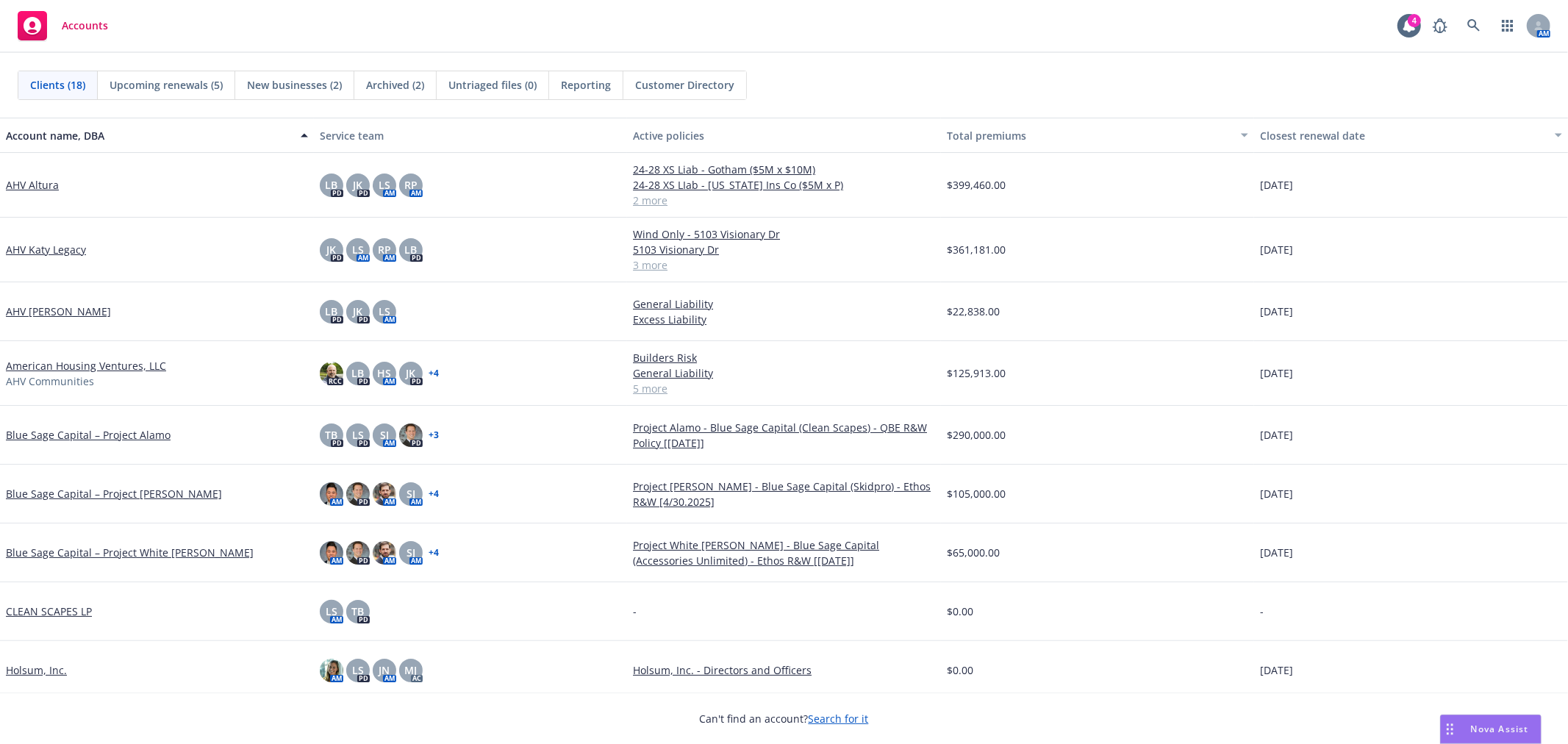
click at [68, 365] on link "American Housing Ventures, LLC" at bounding box center [85, 366] width 160 height 16
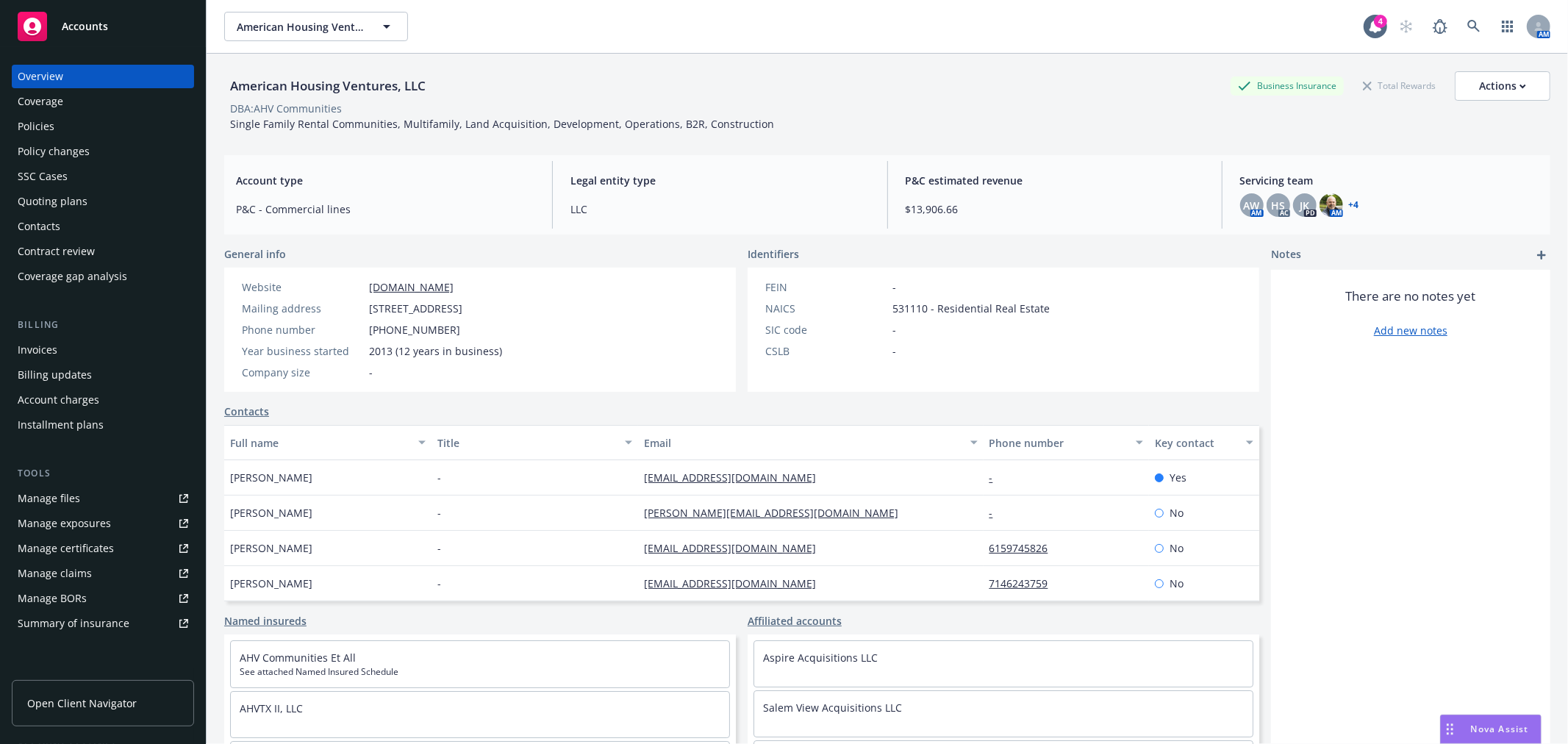
click at [90, 554] on div "Manage certificates" at bounding box center [66, 548] width 96 height 23
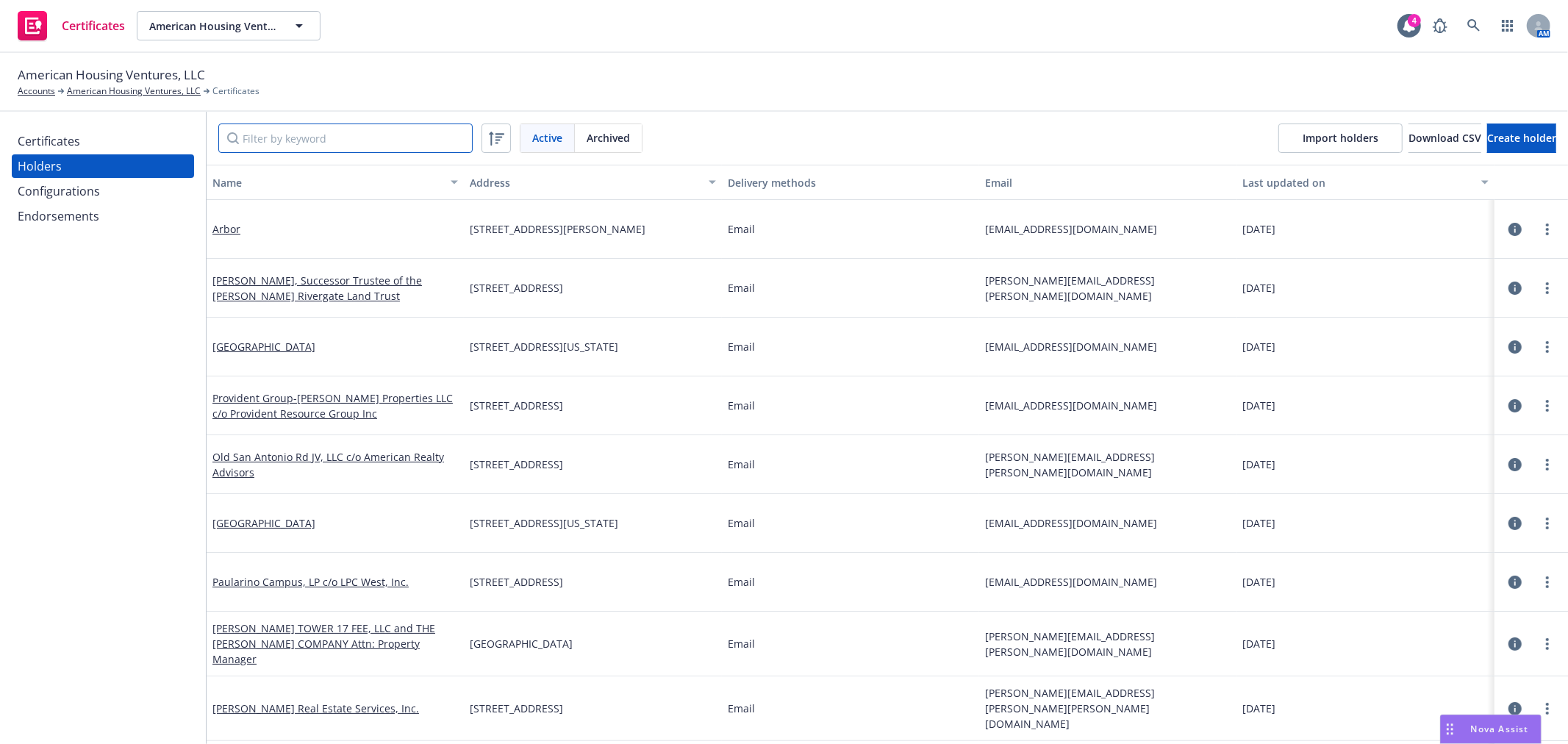
click at [275, 143] on input "Filter by keyword" at bounding box center [345, 138] width 255 height 29
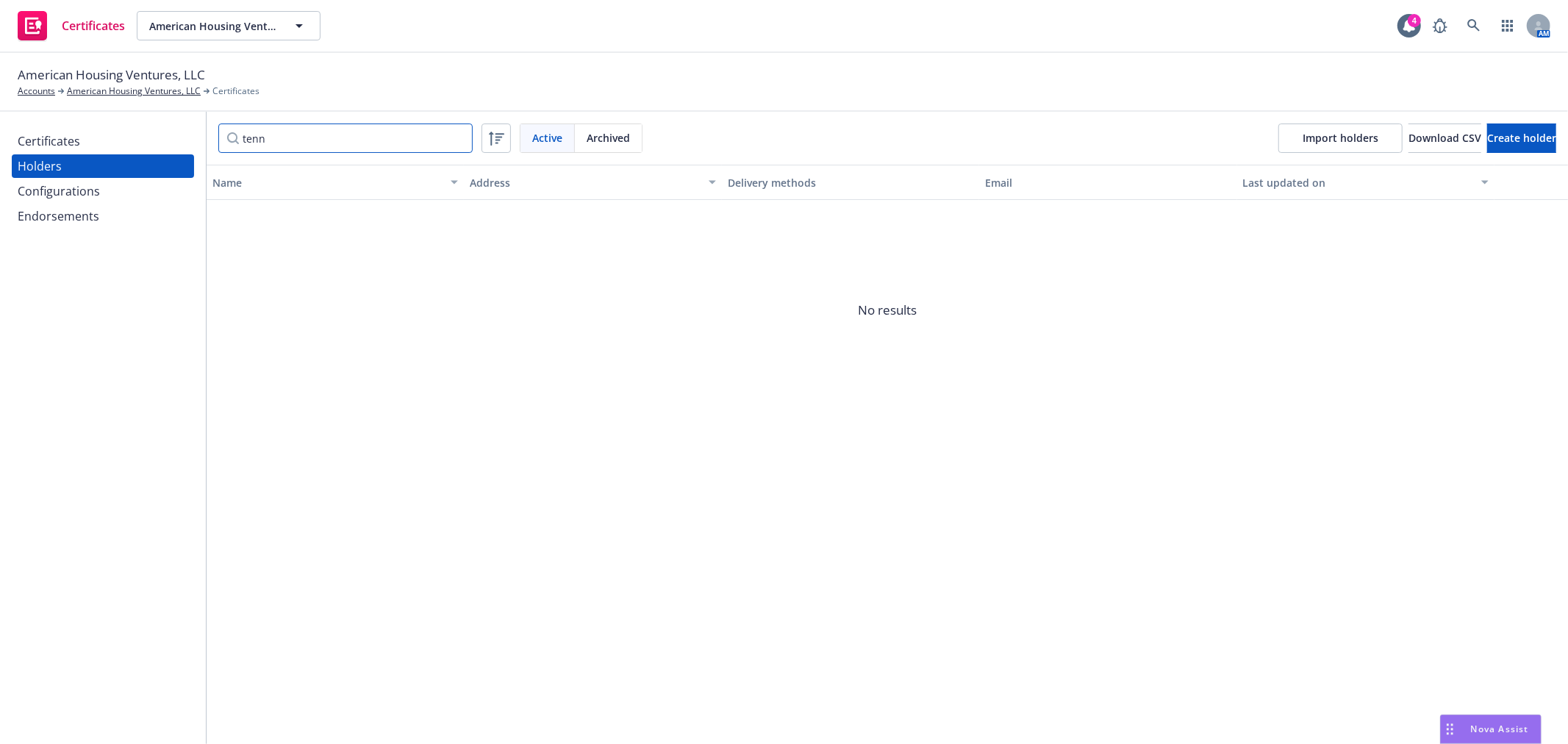
drag, startPoint x: 275, startPoint y: 143, endPoint x: 206, endPoint y: 143, distance: 69.0
click at [206, 143] on div "tenn Active Archived Import holders Download CSV Create holder" at bounding box center [886, 139] width 1361 height 53
type input "tenn"
click at [1510, 142] on span "Create holder" at bounding box center [1521, 138] width 69 height 14
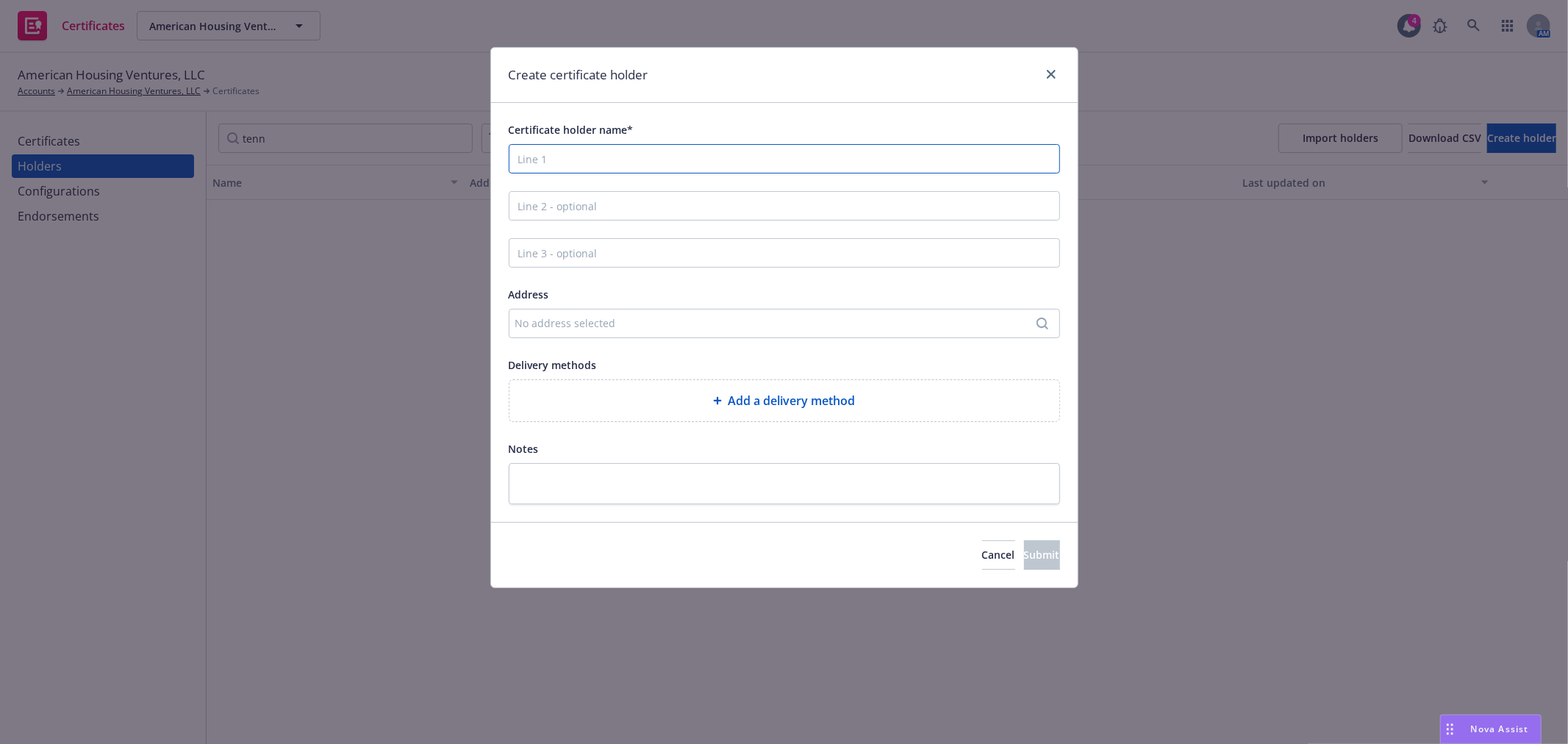
drag, startPoint x: 523, startPoint y: 165, endPoint x: 553, endPoint y: 208, distance: 52.4
click at [523, 165] on input "Certificate holder name*" at bounding box center [784, 158] width 551 height 29
paste input "Tennessee Contractors Board"
type input "Tennessee Contractors Board"
click at [614, 319] on div "No address selected" at bounding box center [776, 323] width 523 height 16
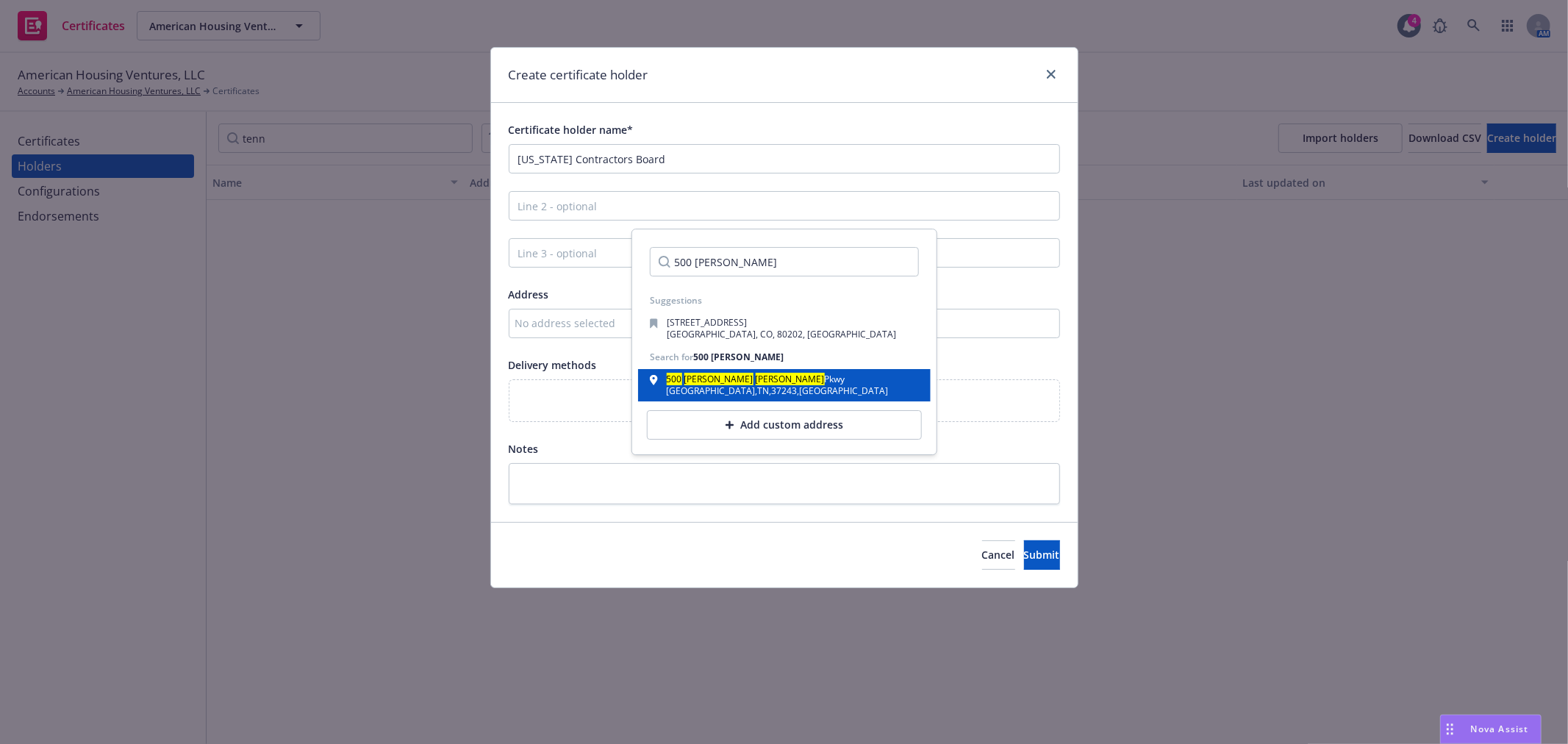
type input "500 James Robertson"
click at [786, 385] on div "500 James Robertson Pkwy Nashville , TN , 37243 , USA" at bounding box center [784, 385] width 269 height 21
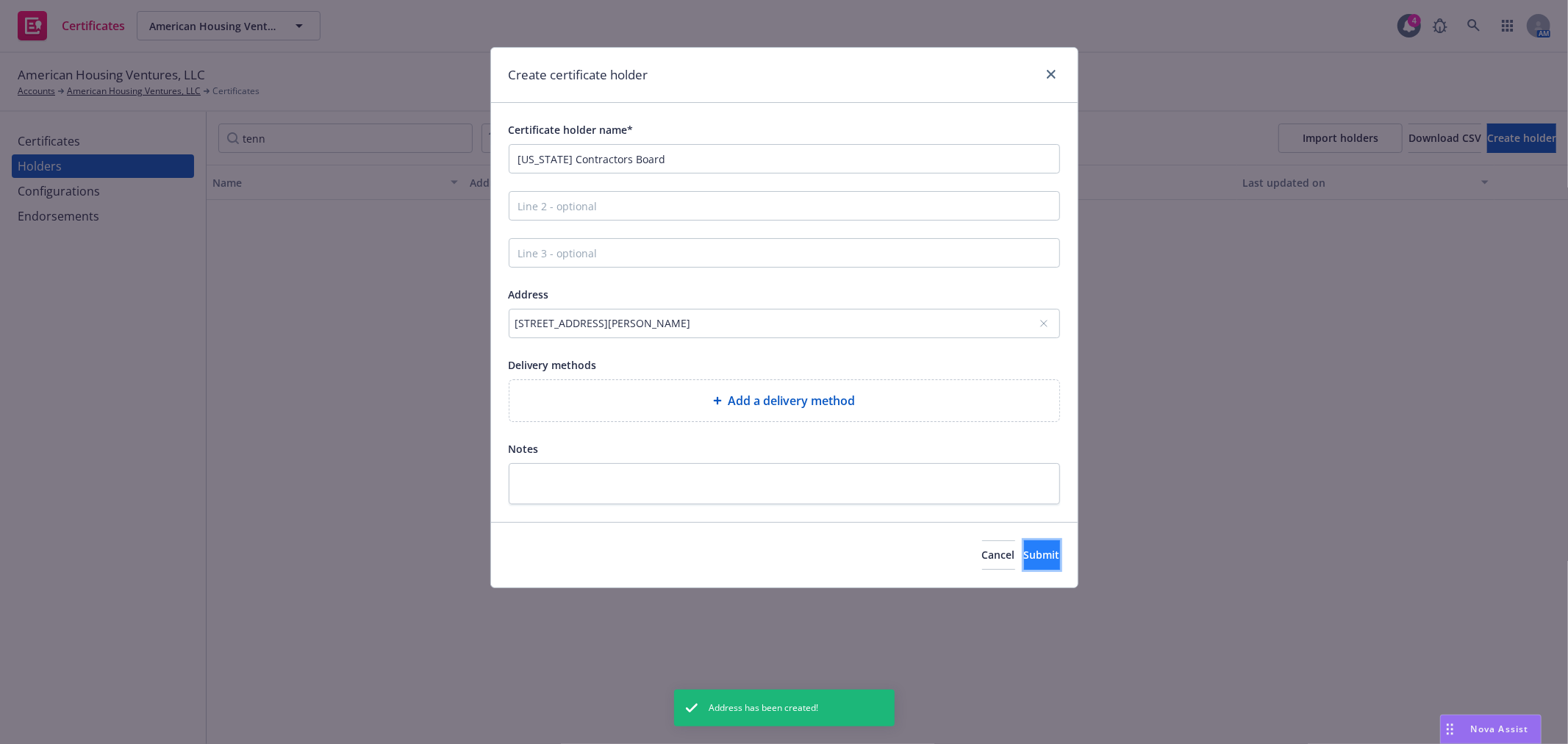
click at [1024, 566] on button "Submit" at bounding box center [1041, 554] width 36 height 29
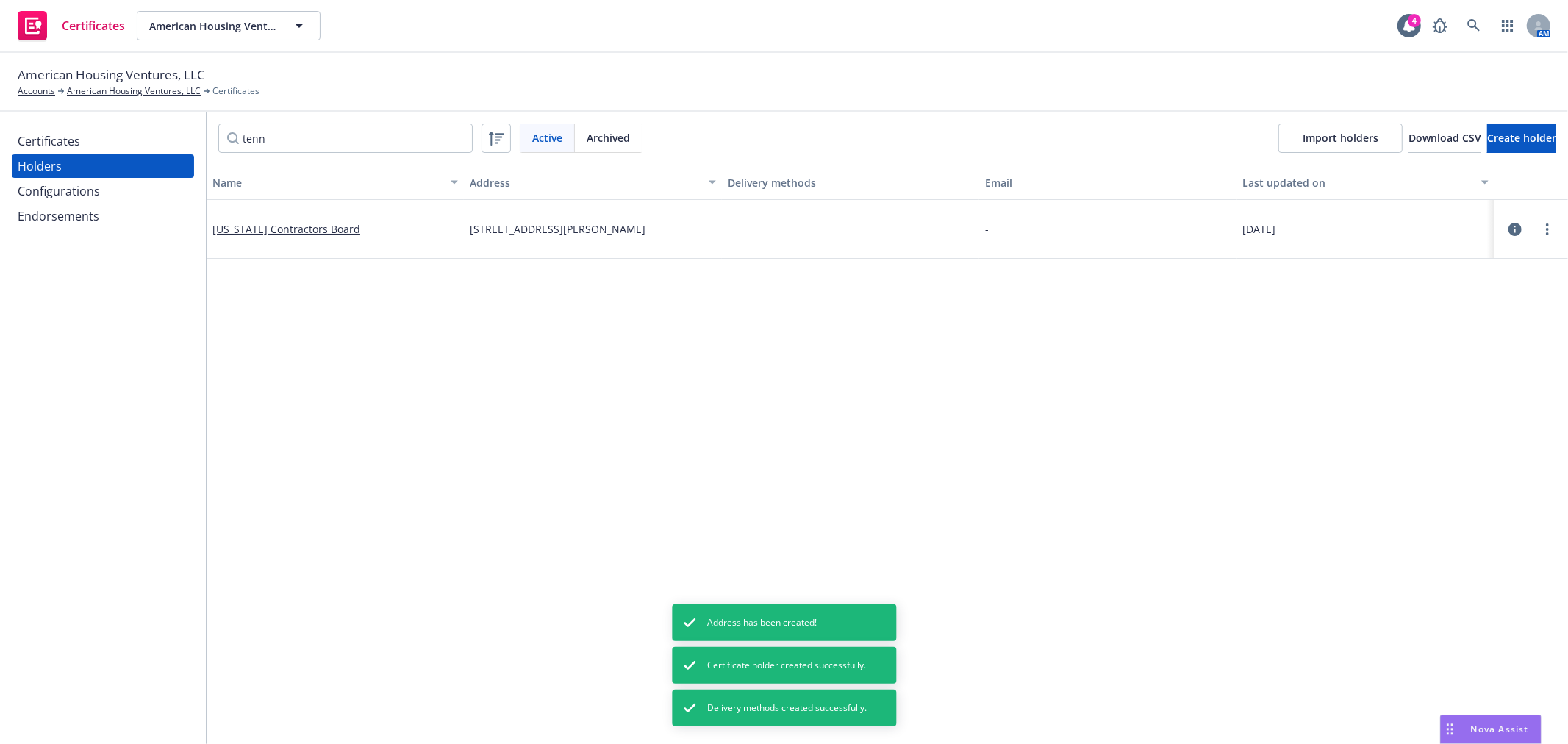
click at [133, 126] on div "Certificates Holders Configurations Endorsements" at bounding box center [103, 428] width 206 height 632
click at [125, 138] on div "Certificates" at bounding box center [103, 141] width 171 height 23
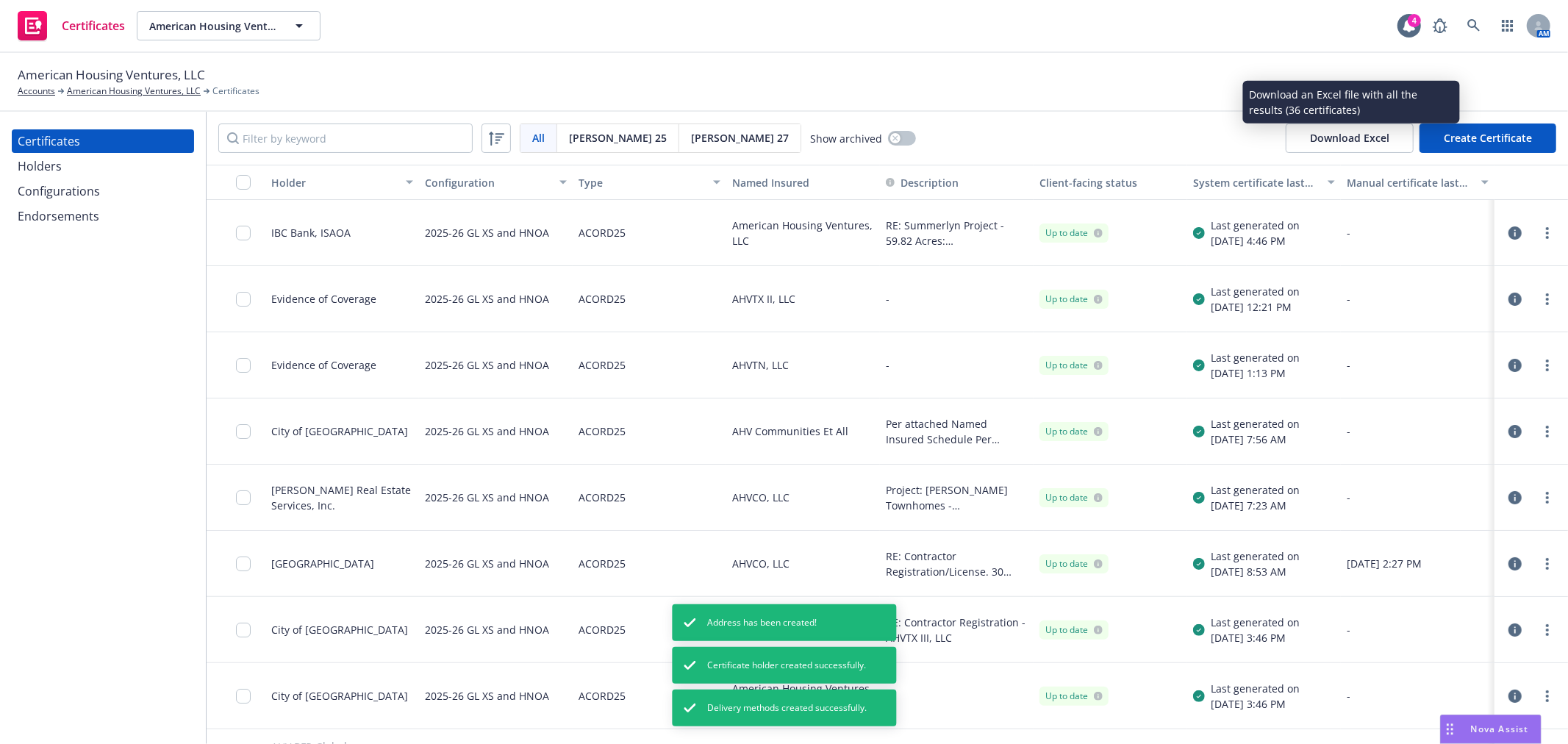
click at [1464, 127] on button "Create Certificate" at bounding box center [1487, 138] width 137 height 29
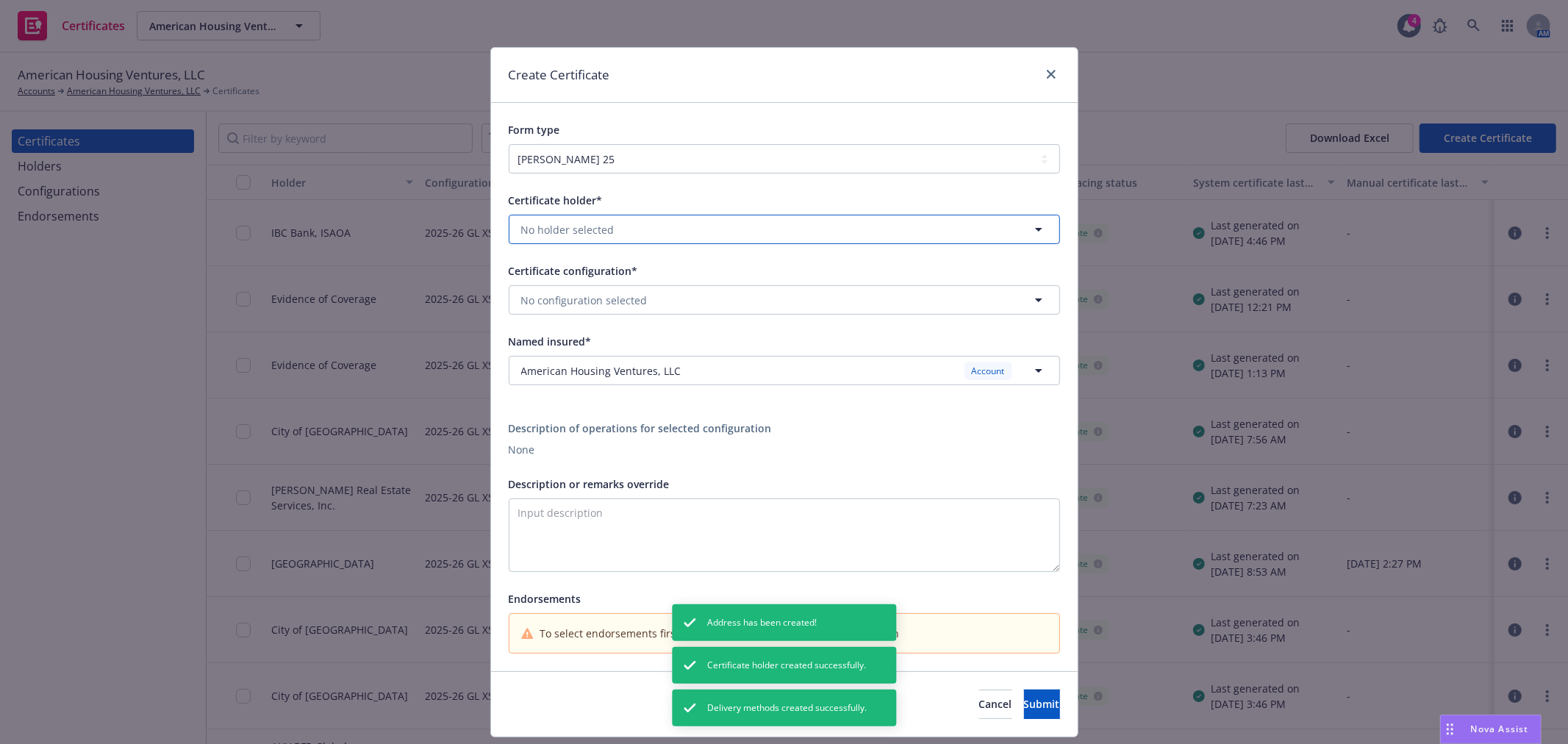
click at [596, 231] on span "No holder selected" at bounding box center [567, 230] width 94 height 16
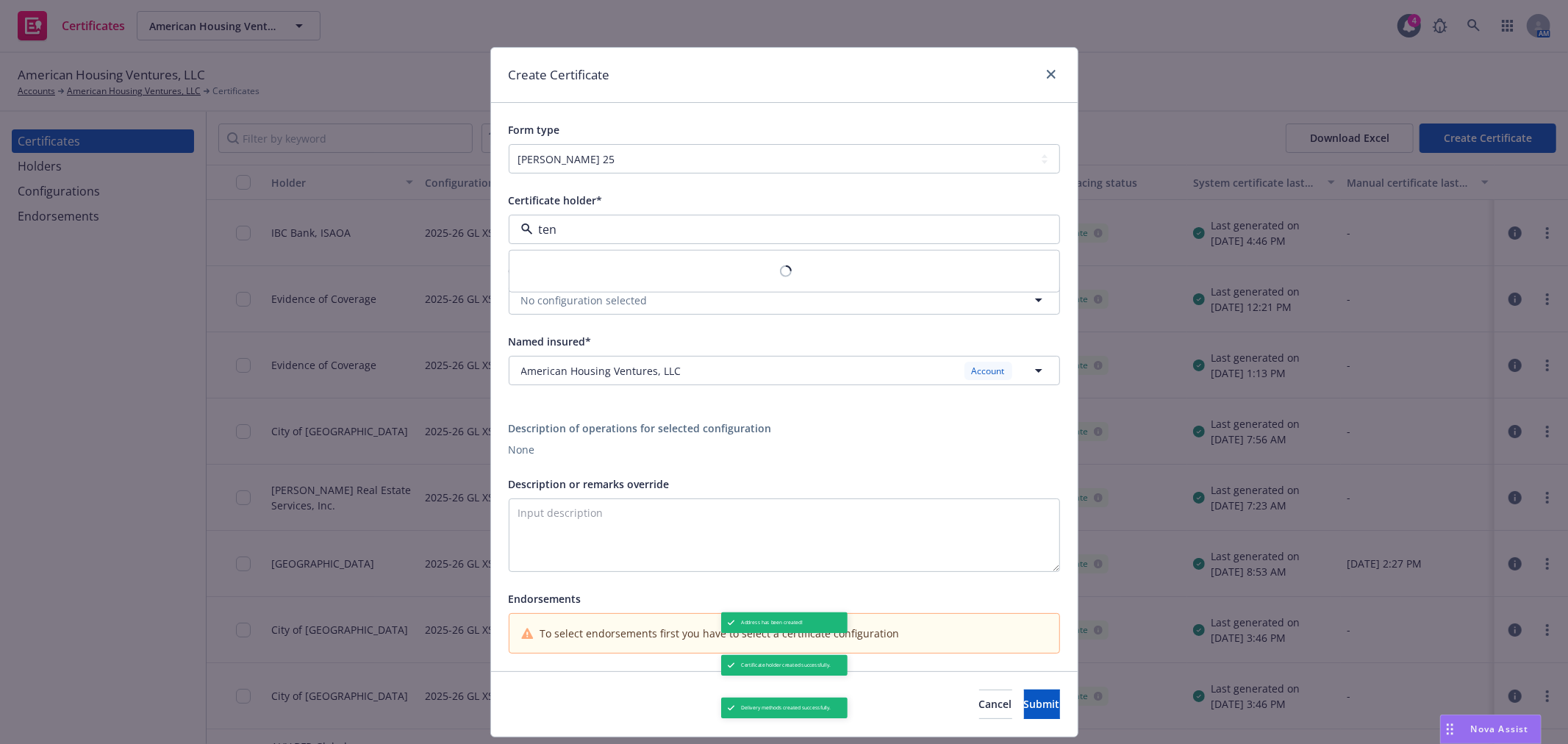
type input "tenn"
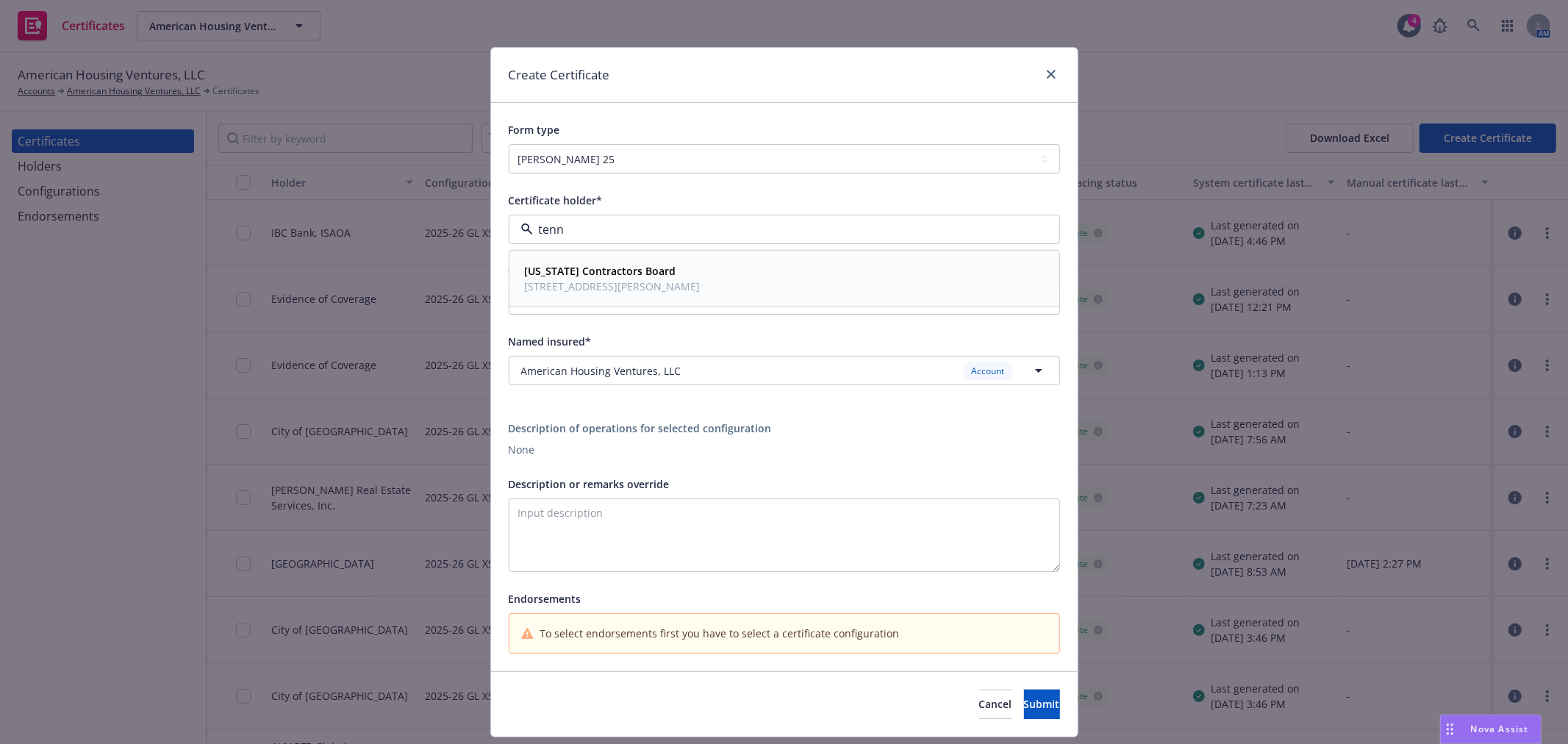
click at [599, 275] on strong "Tennessee Contractors Board" at bounding box center [600, 270] width 152 height 14
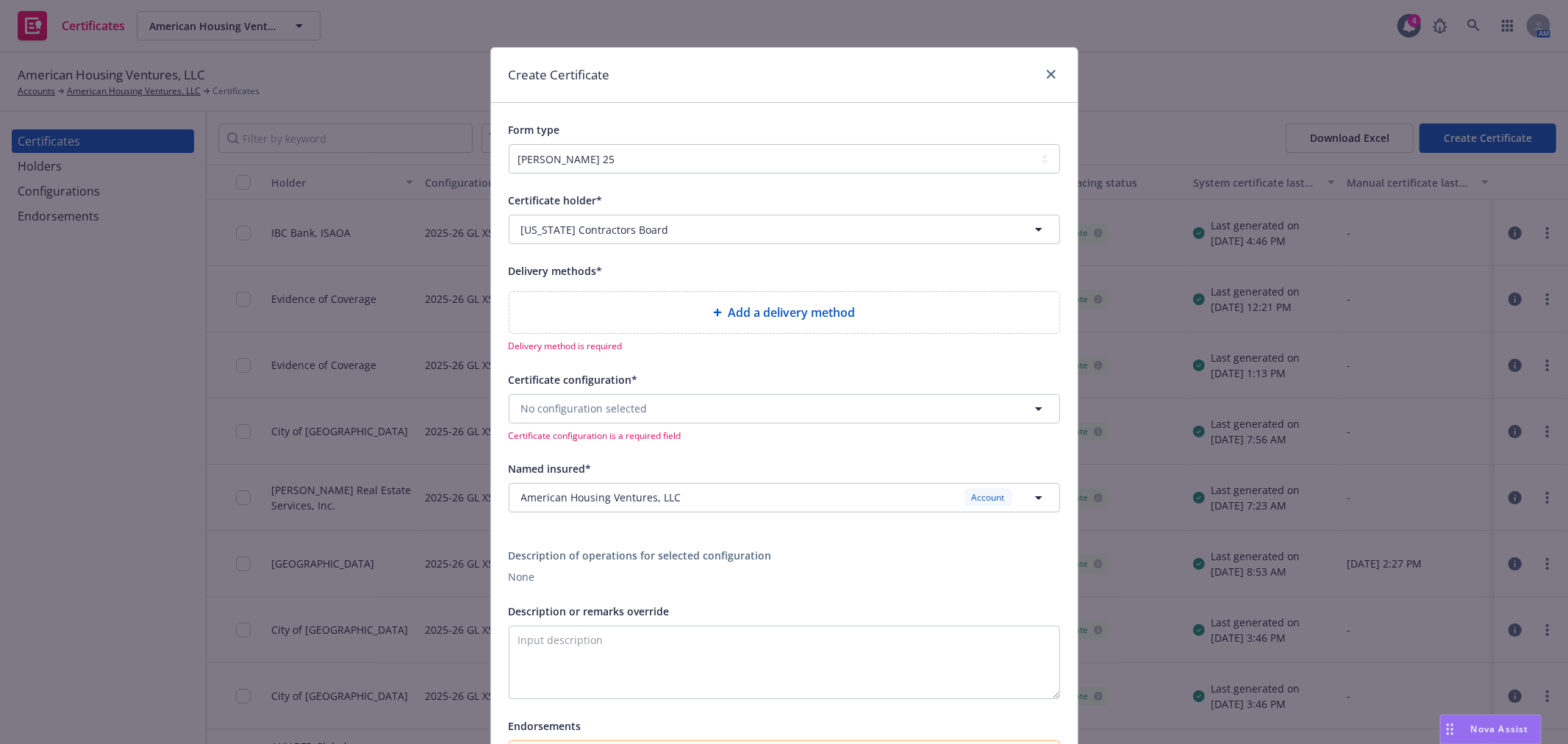
click at [781, 323] on div "Add a delivery method" at bounding box center [784, 313] width 550 height 41
select select "EMAIL"
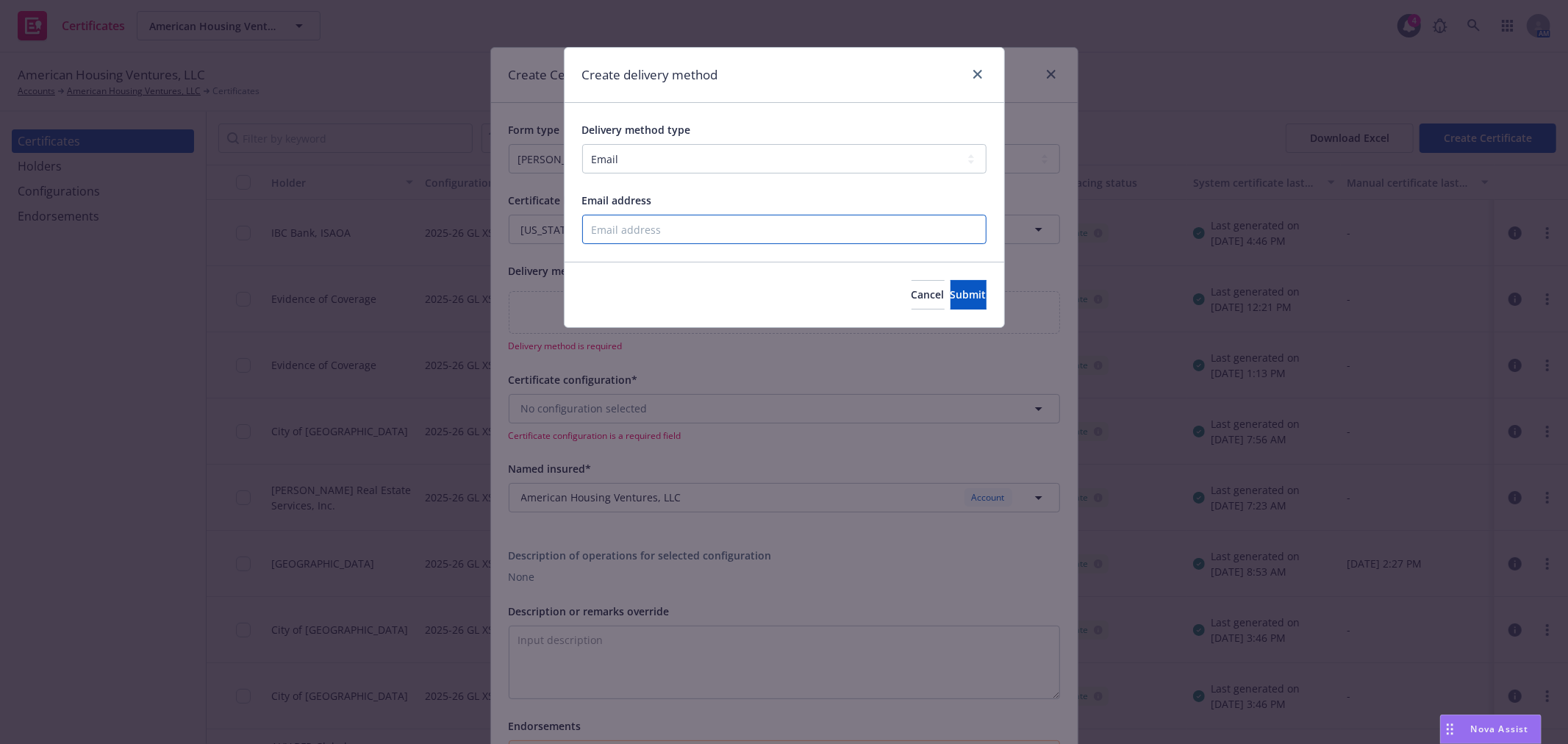
click at [627, 241] on input "Email address" at bounding box center [784, 229] width 404 height 29
type input "lee.sheppard@newfront.com"
click at [968, 292] on button "Submit" at bounding box center [968, 294] width 36 height 29
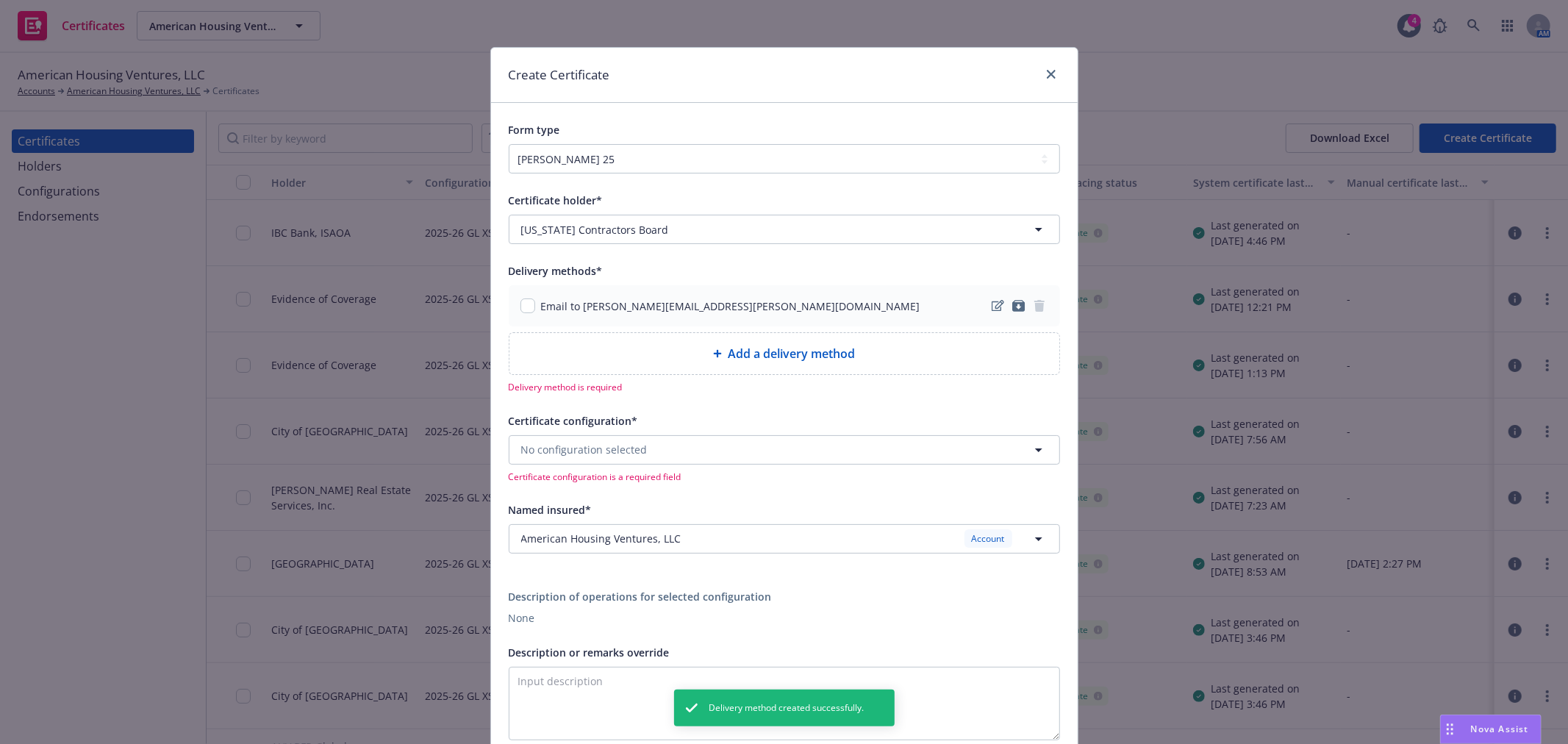
click at [511, 303] on div "Email to lee.sheppard@newfront.com" at bounding box center [784, 306] width 551 height 41
click at [521, 311] on input "checkbox" at bounding box center [528, 306] width 15 height 15
checkbox input "true"
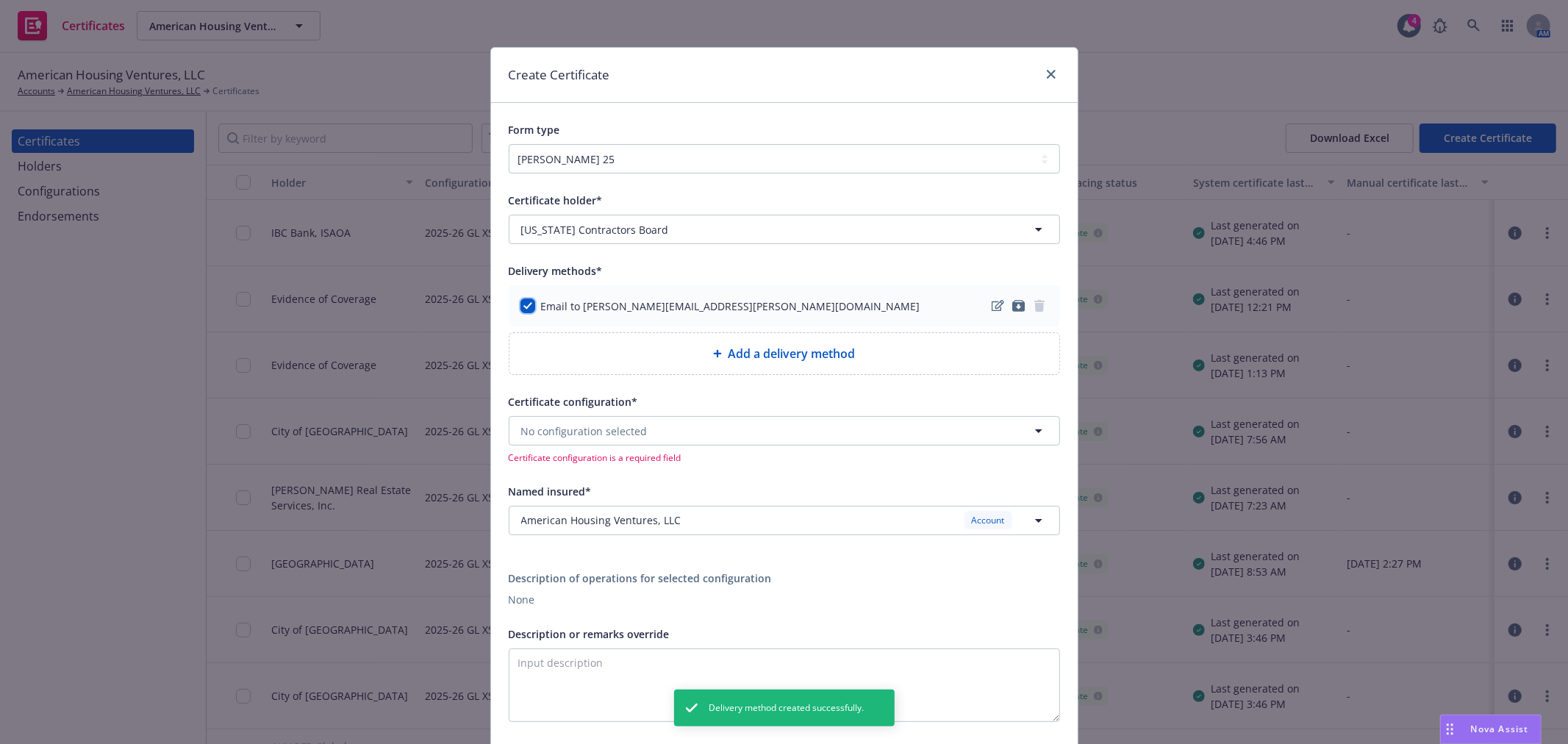
scroll to position [81, 0]
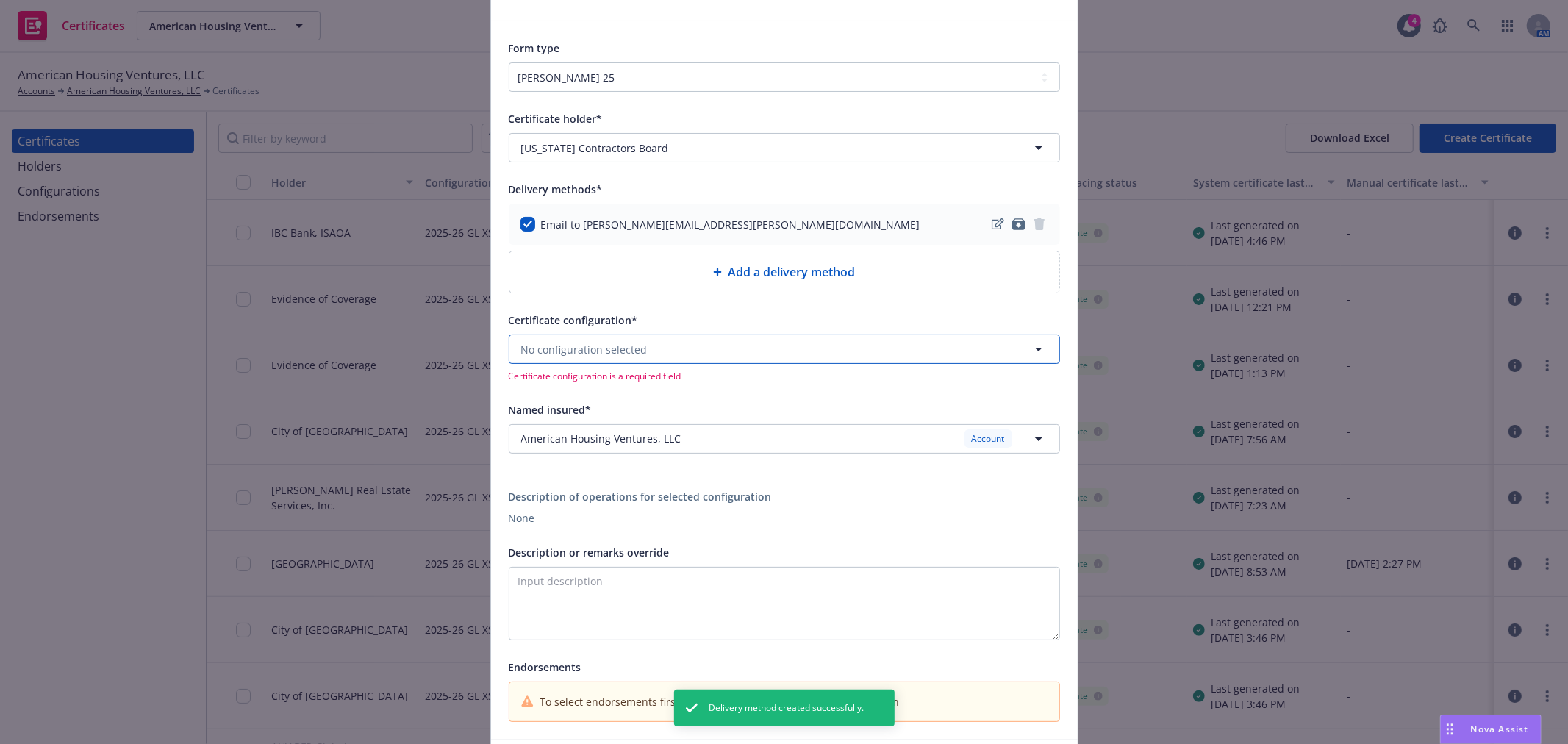
click at [638, 341] on button "No configuration selected" at bounding box center [784, 348] width 551 height 29
click at [619, 381] on div "2025-26 GL XS and HNOA Valid" at bounding box center [784, 392] width 531 height 25
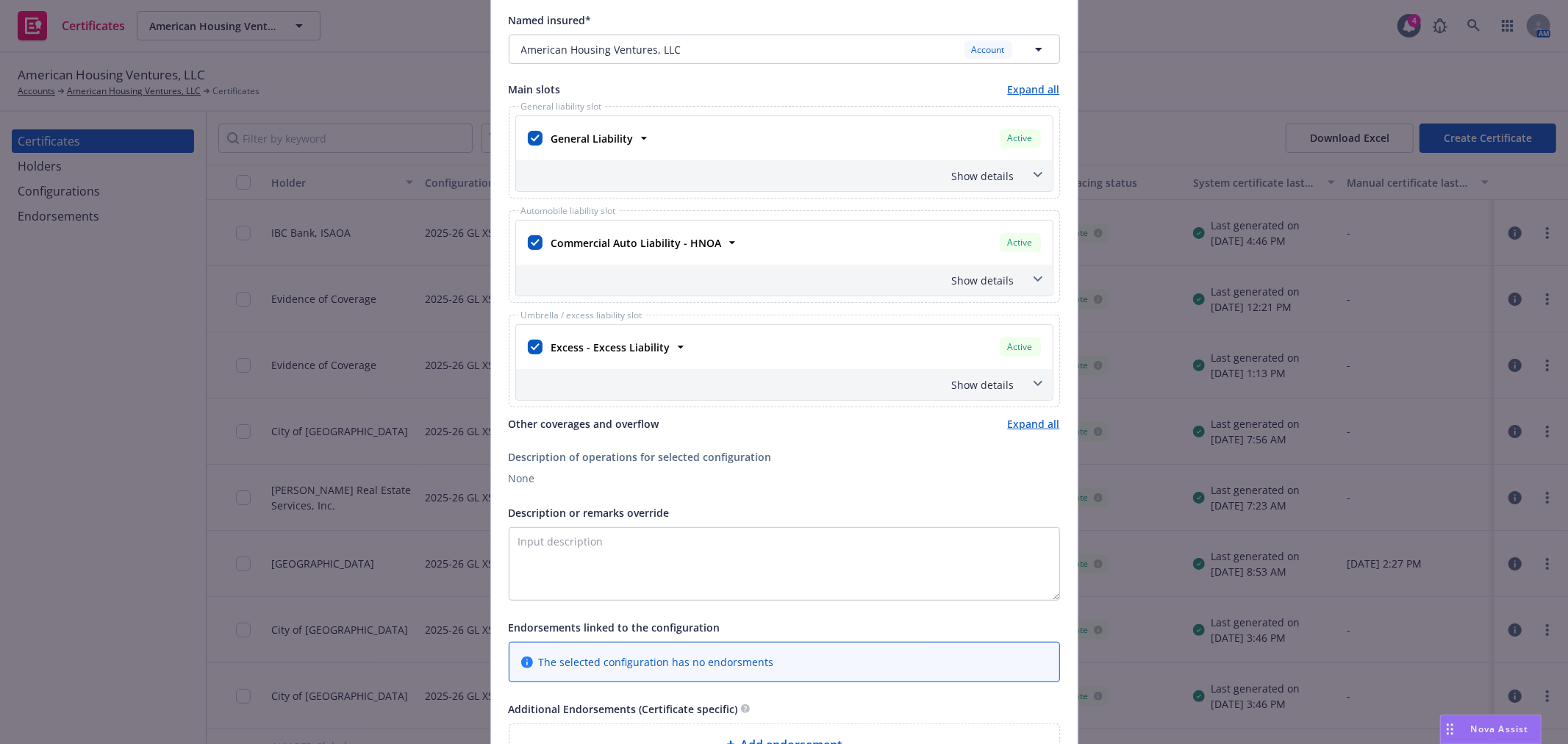
scroll to position [700, 0]
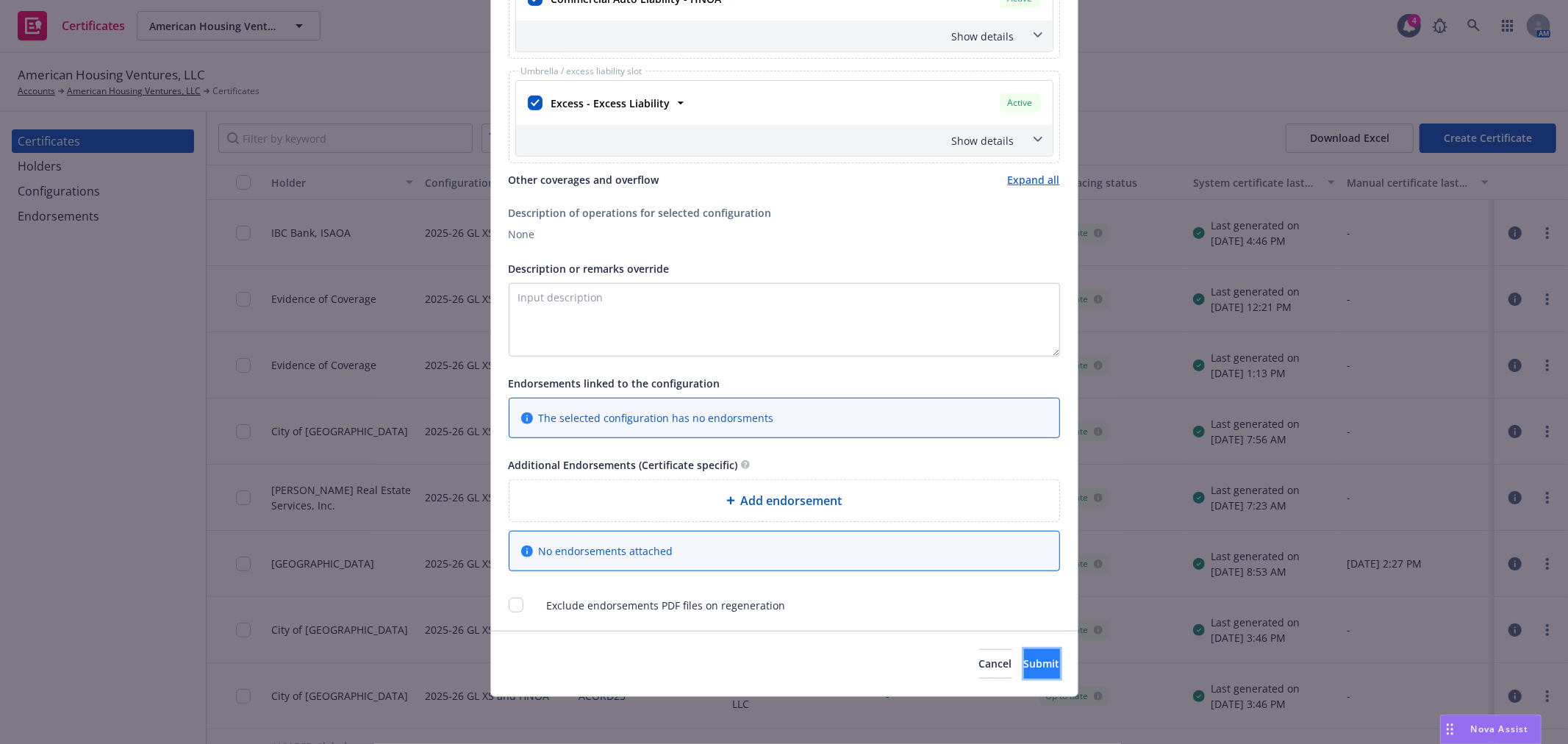
click at [1024, 657] on span "Submit" at bounding box center [1041, 663] width 36 height 14
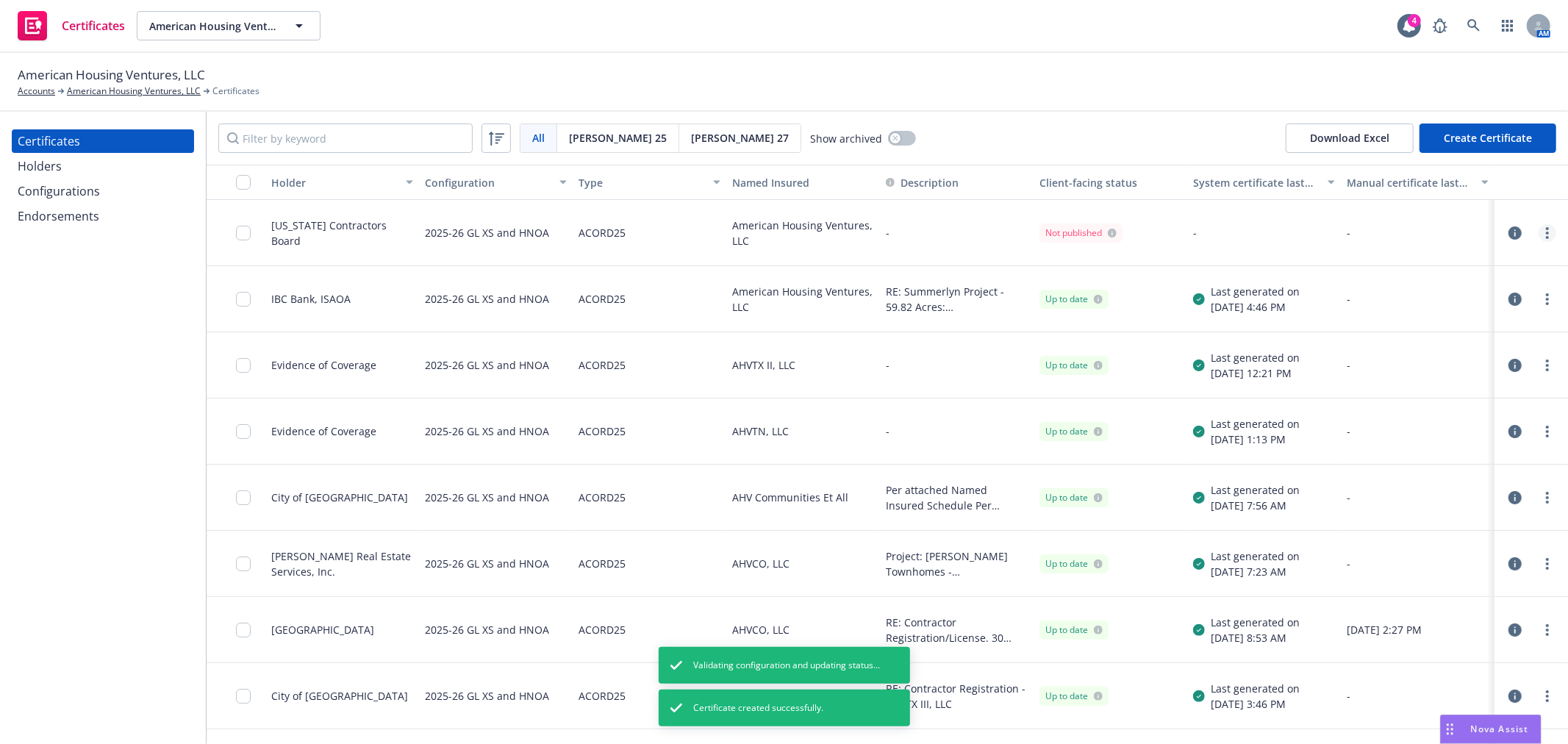
click at [1538, 224] on link "more" at bounding box center [1546, 232] width 17 height 17
click at [1434, 317] on link "Regenerate" at bounding box center [1426, 321] width 235 height 29
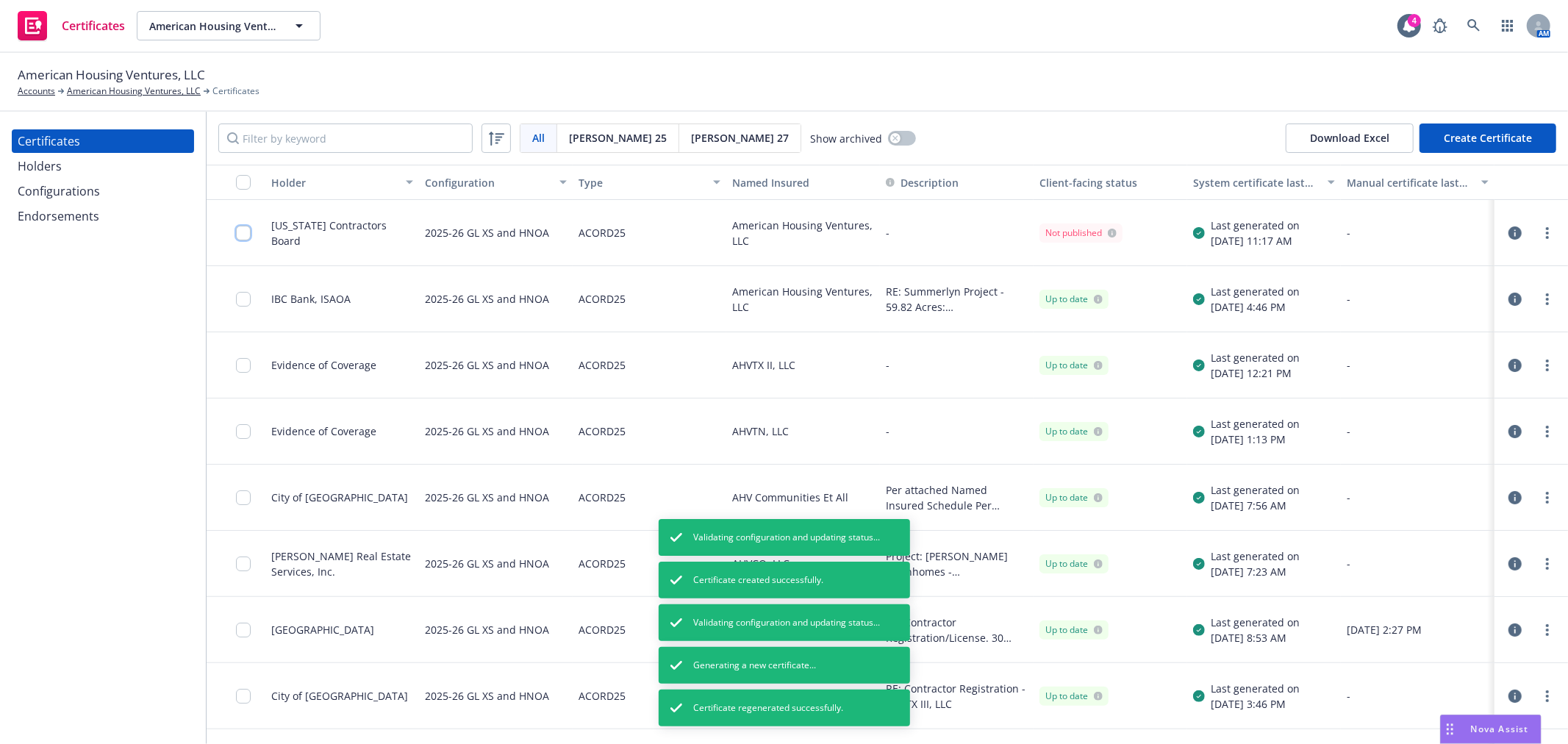
click at [241, 231] on input "checkbox" at bounding box center [244, 233] width 15 height 15
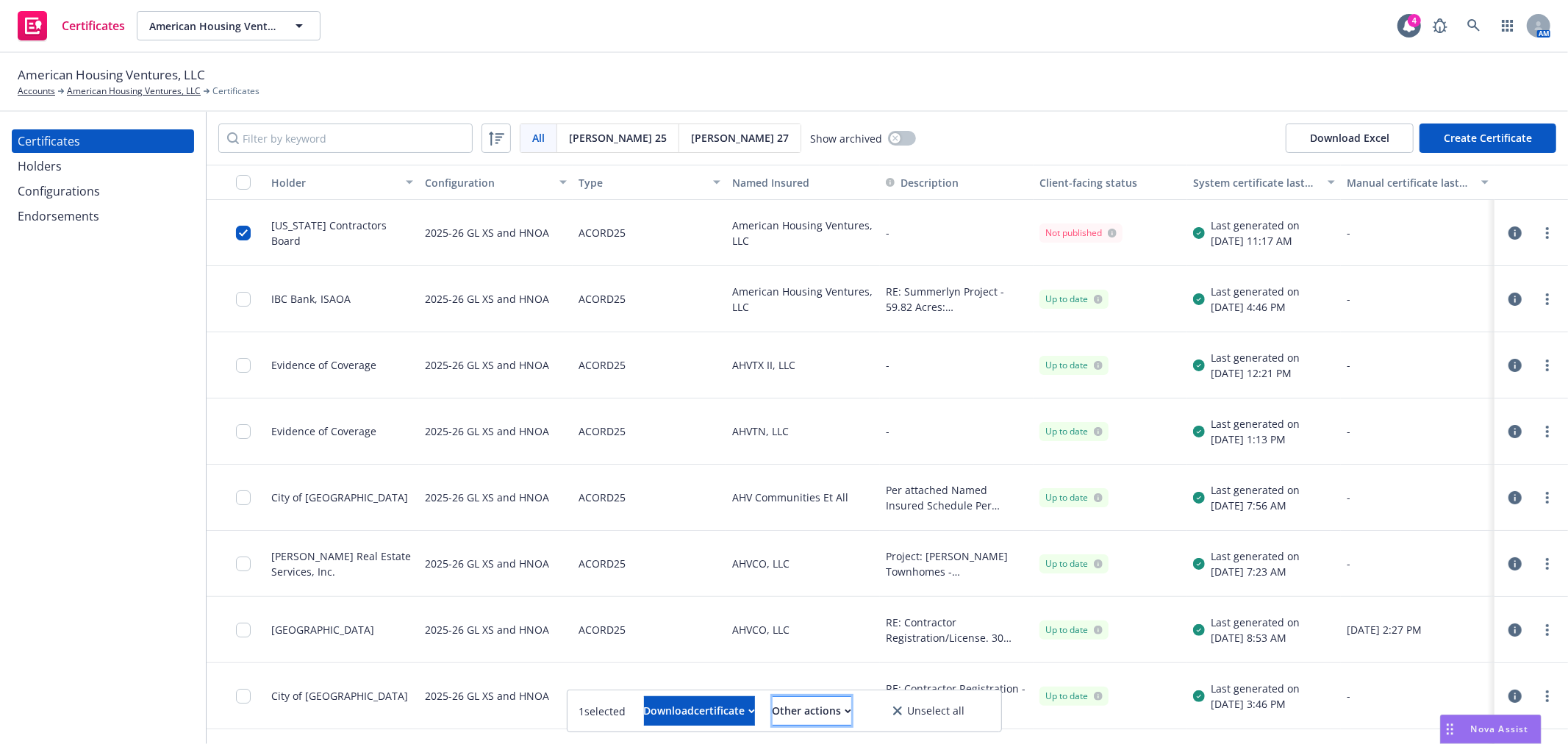
click at [851, 711] on div "Other actions" at bounding box center [812, 711] width 79 height 28
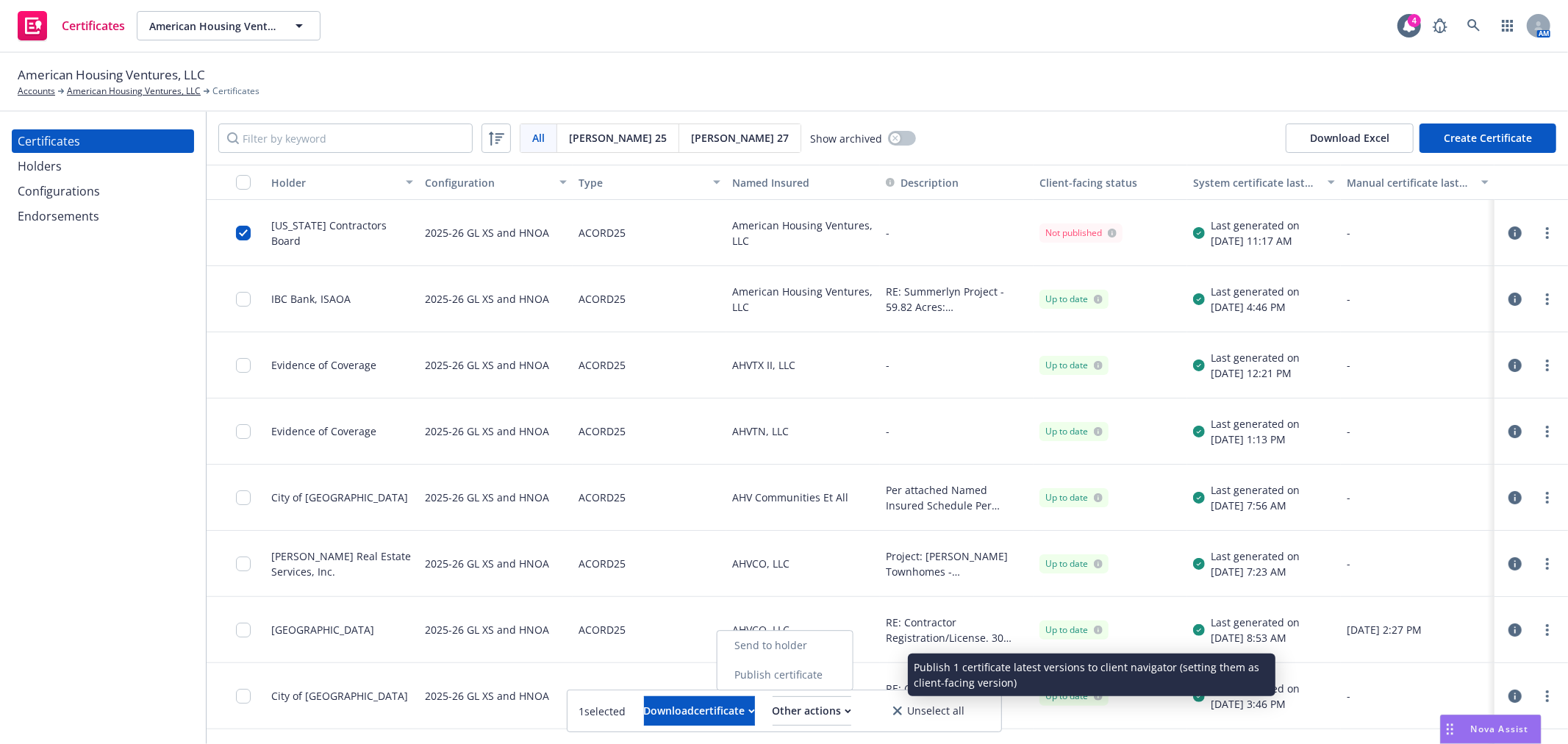
click at [852, 678] on link "Publish certificate" at bounding box center [784, 674] width 135 height 29
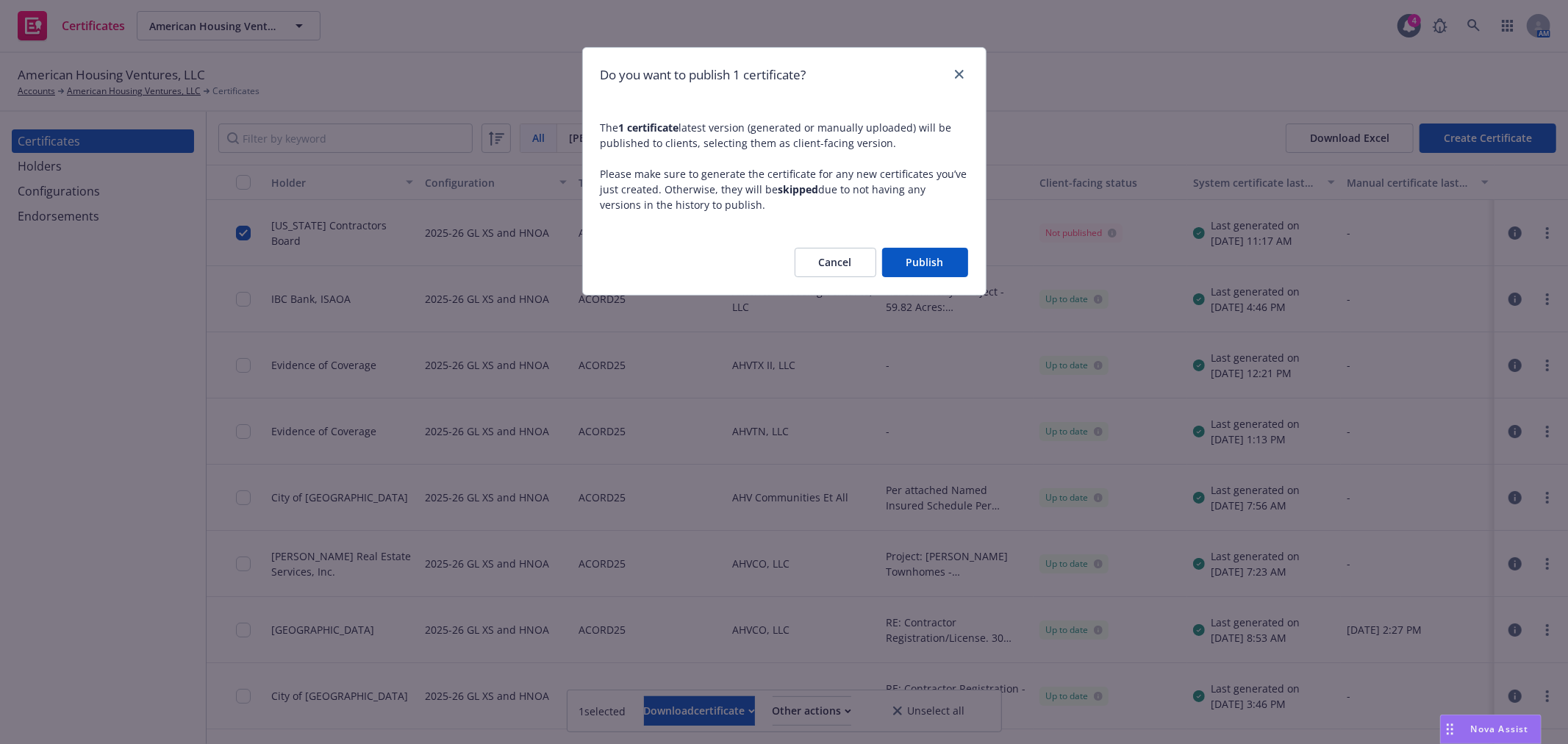
click at [930, 255] on button "Publish" at bounding box center [925, 262] width 86 height 29
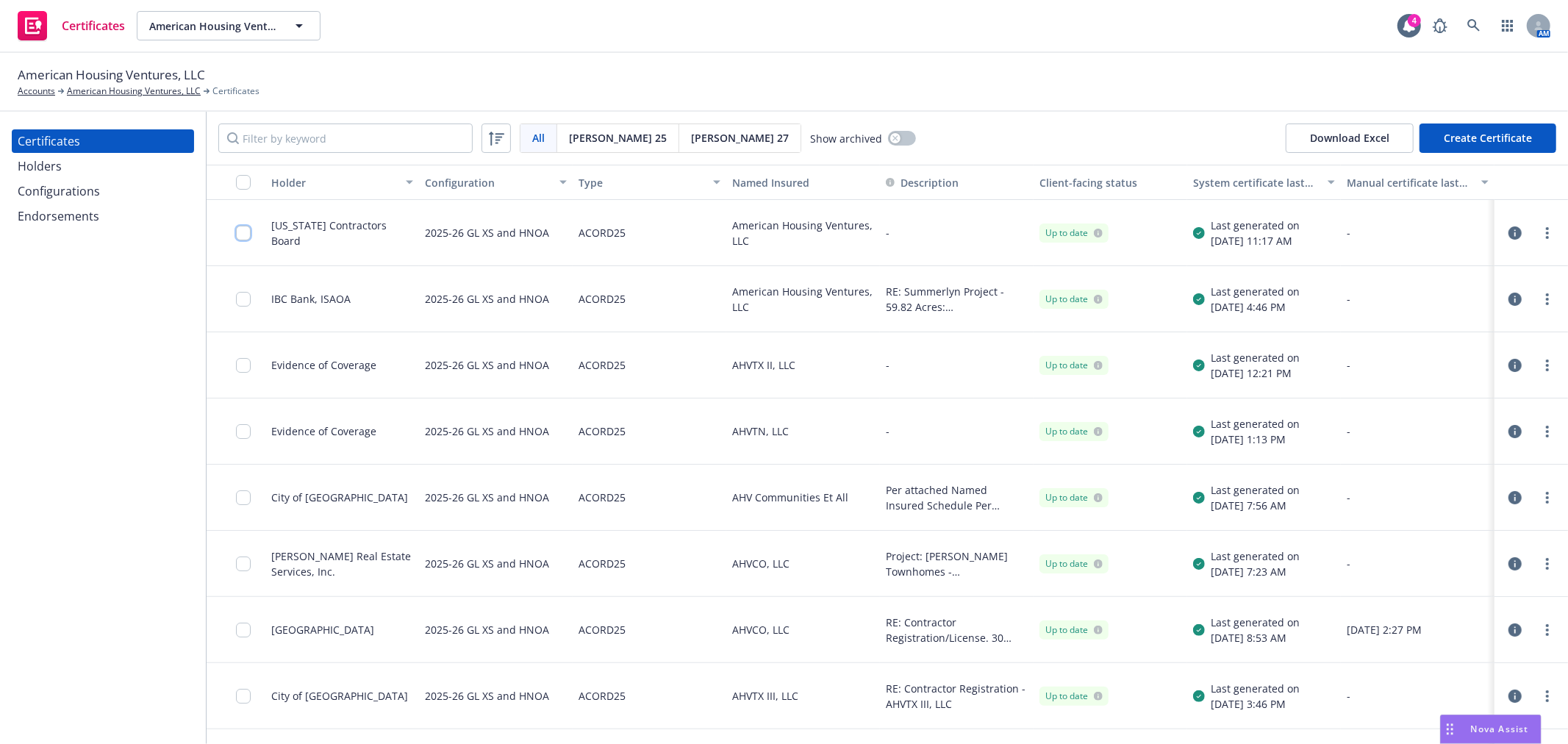
click at [236, 229] on input "checkbox" at bounding box center [244, 233] width 15 height 15
click at [725, 704] on div "Download certificate" at bounding box center [699, 711] width 111 height 28
click at [708, 682] on link "Download uneditable file" at bounding box center [624, 674] width 171 height 29
click at [122, 369] on div "Certificates Holders Configurations Endorsements" at bounding box center [103, 428] width 206 height 632
click at [42, 326] on div "Certificates Holders Configurations Endorsements" at bounding box center [103, 428] width 206 height 632
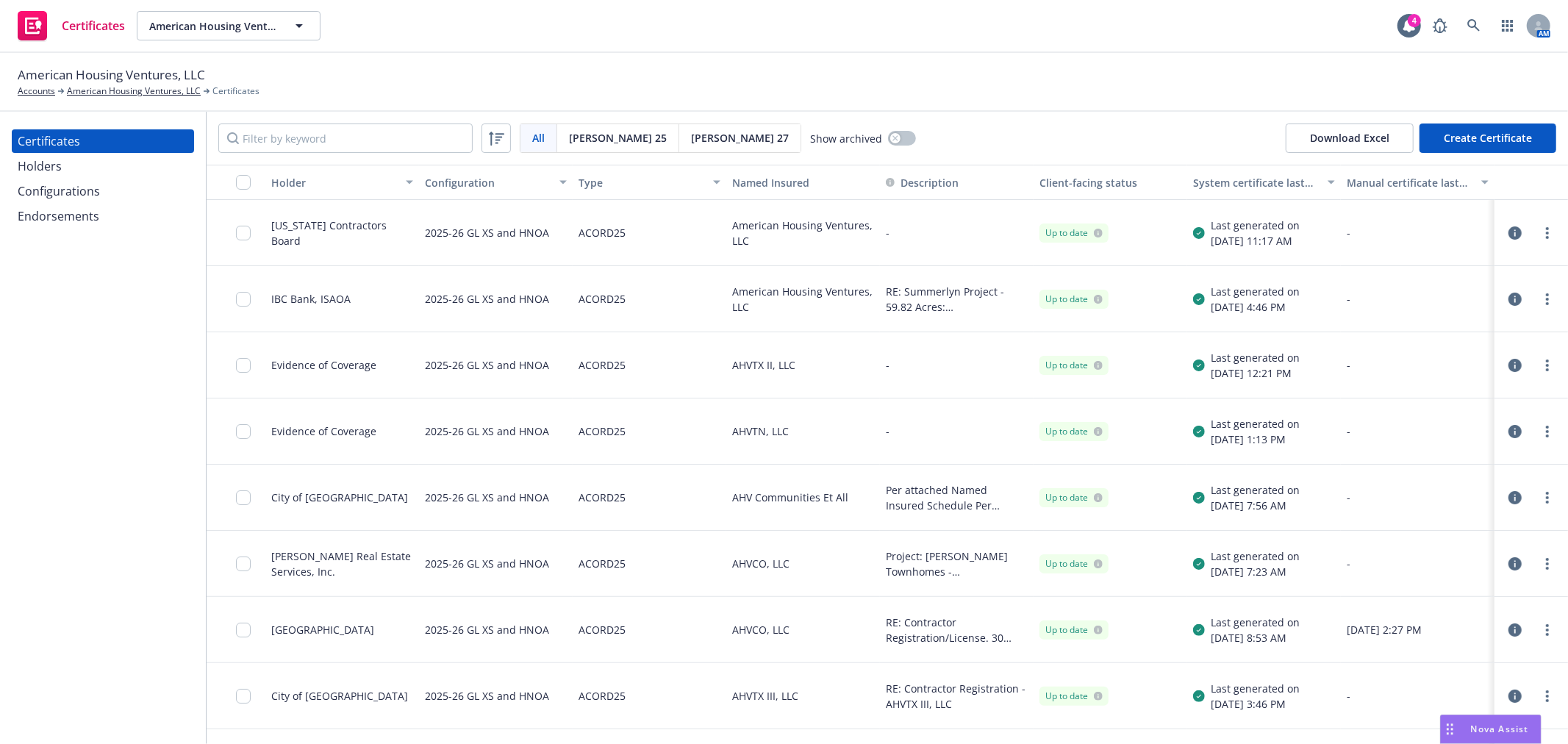
click at [1070, 84] on div "American Housing Ventures, LLC Accounts American Housing Ventures, LLC Certific…" at bounding box center [784, 81] width 1532 height 32
click at [255, 17] on button "American Housing Ventures, LLC" at bounding box center [229, 25] width 184 height 29
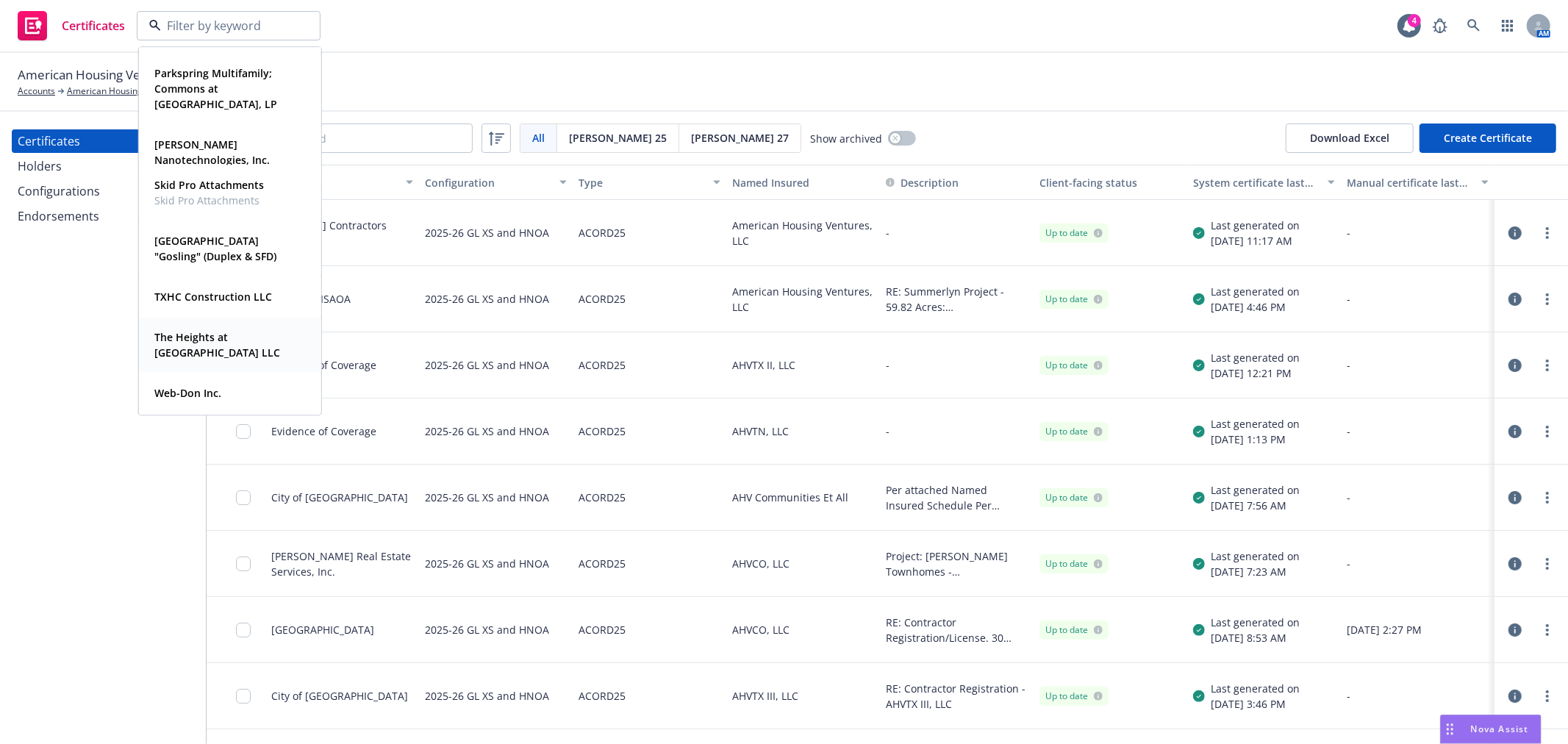
scroll to position [762, 0]
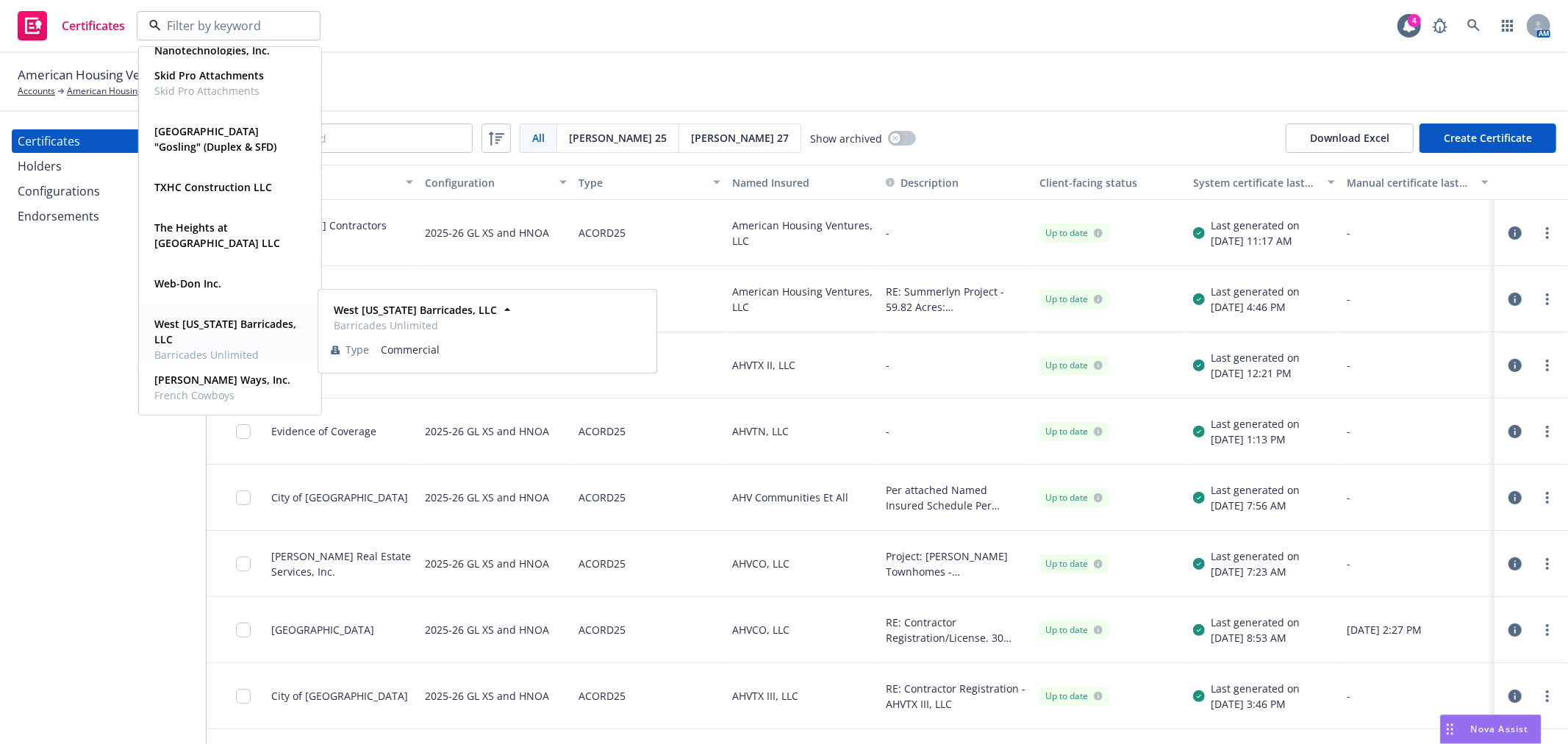
click at [223, 331] on span "West [US_STATE] Barricades, LLC" at bounding box center [228, 331] width 148 height 31
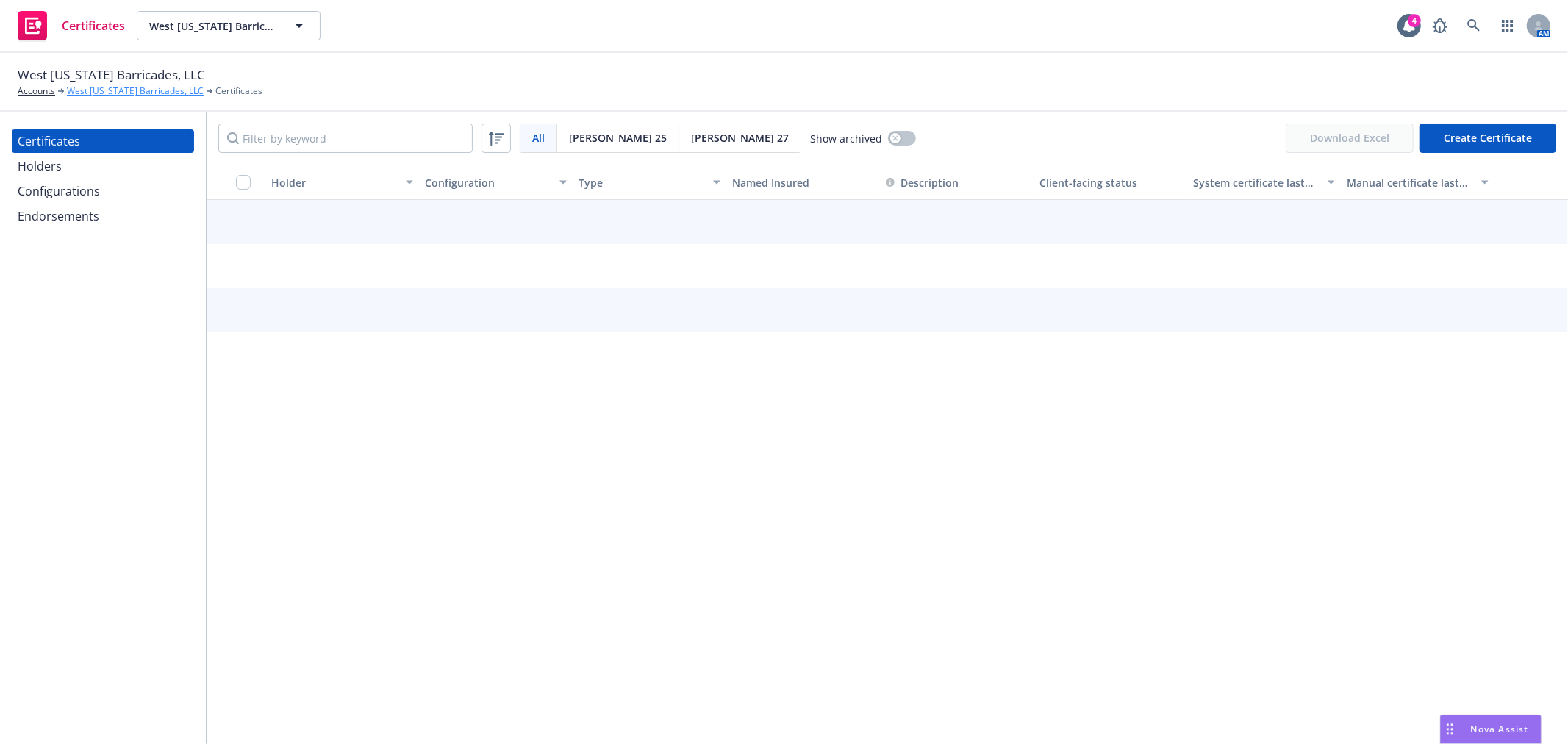
click at [90, 87] on link "West [US_STATE] Barricades, LLC" at bounding box center [135, 91] width 137 height 13
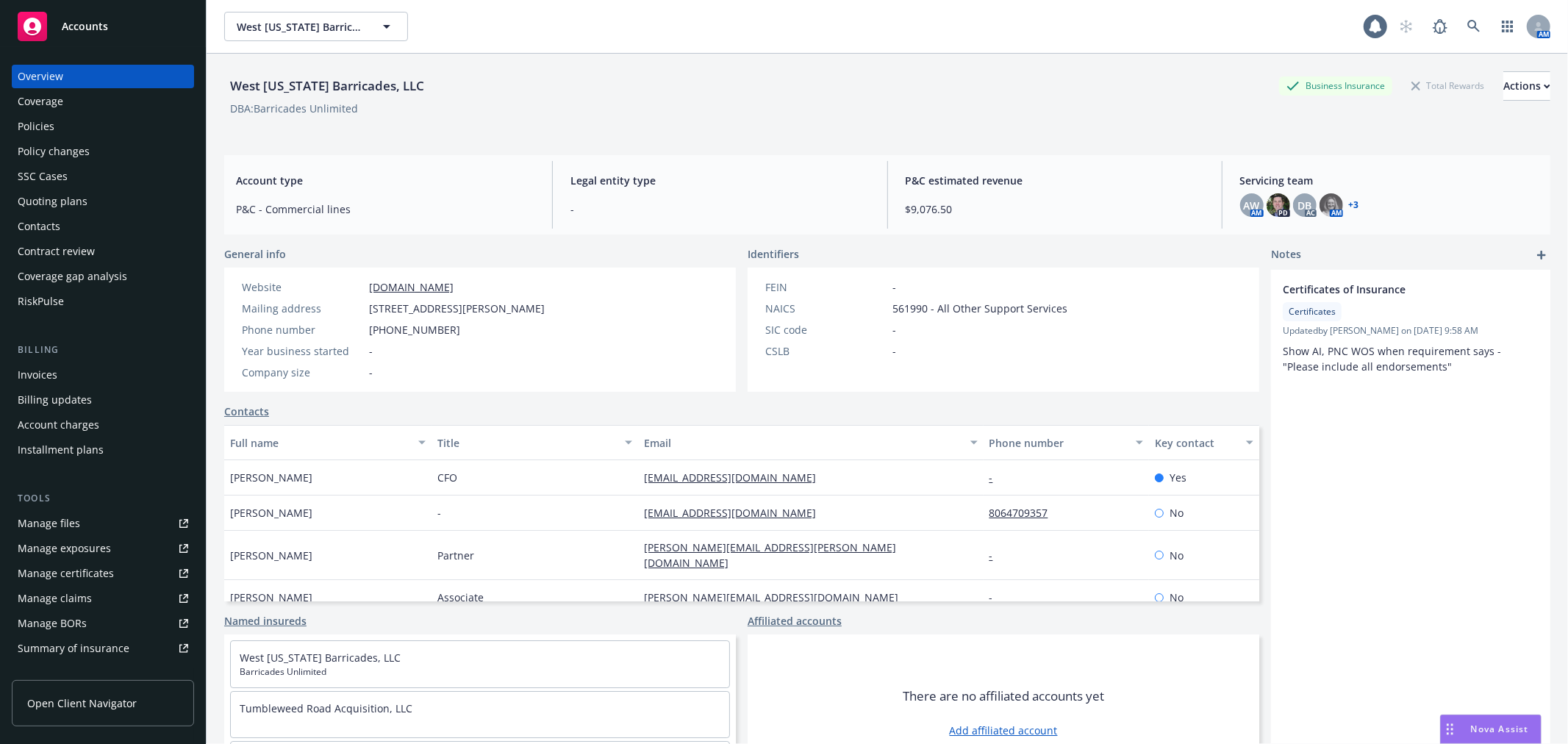
drag, startPoint x: 21, startPoint y: 95, endPoint x: 17, endPoint y: 127, distance: 32.2
click at [20, 97] on div "Coverage" at bounding box center [40, 101] width 46 height 23
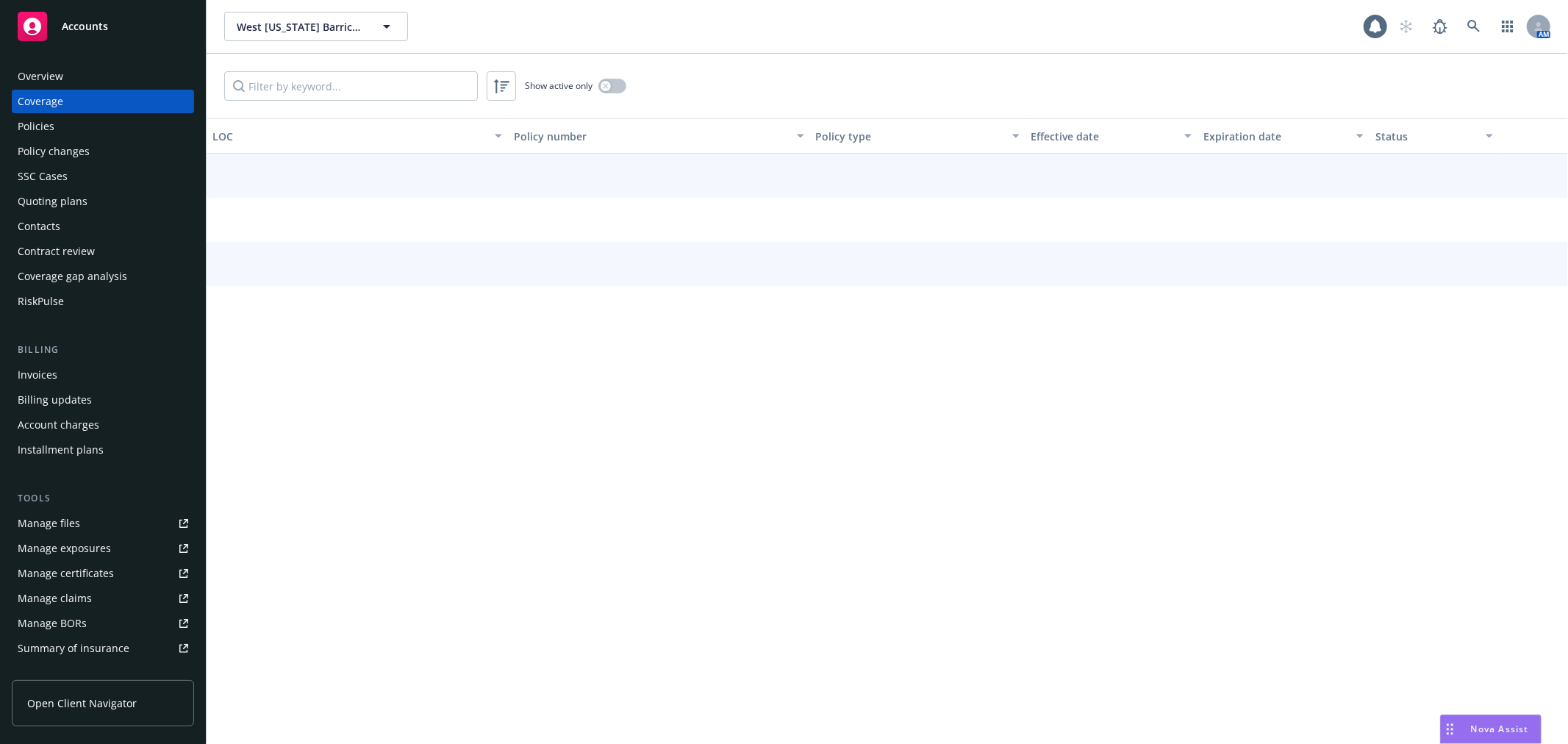
click at [17, 129] on div "Policies" at bounding box center [36, 126] width 36 height 23
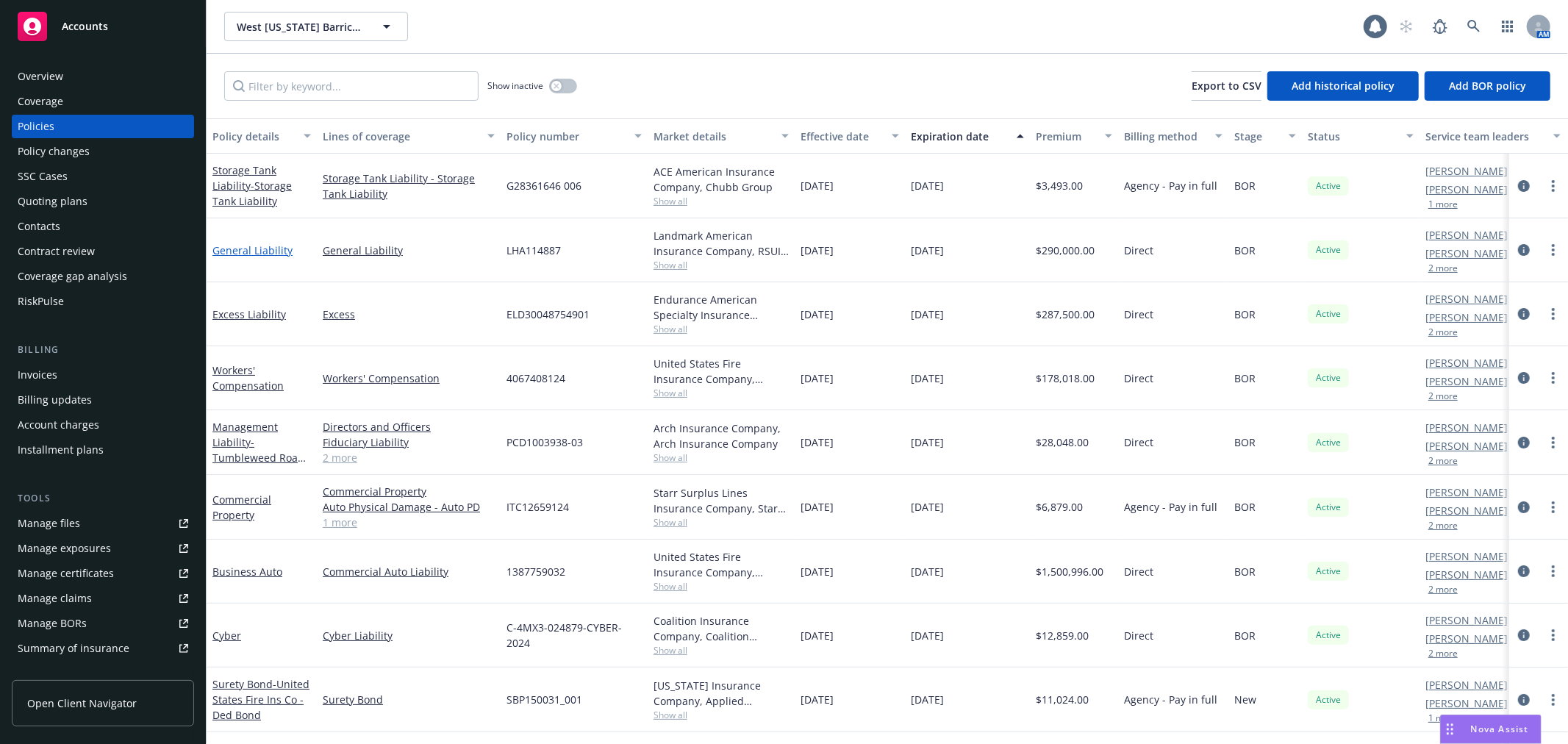
click at [245, 245] on link "General Liability" at bounding box center [252, 250] width 80 height 14
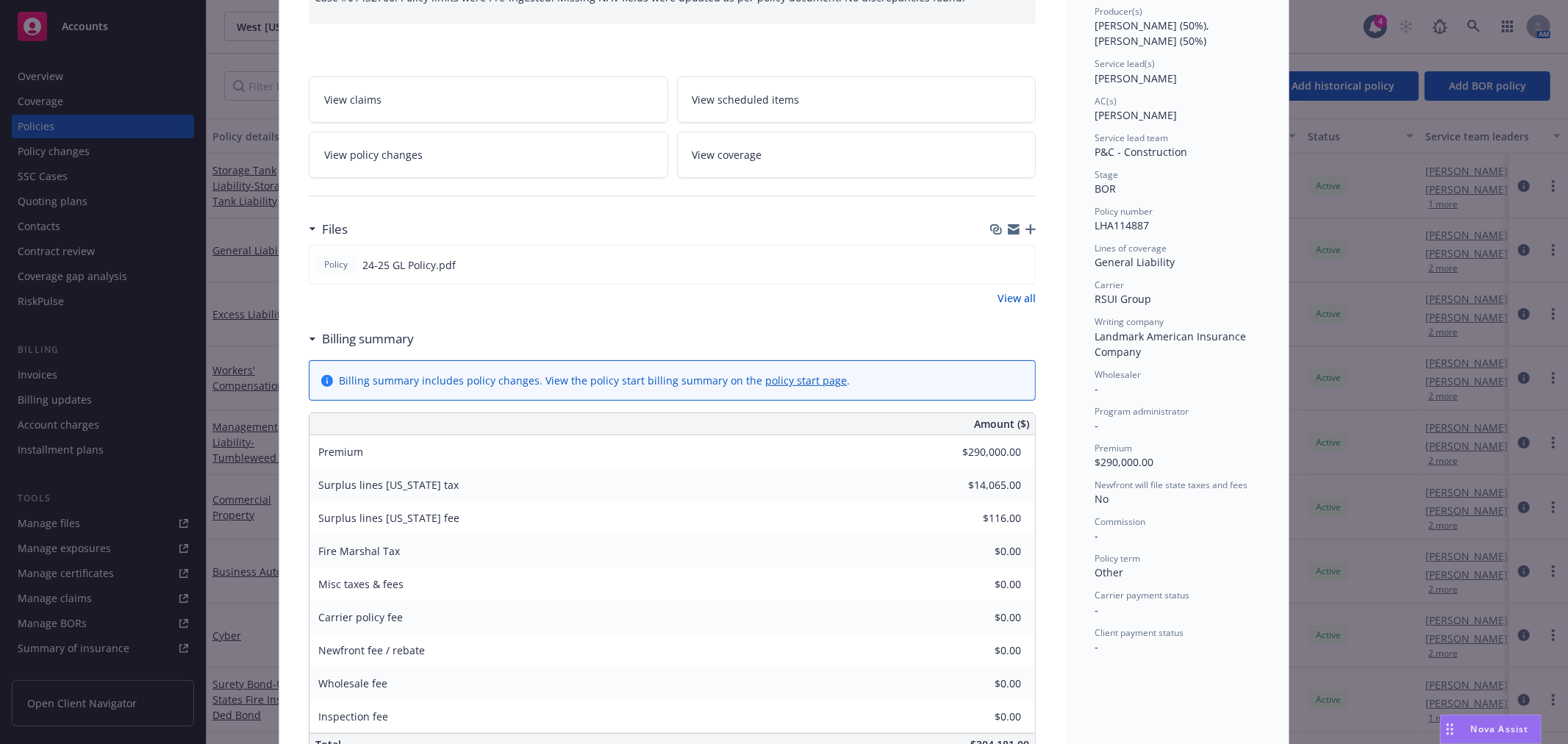
scroll to position [524, 0]
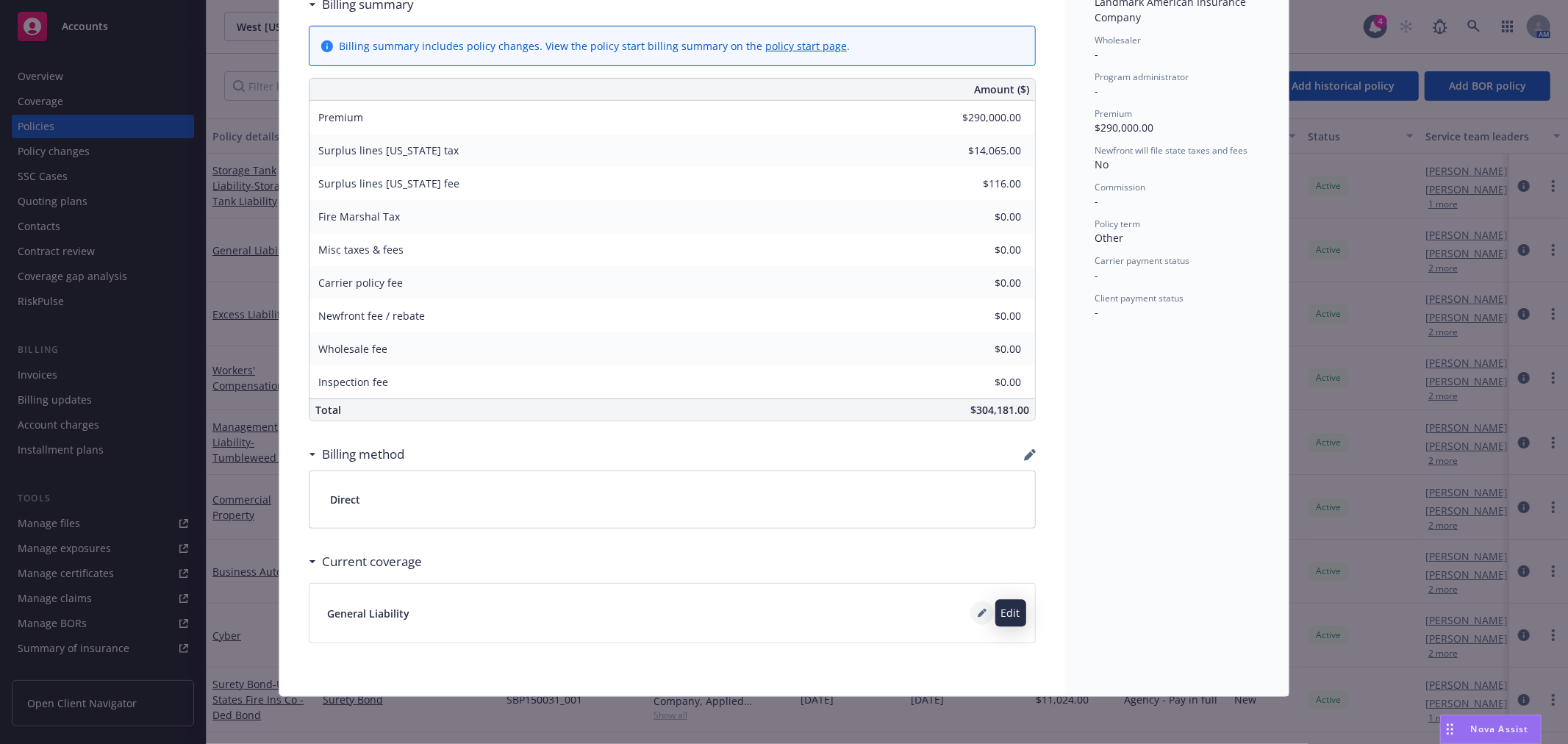
click at [978, 615] on icon at bounding box center [982, 613] width 9 height 9
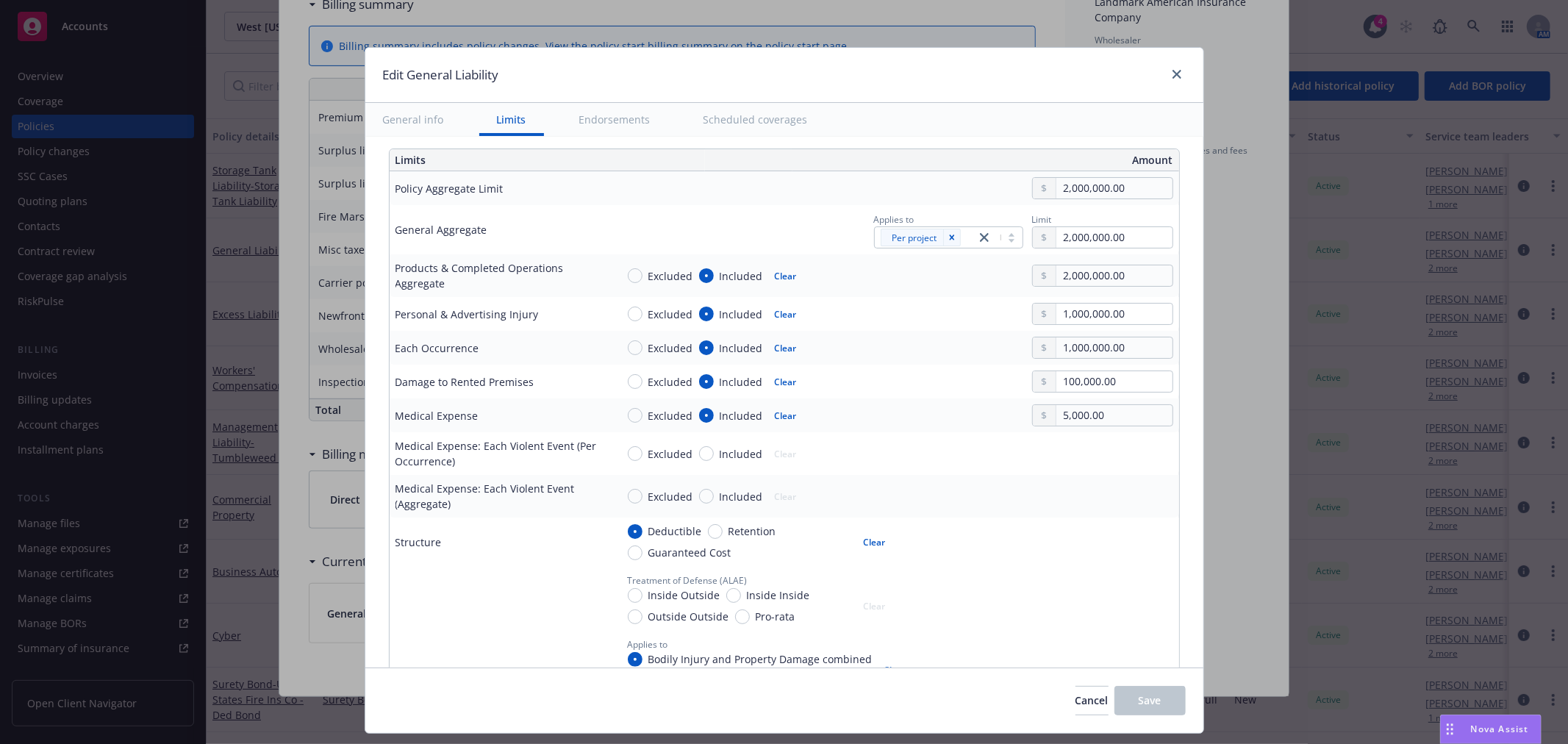
scroll to position [408, 0]
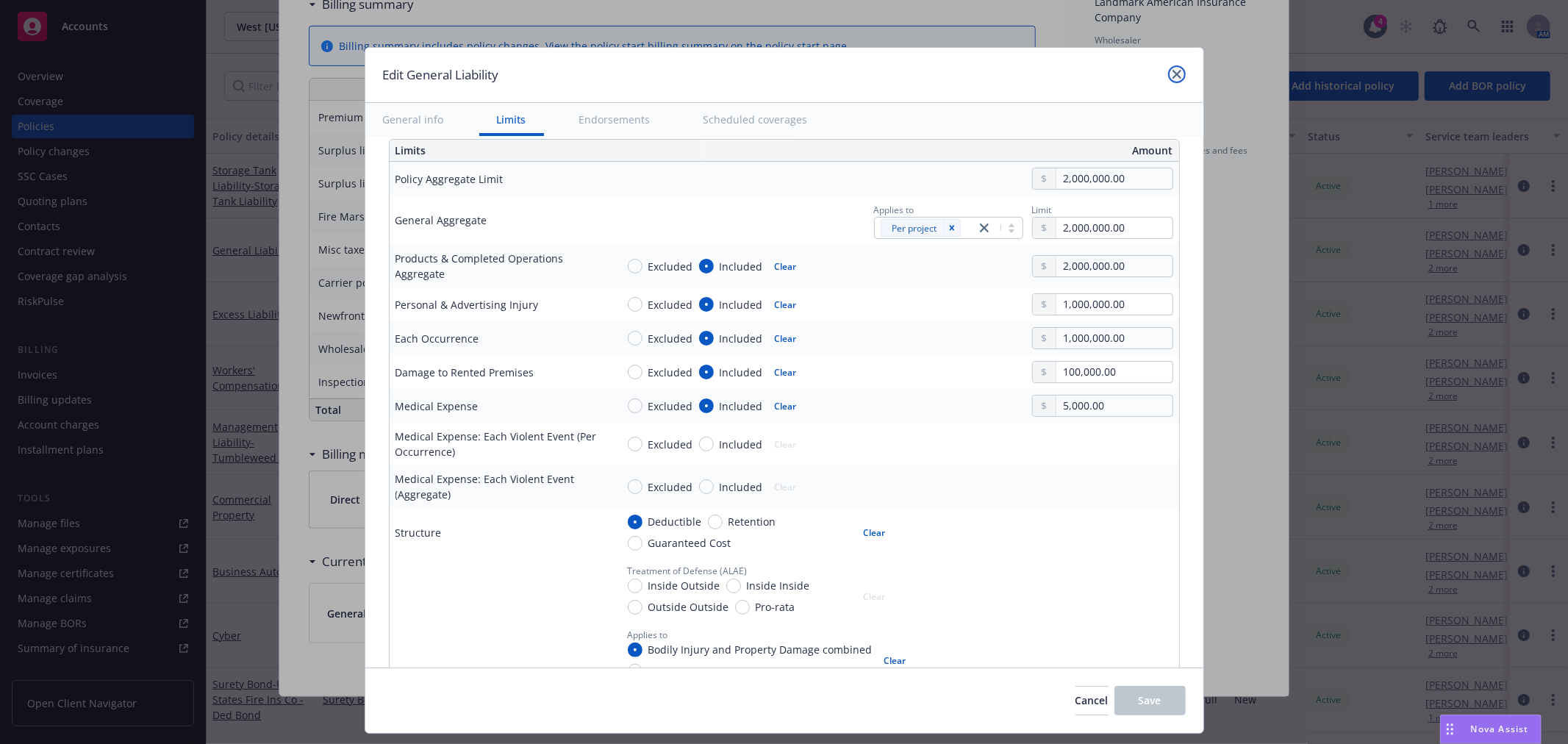
click at [1172, 74] on icon "close" at bounding box center [1177, 74] width 9 height 9
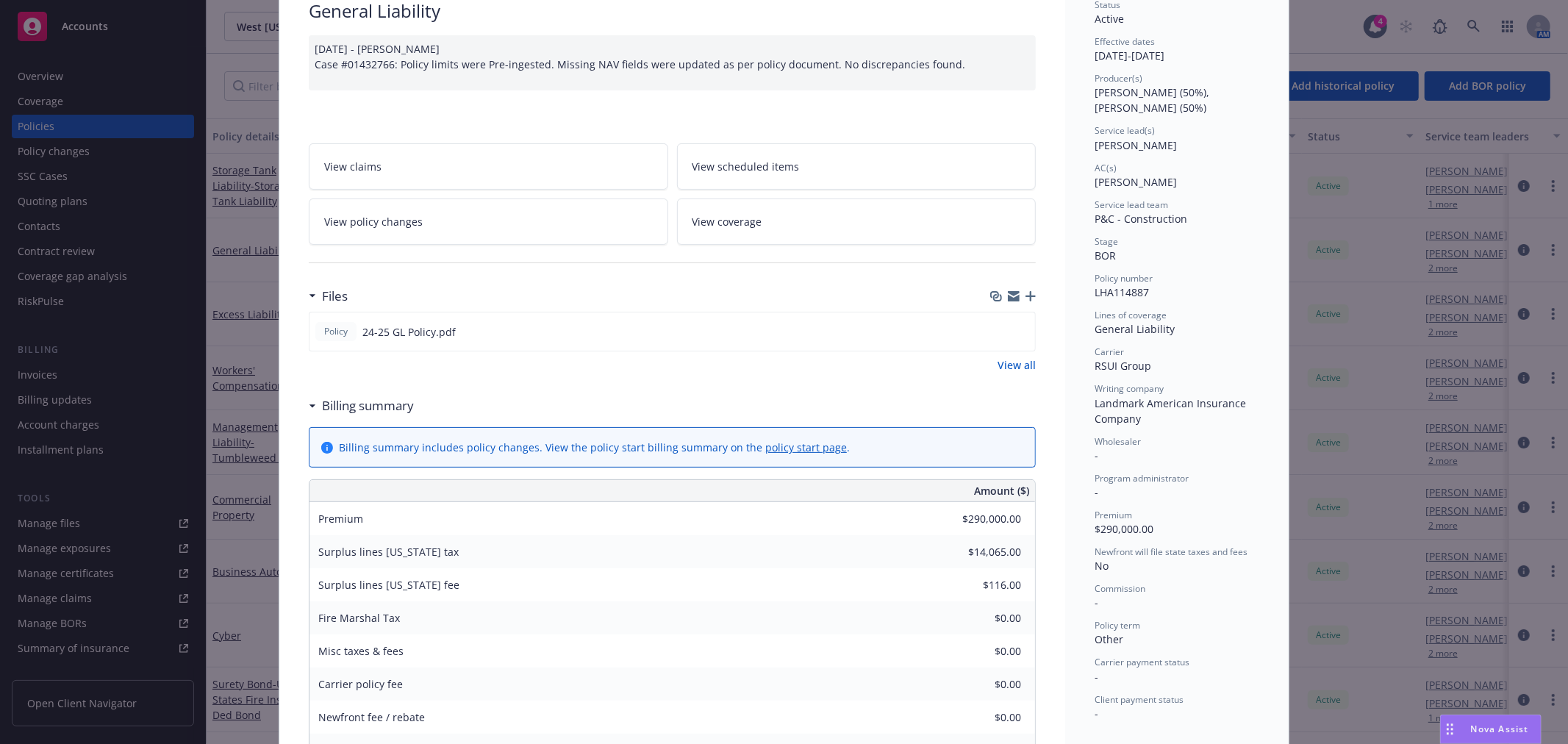
scroll to position [0, 0]
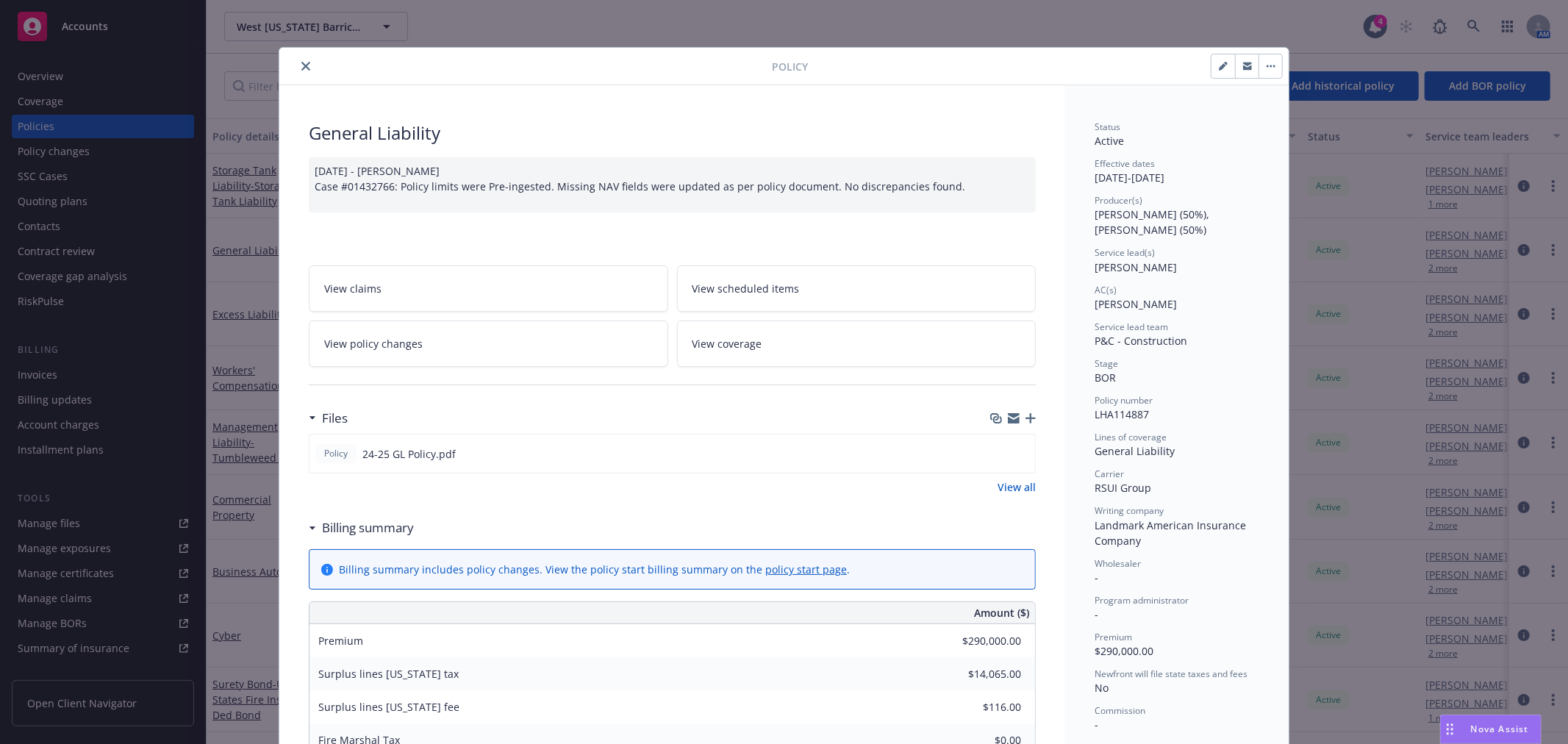
drag, startPoint x: 300, startPoint y: 51, endPoint x: 303, endPoint y: 61, distance: 10.4
click at [303, 59] on div "Policy" at bounding box center [784, 66] width 1009 height 37
click at [302, 62] on icon "close" at bounding box center [305, 66] width 9 height 9
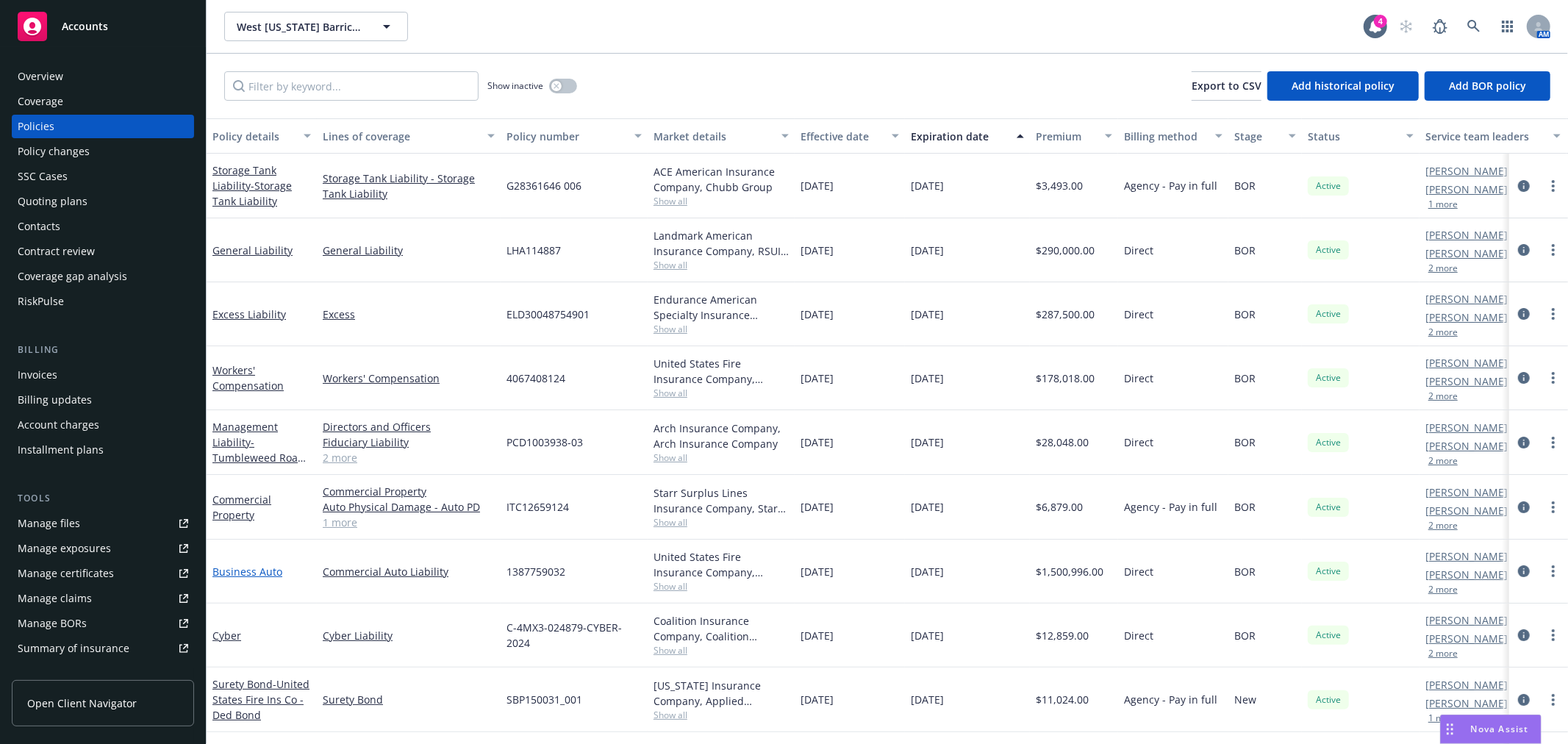
click at [255, 569] on link "Business Auto" at bounding box center [247, 571] width 70 height 14
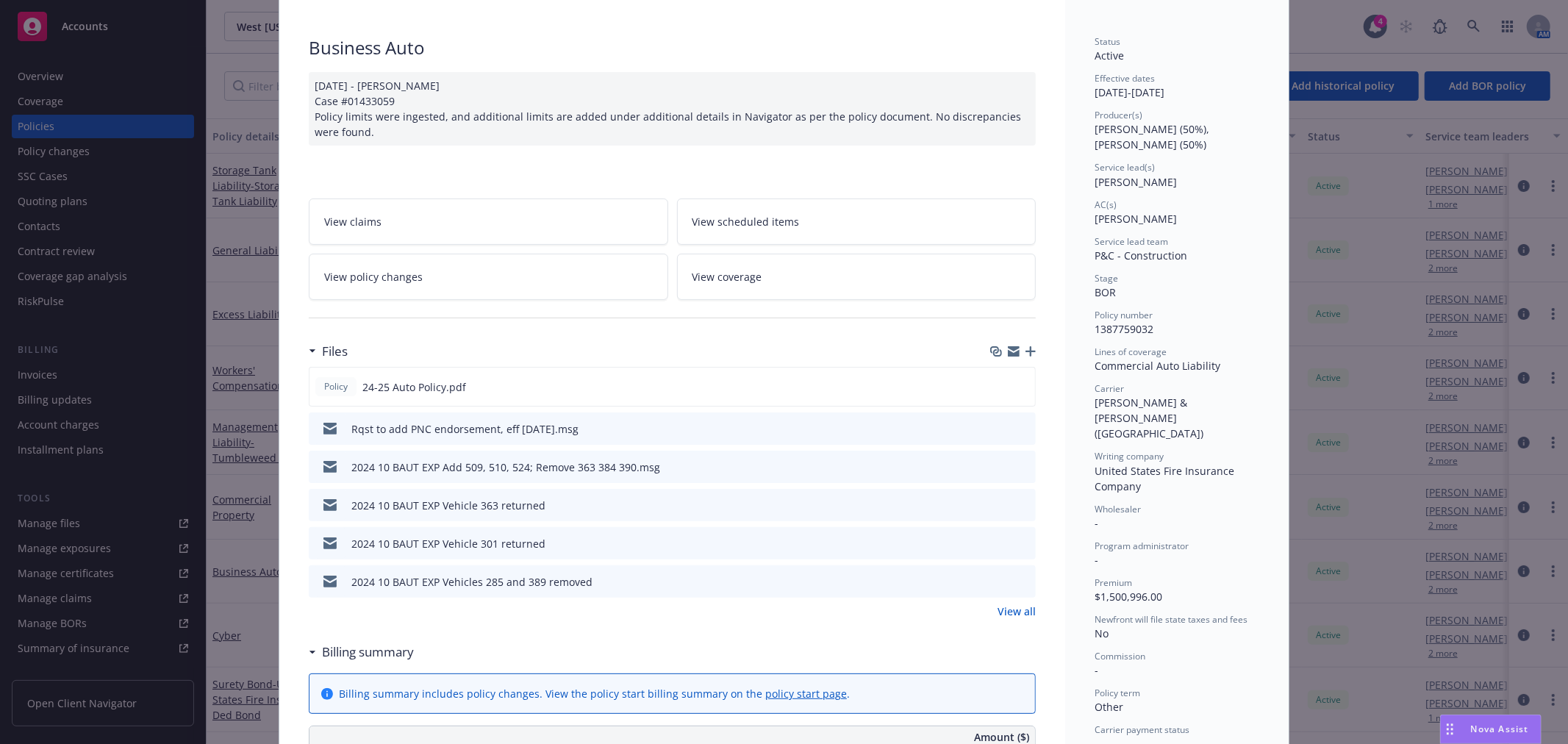
scroll to position [163, 0]
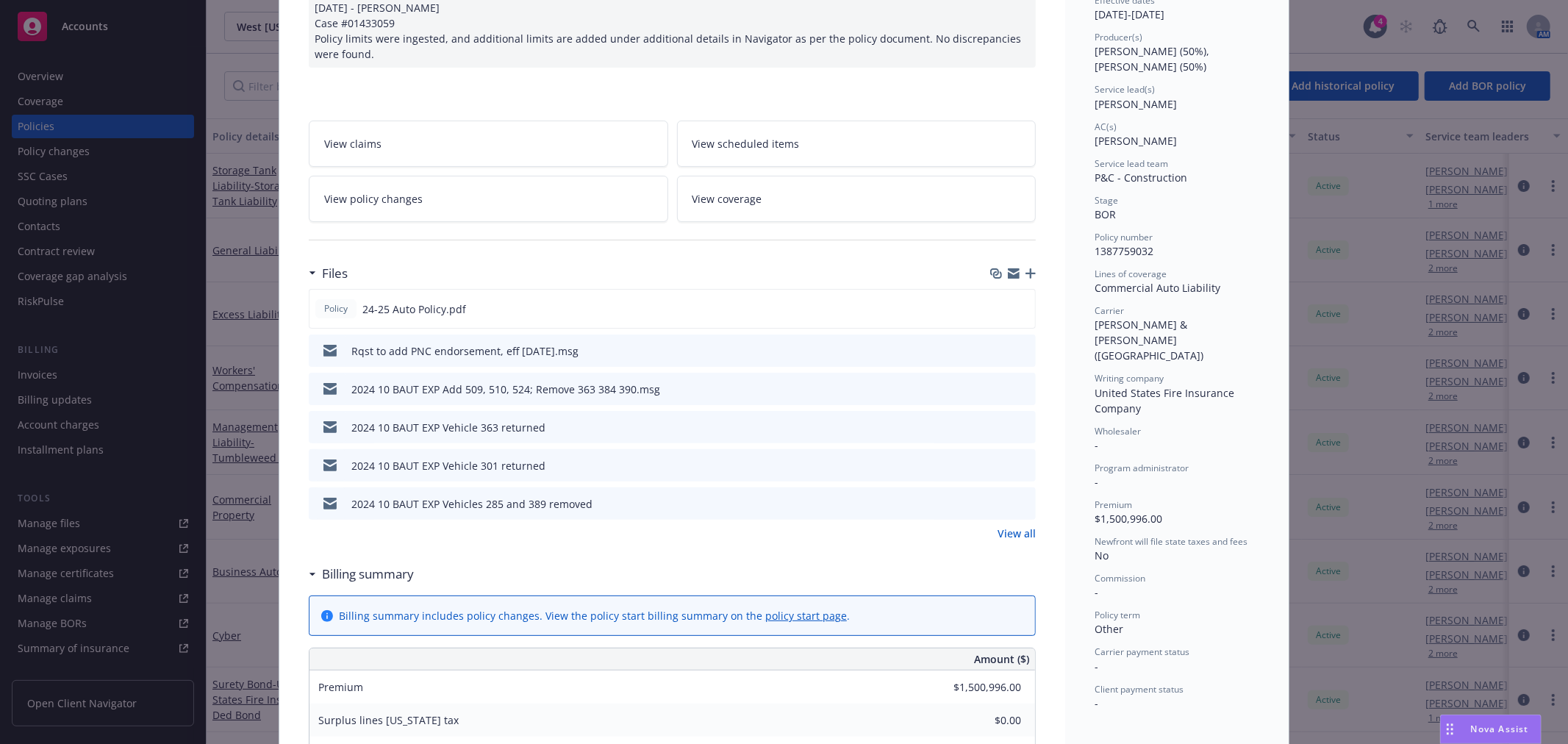
click at [747, 194] on span "View coverage" at bounding box center [727, 198] width 70 height 16
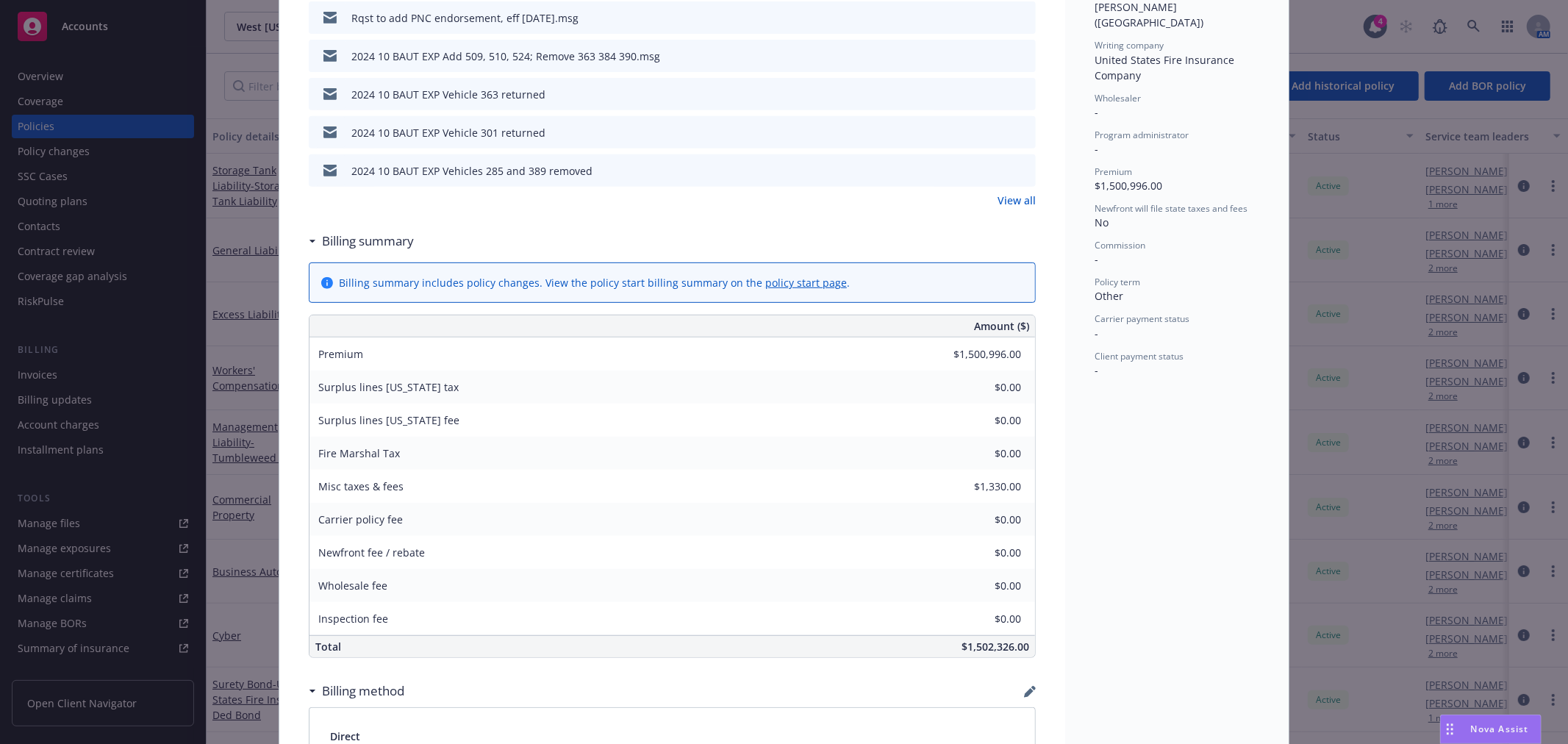
scroll to position [697, 0]
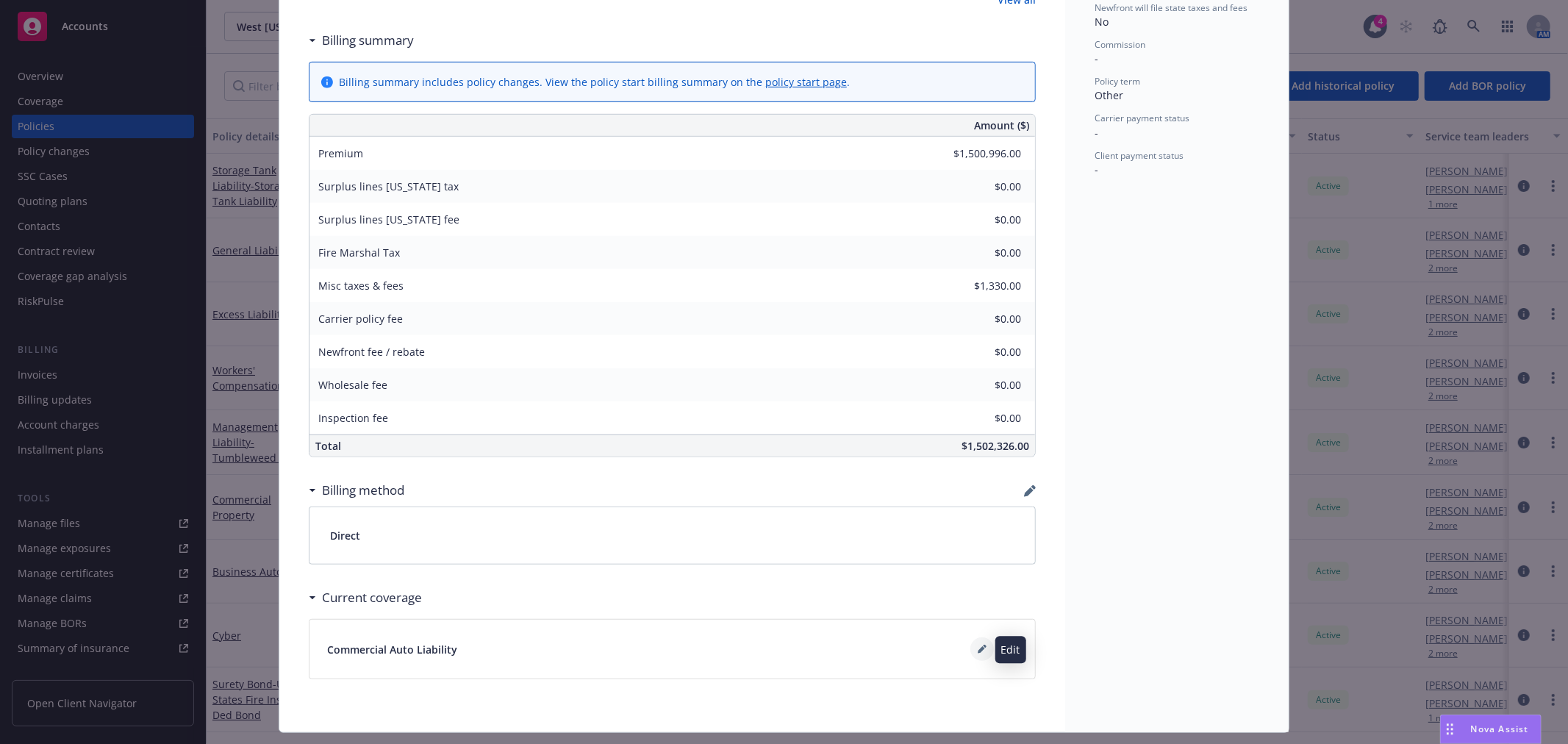
click at [978, 652] on icon at bounding box center [982, 649] width 9 height 9
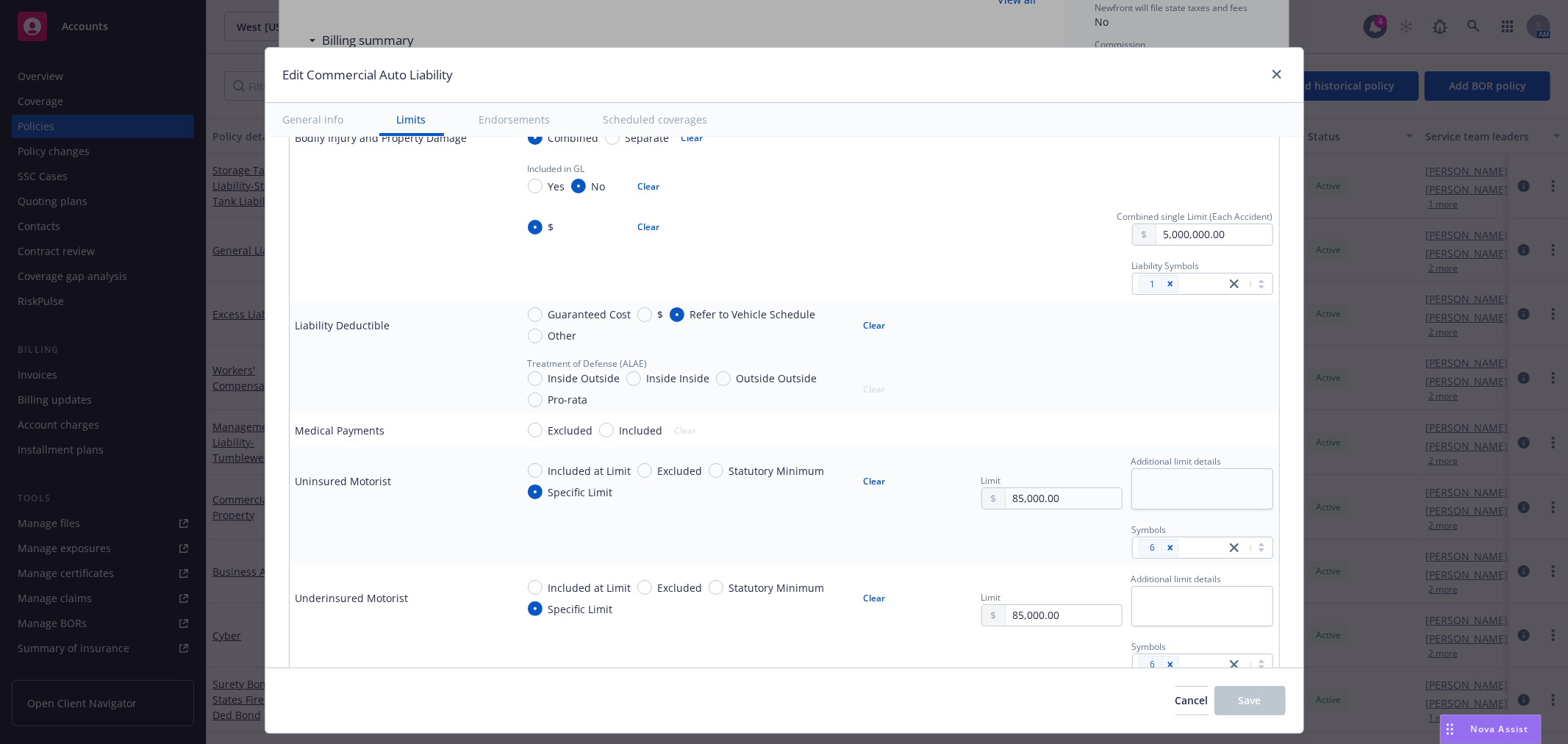
scroll to position [489, 0]
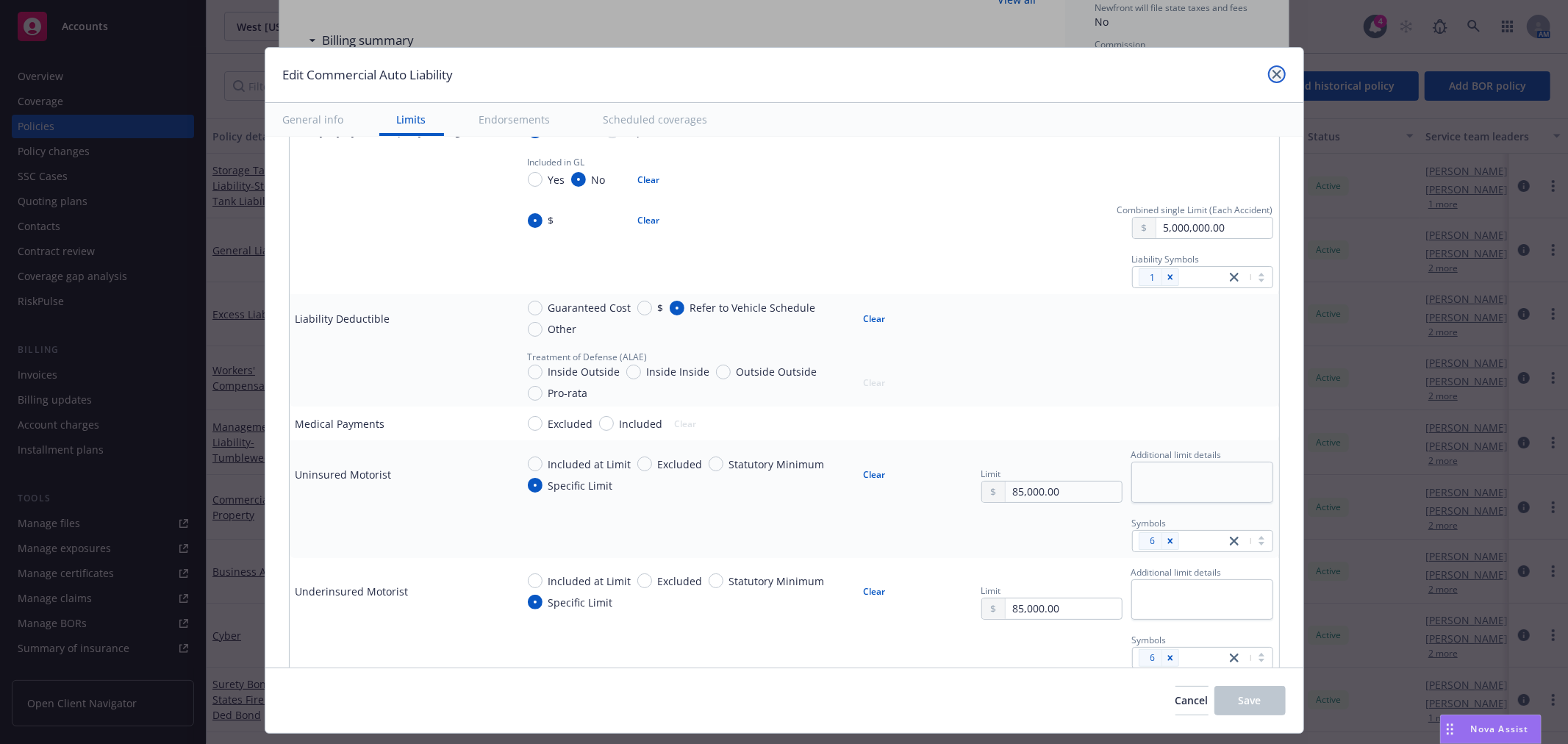
click at [1270, 68] on link "close" at bounding box center [1276, 74] width 17 height 17
click at [1270, 68] on div "Status Active Effective dates 10/24/2024 - 10/24/2025 Producer(s) Todd Burns (5…" at bounding box center [1176, 61] width 223 height 1344
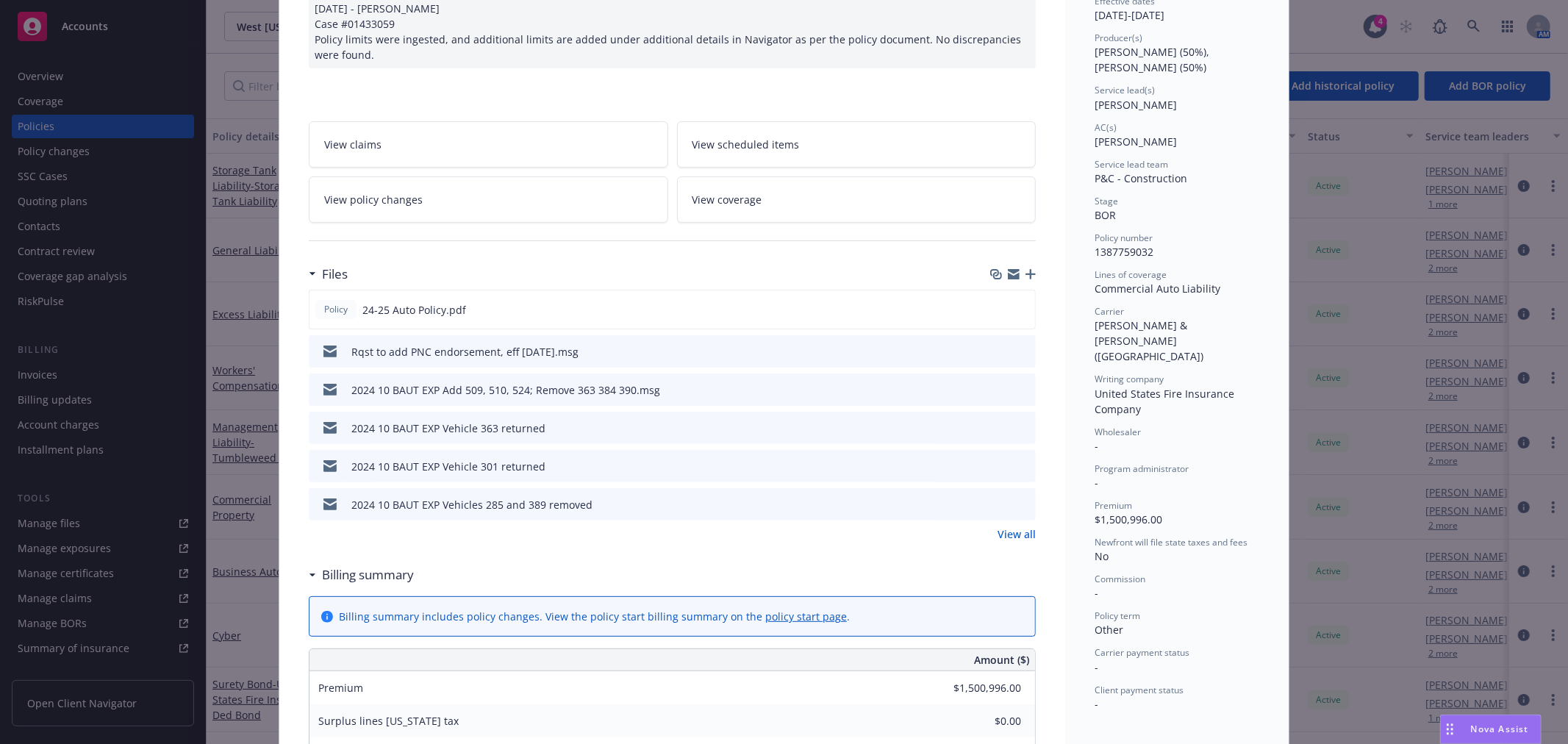
scroll to position [0, 0]
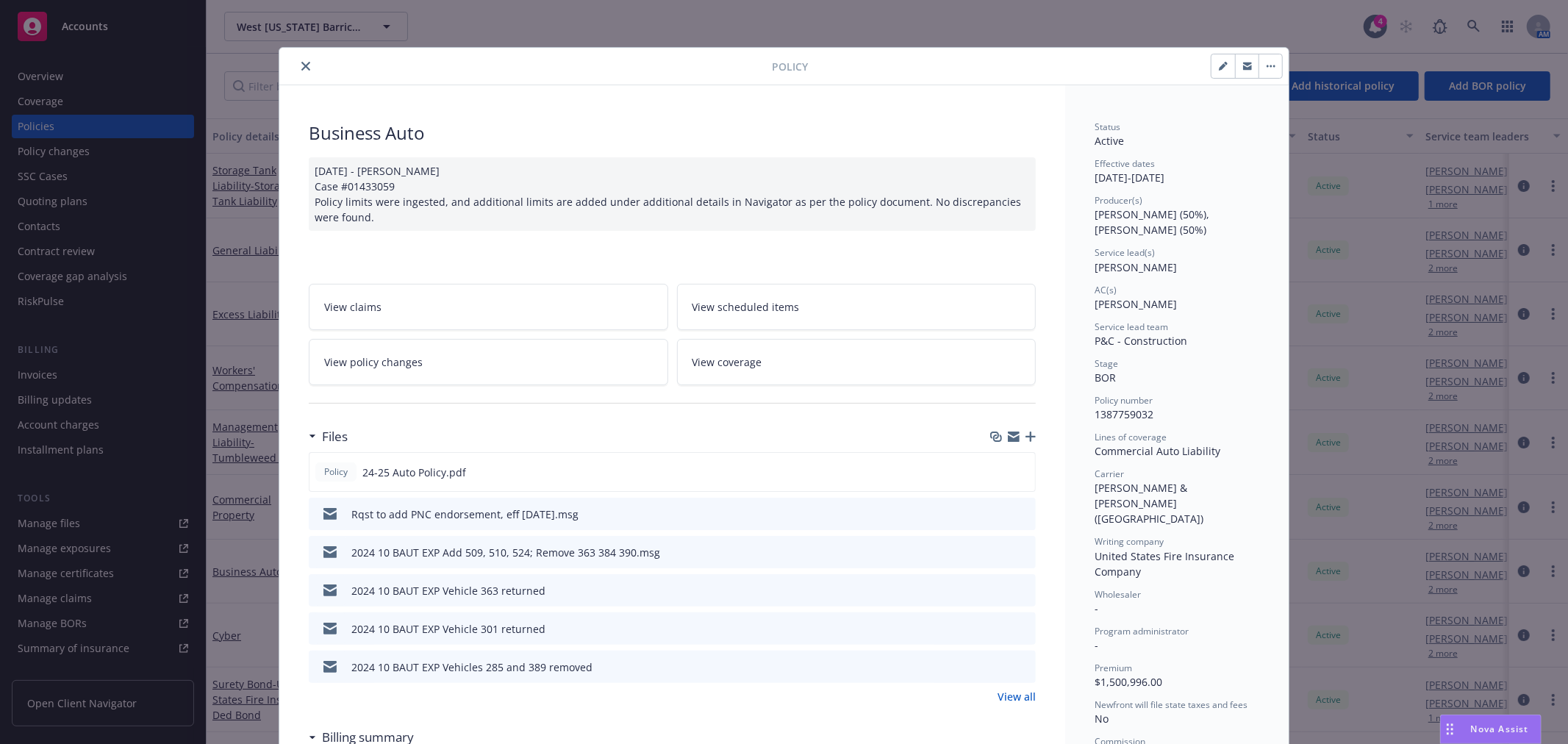
click at [305, 71] on button "close" at bounding box center [305, 66] width 17 height 17
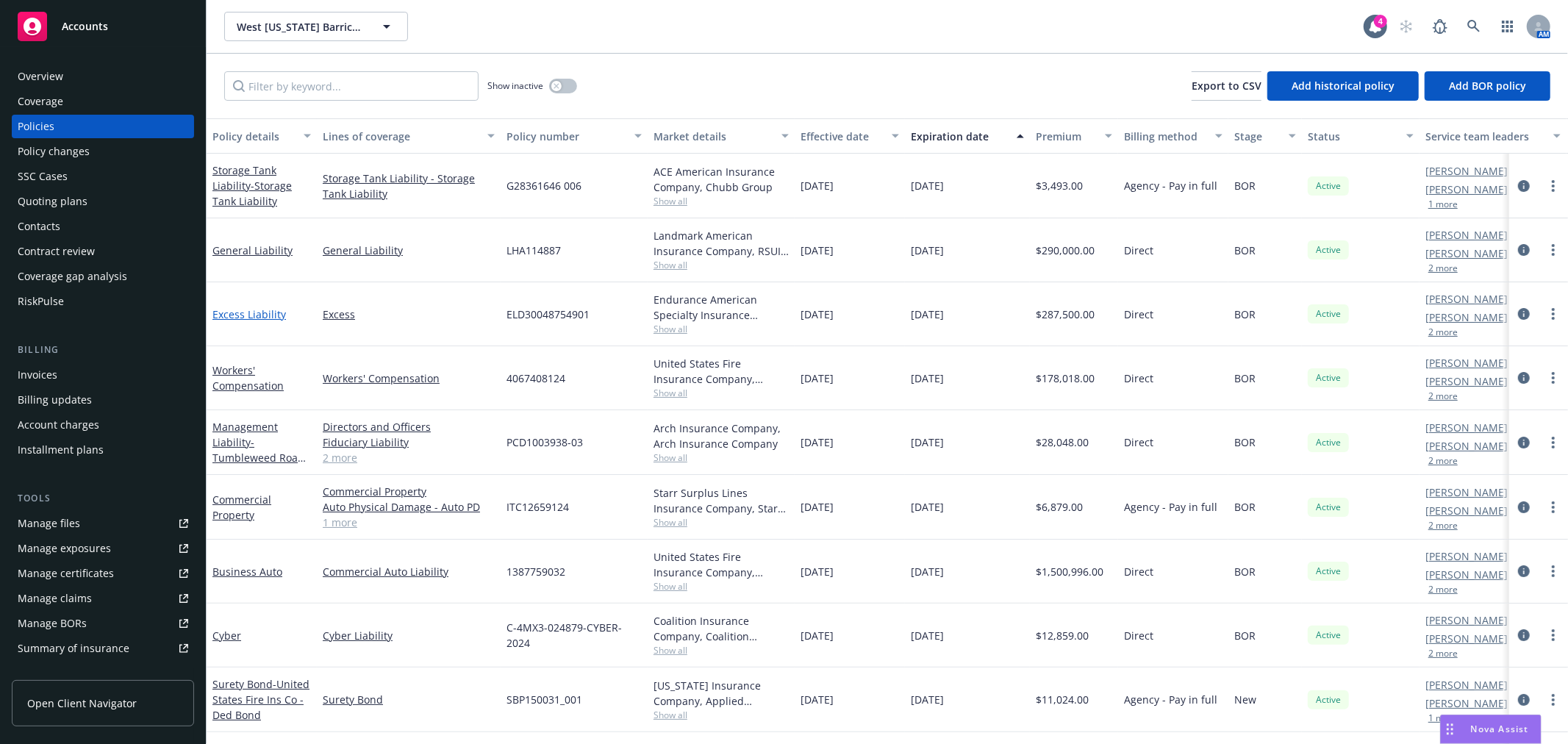
click at [228, 314] on link "Excess Liability" at bounding box center [249, 314] width 74 height 14
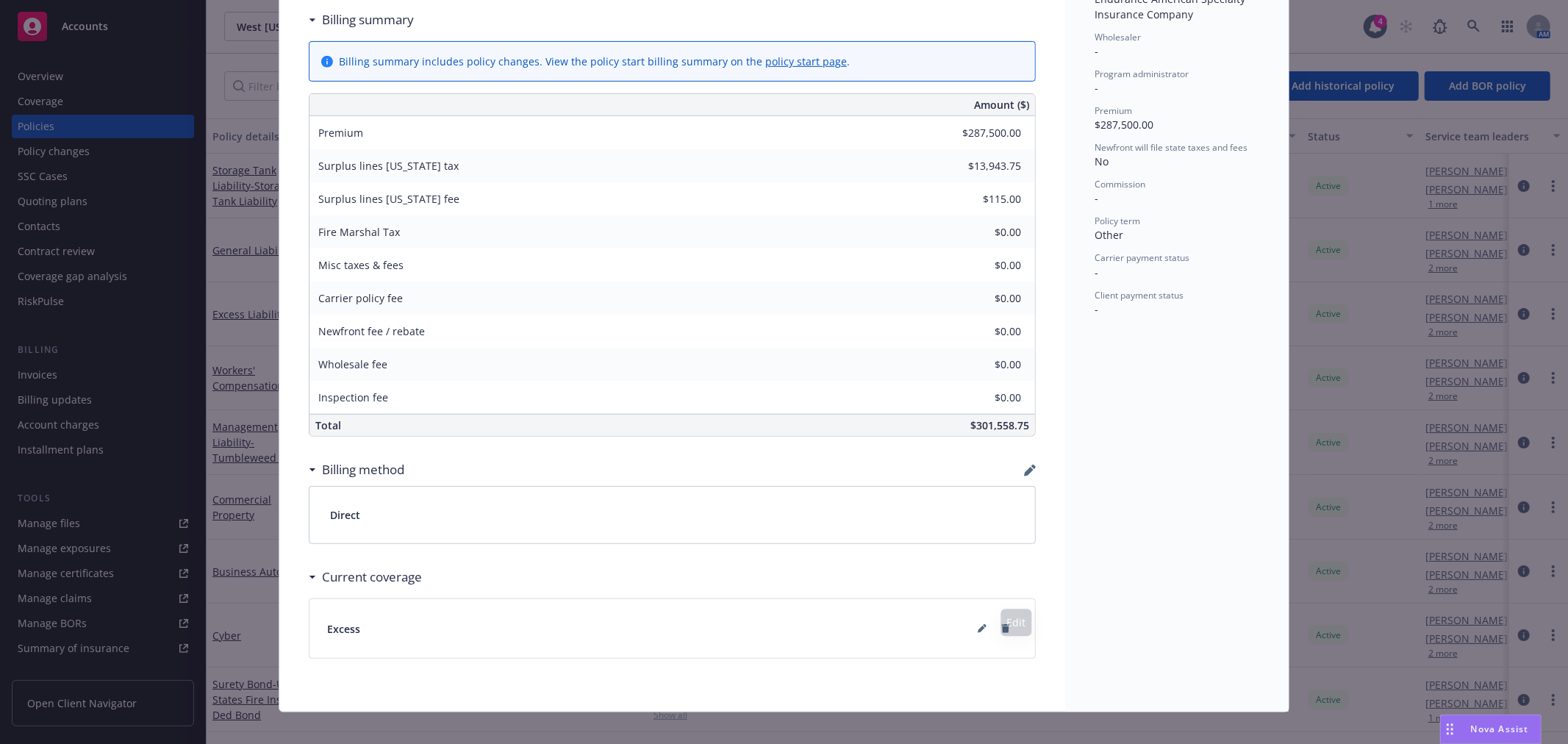
scroll to position [542, 0]
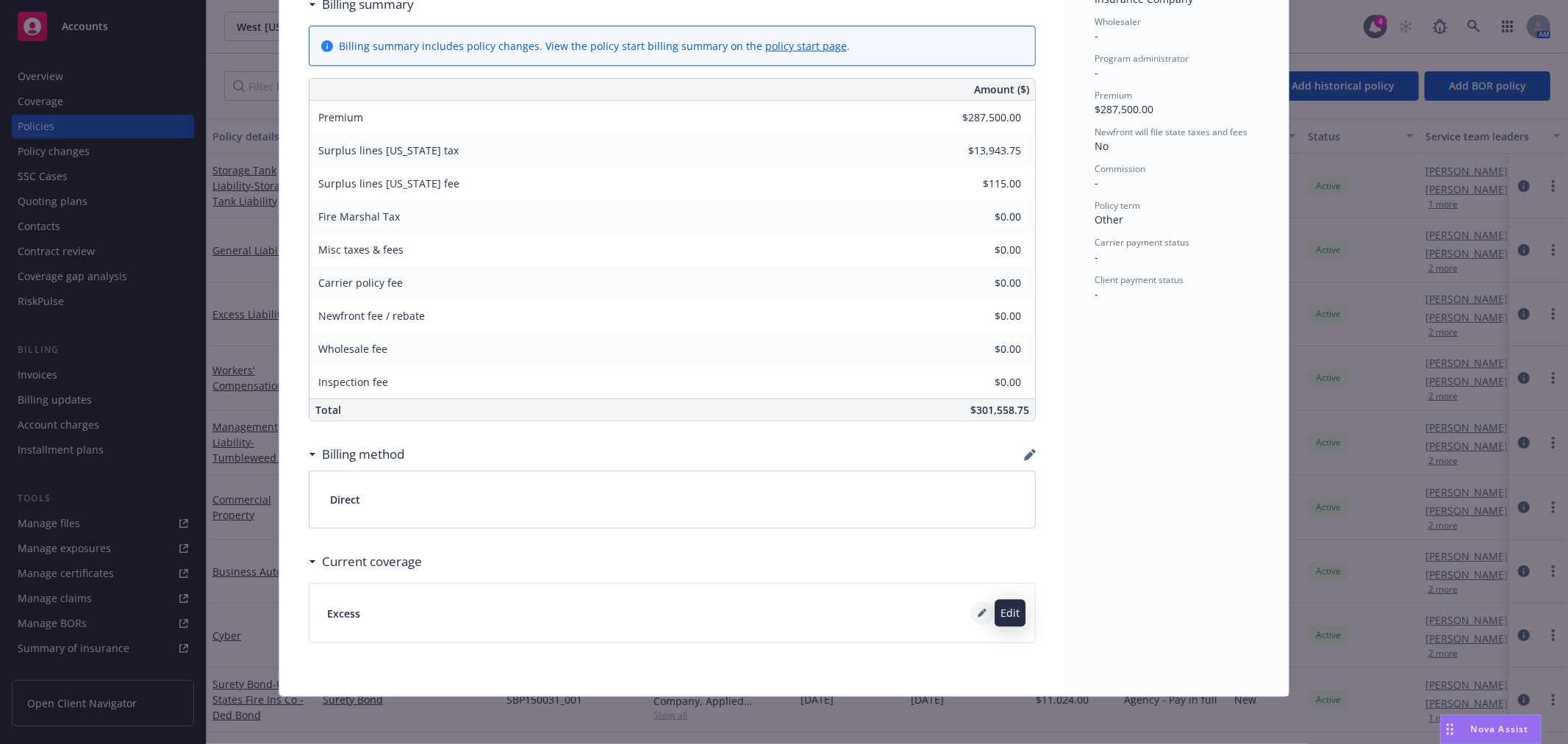
click at [970, 615] on button at bounding box center [982, 613] width 23 height 23
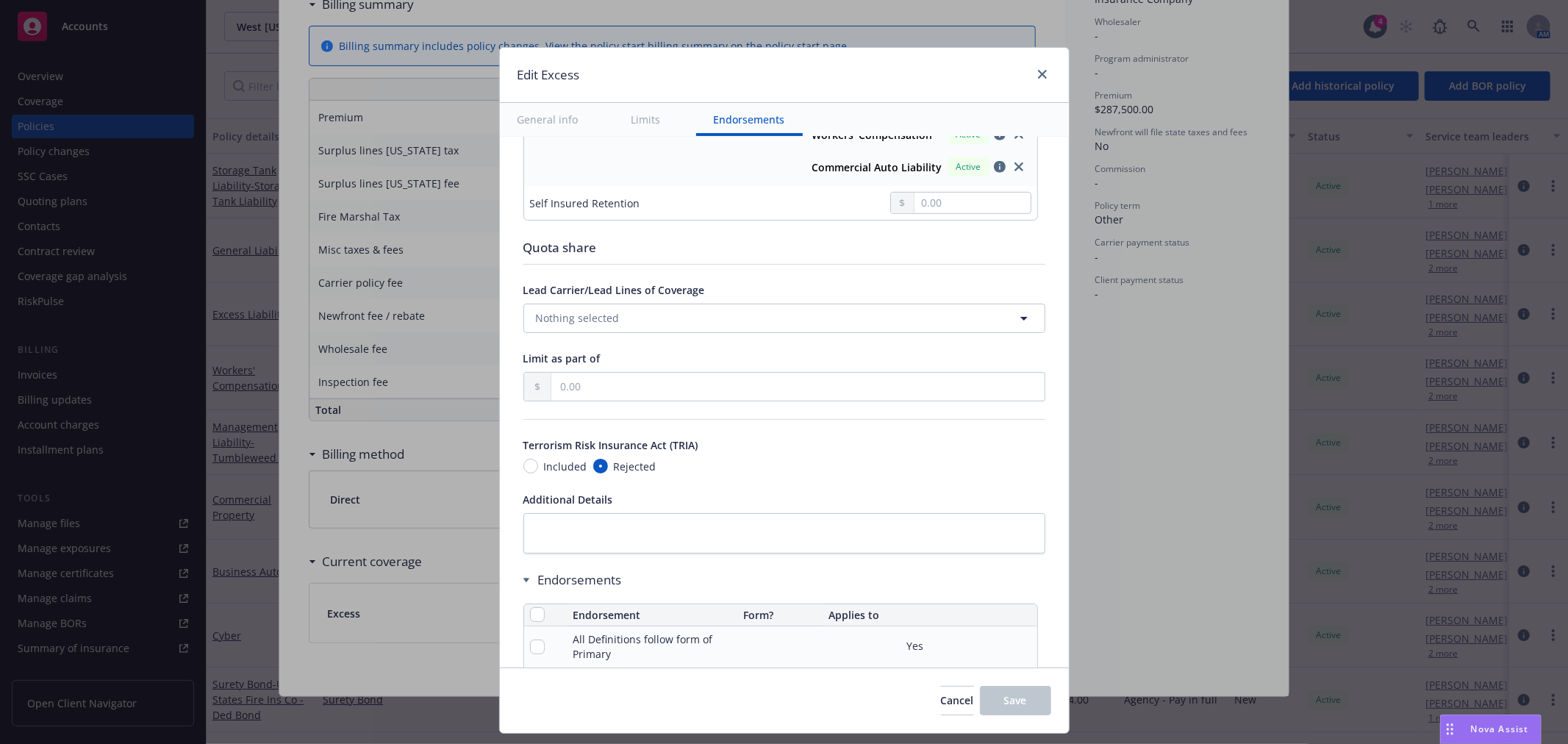
scroll to position [0, 0]
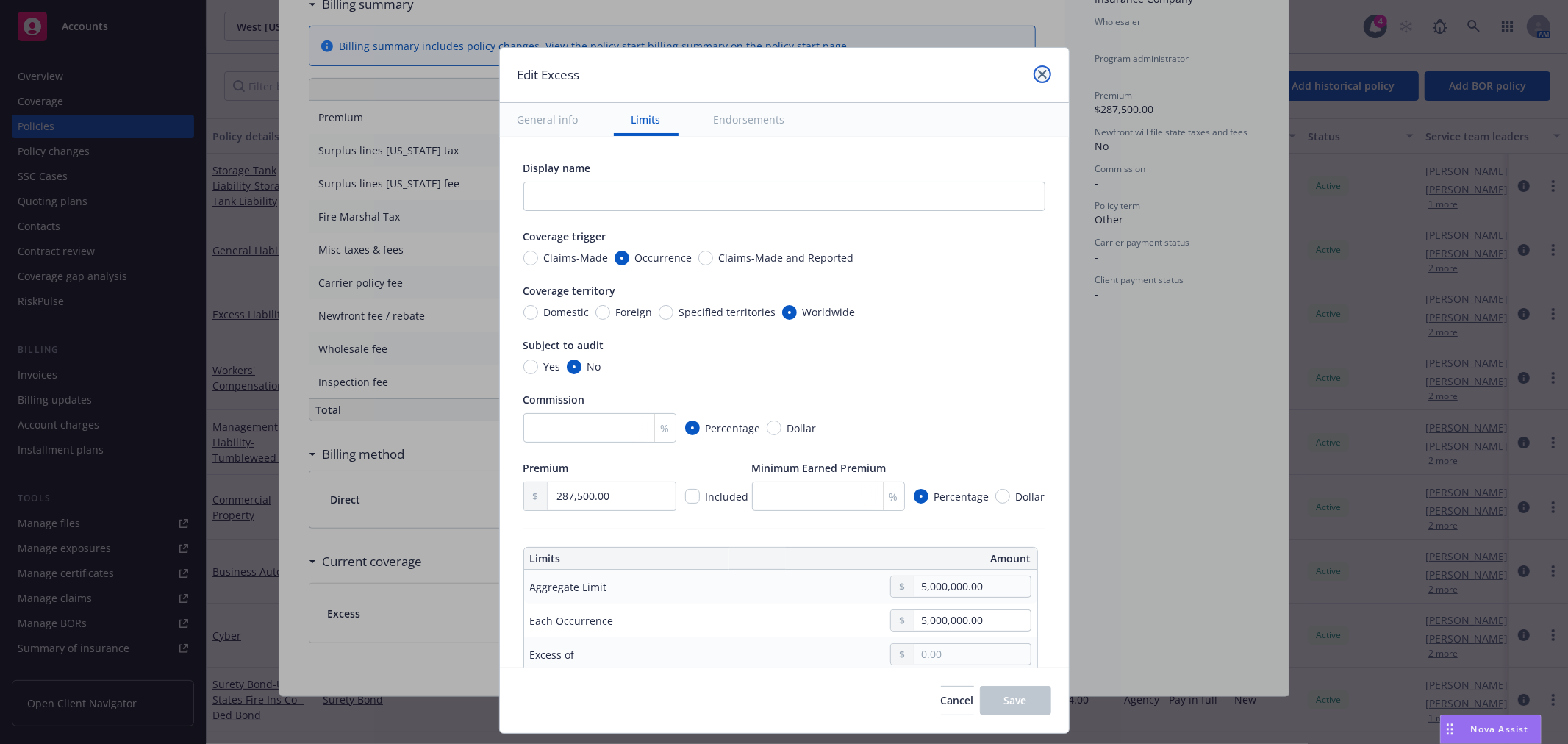
click at [1039, 74] on icon "close" at bounding box center [1041, 74] width 9 height 9
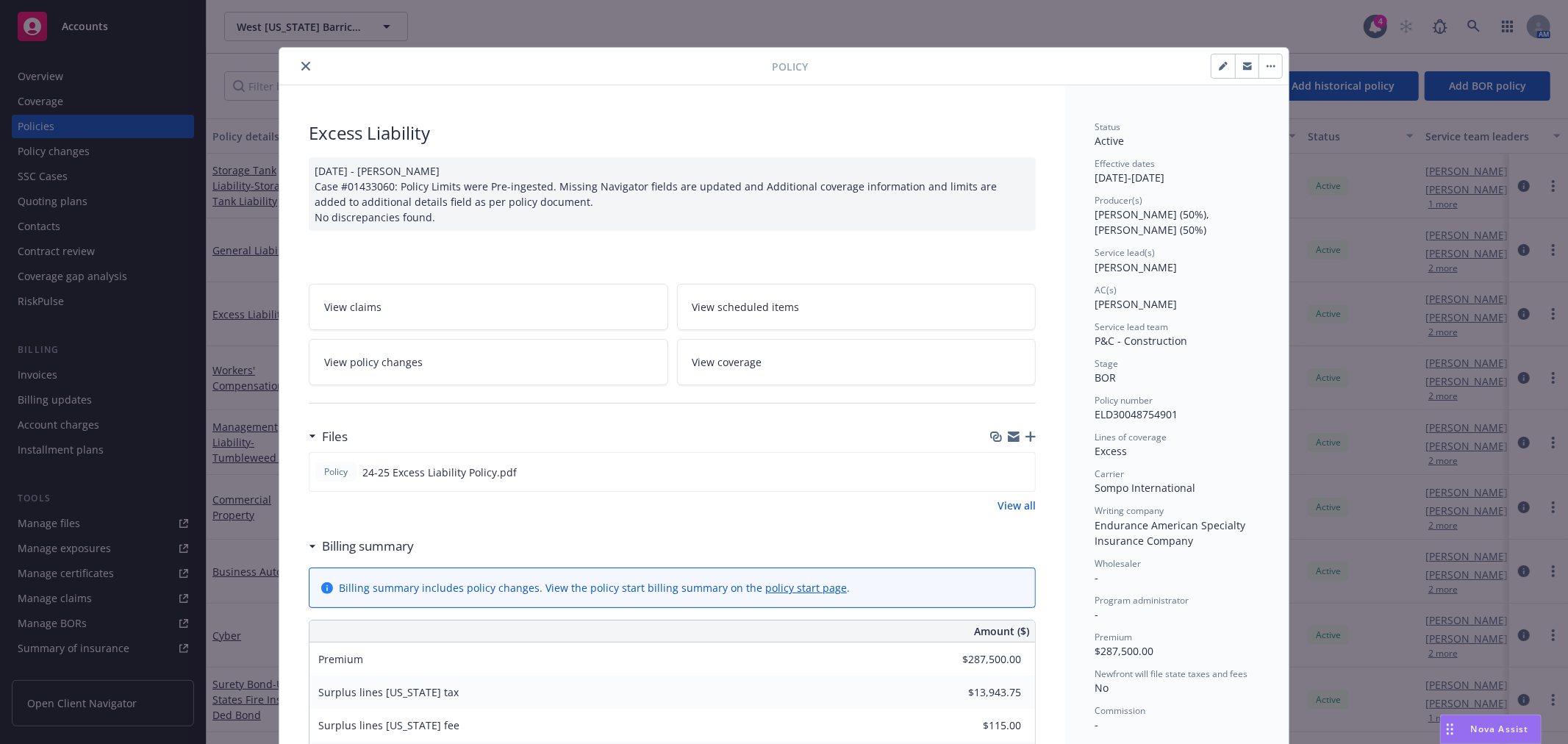
click at [297, 57] on button "close" at bounding box center [305, 66] width 17 height 17
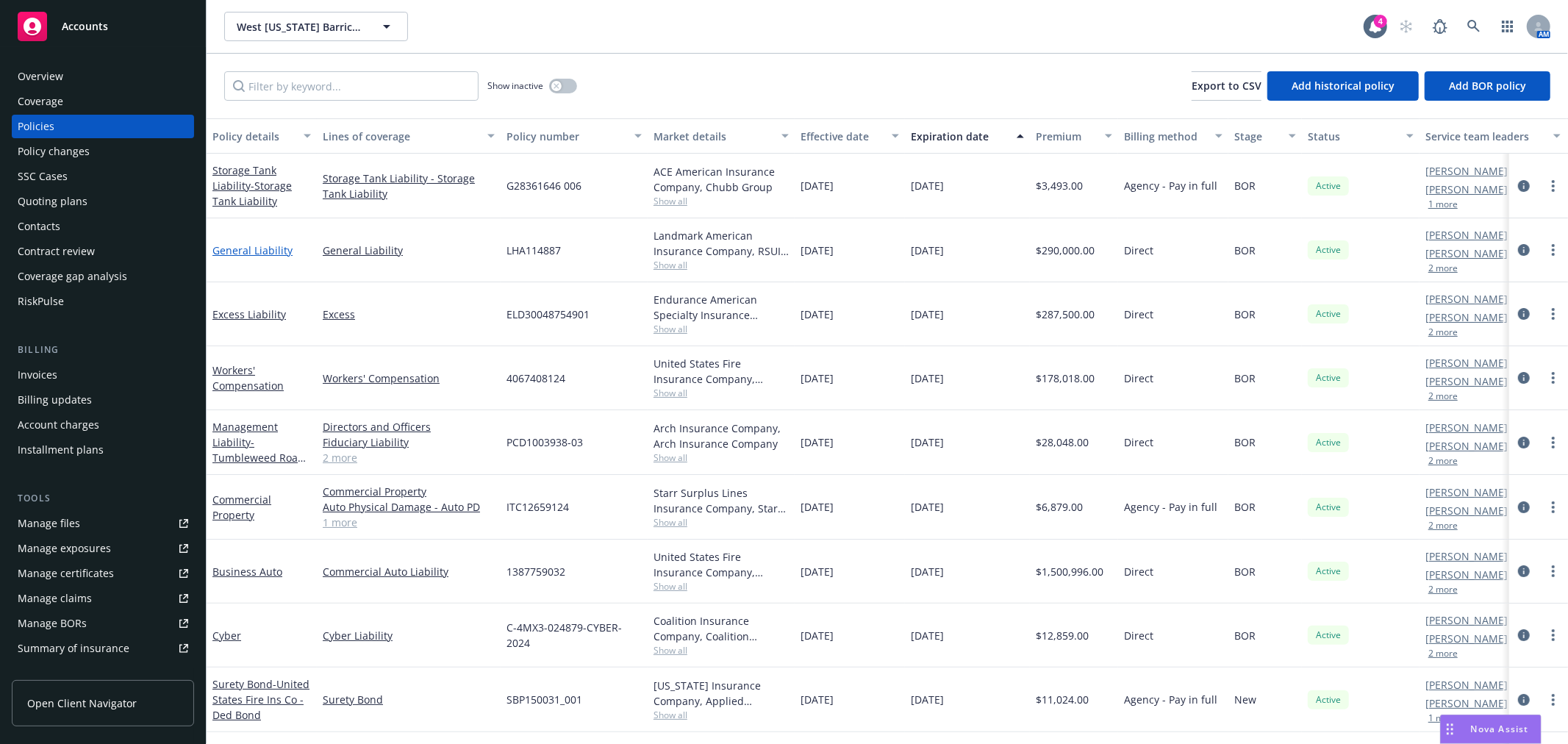
click at [221, 247] on link "General Liability" at bounding box center [252, 250] width 80 height 14
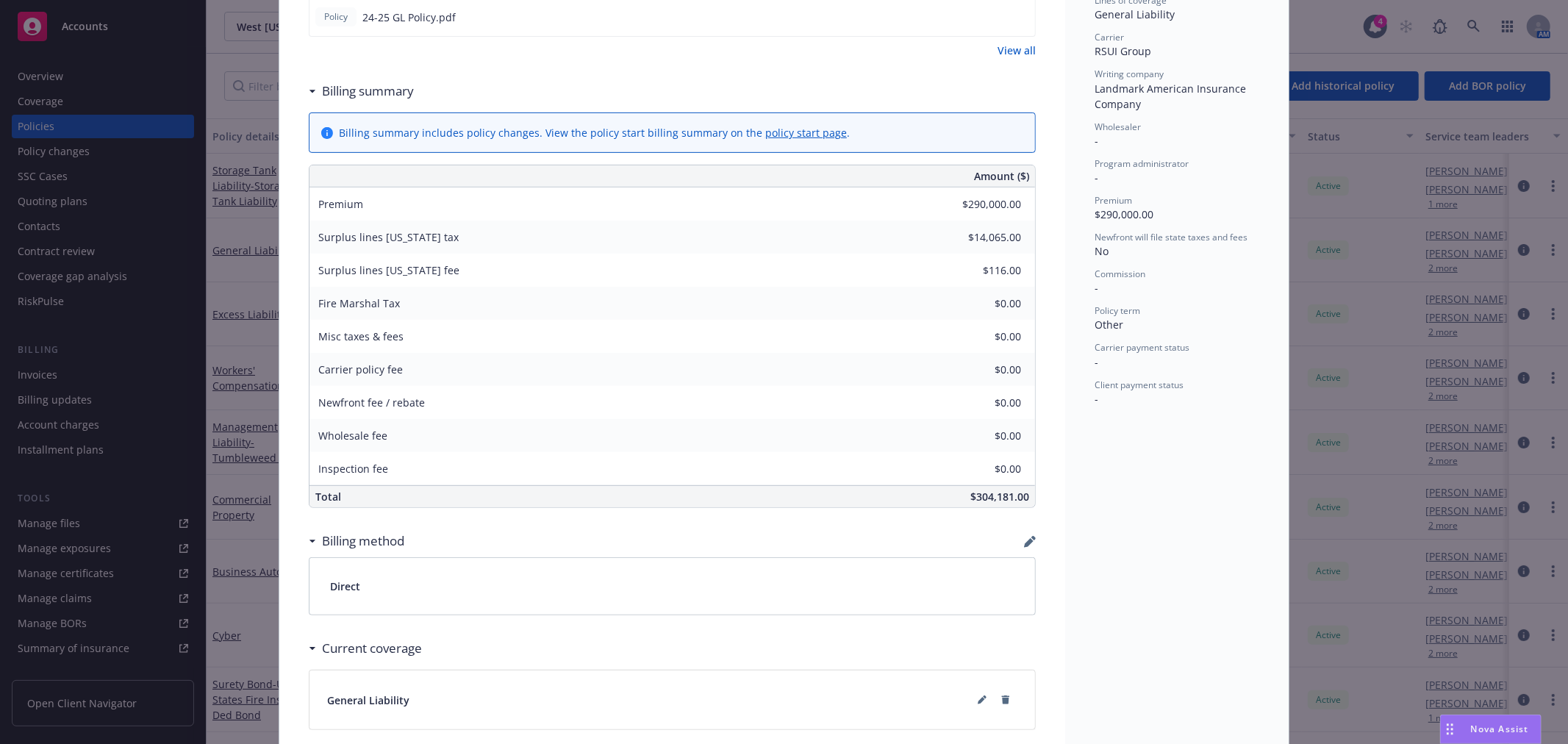
scroll to position [524, 0]
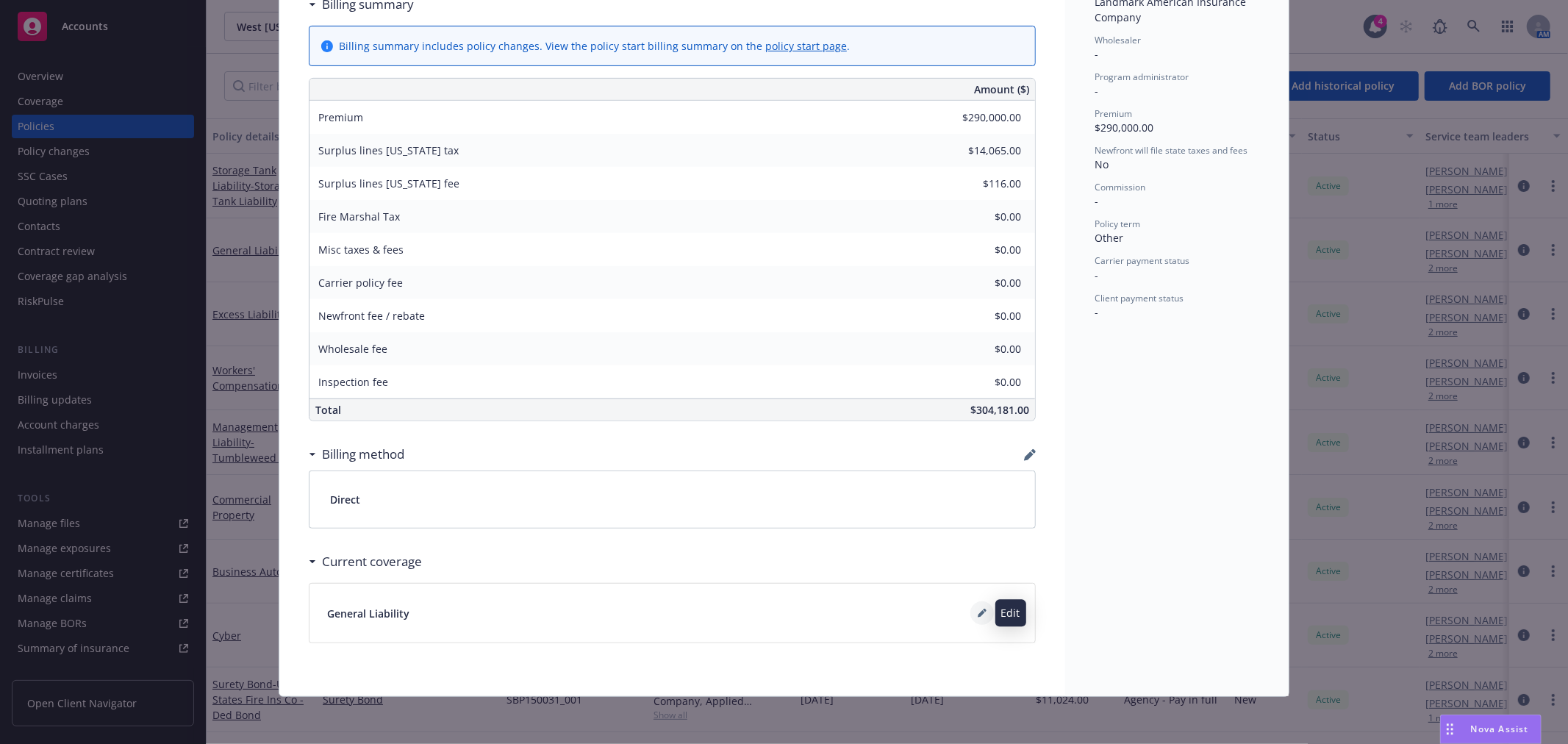
click at [978, 611] on icon at bounding box center [982, 613] width 9 height 9
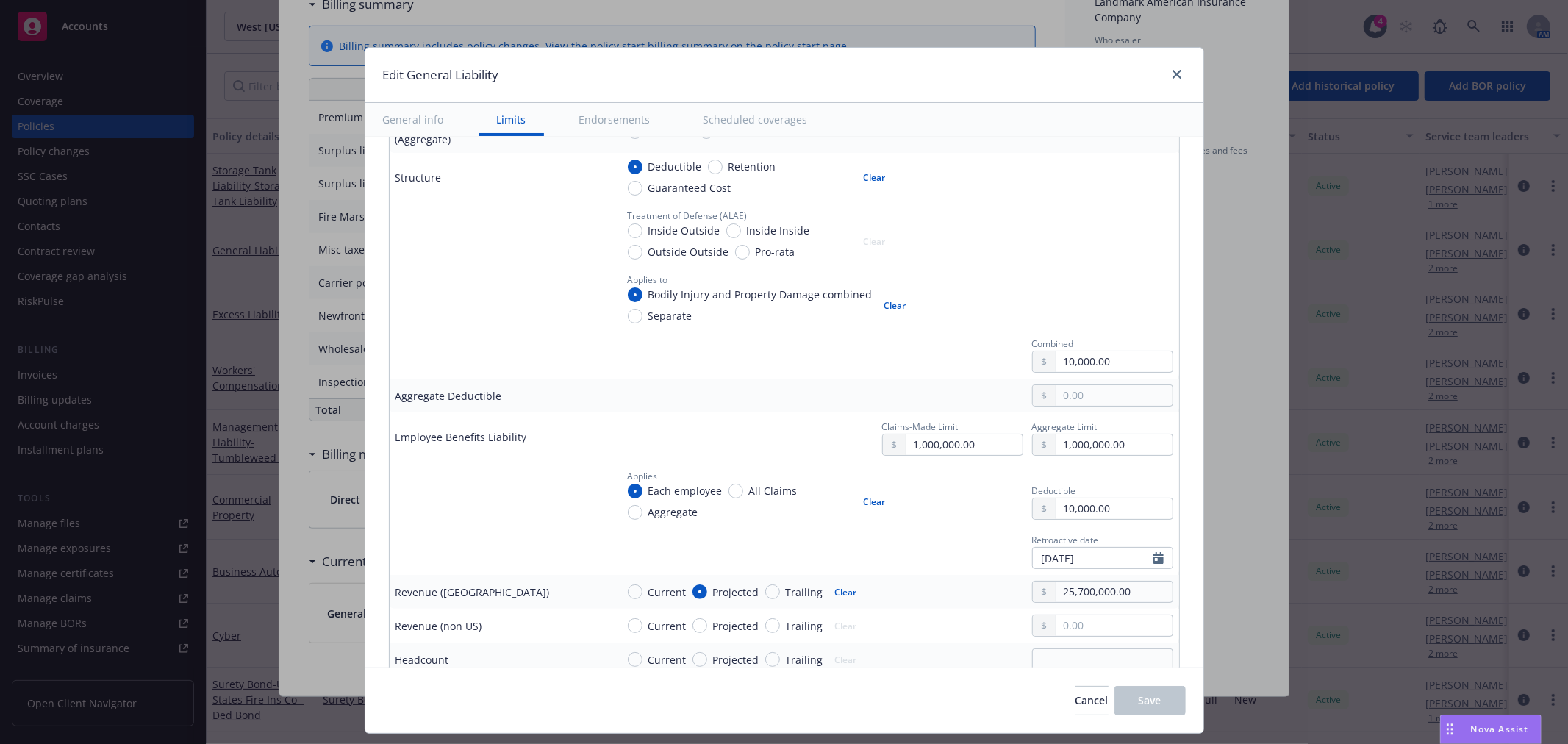
scroll to position [735, 0]
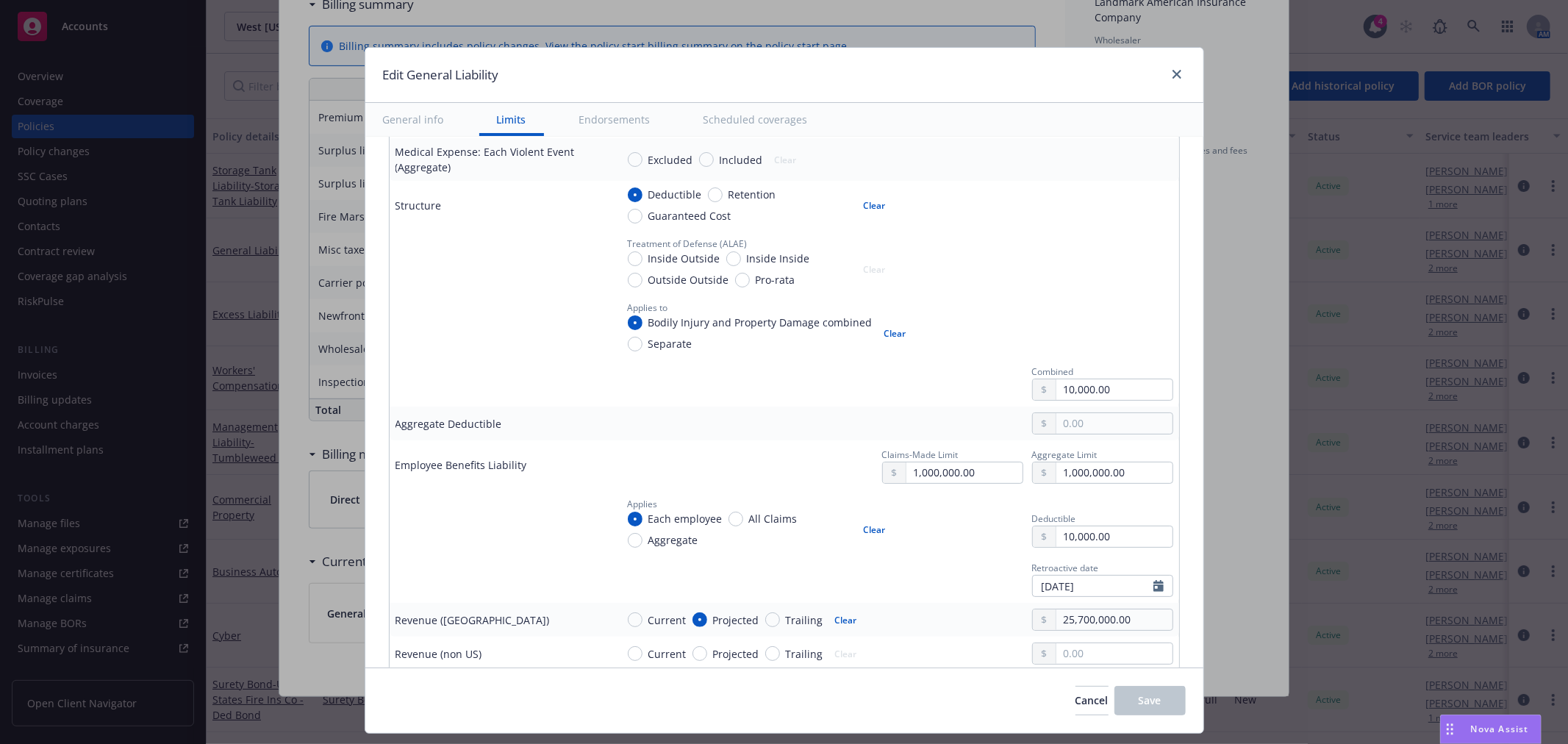
type textarea "x"
click at [1172, 75] on icon "close" at bounding box center [1177, 74] width 9 height 9
click at [1168, 75] on span "Program administrator" at bounding box center [1141, 76] width 94 height 12
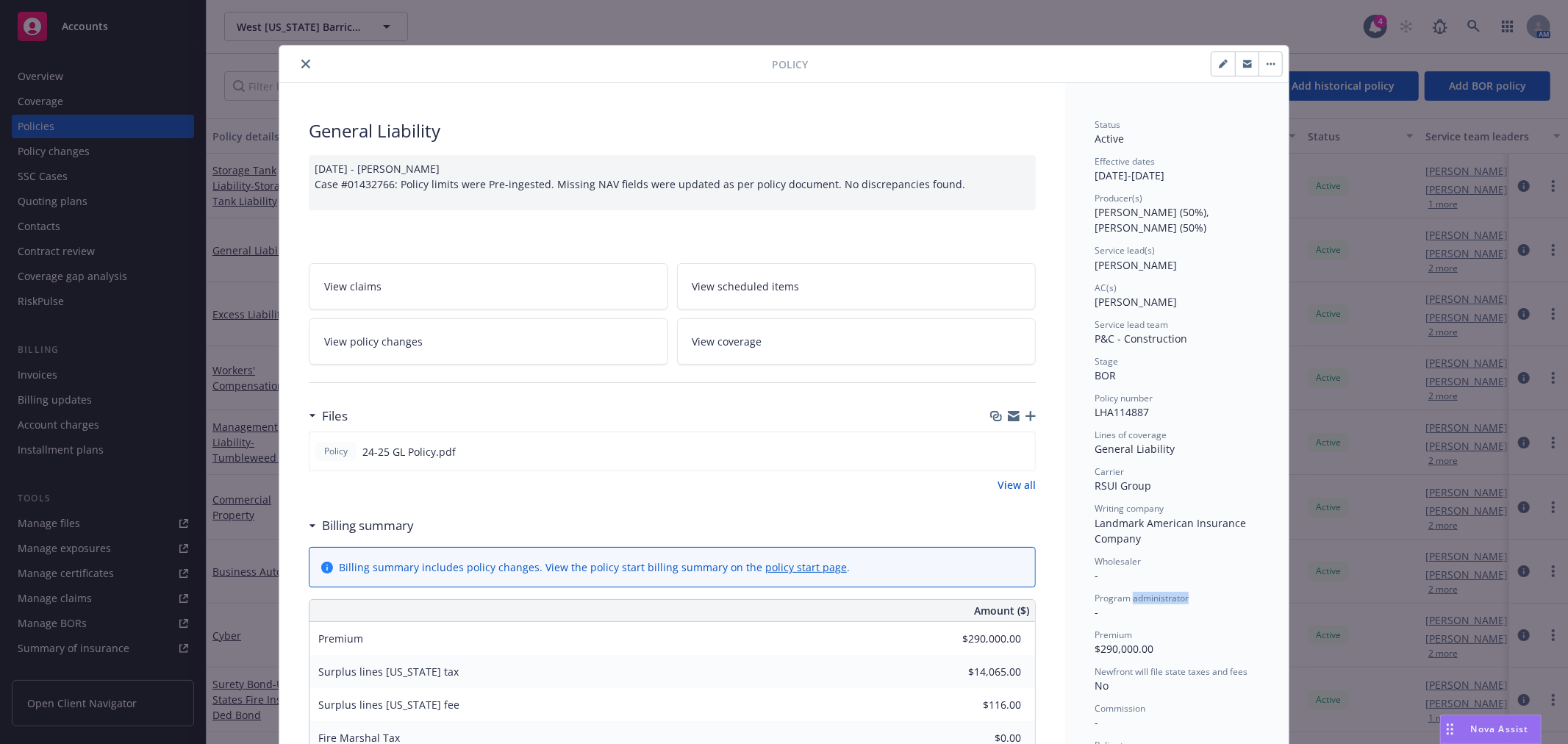
scroll to position [0, 0]
click at [304, 63] on button "close" at bounding box center [305, 66] width 17 height 17
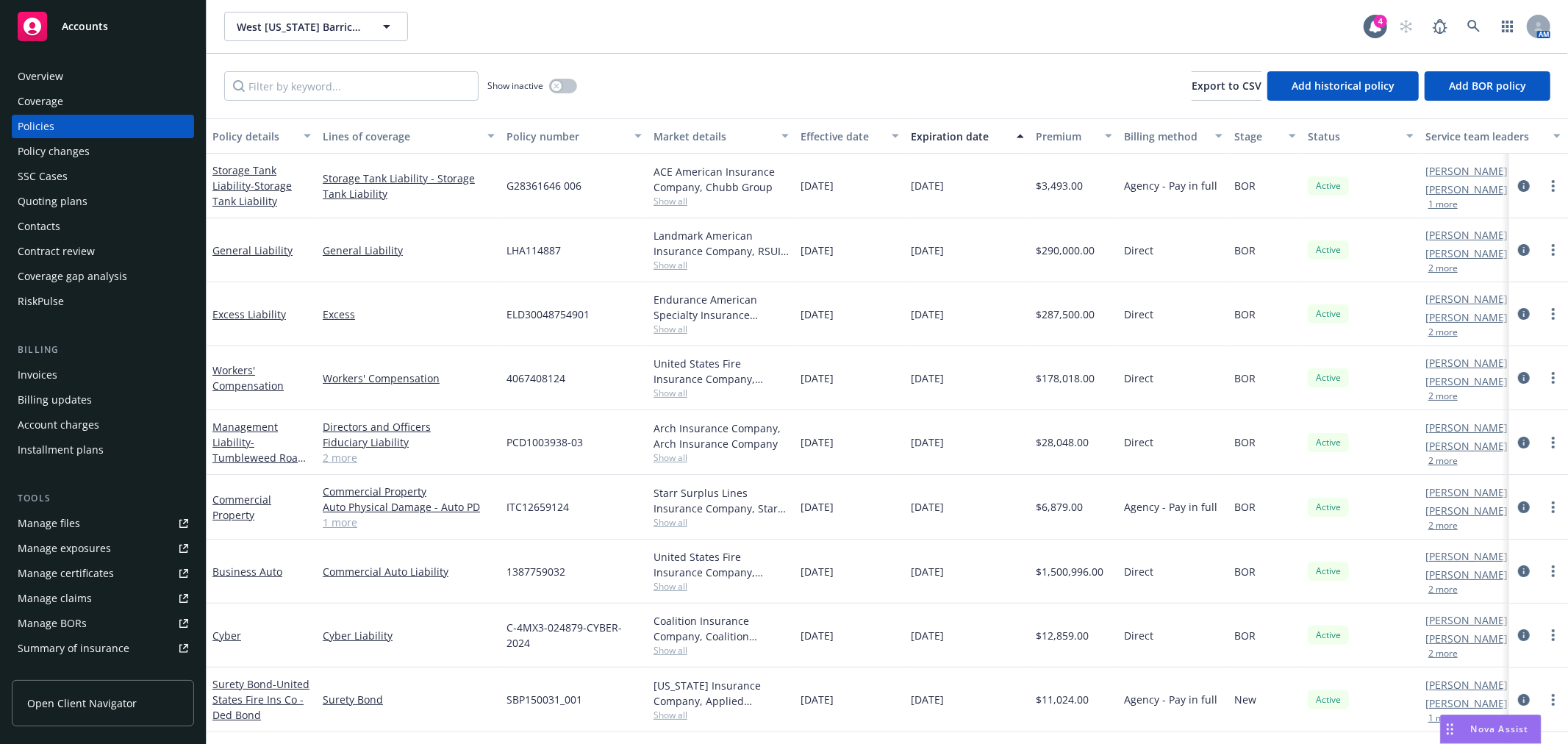
drag, startPoint x: 648, startPoint y: 37, endPoint x: 669, endPoint y: 42, distance: 21.6
click at [654, 38] on div "West Texas Barricades, LLC West Texas Barricades, LLC" at bounding box center [794, 26] width 1139 height 29
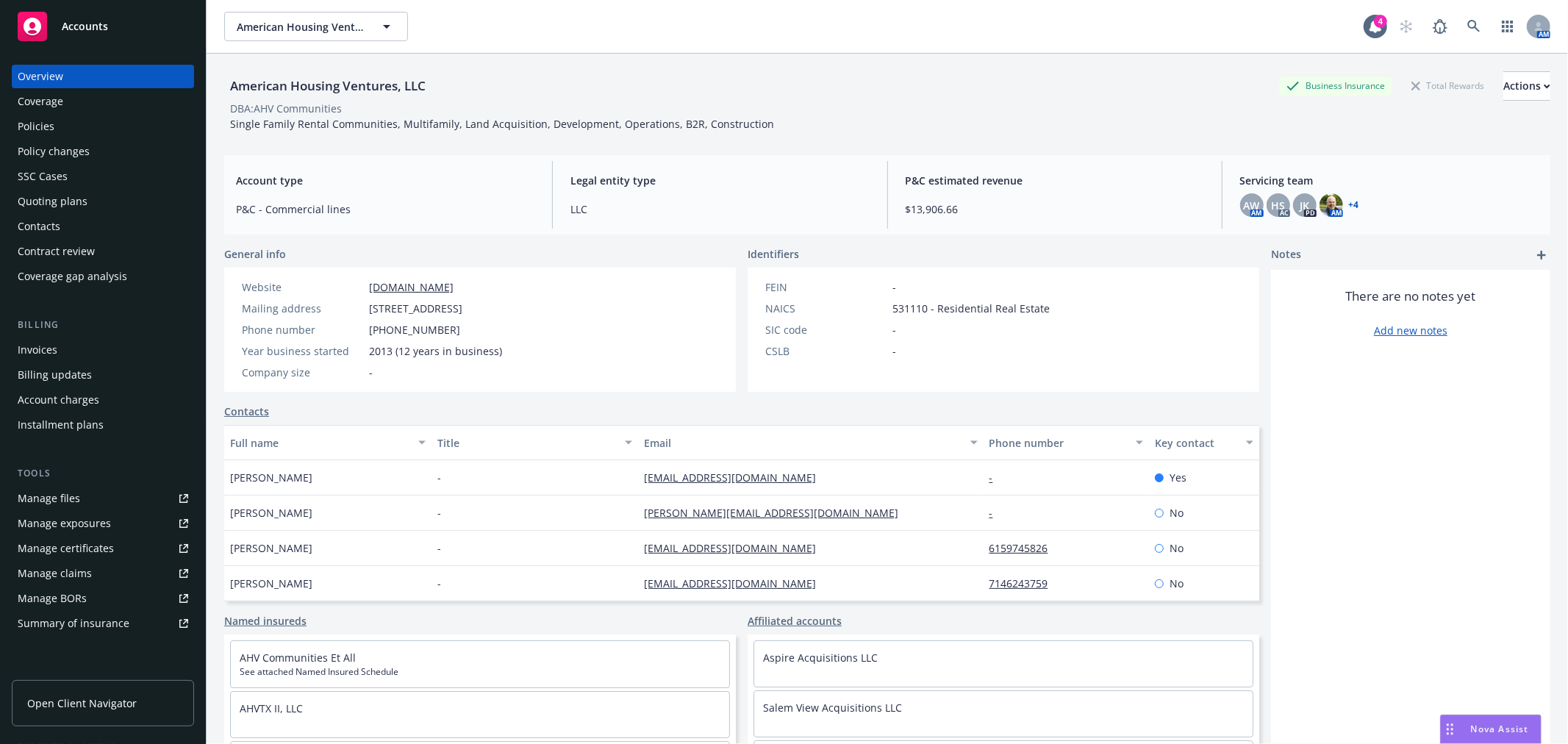
click at [114, 347] on div "Invoices" at bounding box center [103, 350] width 171 height 23
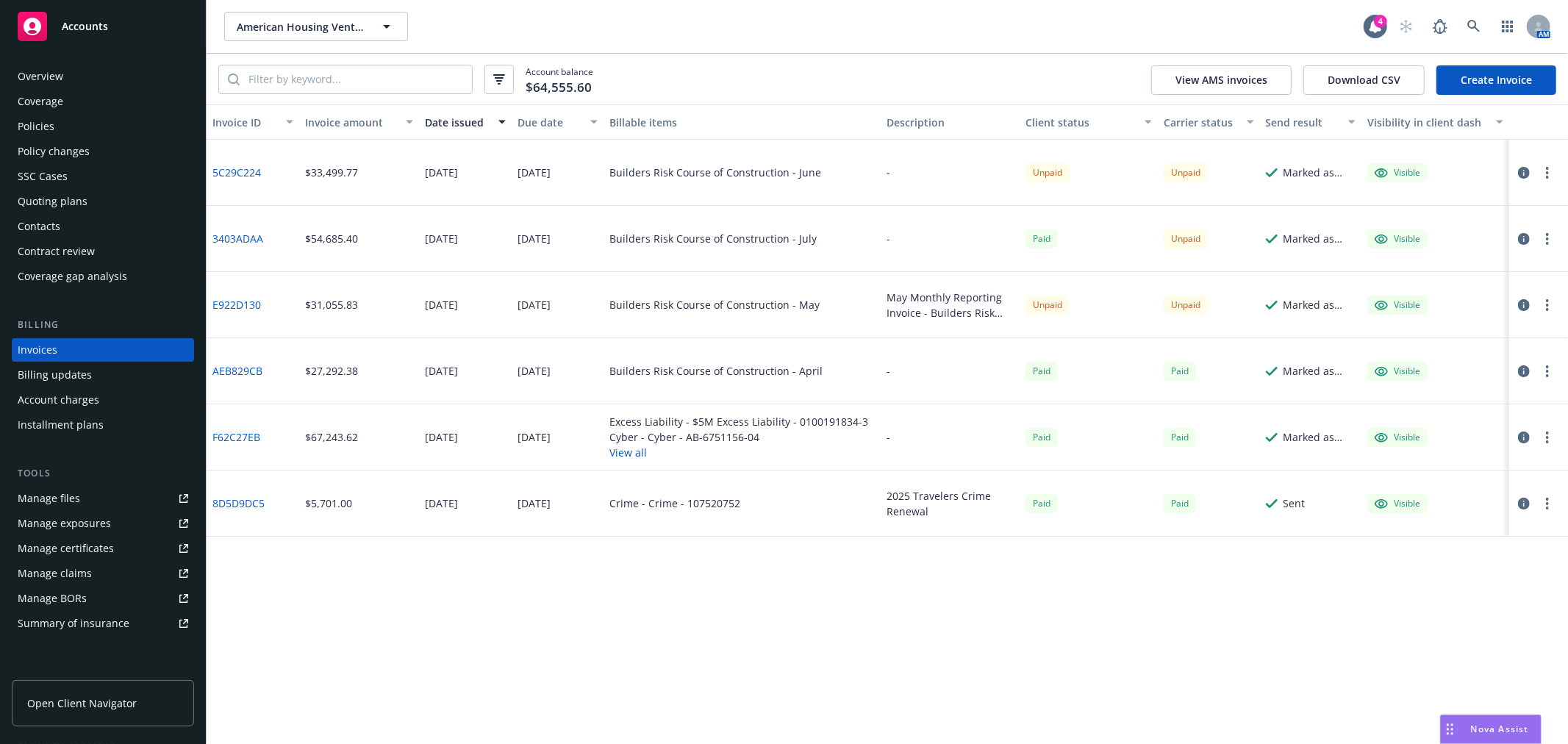
click at [1391, 226] on div "Visible" at bounding box center [1435, 239] width 148 height 66
click at [1390, 237] on div "Visible" at bounding box center [1396, 239] width 46 height 13
click at [1541, 236] on button "button" at bounding box center [1546, 238] width 17 height 17
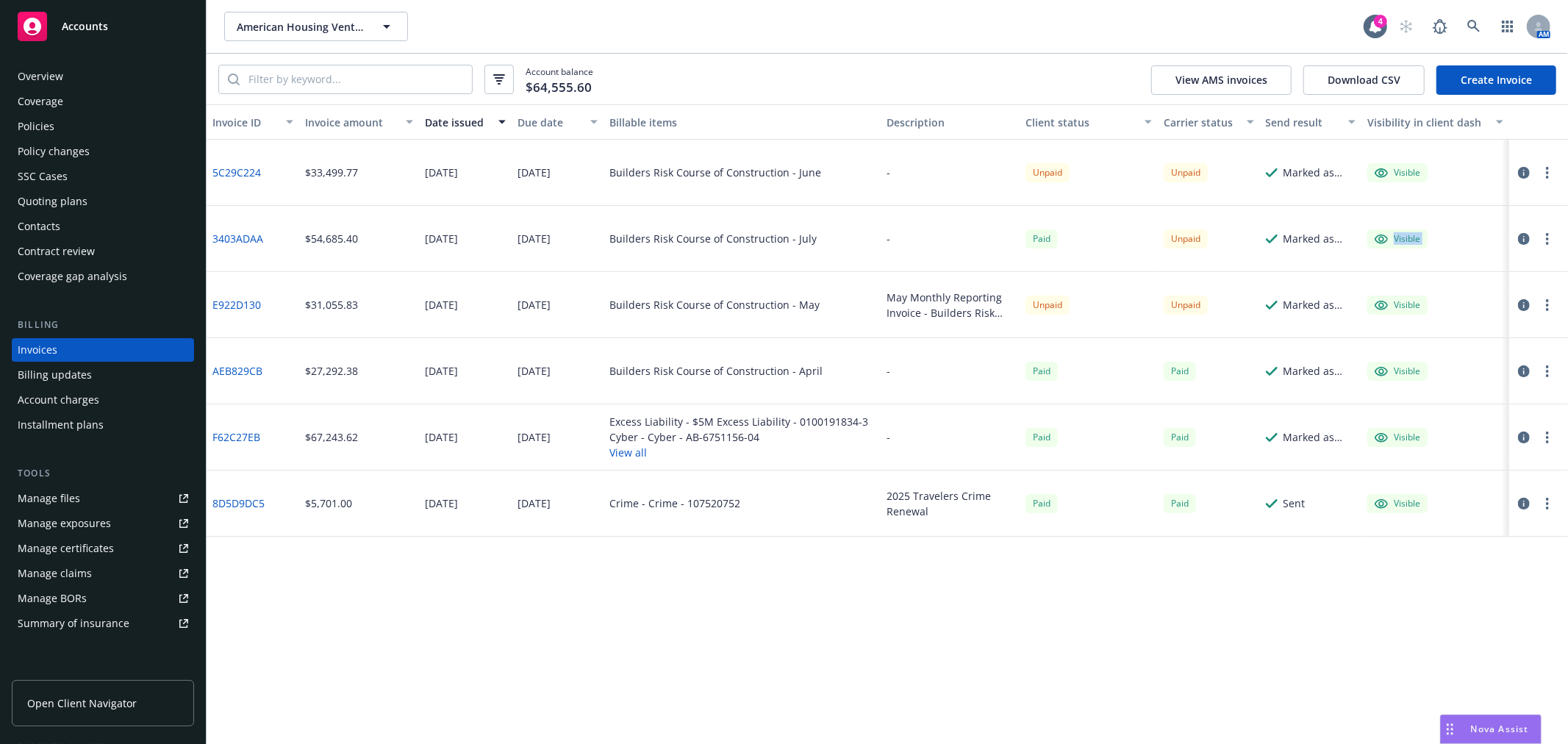
click at [1541, 236] on button "button" at bounding box center [1546, 238] width 17 height 17
click at [1548, 236] on button "button" at bounding box center [1546, 238] width 17 height 17
click at [1326, 581] on div "Invoice ID Invoice amount Date issued Due date Billable items Description Clien…" at bounding box center [886, 424] width 1361 height 639
click at [339, 25] on span "American Housing Ventures, LLC" at bounding box center [299, 27] width 127 height 16
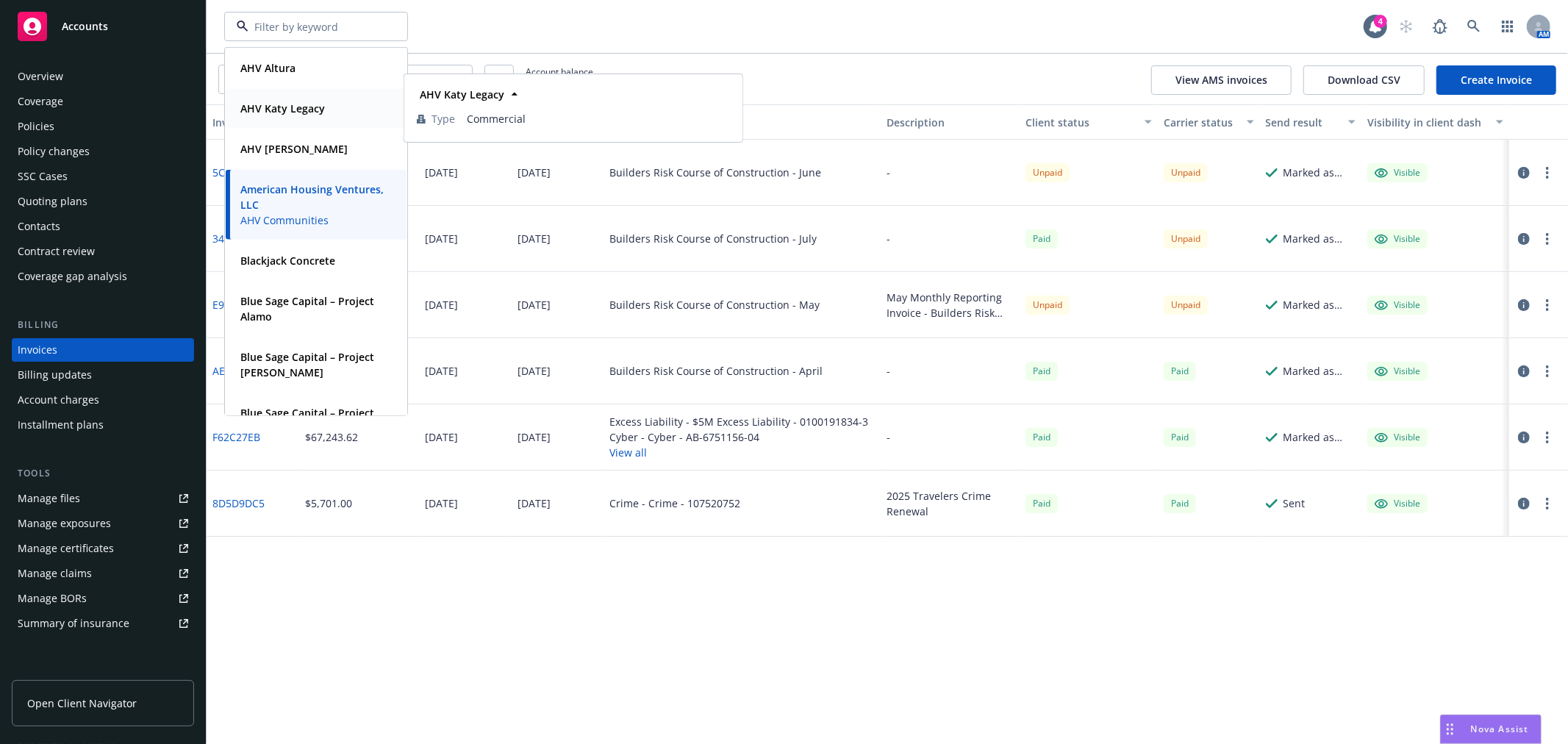
click at [324, 112] on div "AHV Katy Legacy" at bounding box center [281, 109] width 94 height 22
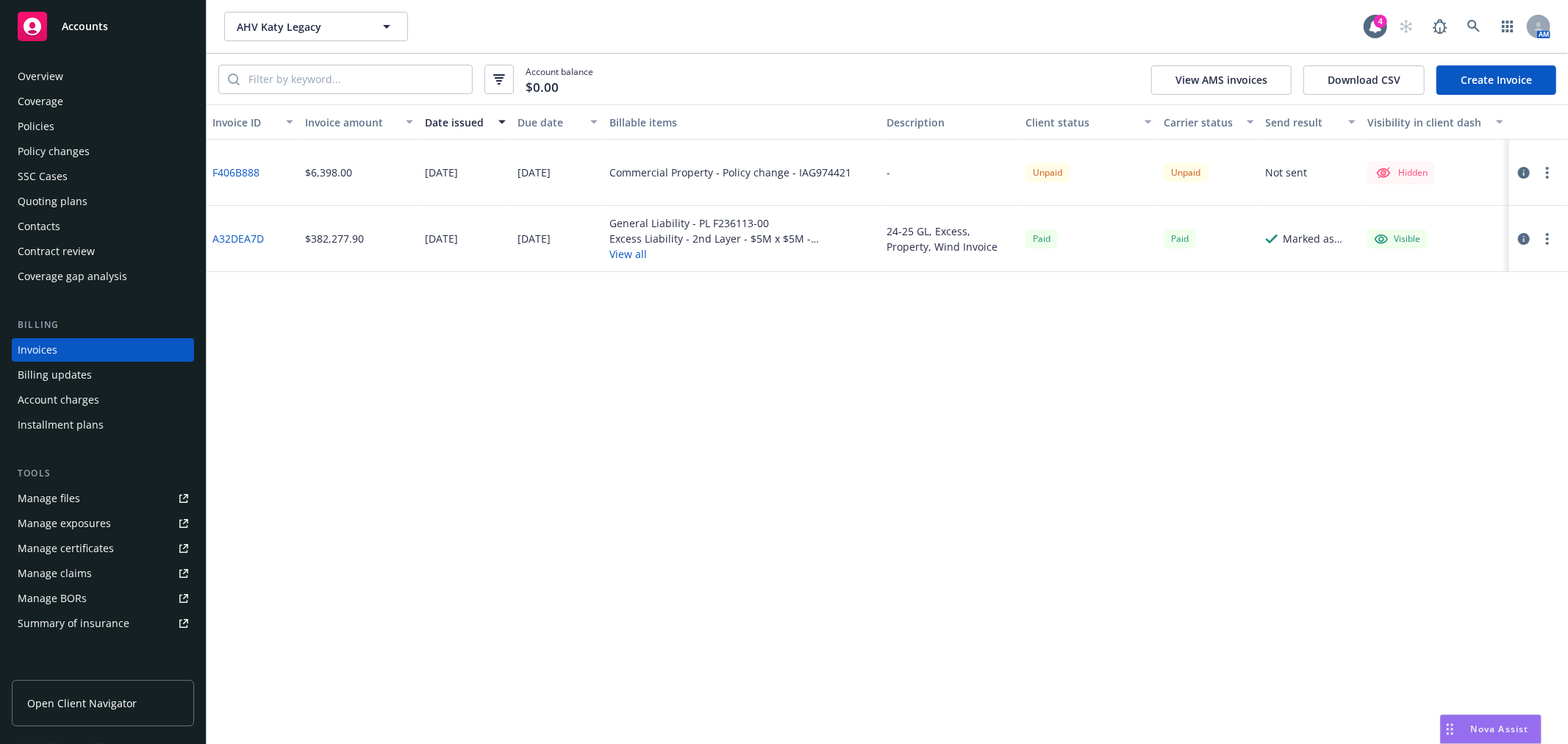
click at [1546, 174] on icon "button" at bounding box center [1547, 173] width 3 height 12
click at [1121, 373] on div "Invoice ID Invoice amount Date issued Due date Billable items Description Clien…" at bounding box center [886, 424] width 1361 height 639
drag, startPoint x: 1303, startPoint y: 206, endPoint x: 698, endPoint y: 165, distance: 606.4
click at [1301, 207] on div "Marked as sent" at bounding box center [1310, 239] width 101 height 66
click at [706, 164] on div "F406B888 $6,398.00 [DATE] [DATE] Commercial Property - Policy change - IAG97442…" at bounding box center [886, 173] width 1361 height 66
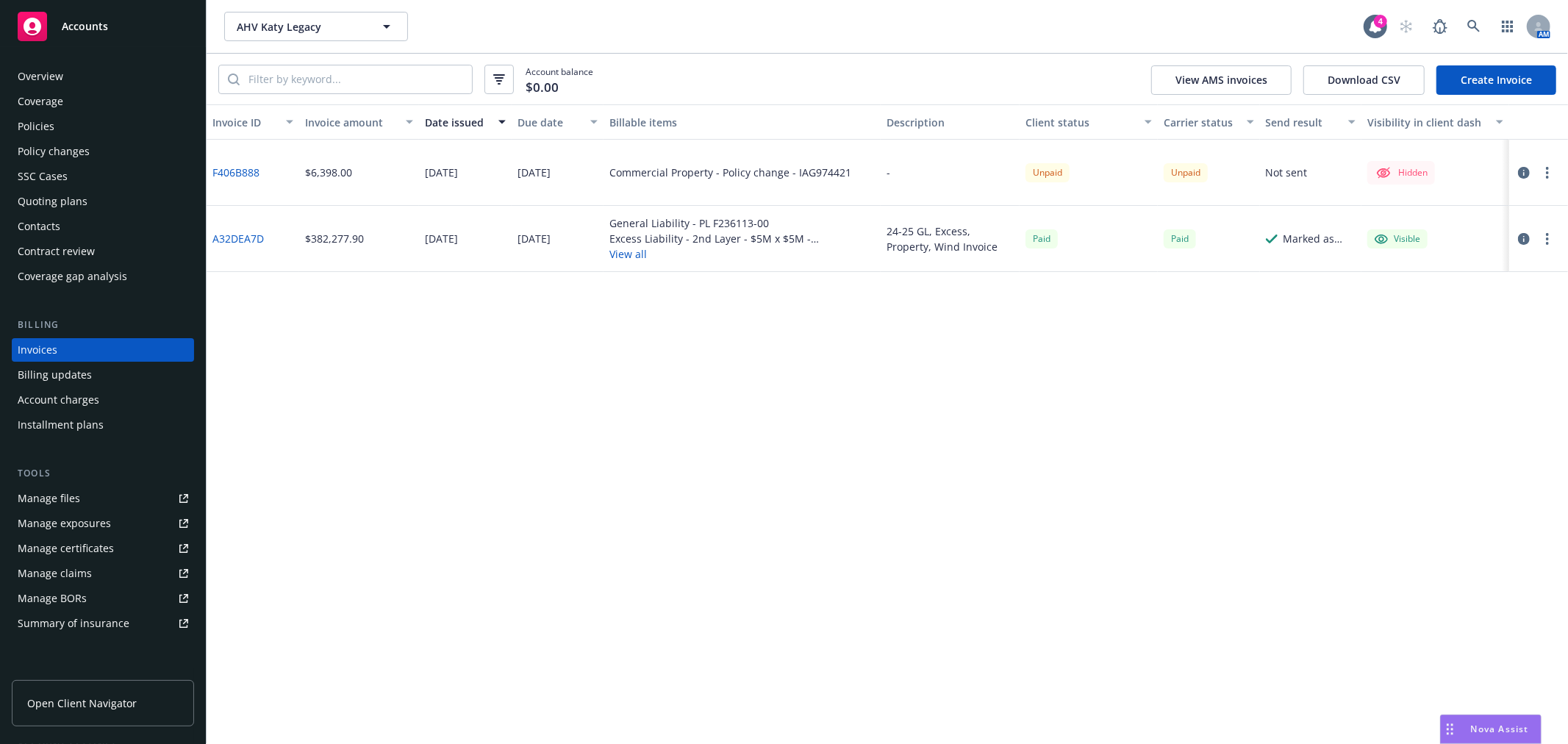
click at [669, 269] on div "Invoice ID Invoice amount Date issued Due date Billable items Description Clien…" at bounding box center [886, 424] width 1361 height 639
drag, startPoint x: 273, startPoint y: 46, endPoint x: 285, endPoint y: 35, distance: 16.3
click at [274, 46] on div "AHV Katy Legacy AHV Katy Legacy 4 AM" at bounding box center [886, 27] width 1361 height 53
click at [289, 31] on span "AHV Katy Legacy" at bounding box center [299, 27] width 127 height 16
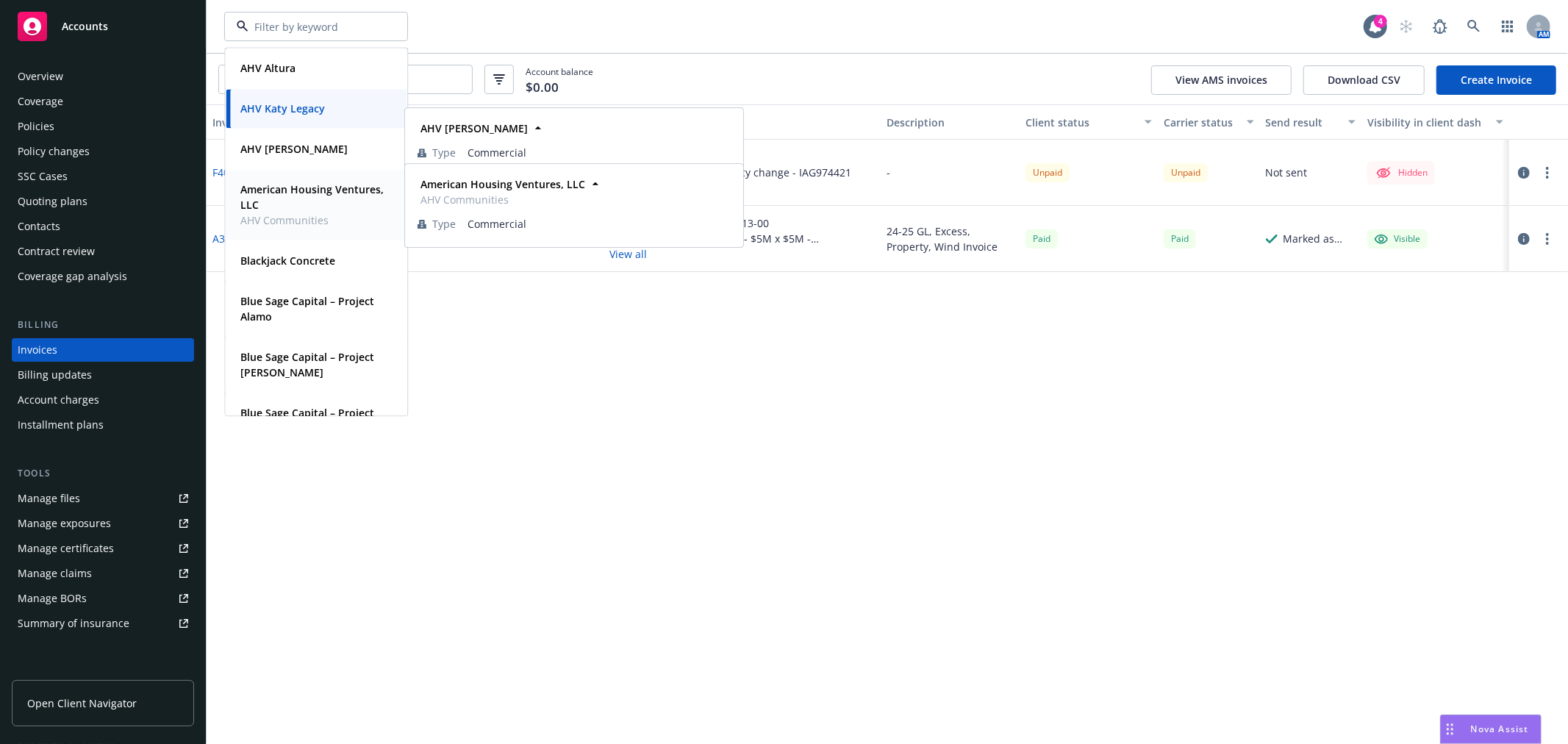
click at [311, 197] on span "American Housing Ventures, LLC" at bounding box center [314, 197] width 148 height 31
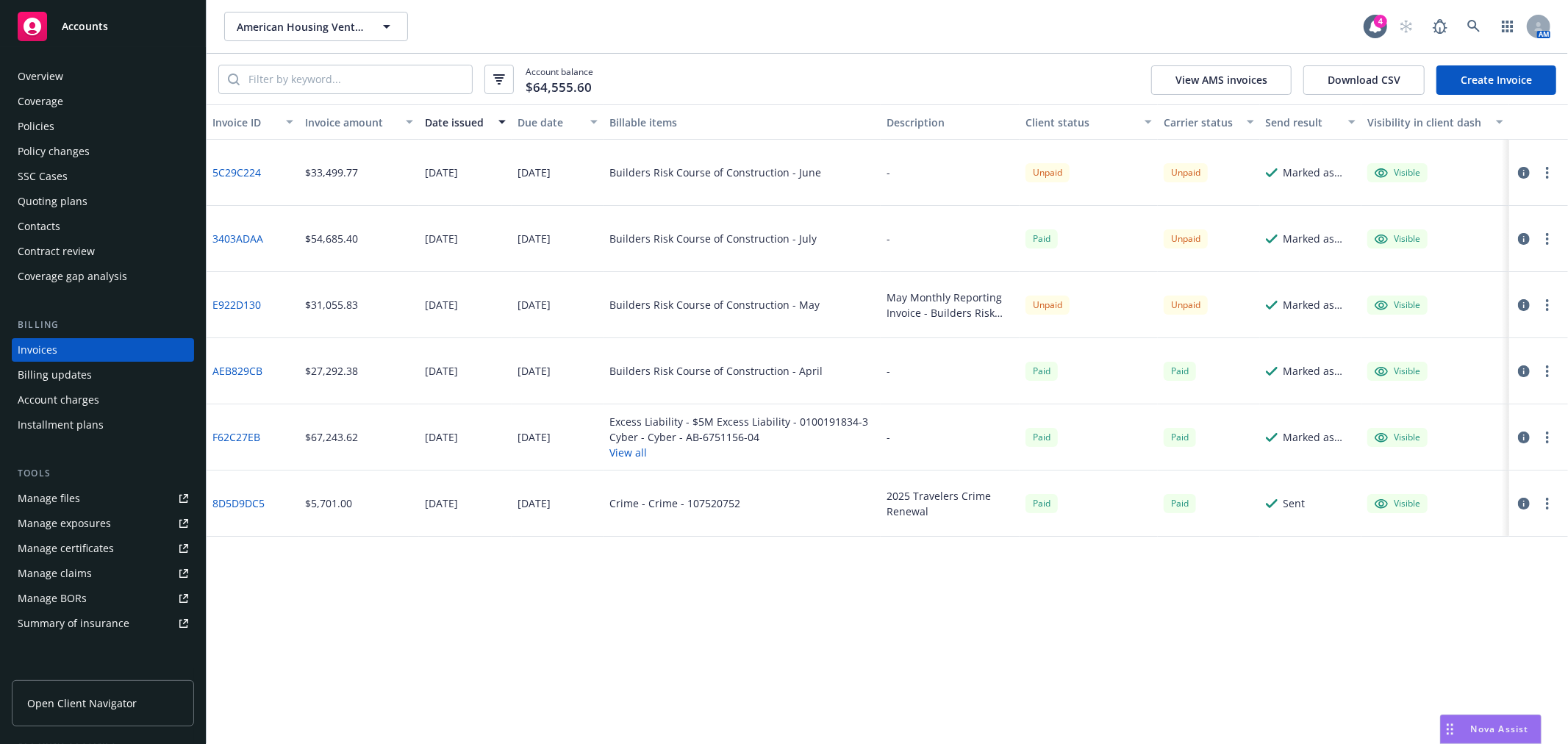
click at [81, 129] on div "Policies" at bounding box center [103, 126] width 171 height 23
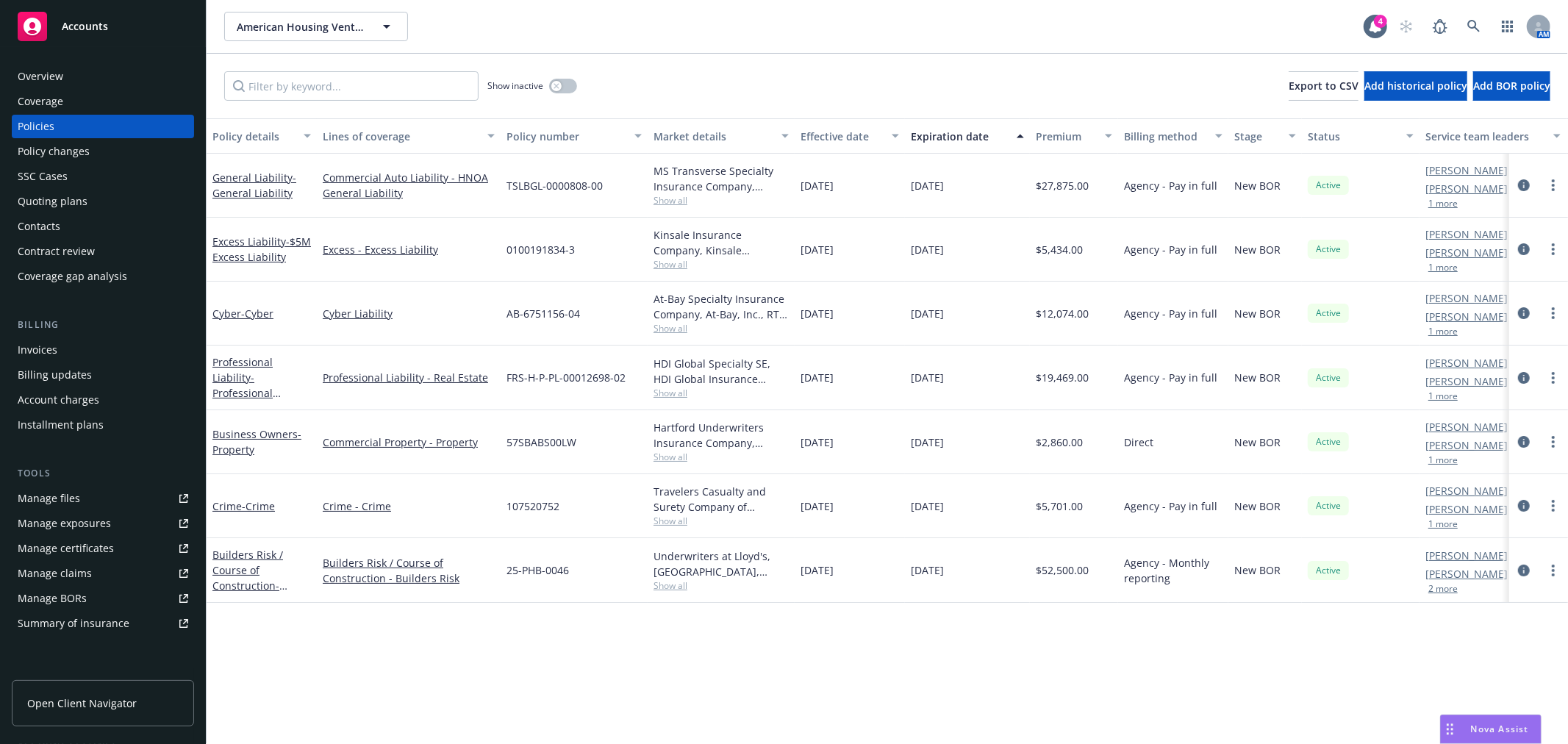
click at [99, 348] on div "Invoices" at bounding box center [103, 350] width 171 height 23
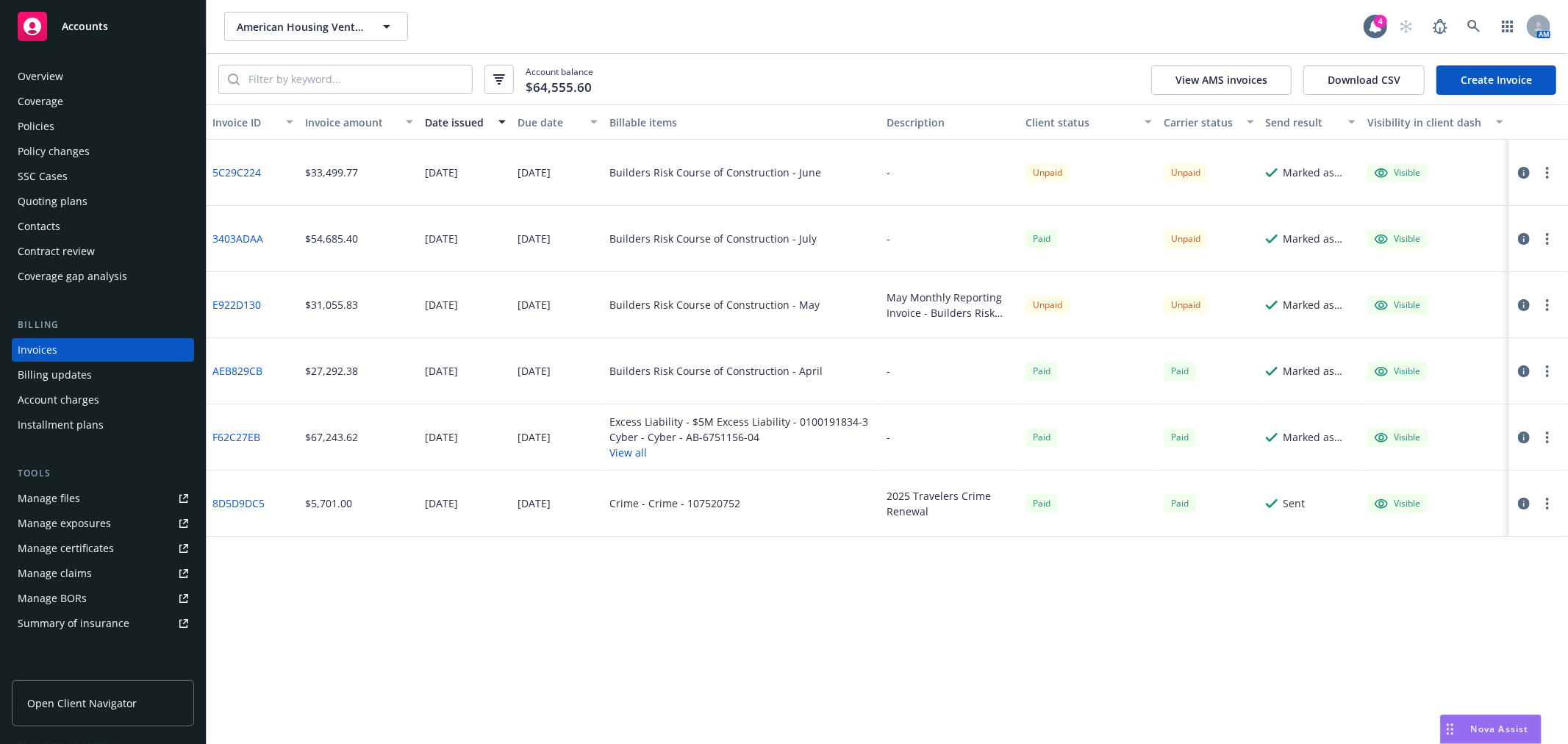
click at [1032, 297] on div "Unpaid" at bounding box center [1046, 304] width 44 height 18
drag, startPoint x: 1046, startPoint y: 301, endPoint x: 1084, endPoint y: 305, distance: 38.2
click at [1086, 307] on div "Unpaid" at bounding box center [1089, 305] width 139 height 66
click at [1061, 310] on div "Unpaid" at bounding box center [1046, 304] width 44 height 18
click at [294, 32] on span "American Housing Ventures, LLC" at bounding box center [299, 27] width 127 height 16
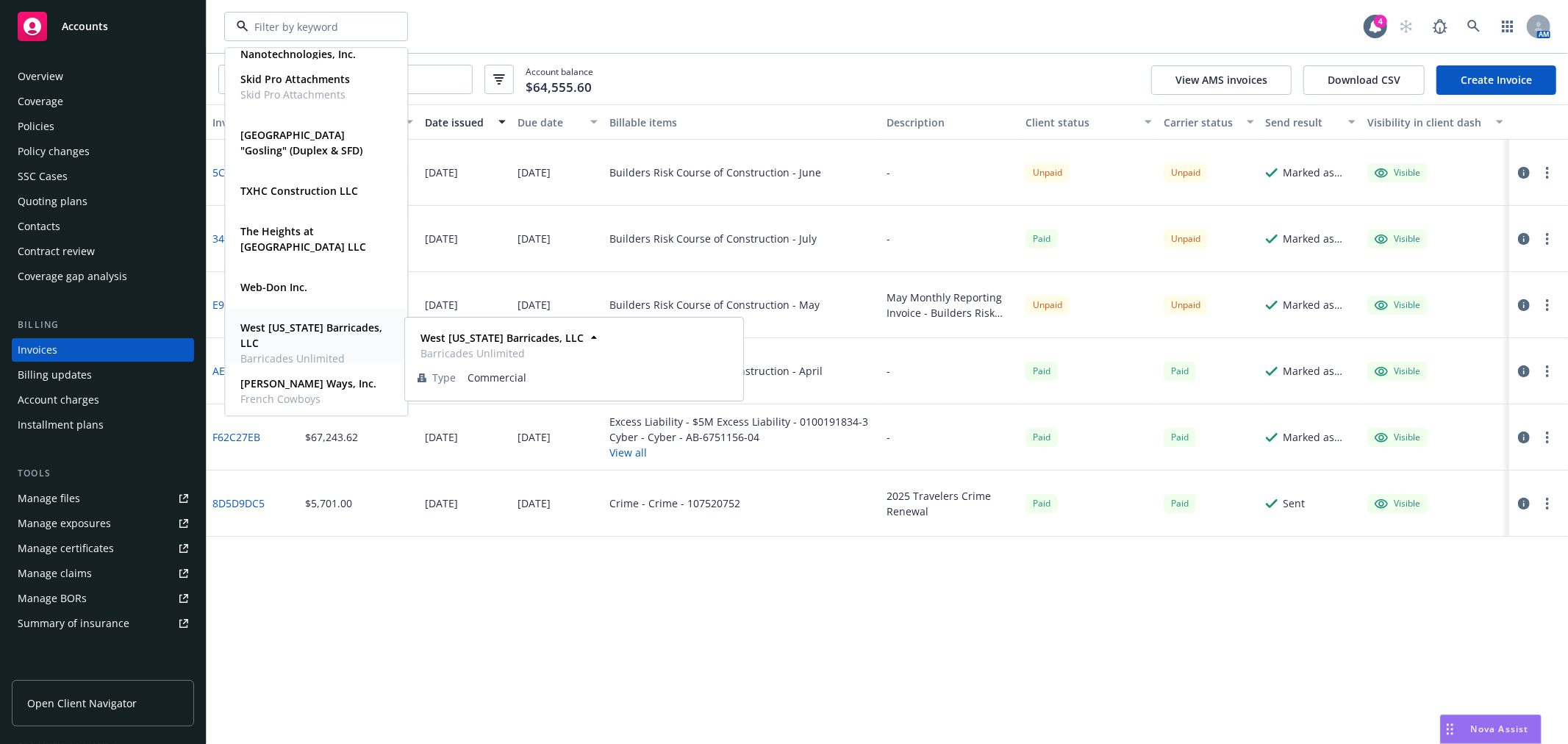
scroll to position [762, 0]
click at [307, 387] on span "[PERSON_NAME] Ways, Inc." at bounding box center [308, 380] width 136 height 16
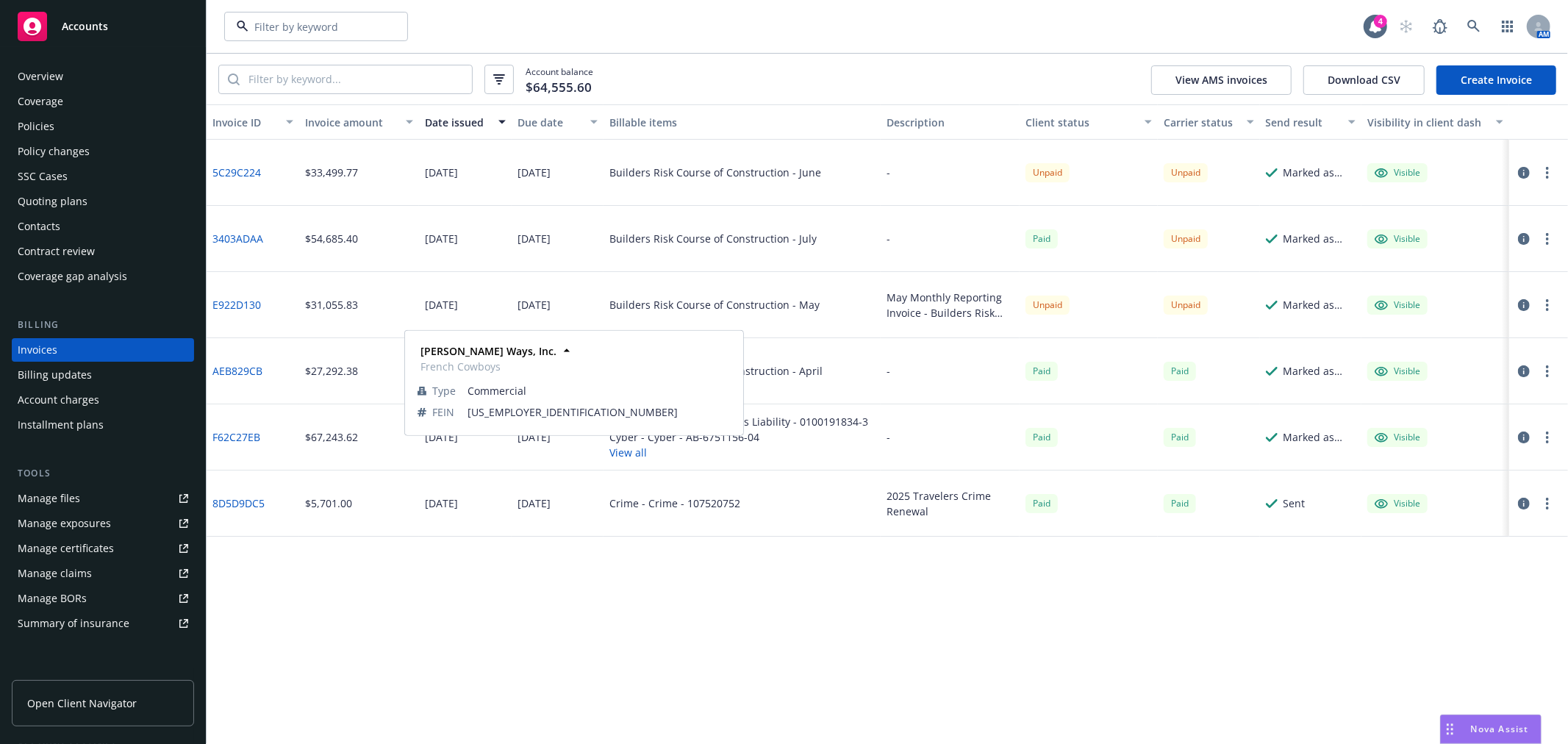
click at [307, 388] on span "French Cowboys" at bounding box center [308, 396] width 136 height 16
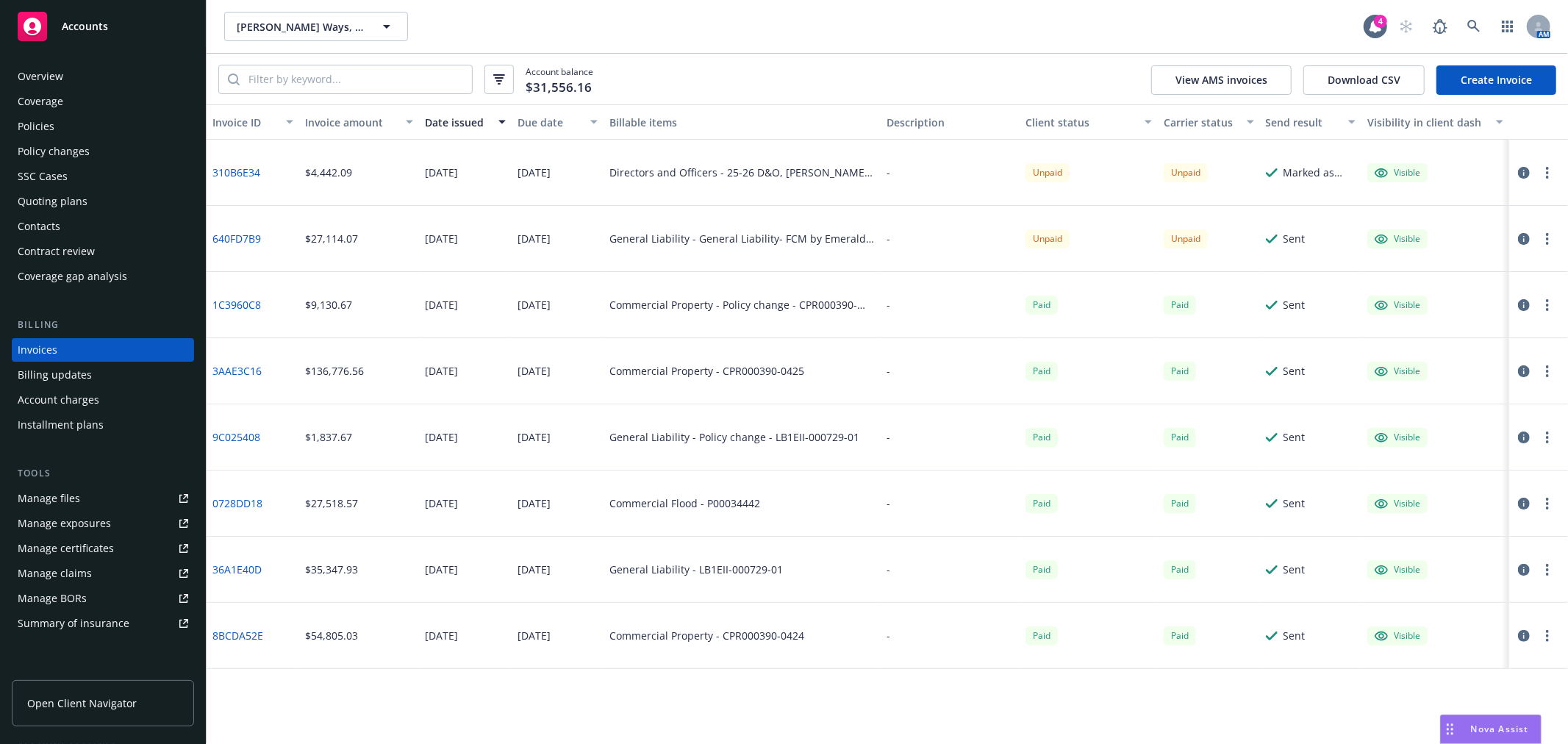
click at [70, 75] on div "Overview" at bounding box center [103, 76] width 171 height 23
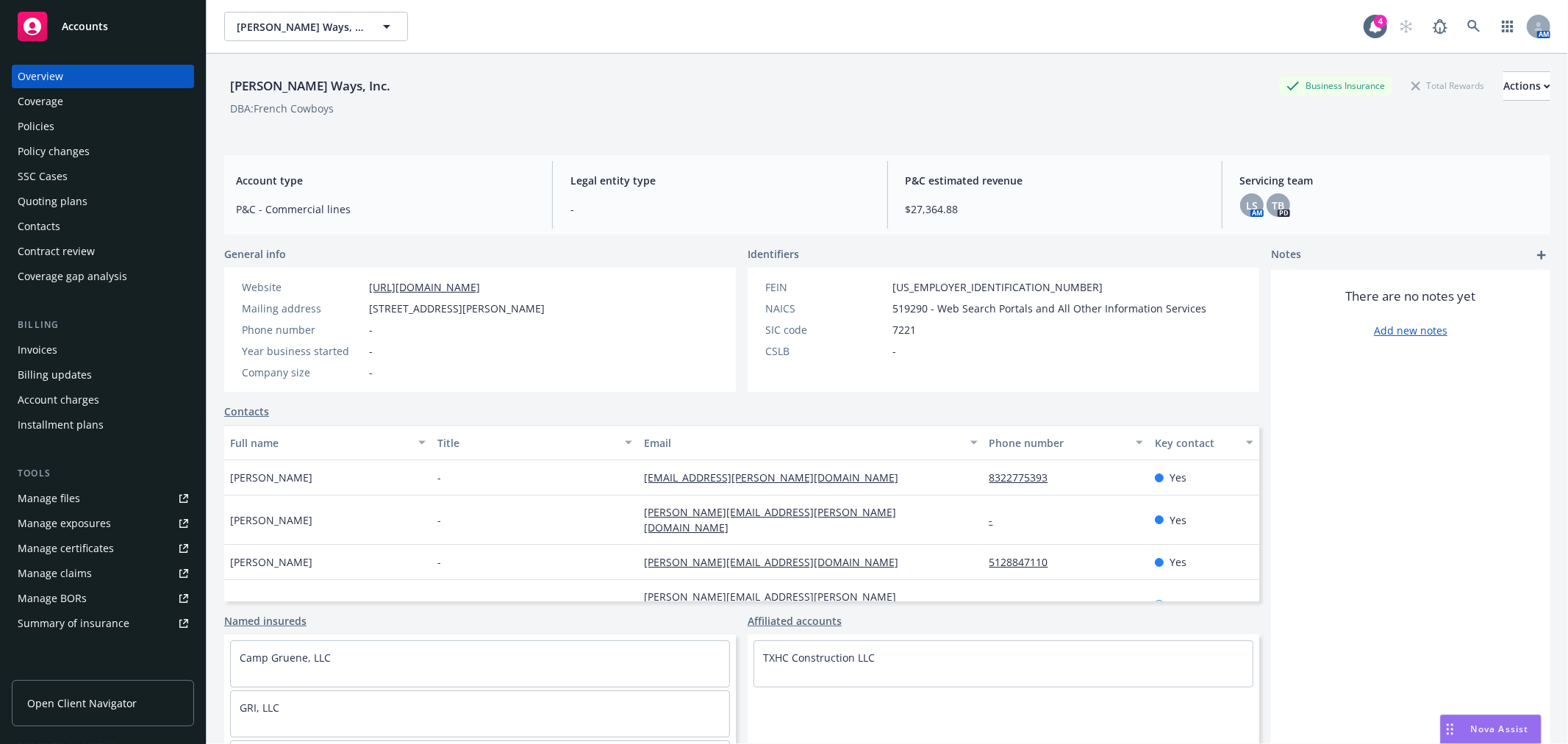
click at [113, 33] on div "Accounts" at bounding box center [103, 26] width 171 height 29
click at [113, 33] on div "Accounts Overview Coverage Policies Policy changes SSC Cases Quoting plans Cont…" at bounding box center [784, 372] width 1568 height 744
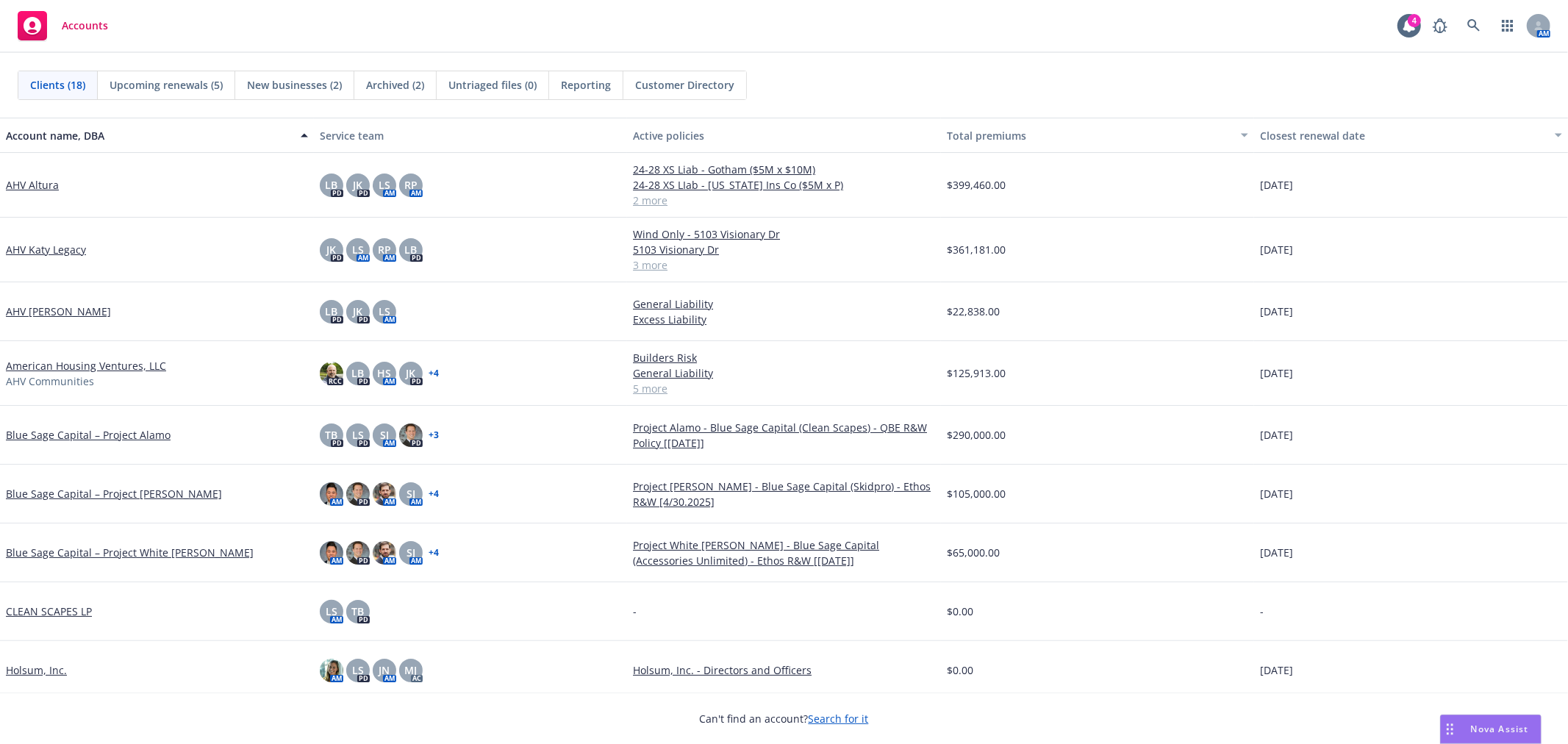
click at [1488, 77] on div "Clients (18) Upcoming renewals (5) New businesses (2) Archived (2) Untriaged fi…" at bounding box center [784, 85] width 1532 height 29
click at [1411, 22] on div "4" at bounding box center [1414, 21] width 13 height 13
click at [1282, 52] on div "Accounts 4 AM" at bounding box center [784, 27] width 1568 height 53
click at [1240, 55] on div "Clients (18) Upcoming renewals (5) New businesses (2) Archived (2) Untriaged fi…" at bounding box center [784, 85] width 1568 height 65
click at [88, 366] on link "American Housing Ventures, LLC" at bounding box center [85, 366] width 160 height 16
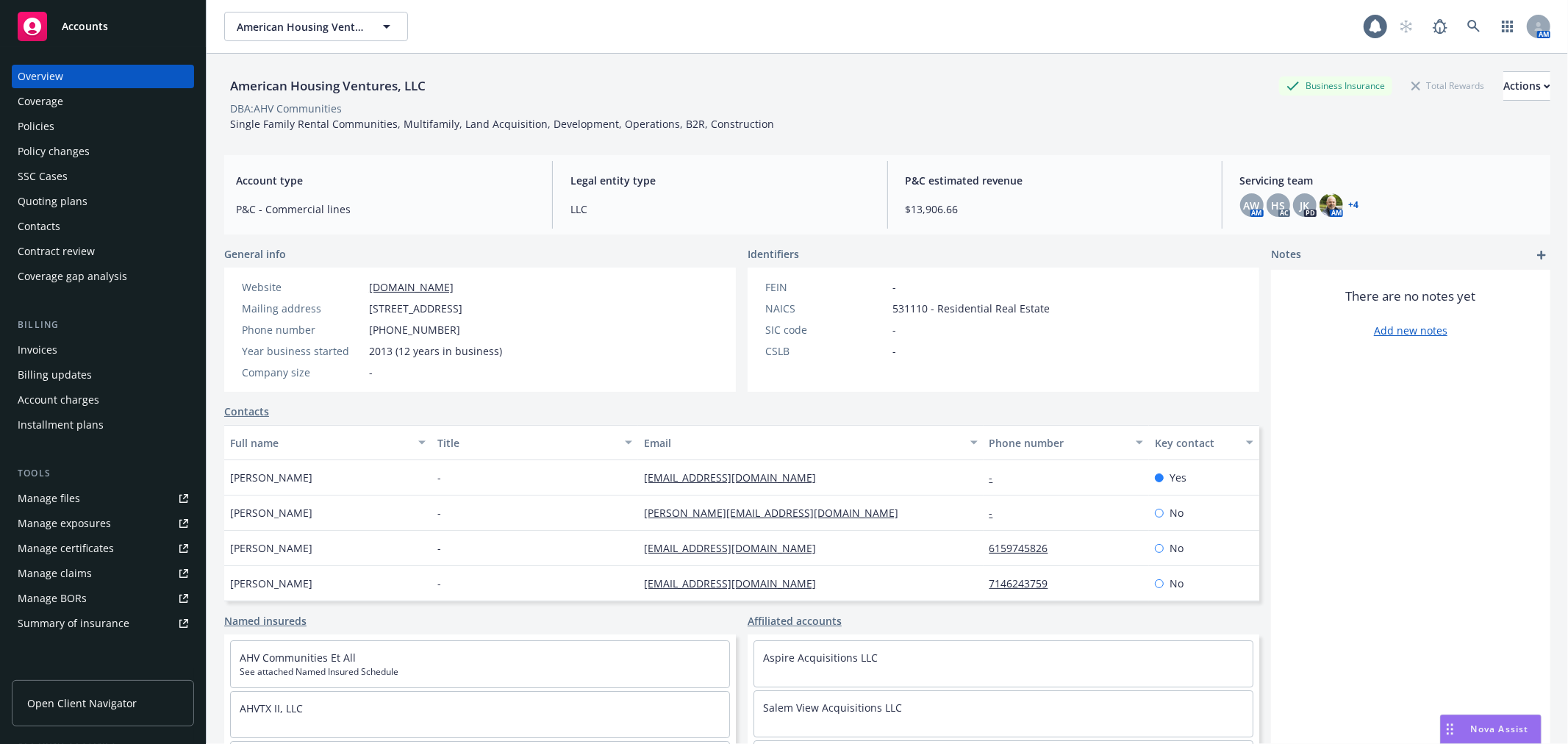
click at [130, 347] on div "Invoices" at bounding box center [103, 350] width 171 height 23
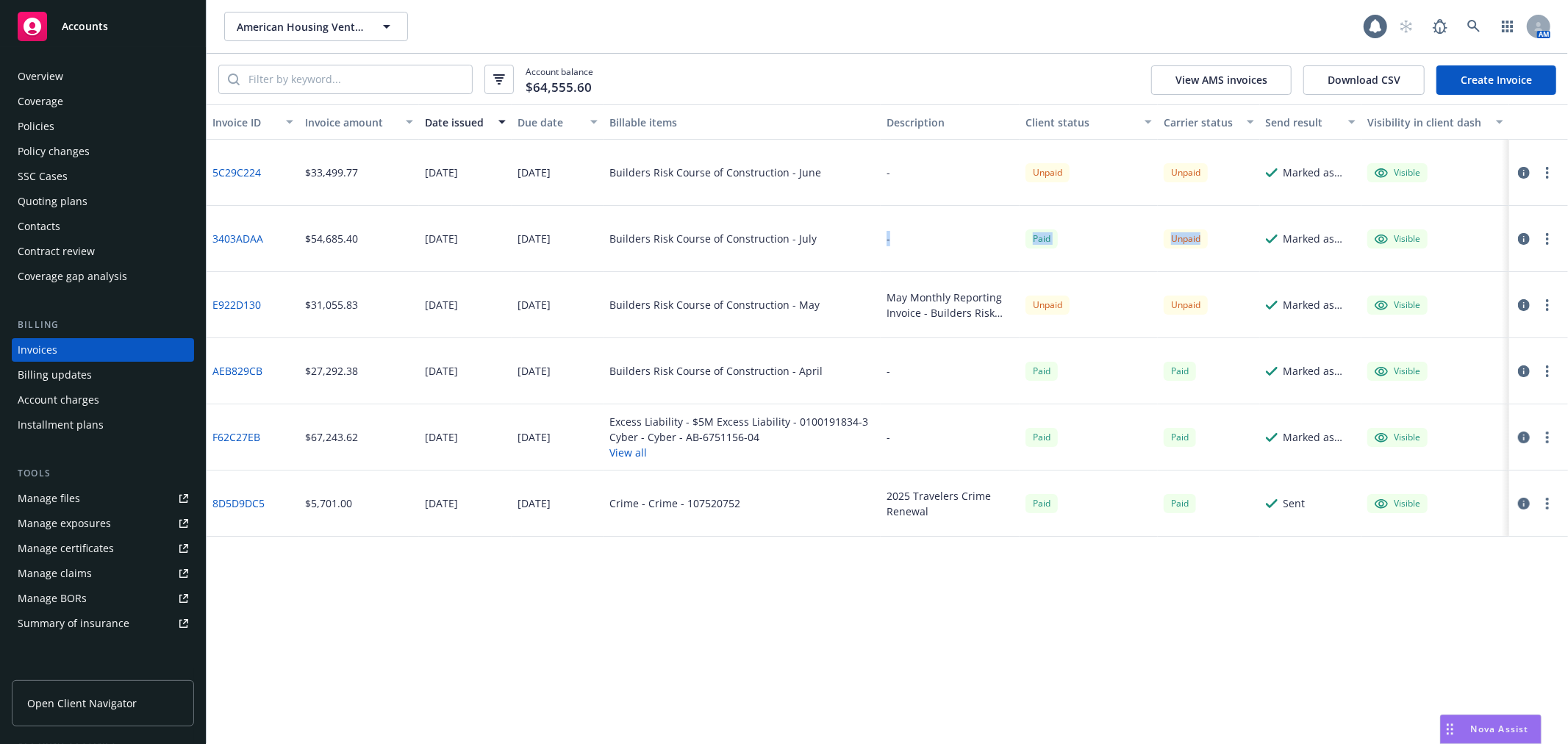
drag, startPoint x: 971, startPoint y: 216, endPoint x: 858, endPoint y: 207, distance: 113.4
click at [858, 207] on div "3403ADAA $54,685.40 [DATE] [DATE] Builders Risk Course of Construction - July -…" at bounding box center [886, 239] width 1361 height 66
click at [861, 216] on div "Builders Risk Course of Construction - July" at bounding box center [742, 239] width 277 height 66
click at [1107, 608] on div "Invoice ID Invoice amount Date issued Due date Billable items Description Clien…" at bounding box center [886, 424] width 1361 height 639
click at [77, 12] on div "Accounts" at bounding box center [103, 26] width 171 height 29
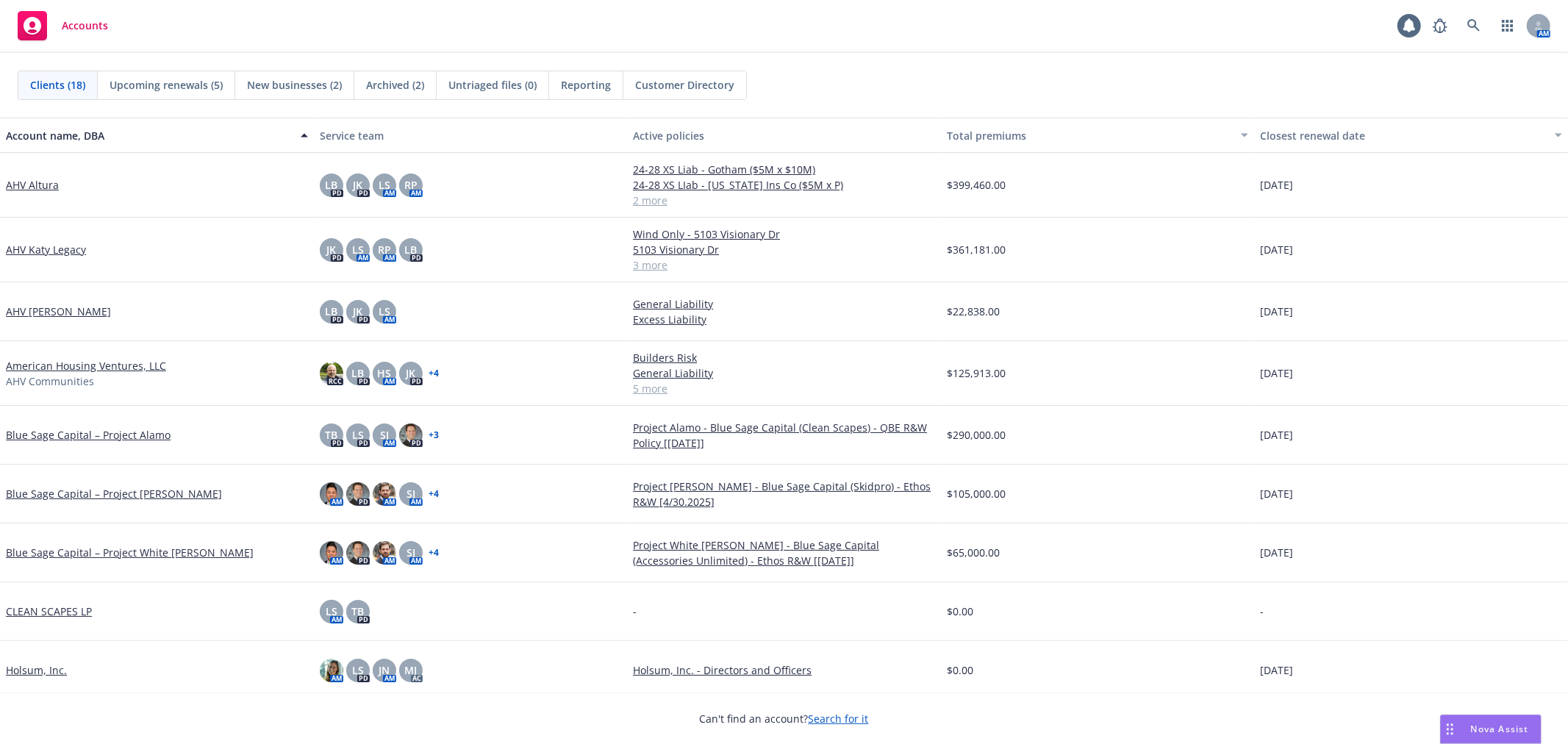
click at [334, 40] on div "Accounts 1 AM" at bounding box center [784, 27] width 1568 height 53
click at [485, 22] on div "Accounts 1 AM" at bounding box center [784, 27] width 1568 height 53
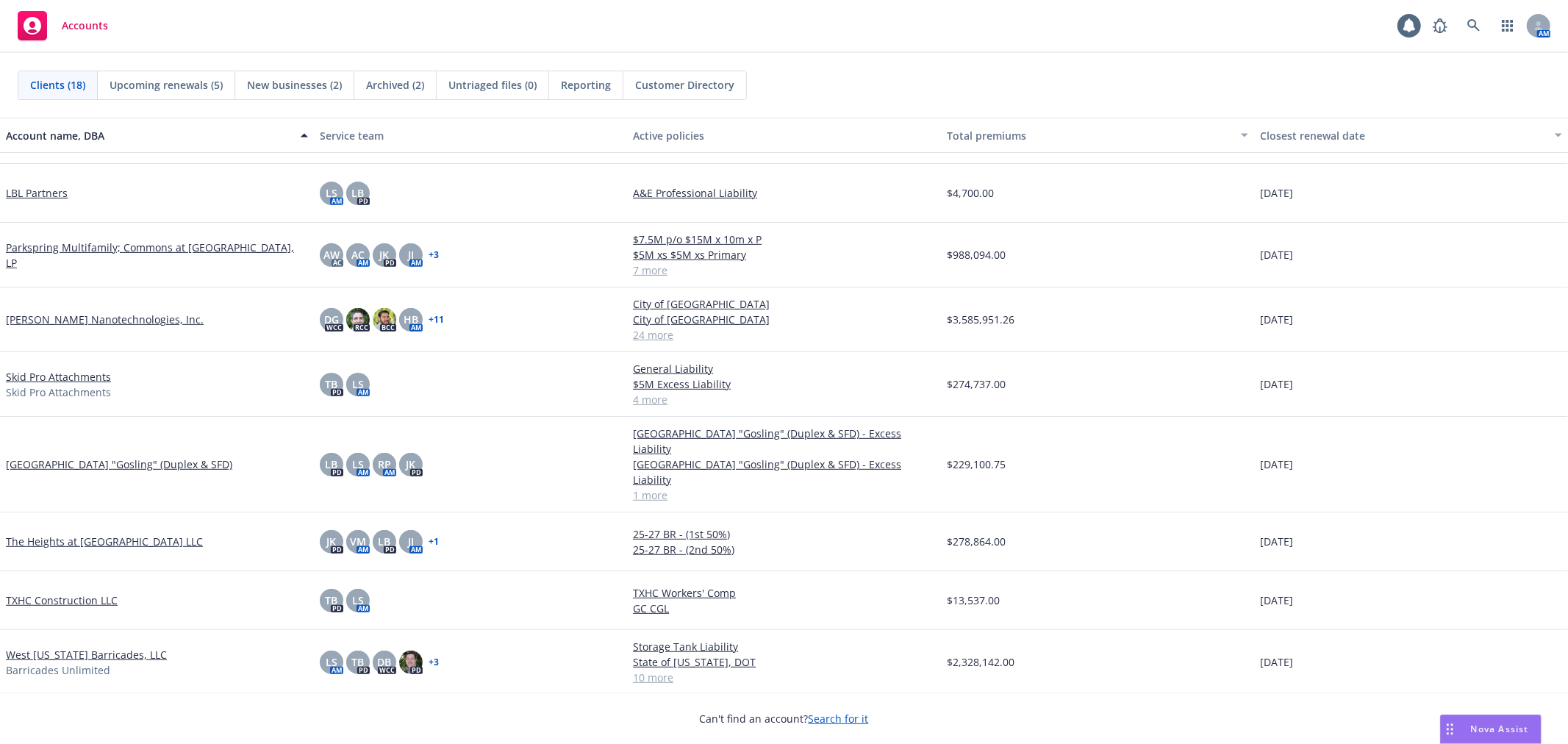
scroll to position [554, 0]
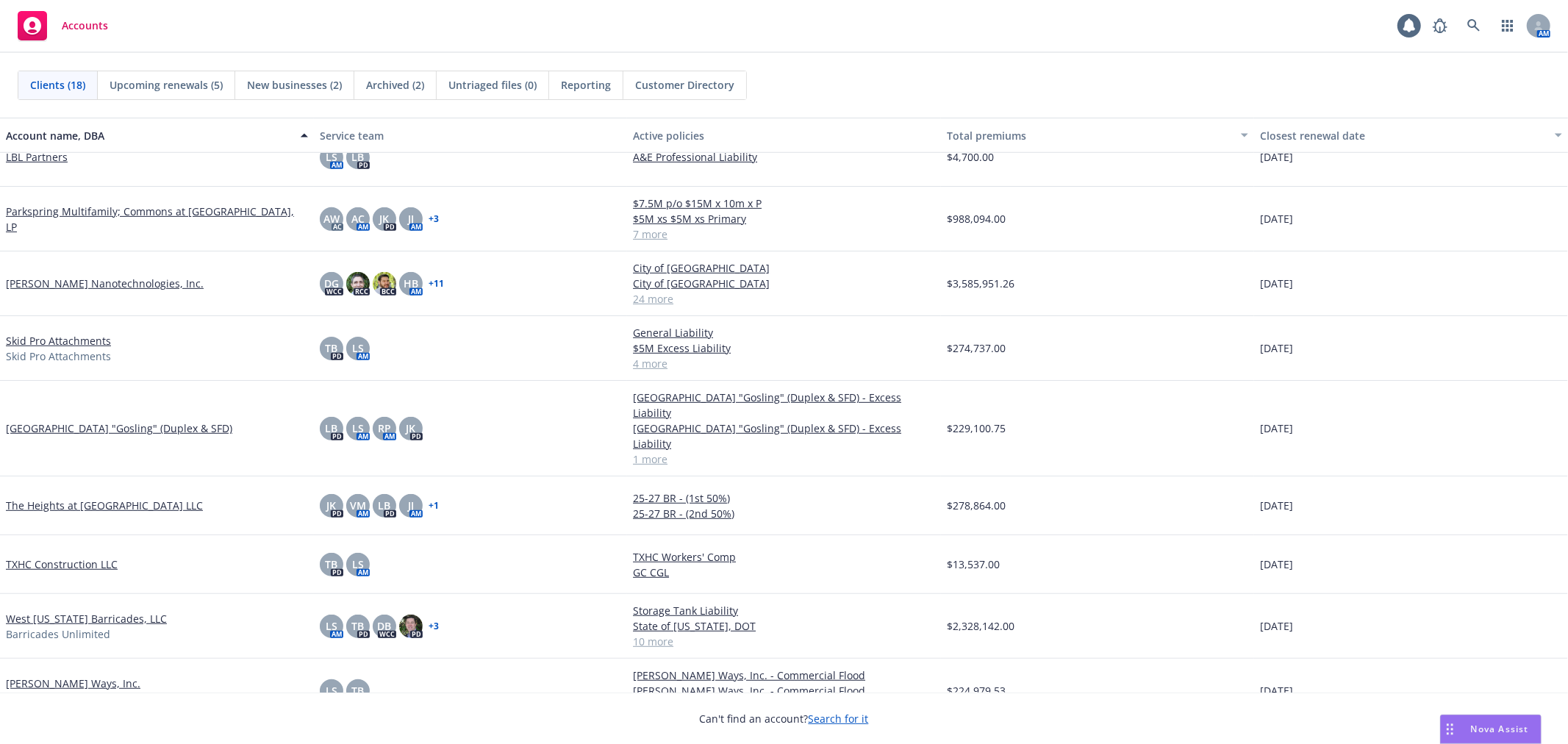
click at [62, 676] on link "[PERSON_NAME] Ways, Inc." at bounding box center [73, 683] width 134 height 16
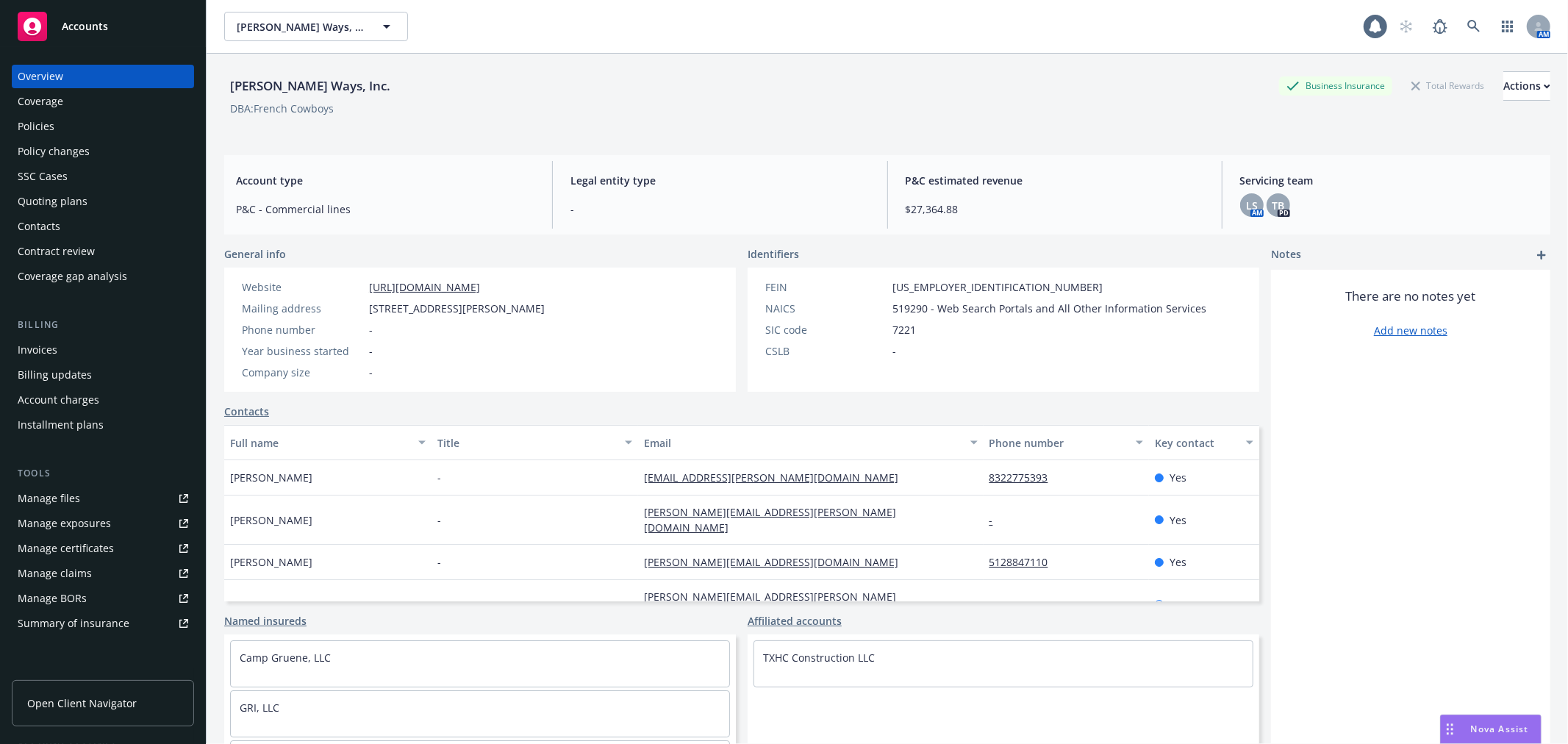
click at [28, 125] on div "Policies" at bounding box center [36, 126] width 36 height 23
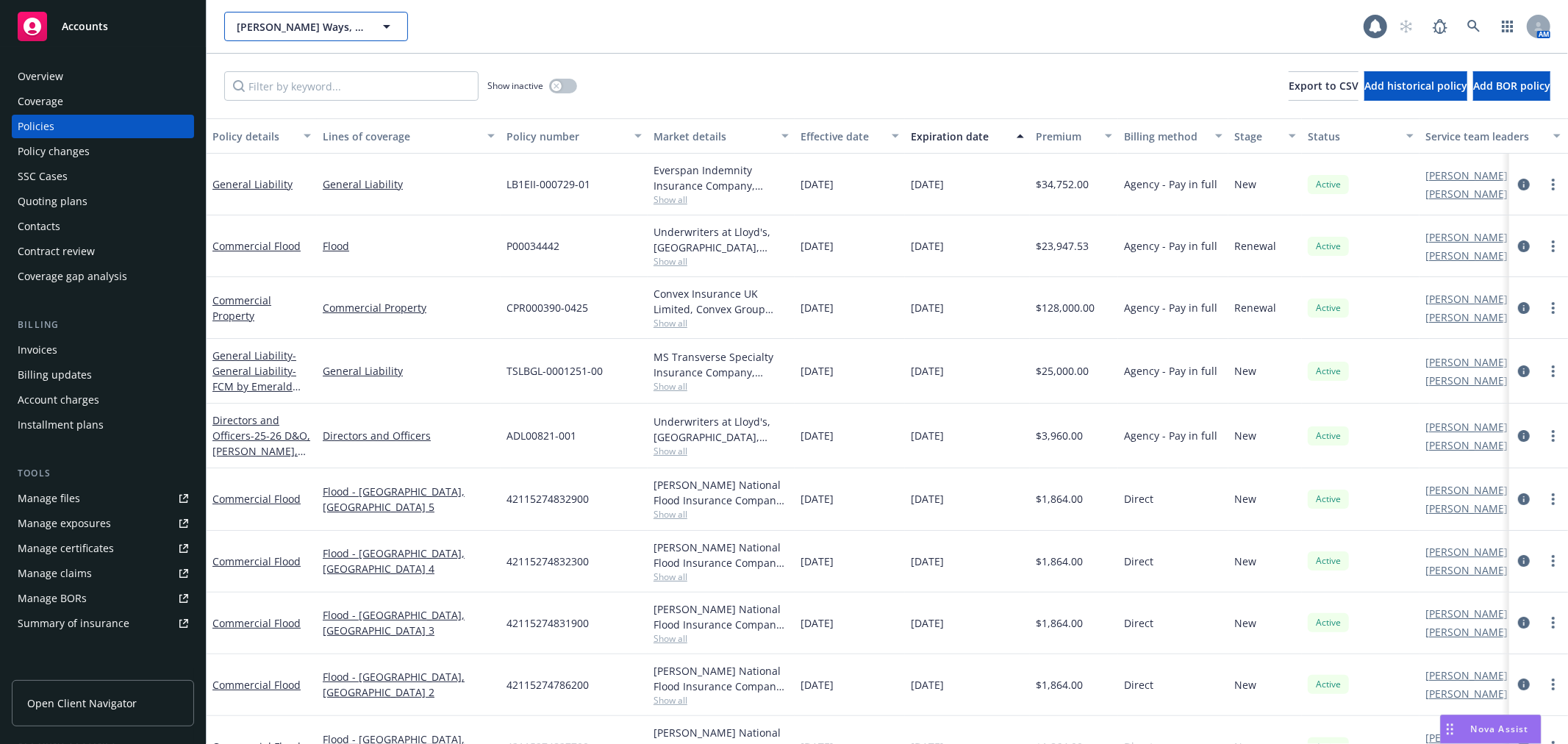
click at [352, 19] on span "[PERSON_NAME] Ways, Inc." at bounding box center [299, 27] width 127 height 16
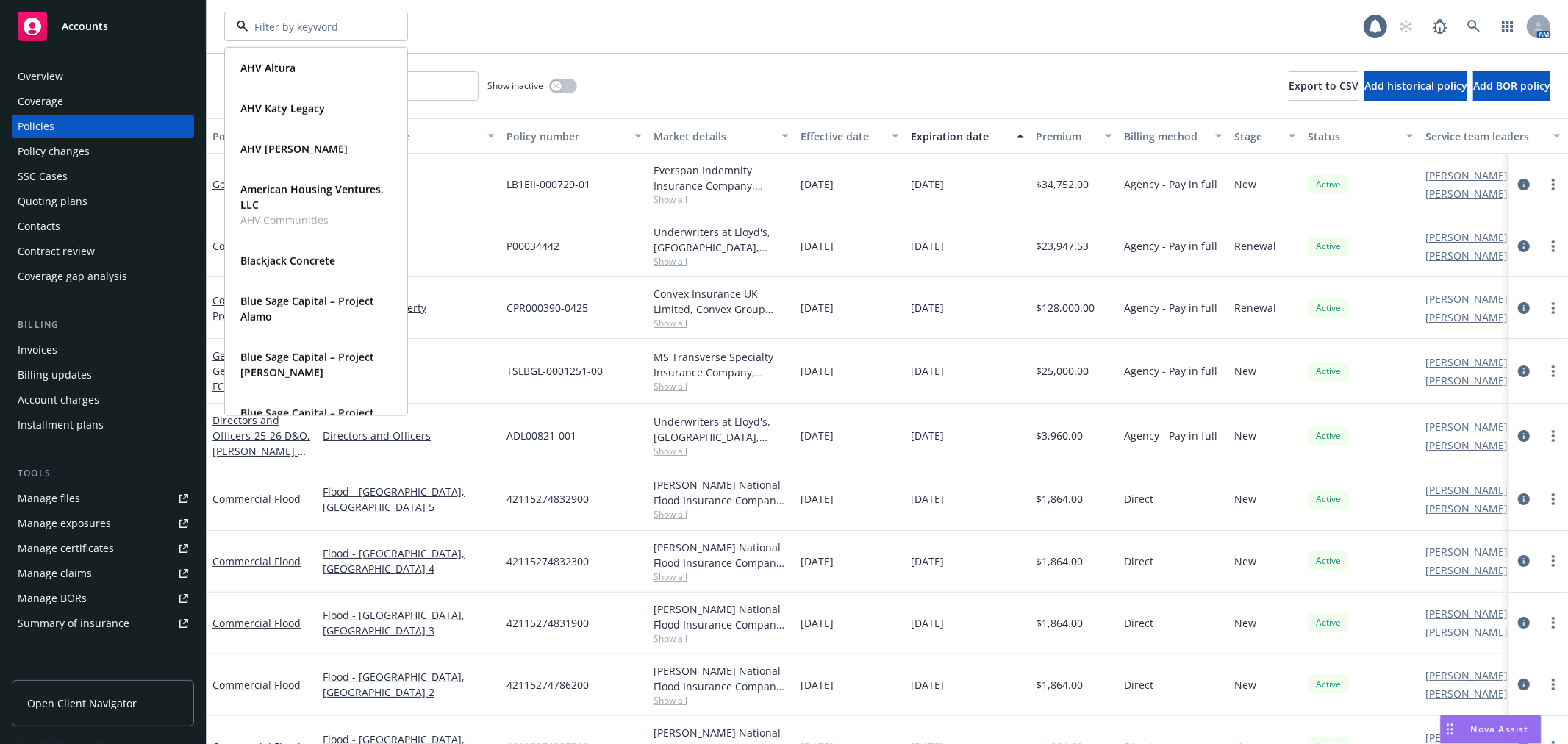
click at [352, 19] on input at bounding box center [313, 27] width 129 height 16
click at [125, 346] on div "Invoices" at bounding box center [103, 350] width 171 height 23
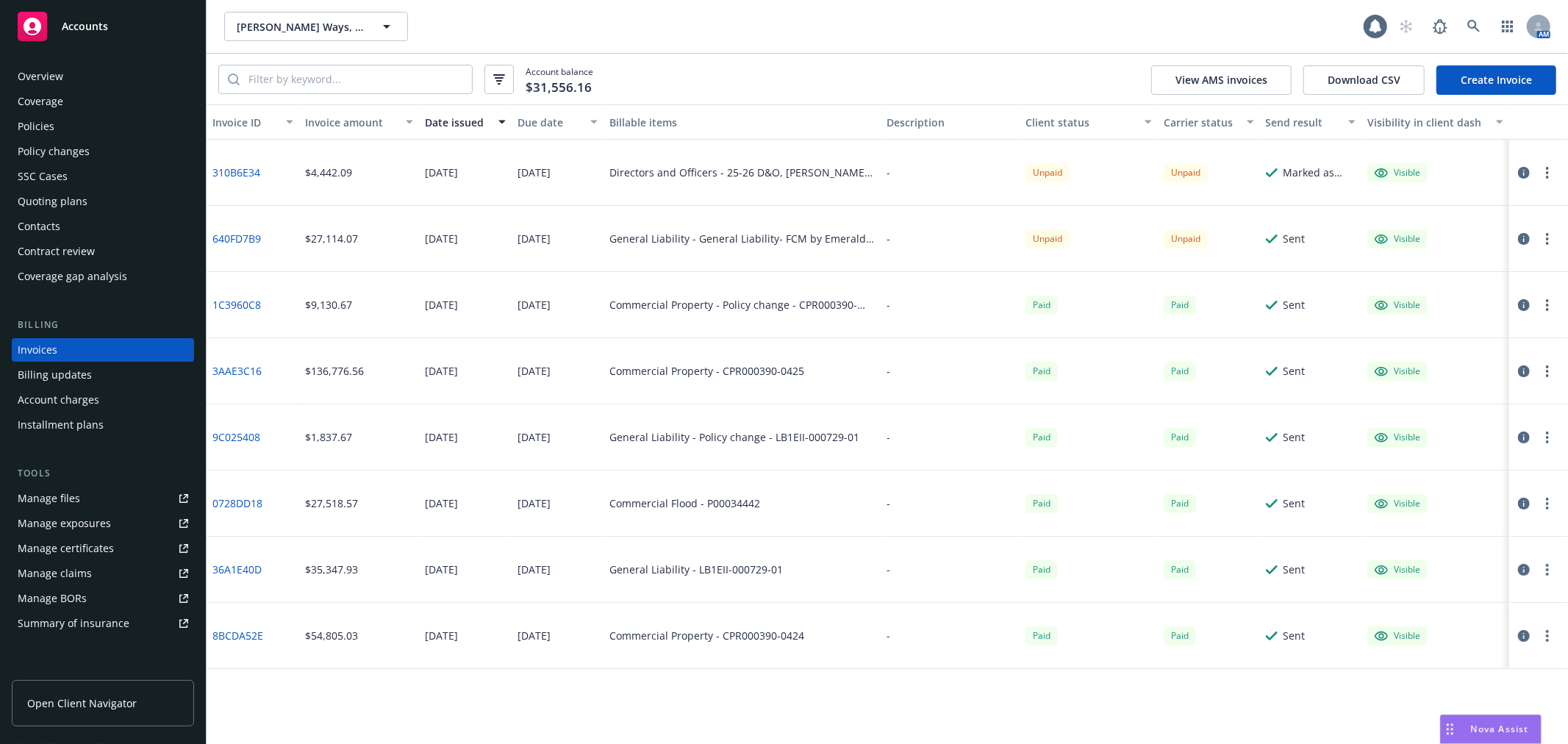
click at [1546, 167] on circle "button" at bounding box center [1547, 168] width 3 height 3
click at [1495, 255] on link "Copy invoice URL" at bounding box center [1461, 260] width 187 height 29
